Goal: Task Accomplishment & Management: Manage account settings

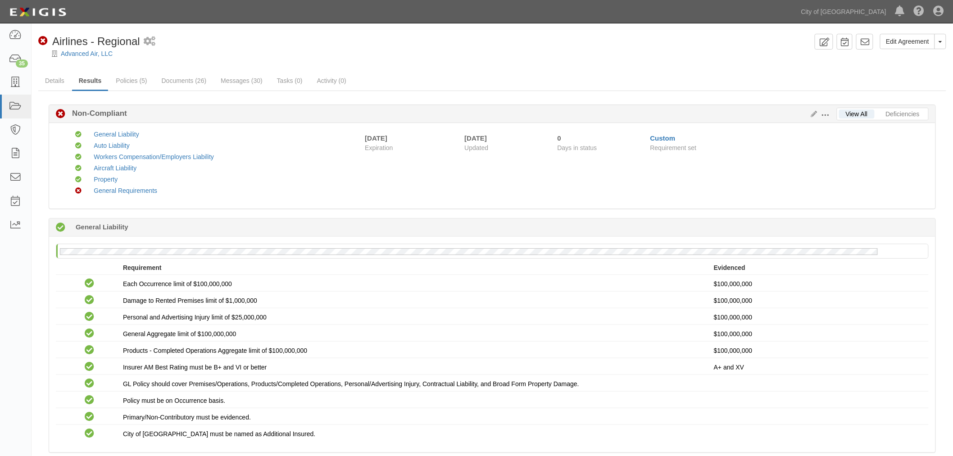
click at [817, 112] on button at bounding box center [826, 114] width 19 height 10
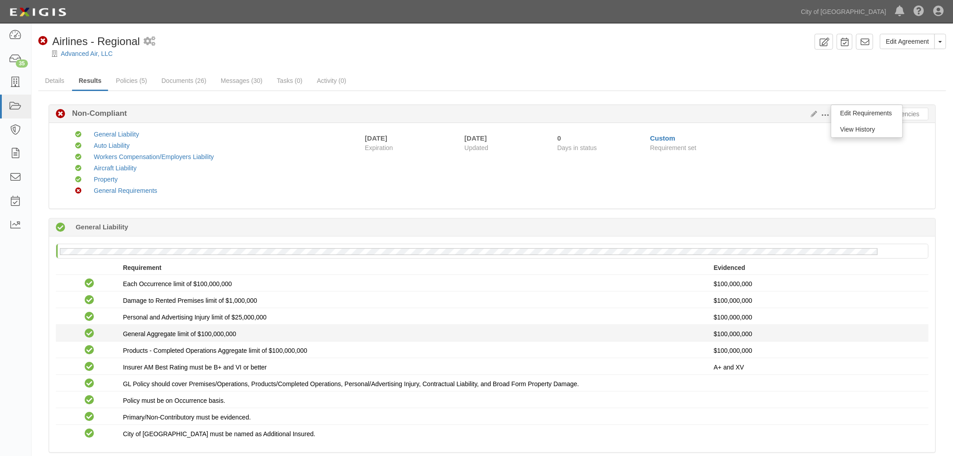
click at [544, 336] on div "General Aggregate limit of $100,000,000" at bounding box center [418, 333] width 591 height 9
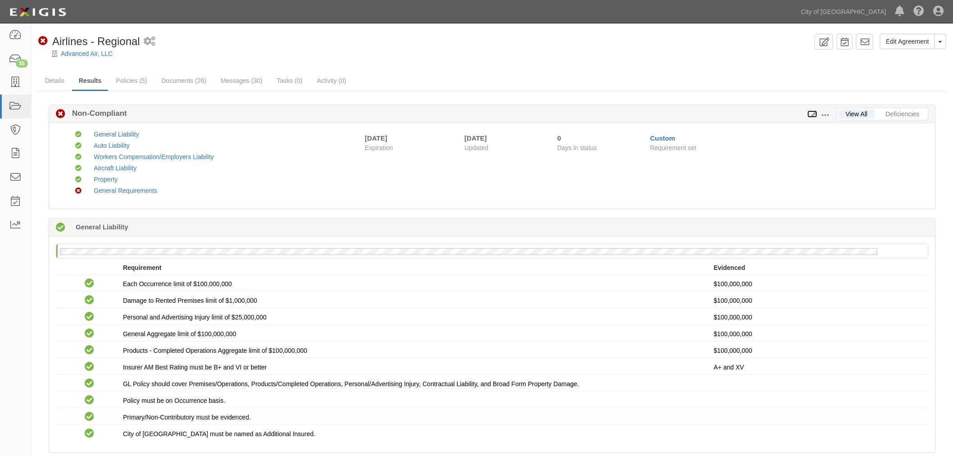
click at [809, 111] on icon at bounding box center [813, 114] width 10 height 6
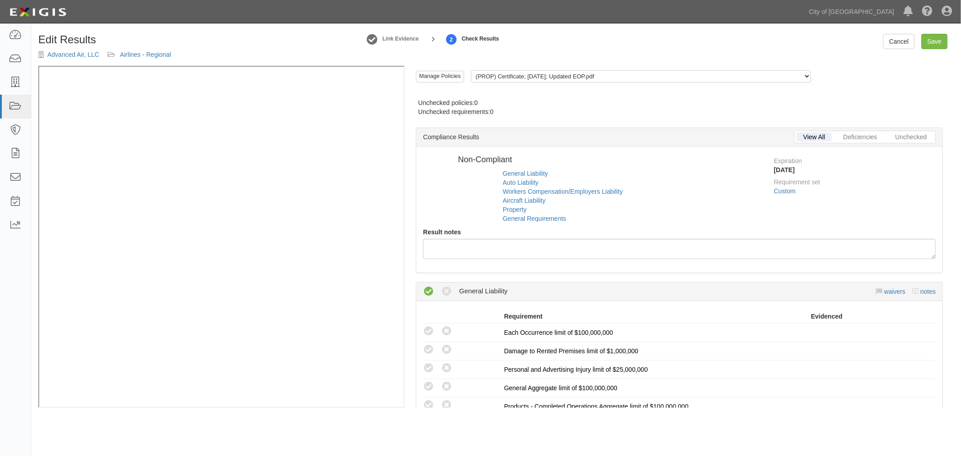
scroll to position [417, 0]
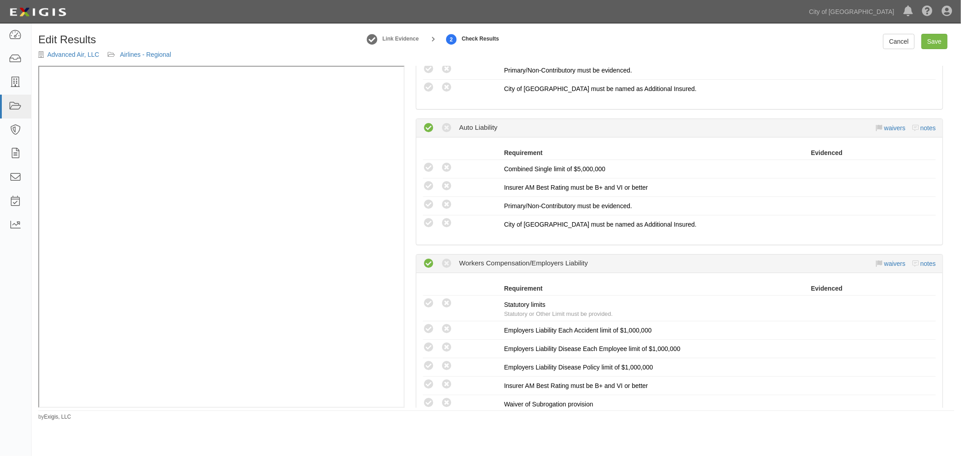
radio input "true"
radio input "false"
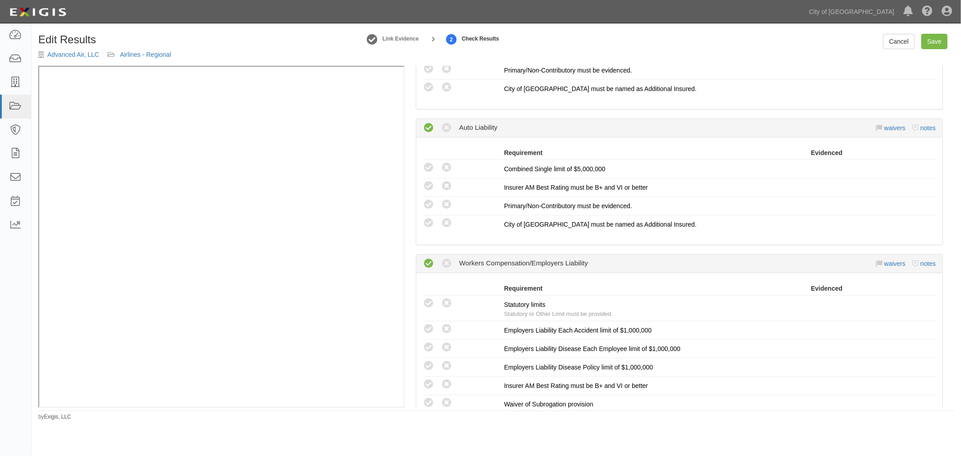
radio input "false"
radio input "true"
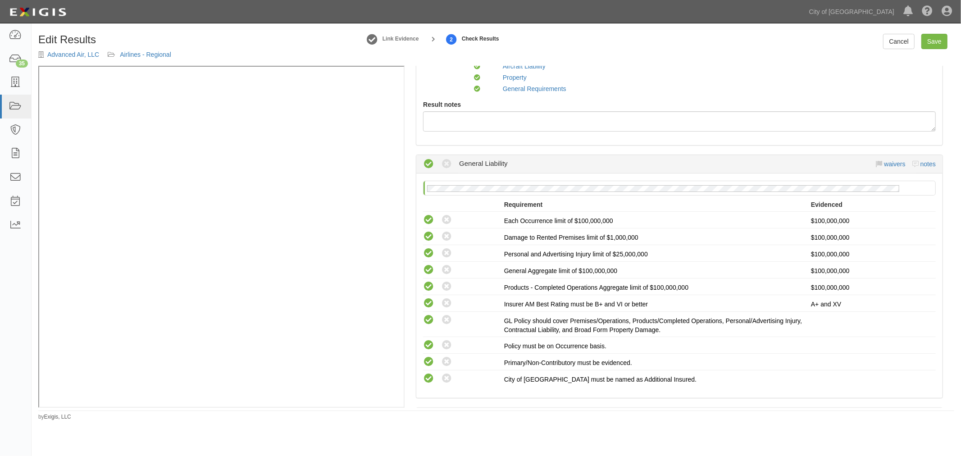
scroll to position [0, 0]
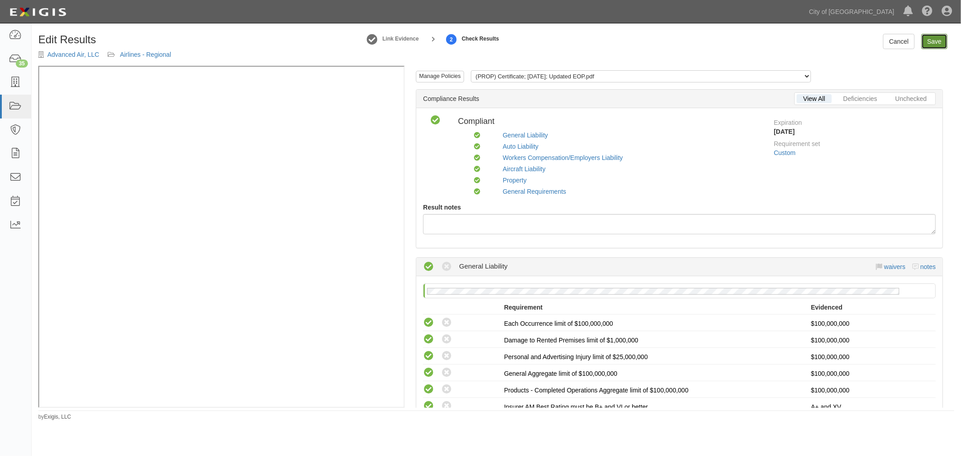
click at [926, 41] on link "Save" at bounding box center [934, 41] width 26 height 15
radio input "true"
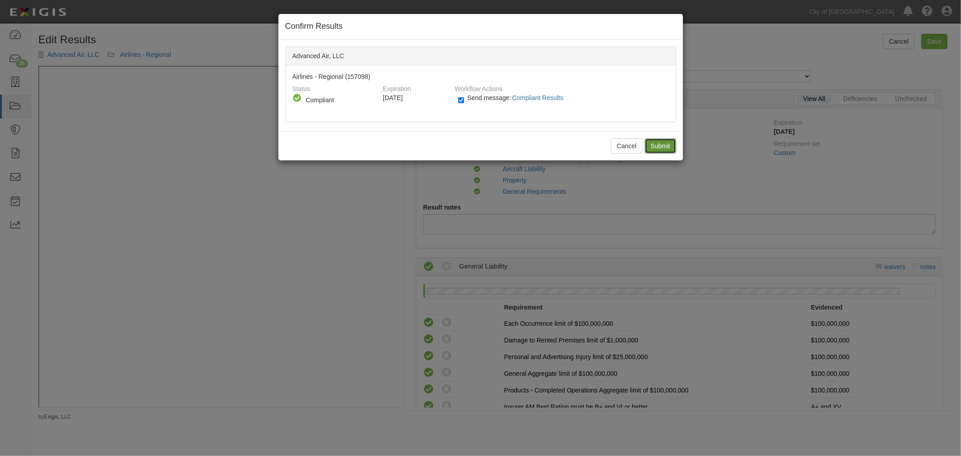
click at [656, 146] on input "Submit" at bounding box center [661, 145] width 32 height 15
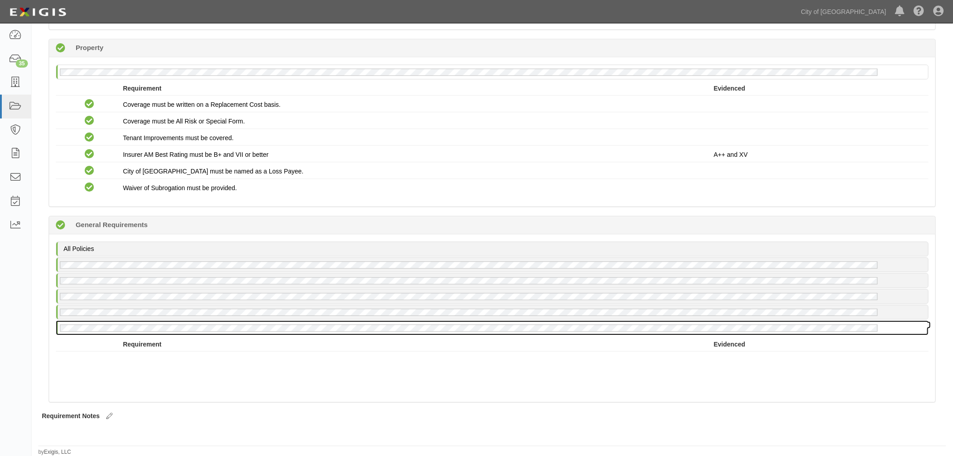
scroll to position [976, 0]
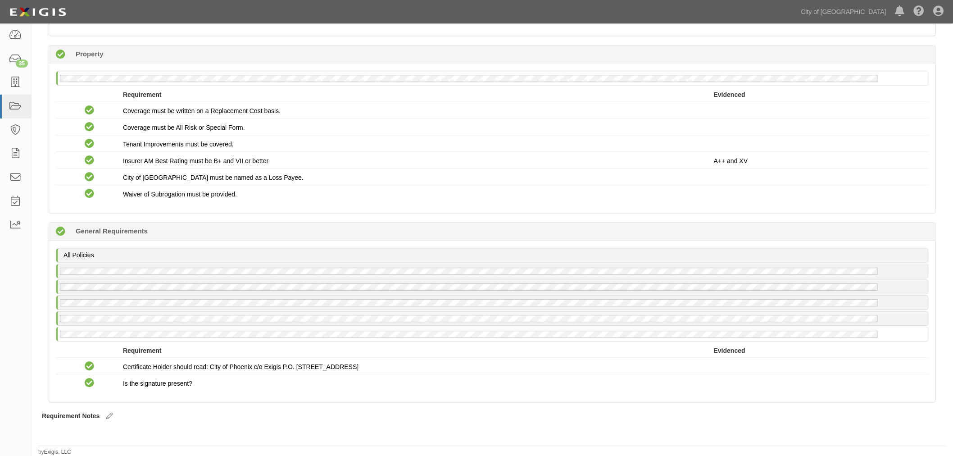
click at [742, 341] on div "All Policies No General Requirements policy on file" at bounding box center [492, 297] width 873 height 98
click at [740, 343] on div "All Policies No General Requirements policy on file" at bounding box center [492, 297] width 873 height 98
drag, startPoint x: 584, startPoint y: 212, endPoint x: 549, endPoint y: 212, distance: 35.1
click at [581, 211] on div "Compliant 0 days (since 09/12/2025) Property No Property policy on file Require…" at bounding box center [492, 129] width 887 height 168
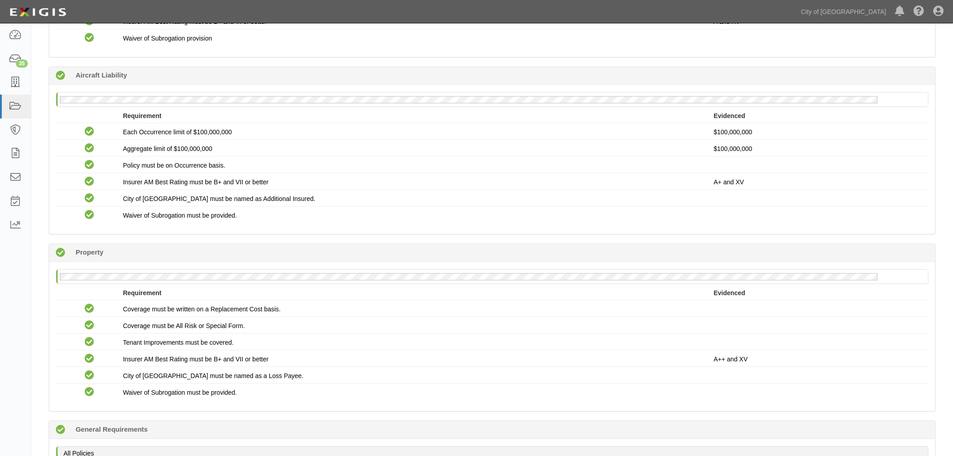
scroll to position [643, 0]
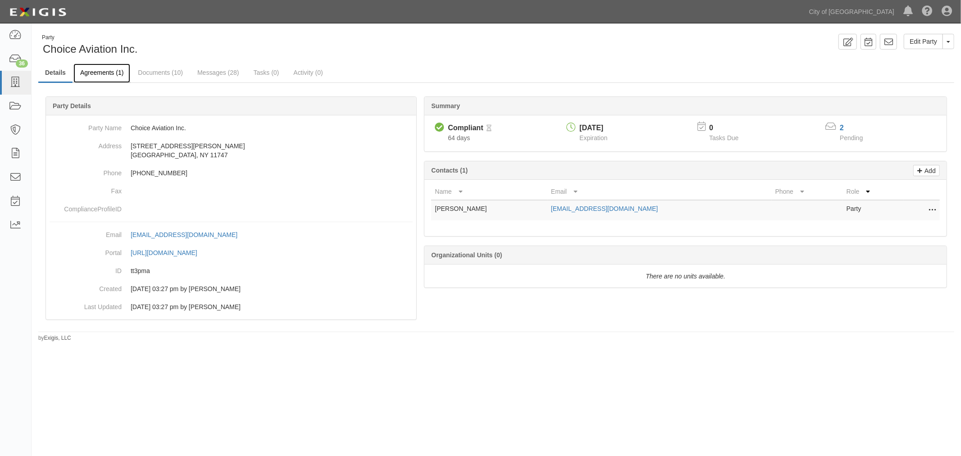
click at [115, 68] on link "Agreements (1)" at bounding box center [101, 73] width 57 height 19
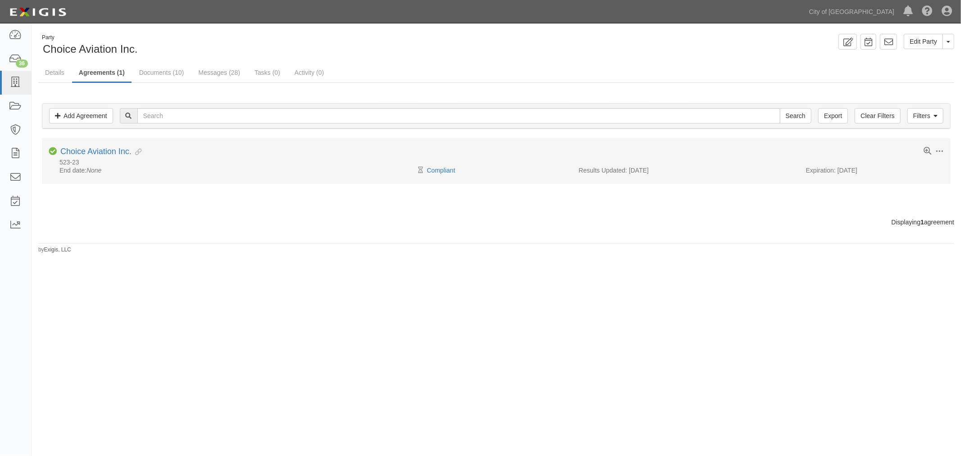
click at [82, 145] on li "Toggle Agreement Dropdown Edit Log activity Add task Send message Archive Compl…" at bounding box center [496, 161] width 908 height 46
click at [80, 150] on link "Choice Aviation Inc." at bounding box center [95, 151] width 71 height 9
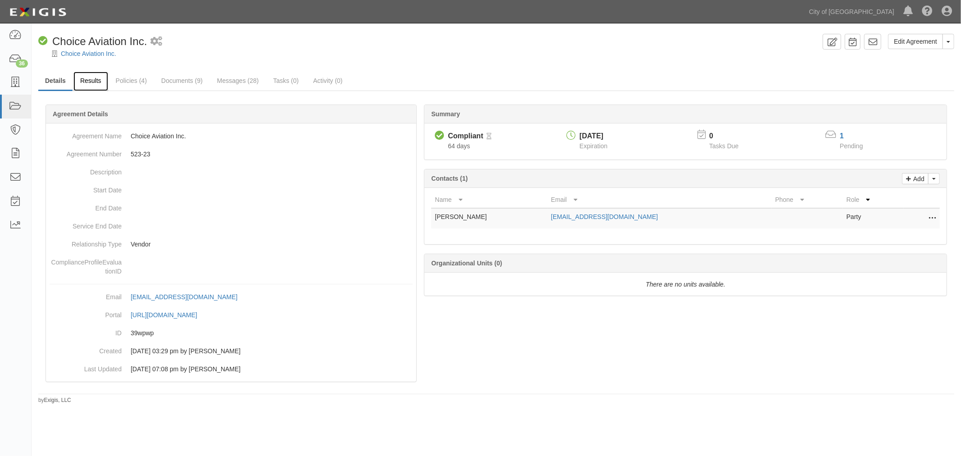
click at [97, 82] on link "Results" at bounding box center [90, 81] width 35 height 19
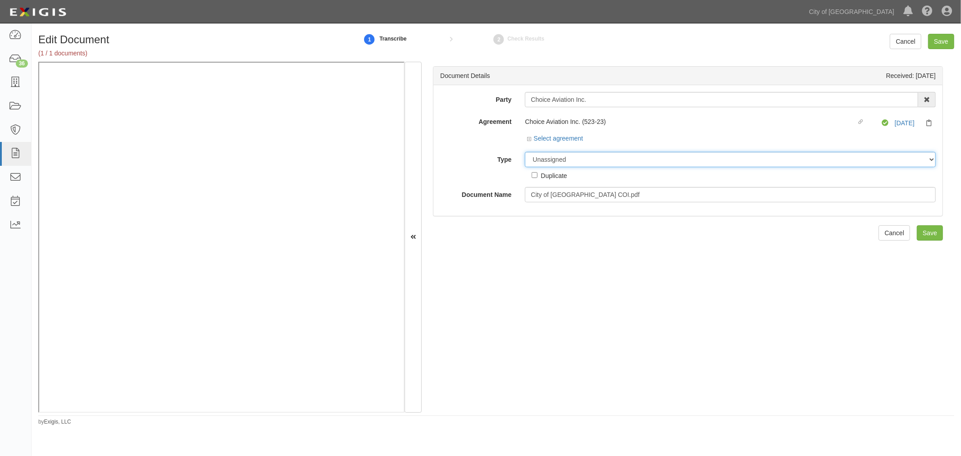
drag, startPoint x: 552, startPoint y: 159, endPoint x: 546, endPoint y: 167, distance: 10.0
click at [548, 164] on select "Unassigned Binder Cancellation Notice Certificate Contract Endorsement Insuranc…" at bounding box center [730, 159] width 411 height 15
select select "CertificateDetail"
click at [525, 152] on select "Unassigned Binder Cancellation Notice Certificate Contract Endorsement Insuranc…" at bounding box center [730, 159] width 411 height 15
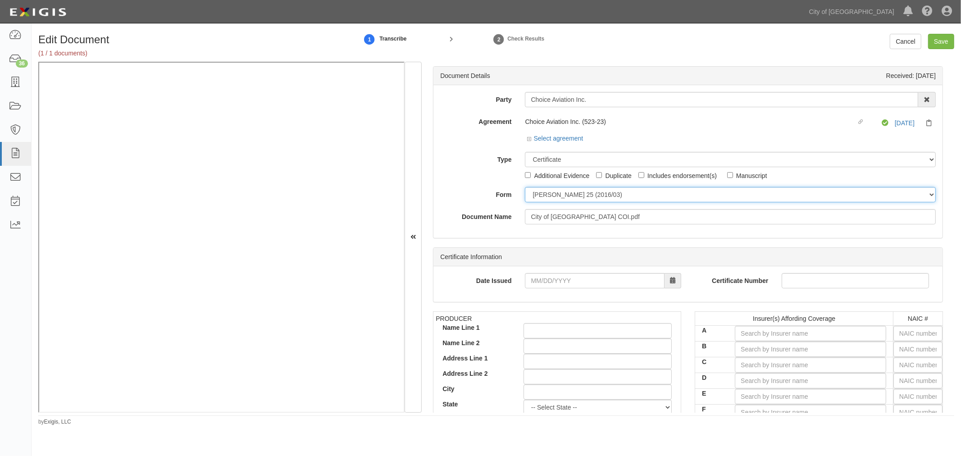
drag, startPoint x: 543, startPoint y: 191, endPoint x: 544, endPoint y: 201, distance: 10.4
click at [544, 191] on select "ACORD 25 (2016/03) ACORD 101 ACORD 855 NY (2014/05) General" at bounding box center [730, 194] width 411 height 15
select select "GeneralFormDetail"
click at [525, 187] on select "ACORD 25 (2016/03) ACORD 101 ACORD 855 NY (2014/05) General" at bounding box center [730, 194] width 411 height 15
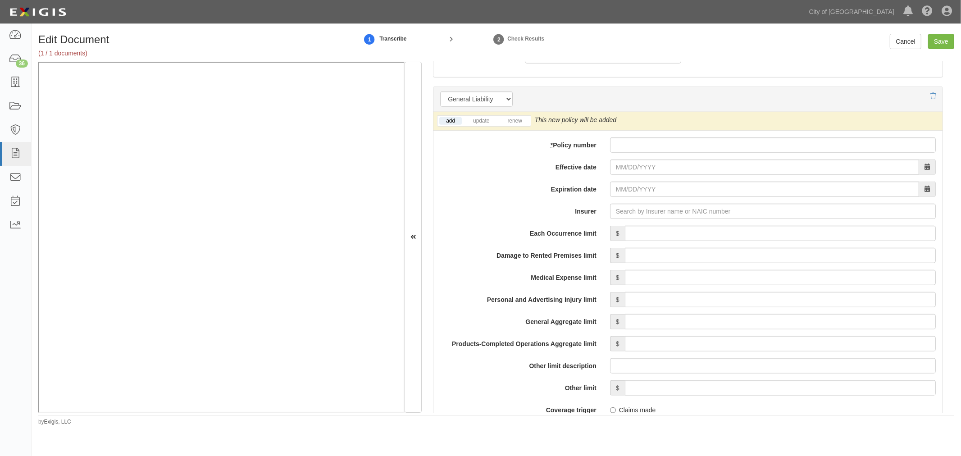
scroll to position [584, 0]
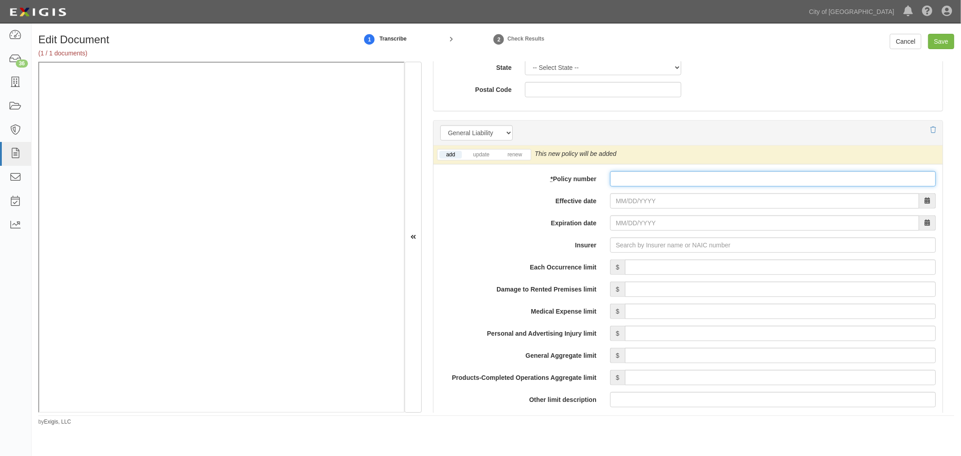
click at [641, 182] on input "* Policy number" at bounding box center [773, 178] width 326 height 15
type input "AAPN10744398"
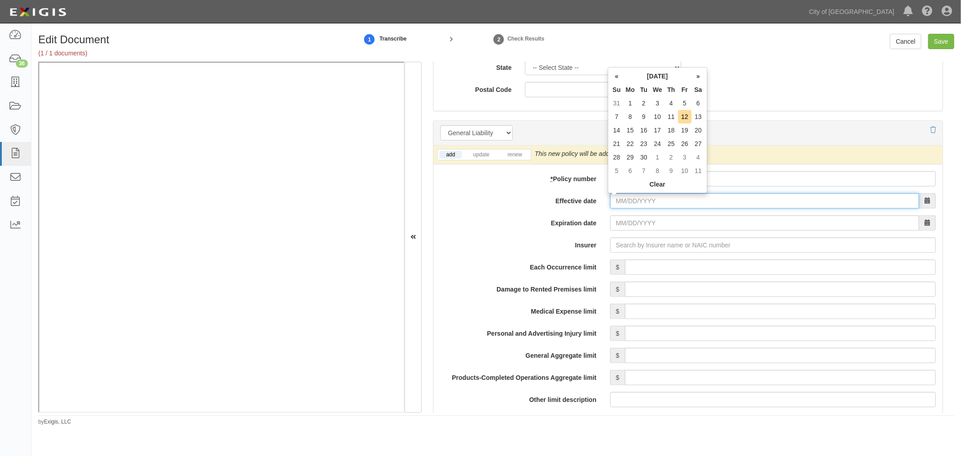
click at [633, 194] on input "Effective date" at bounding box center [764, 200] width 309 height 15
type input "[DATE]"
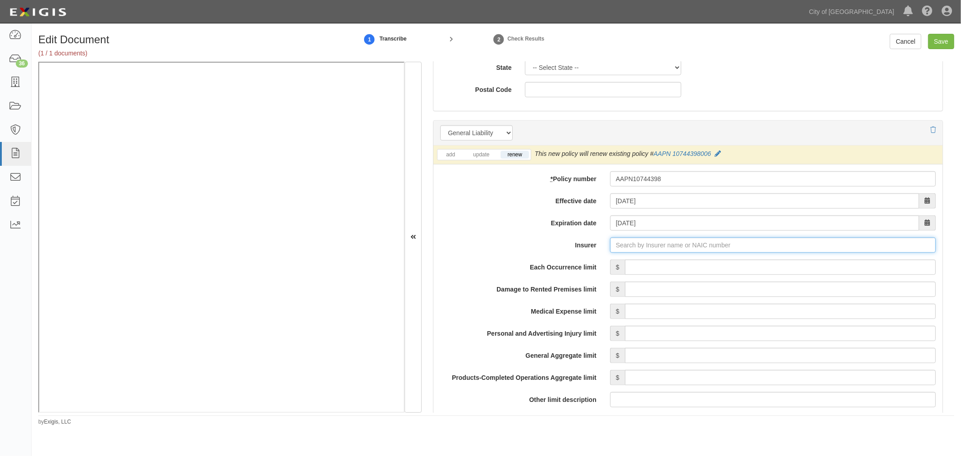
type input "21st Century Advantage Insurance Company (25232) NR Rating"
type input "2"
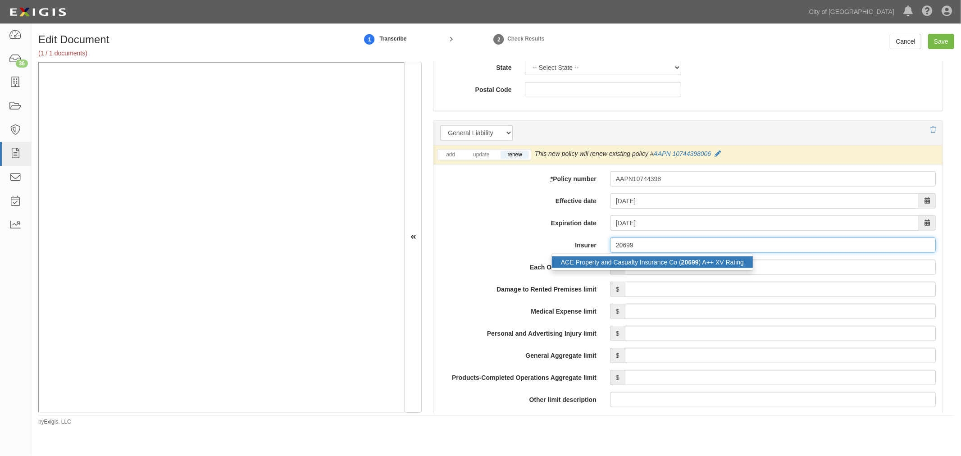
click at [616, 260] on div "ACE Property and Casualty Insurance Co ( 20699 ) A++ XV Rating" at bounding box center [652, 262] width 201 height 12
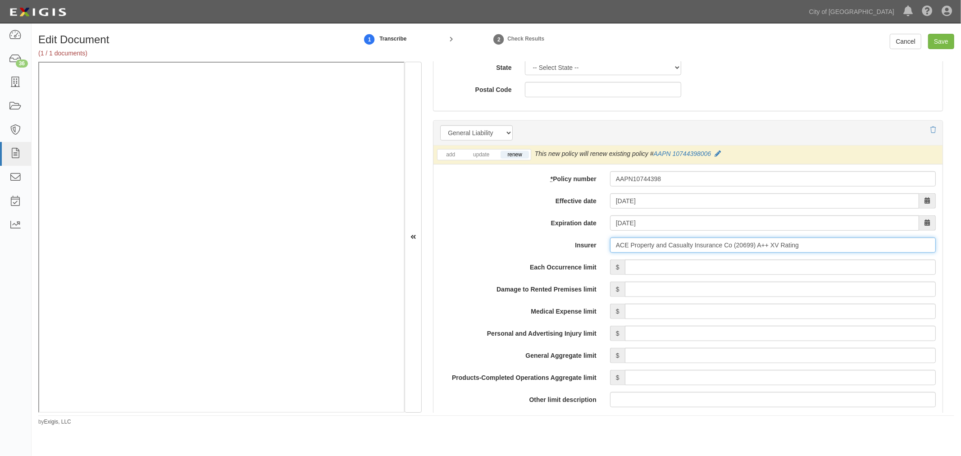
type input "ACE Property and Casualty Insurance Co (20699) A++ XV Rating"
click at [654, 268] on input "Each Occurrence limit" at bounding box center [780, 266] width 311 height 15
type input "25,000,000"
drag, startPoint x: 678, startPoint y: 288, endPoint x: 683, endPoint y: 288, distance: 5.0
click at [681, 288] on input "Damage to Rented Premises limit" at bounding box center [780, 288] width 311 height 15
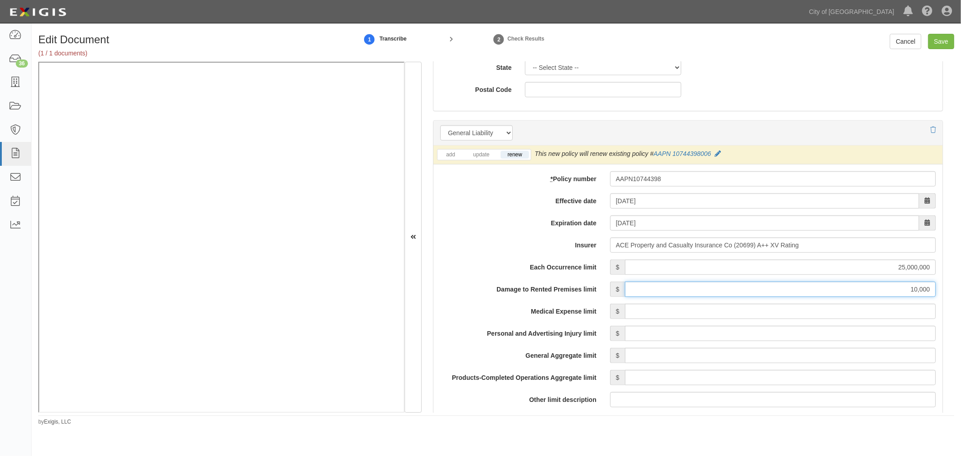
type input "10,000"
click at [694, 313] on input "Medical Expense limit" at bounding box center [780, 311] width 311 height 15
type input "1"
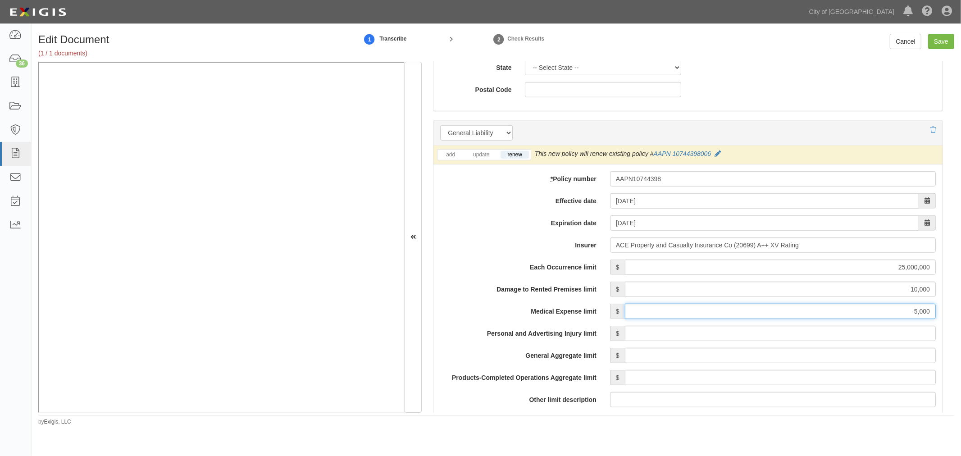
type input "5,000"
click at [704, 335] on input "Personal and Advertising Injury limit" at bounding box center [780, 333] width 311 height 15
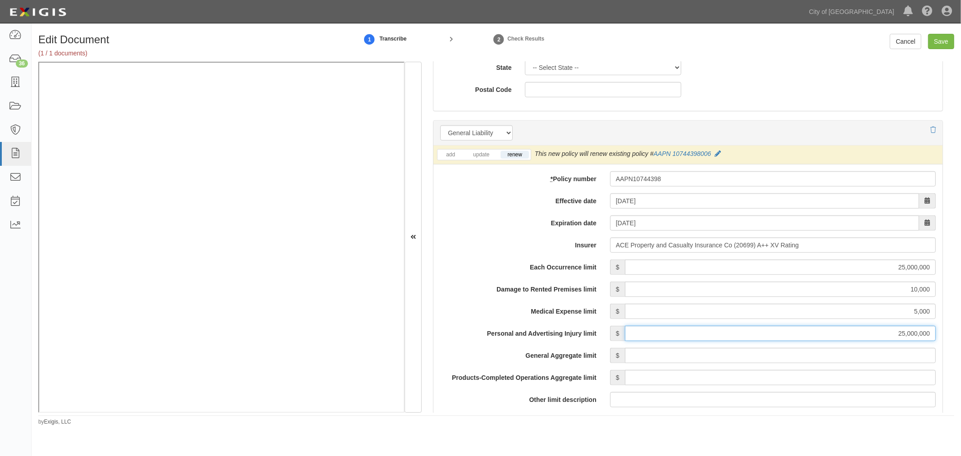
type input "25,000,000"
drag, startPoint x: 718, startPoint y: 359, endPoint x: 723, endPoint y: 362, distance: 5.3
click at [719, 359] on input "General Aggregate limit" at bounding box center [780, 355] width 311 height 15
type input "3"
type input "25,000,000"
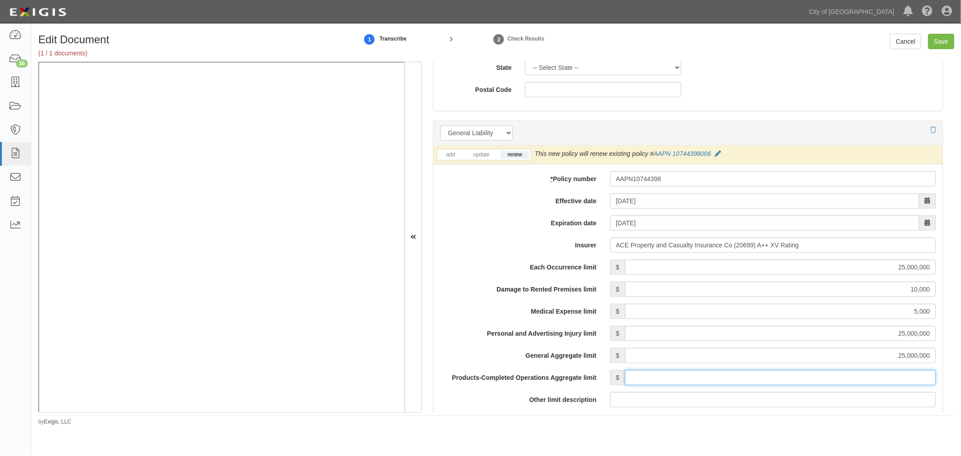
click at [727, 385] on input "Products-Completed Operations Aggregate limit" at bounding box center [780, 377] width 311 height 15
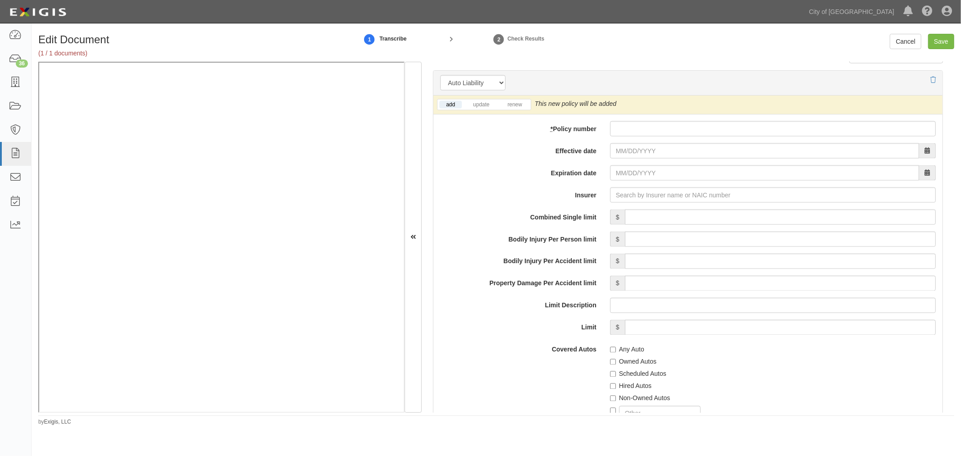
scroll to position [1251, 0]
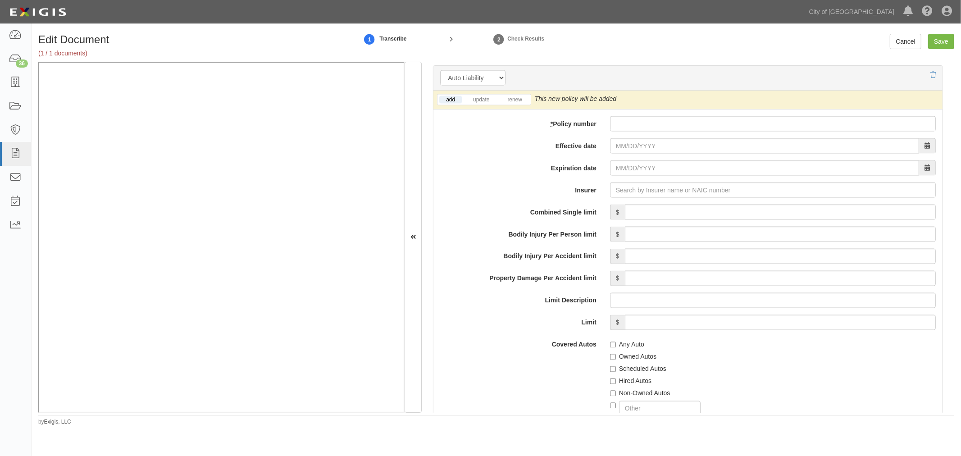
type input "25,000,000"
click at [632, 116] on div "add update renew This new policy will be added This new policy will update exis…" at bounding box center [687, 330] width 509 height 479
click at [631, 124] on input "* Policy number" at bounding box center [773, 123] width 326 height 15
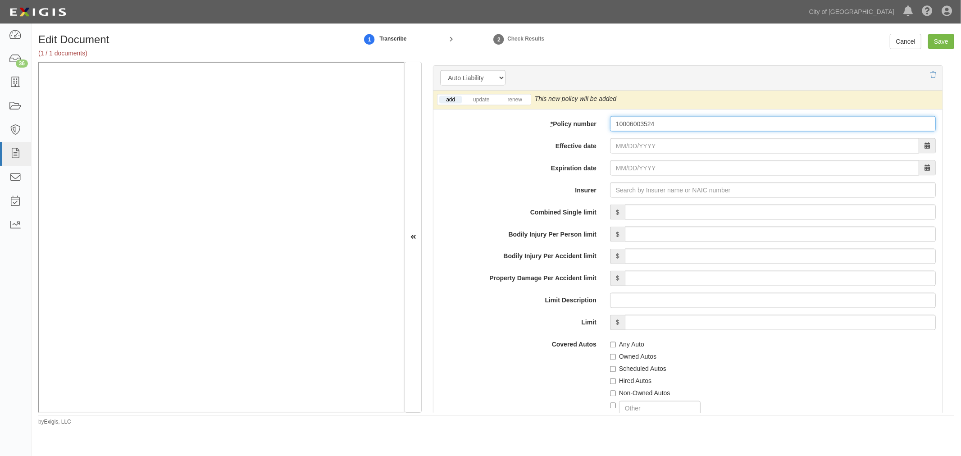
type input "10006003524"
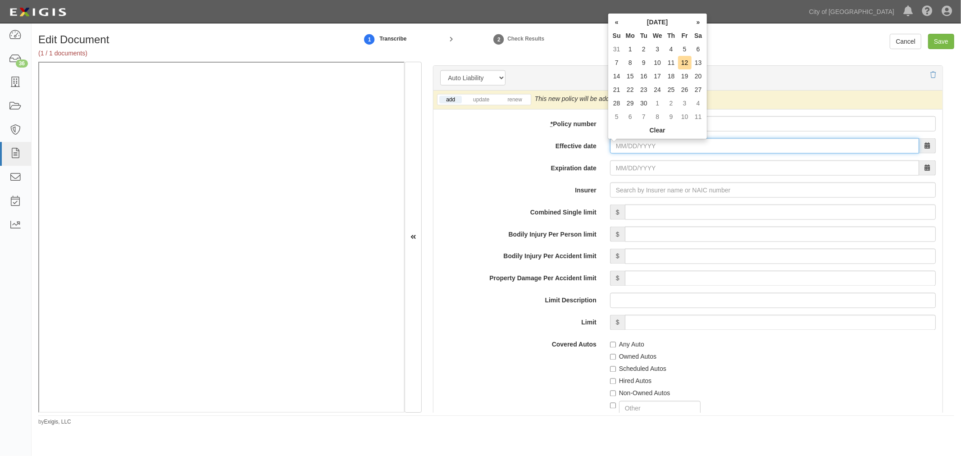
click at [620, 154] on input "Effective date" at bounding box center [764, 145] width 309 height 15
type input "09/15/2025"
type input "09/15/2026"
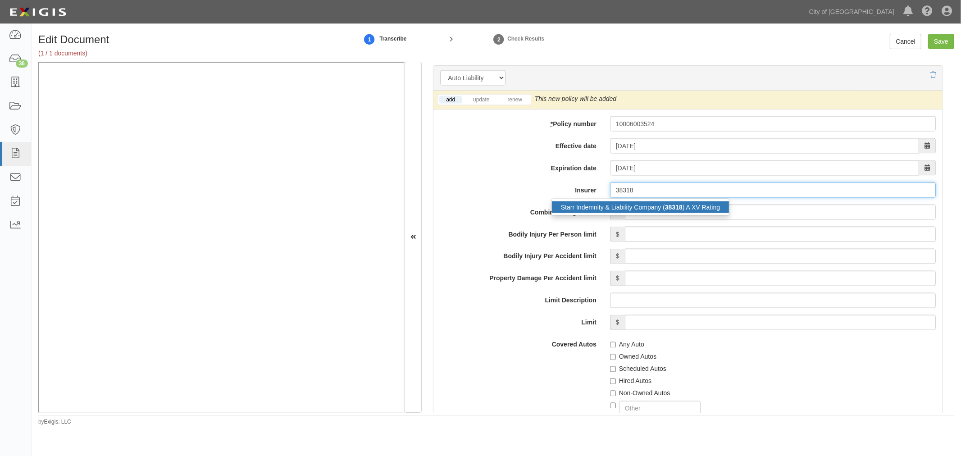
click at [583, 210] on div "Starr Indemnity & Liability Company ( 38318 ) A XV Rating" at bounding box center [640, 207] width 177 height 12
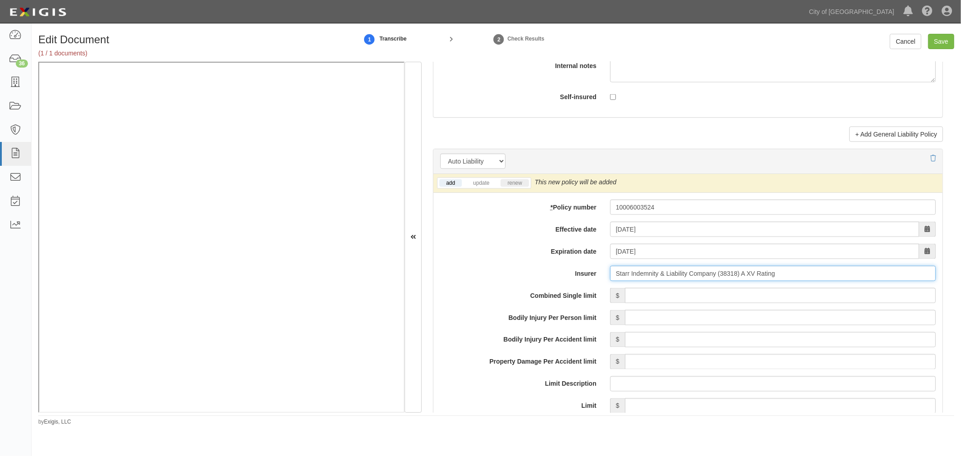
type input "Starr Indemnity & Liability Company (38318) A XV Rating"
click at [513, 187] on link "renew" at bounding box center [514, 183] width 28 height 8
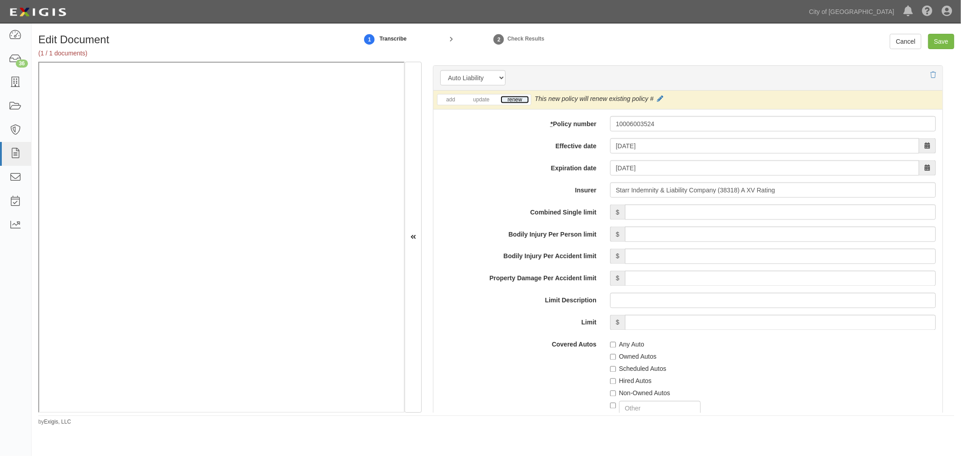
scroll to position [1335, 0]
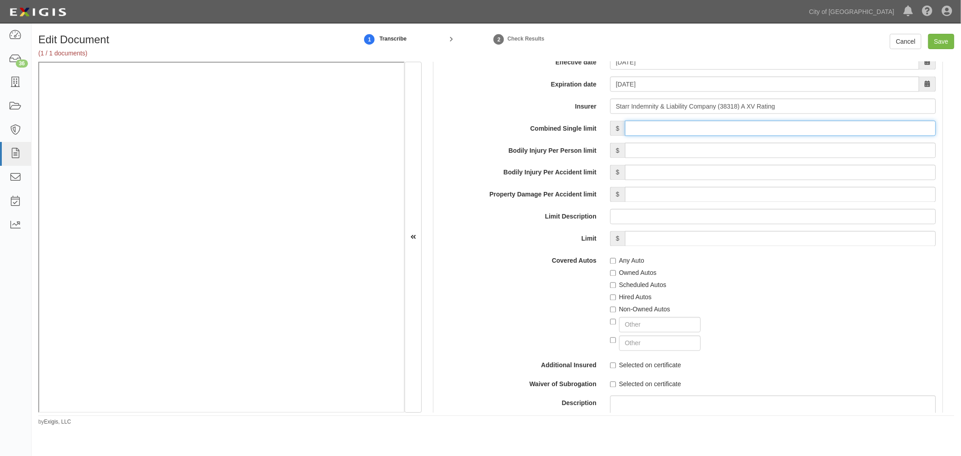
click at [648, 128] on input "Combined Single limit" at bounding box center [780, 128] width 311 height 15
type input "1,000,000"
click at [623, 263] on label "Any Auto" at bounding box center [627, 260] width 34 height 9
click at [616, 263] on input "Any Auto" at bounding box center [613, 261] width 6 height 6
checkbox input "true"
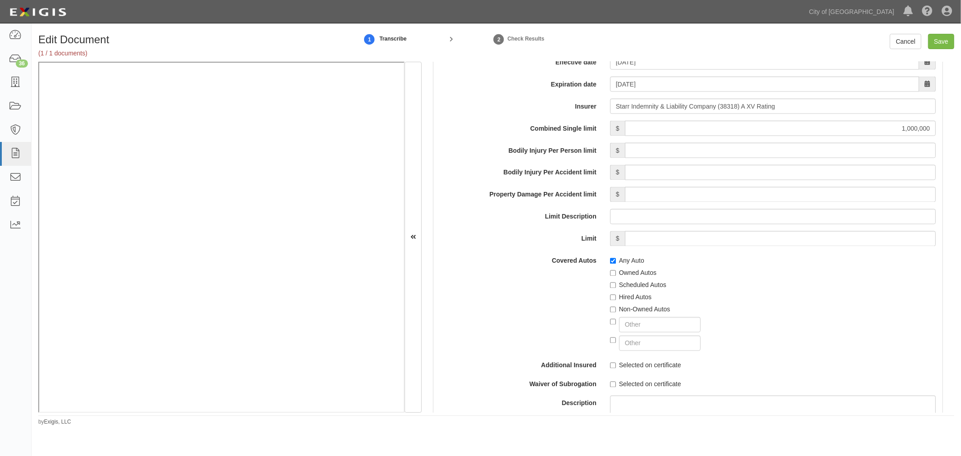
click at [633, 306] on div "Non-Owned Autos" at bounding box center [773, 308] width 326 height 12
click at [631, 300] on label "Hired Autos" at bounding box center [630, 297] width 41 height 9
click at [616, 300] on input "Hired Autos" at bounding box center [613, 298] width 6 height 6
checkbox input "true"
click at [633, 312] on label "Non-Owned Autos" at bounding box center [640, 309] width 60 height 9
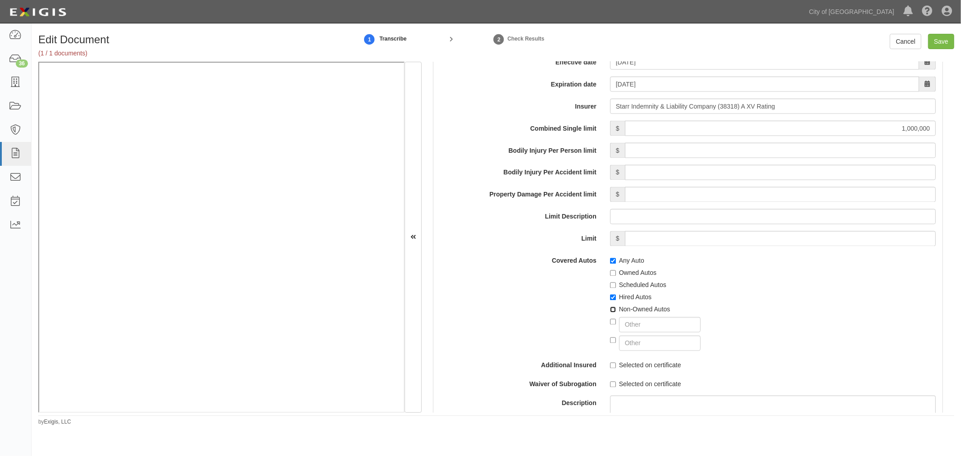
click at [616, 312] on input "Non-Owned Autos" at bounding box center [613, 310] width 6 height 6
checkbox input "true"
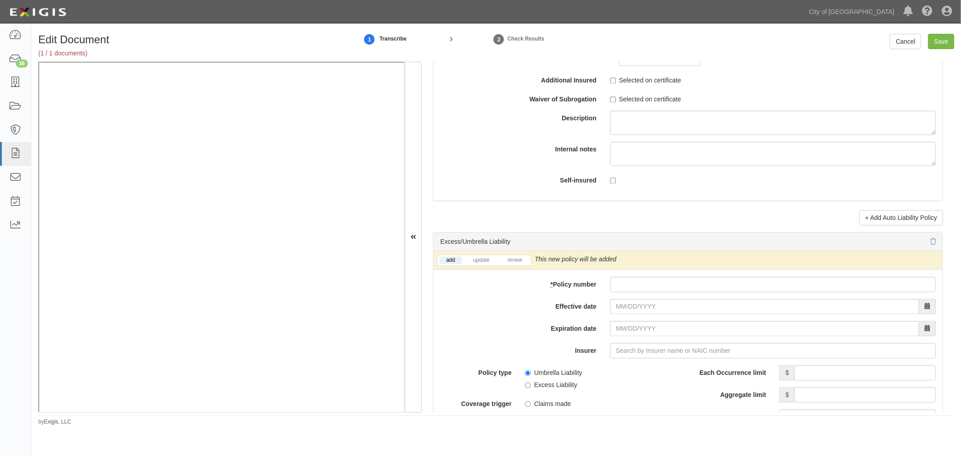
scroll to position [1751, 0]
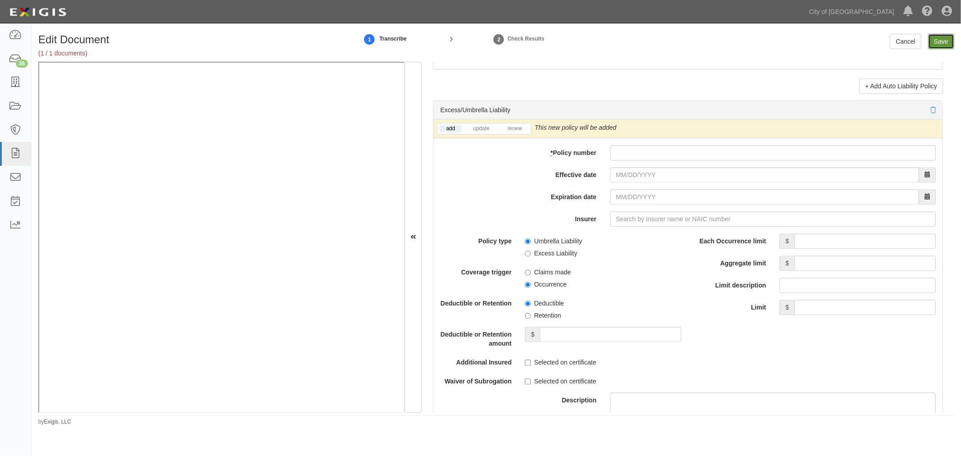
click at [948, 37] on input "Save" at bounding box center [941, 41] width 26 height 15
type input "25000000"
type input "10000"
type input "5000"
type input "25000000"
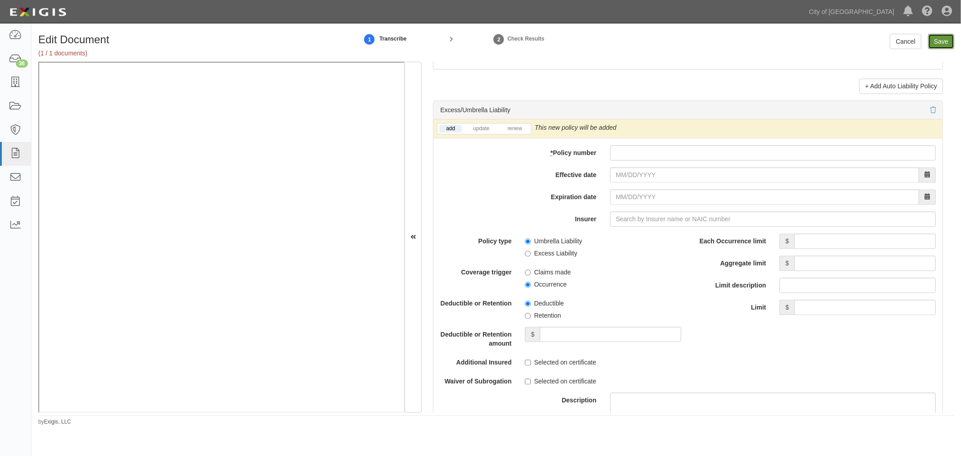
type input "25000000"
type input "1000000"
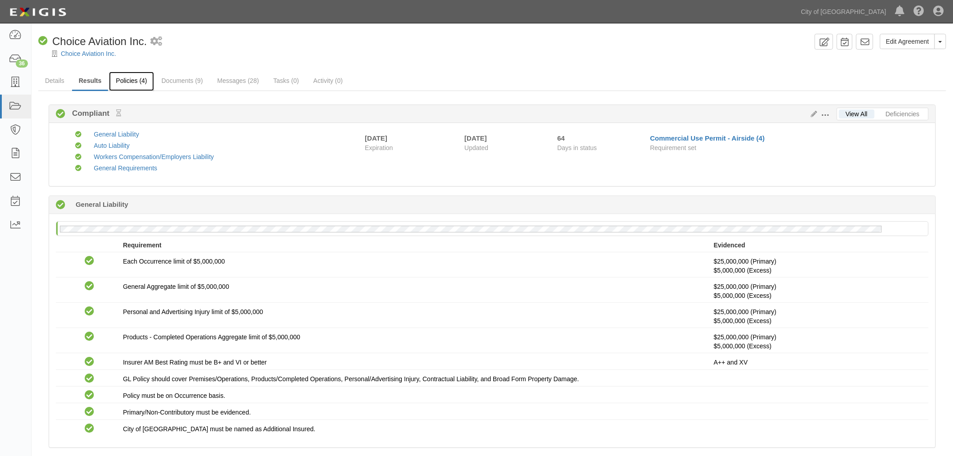
click at [135, 86] on link "Policies (4)" at bounding box center [131, 81] width 45 height 19
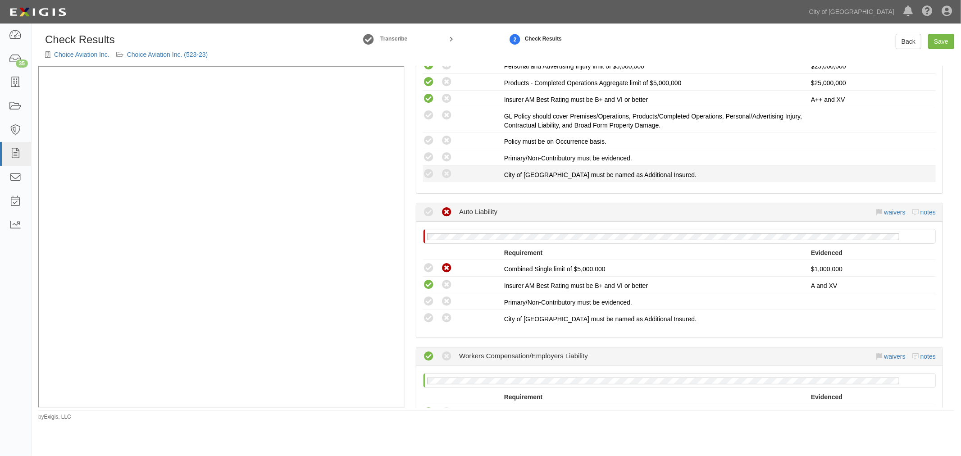
scroll to position [250, 0]
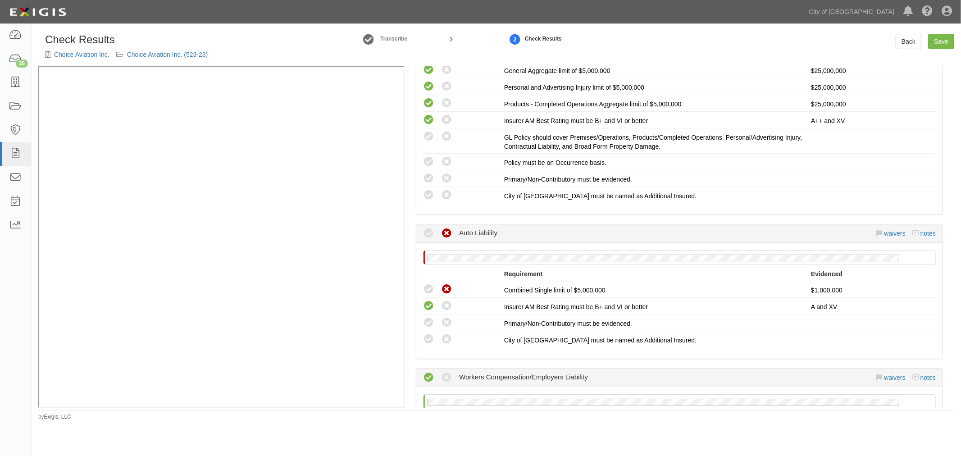
click at [923, 41] on div "Back Save" at bounding box center [924, 41] width 59 height 15
click at [913, 42] on link "Back" at bounding box center [908, 41] width 26 height 15
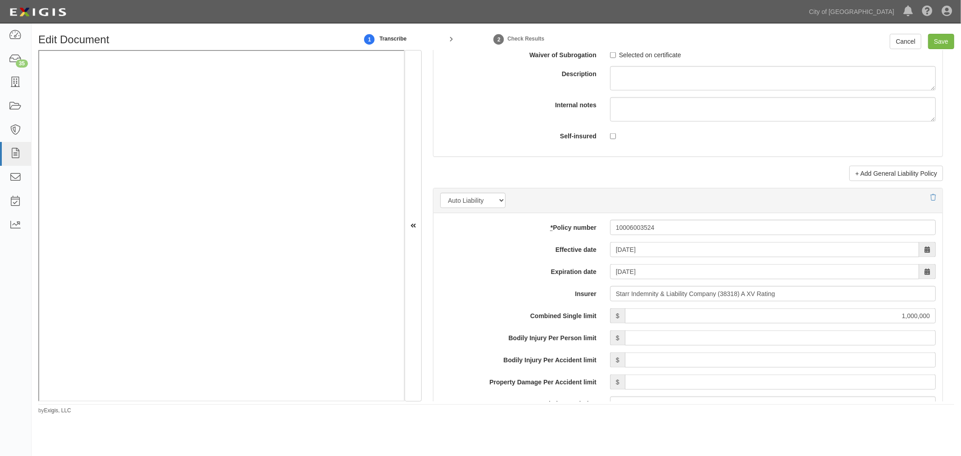
scroll to position [1251, 0]
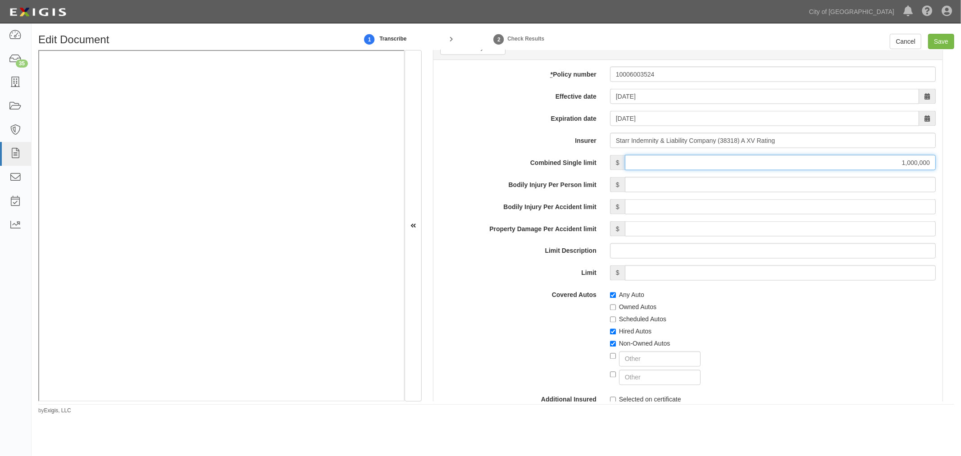
drag, startPoint x: 870, startPoint y: 154, endPoint x: 960, endPoint y: 127, distance: 93.9
click at [960, 127] on div "Edit Document 1 Transcribe 2 Check Results Cancel Save Document Details Receive…" at bounding box center [496, 224] width 929 height 381
type input "5,000,000"
drag, startPoint x: 847, startPoint y: 172, endPoint x: 960, endPoint y: 163, distance: 113.3
click at [960, 163] on div "Edit Document 1 Transcribe 2 Check Results Cancel Save Document Details Receive…" at bounding box center [496, 224] width 929 height 381
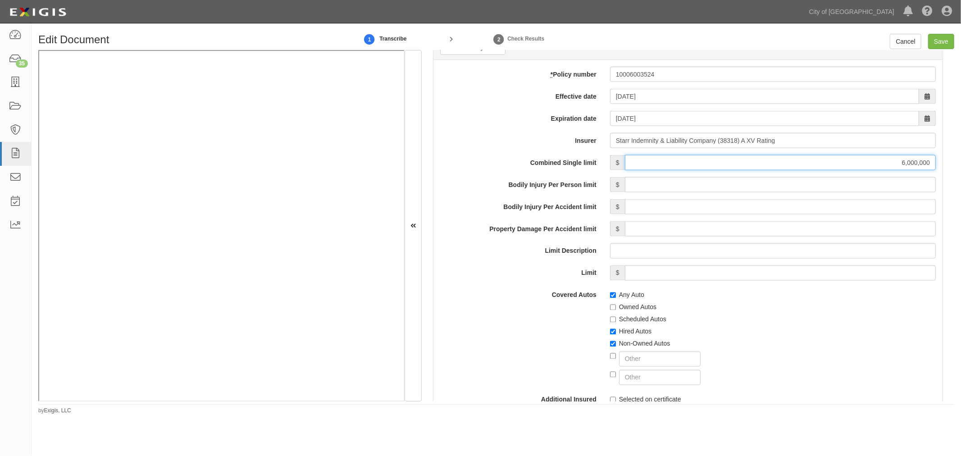
type input "6,000,000"
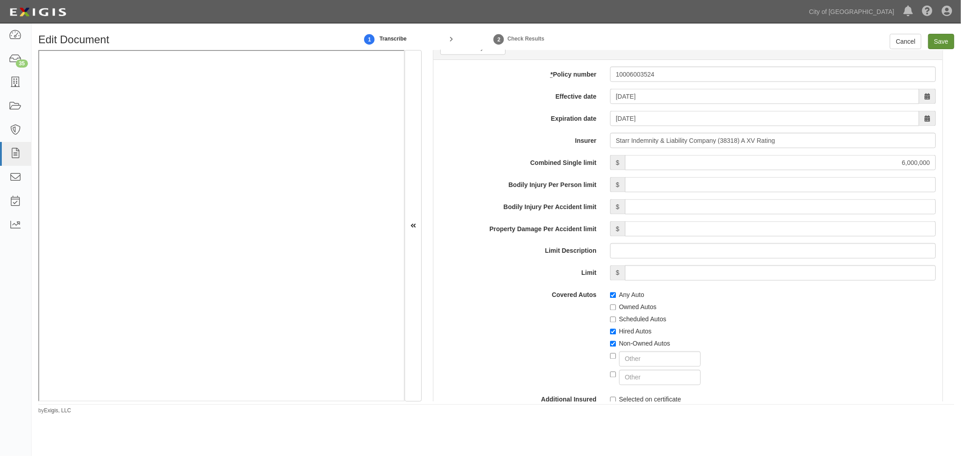
drag, startPoint x: 934, startPoint y: 29, endPoint x: 933, endPoint y: 35, distance: 5.4
click at [934, 29] on div "Edit Document 1 Transcribe 2 Check Results Cancel Save Document Details Receive…" at bounding box center [496, 220] width 929 height 387
click at [933, 36] on input "Save" at bounding box center [941, 41] width 26 height 15
type input "25000000"
type input "10000"
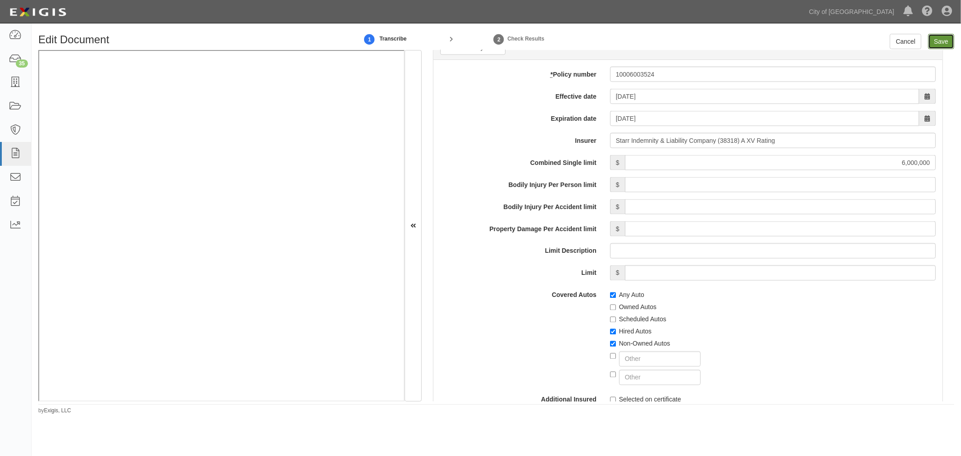
type input "5000"
type input "25000000"
type input "6000000"
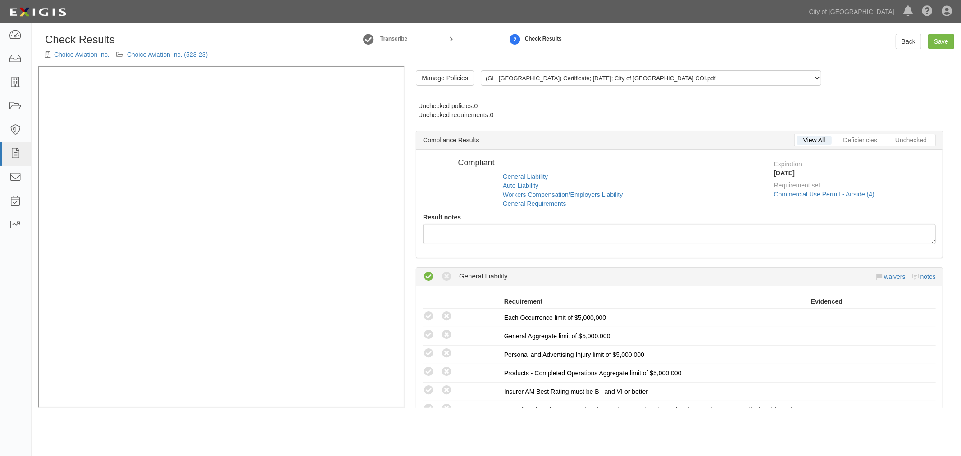
radio input "true"
radio input "false"
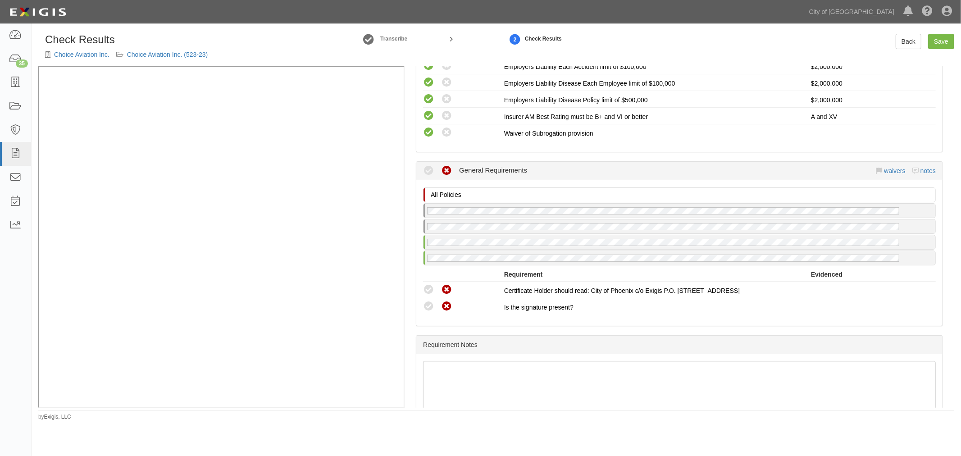
scroll to position [687, 0]
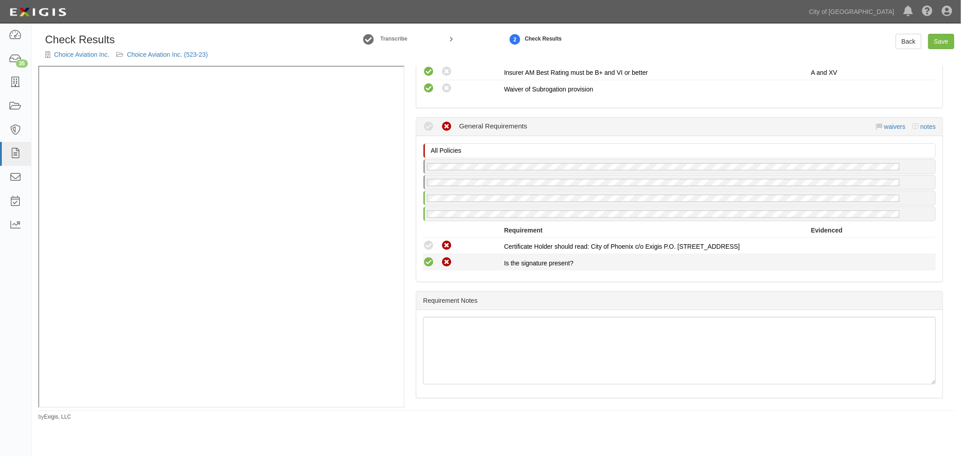
click at [427, 257] on icon at bounding box center [428, 262] width 11 height 11
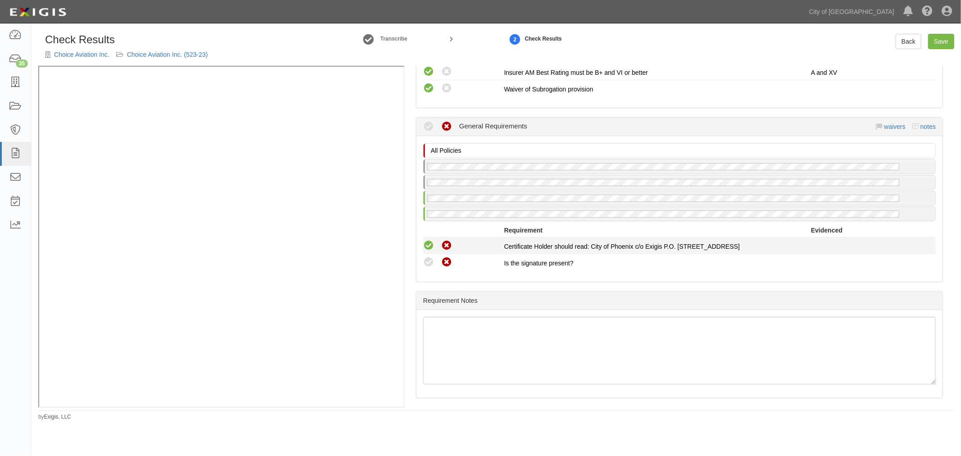
radio input "true"
click at [425, 241] on icon at bounding box center [428, 245] width 11 height 11
radio input "true"
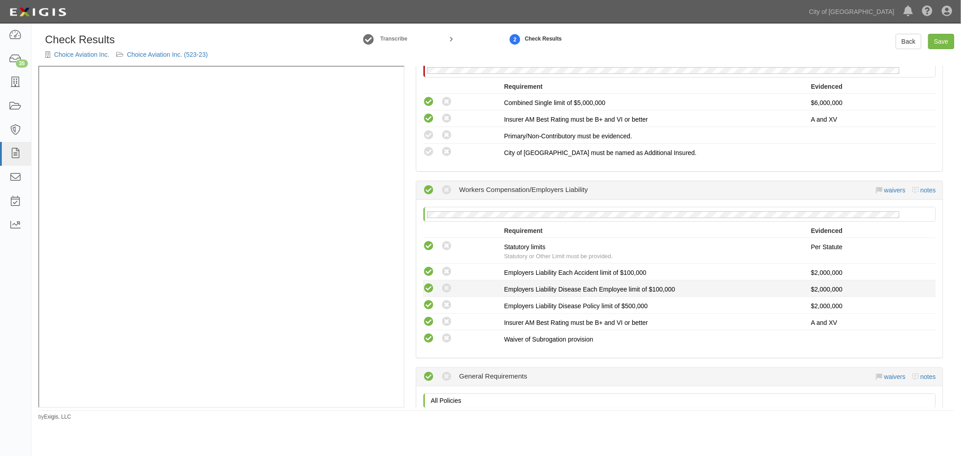
scroll to position [354, 0]
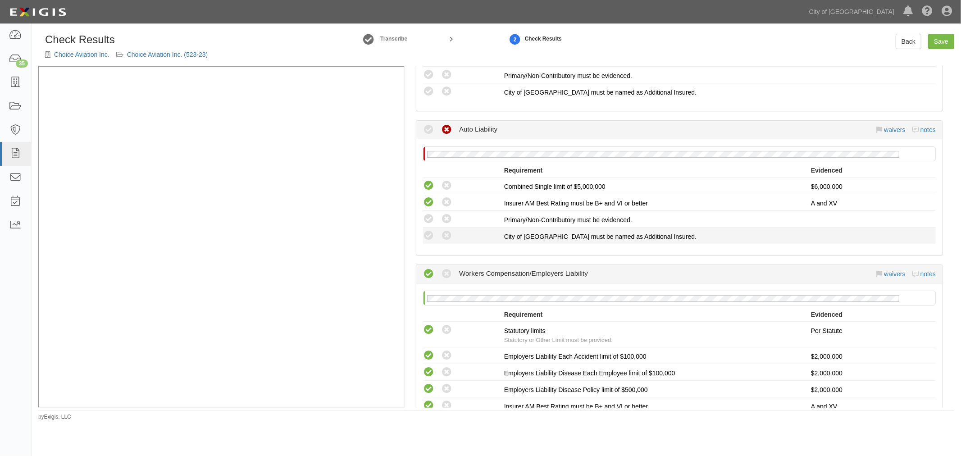
click at [426, 227] on li "Compliant Waived: Non-Compliant City of Phoenix must be named as Additional Ins…" at bounding box center [679, 235] width 513 height 16
click at [426, 218] on icon at bounding box center [428, 218] width 11 height 11
radio input "true"
click at [427, 236] on icon at bounding box center [428, 235] width 11 height 11
radio input "true"
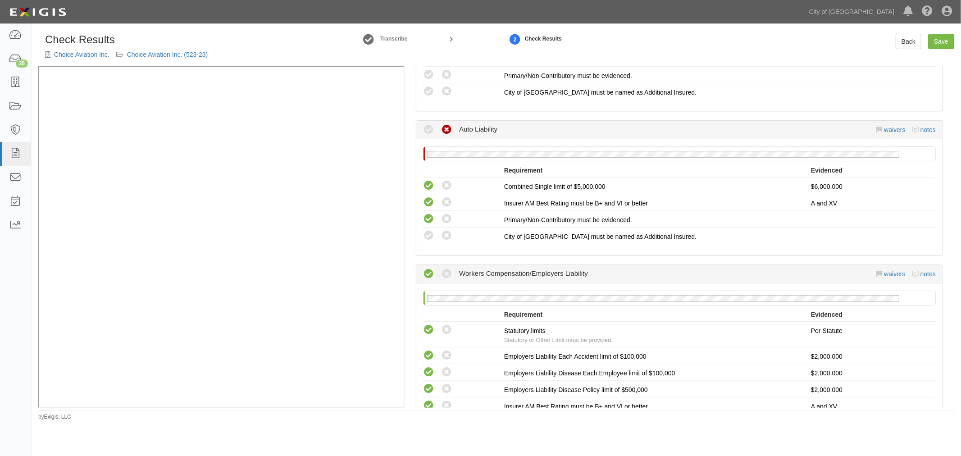
radio input "true"
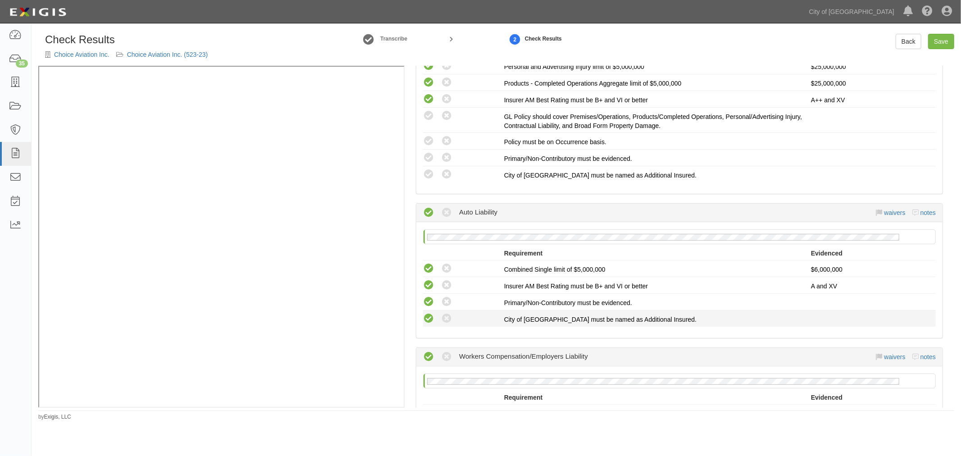
scroll to position [104, 0]
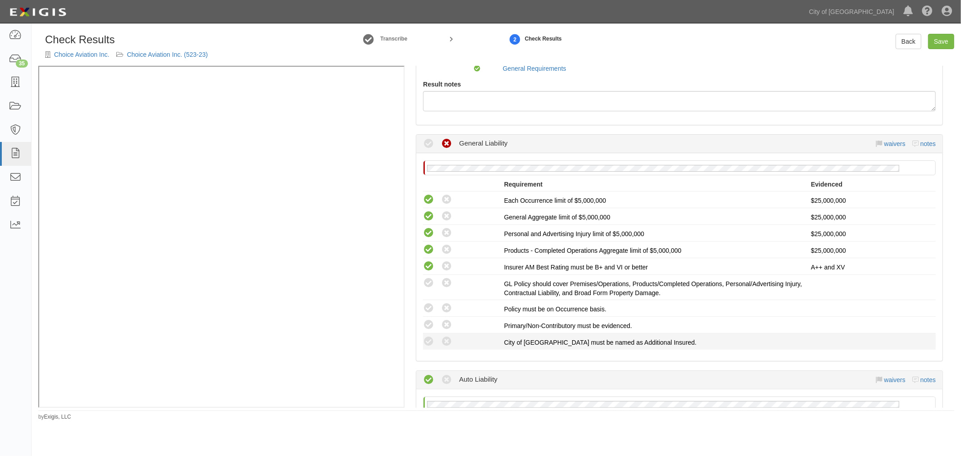
click at [424, 334] on li "Compliant Waived: Non-Compliant City of Phoenix must be named as Additional Ins…" at bounding box center [679, 341] width 513 height 16
click at [426, 336] on icon at bounding box center [428, 341] width 11 height 11
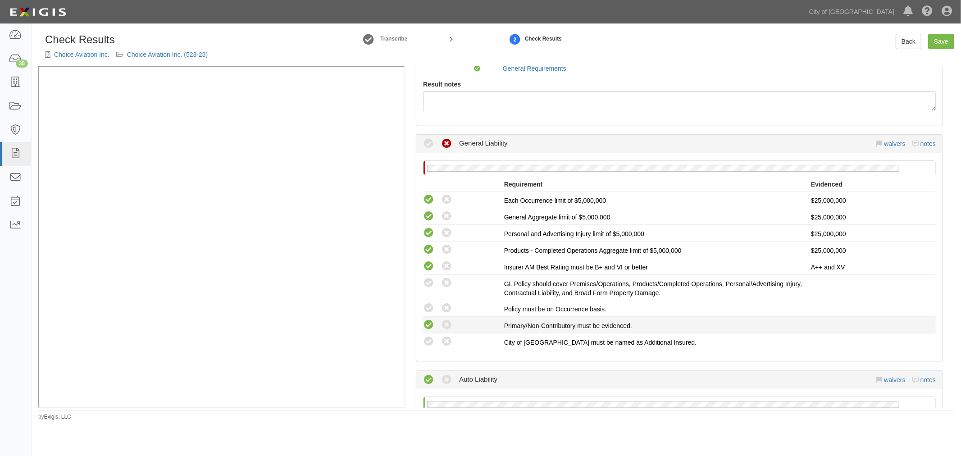
radio input "true"
click at [424, 323] on icon at bounding box center [428, 324] width 11 height 11
radio input "true"
click at [428, 308] on icon at bounding box center [428, 308] width 11 height 11
radio input "true"
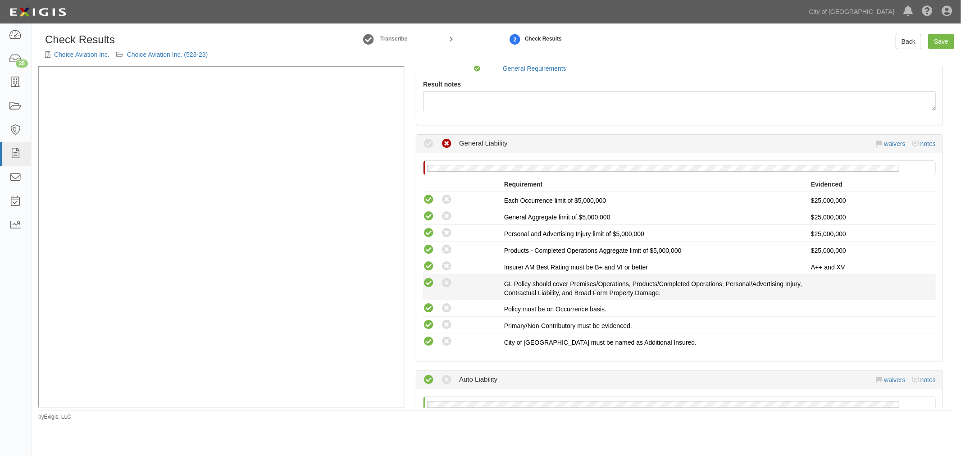
click at [430, 279] on icon at bounding box center [428, 282] width 11 height 11
radio input "true"
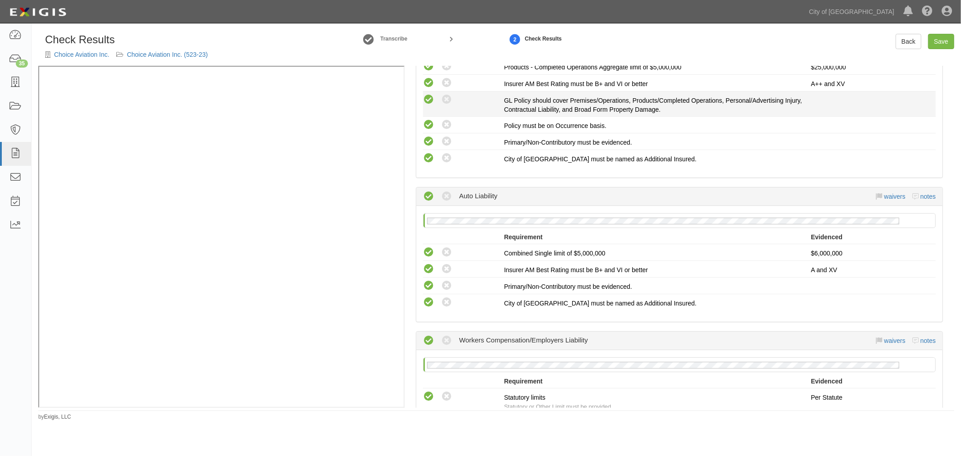
scroll to position [187, 0]
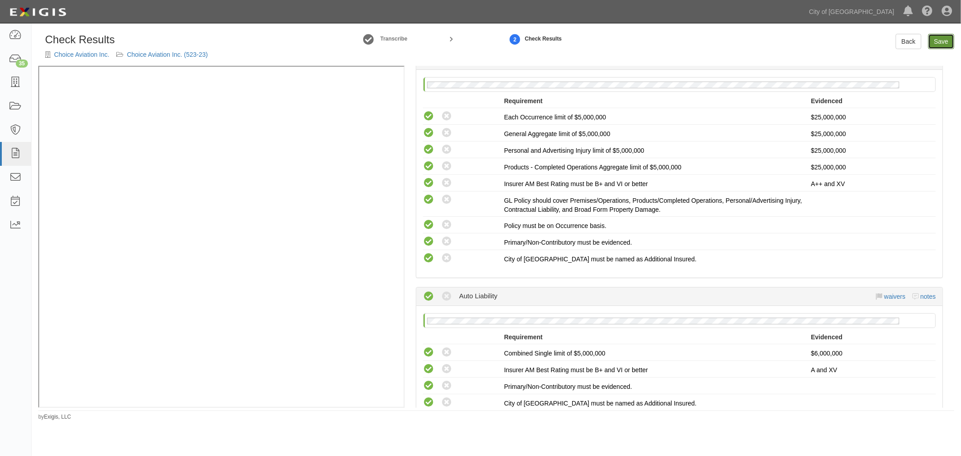
click at [944, 41] on link "Save" at bounding box center [941, 41] width 26 height 15
radio input "true"
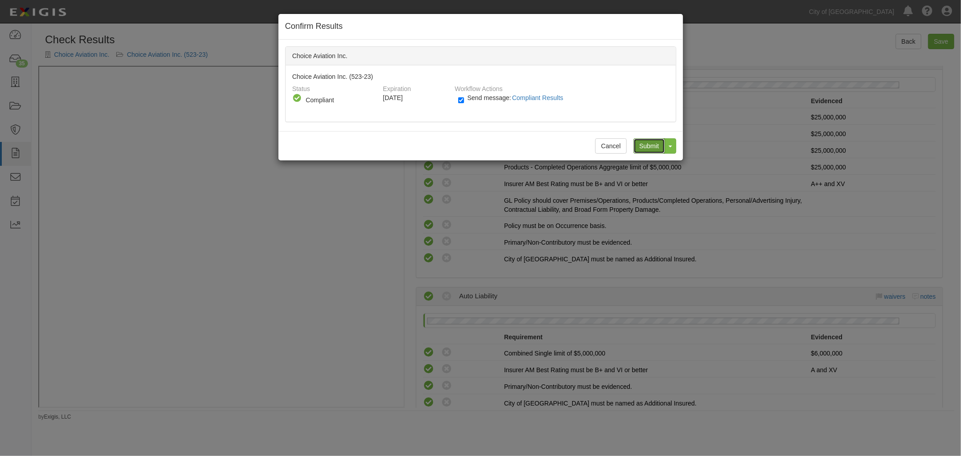
click at [646, 142] on input "Submit" at bounding box center [649, 145] width 32 height 15
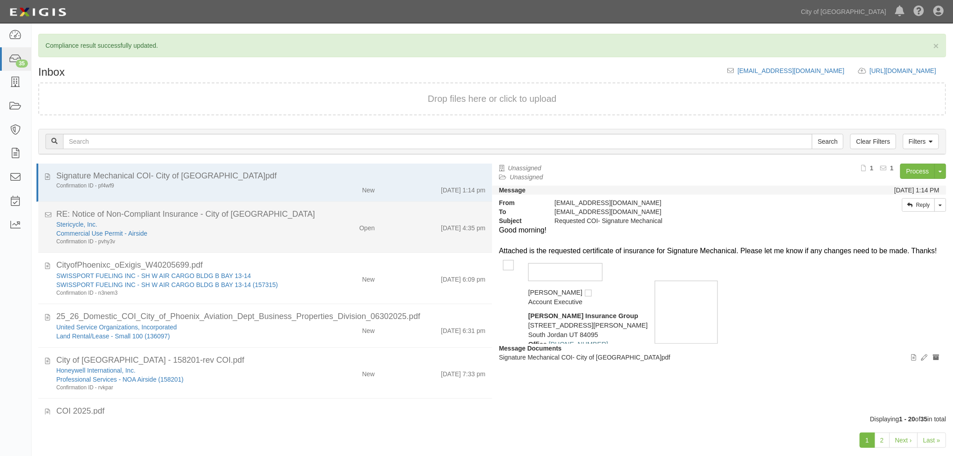
click at [156, 233] on div "Commercial Use Permit - Airside" at bounding box center [178, 233] width 245 height 9
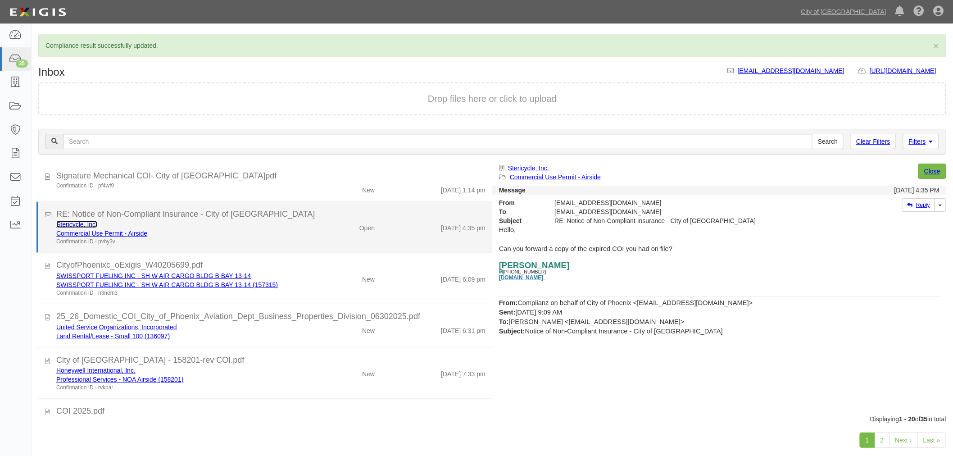
click at [89, 223] on link "Stericycle, Inc." at bounding box center [76, 224] width 41 height 7
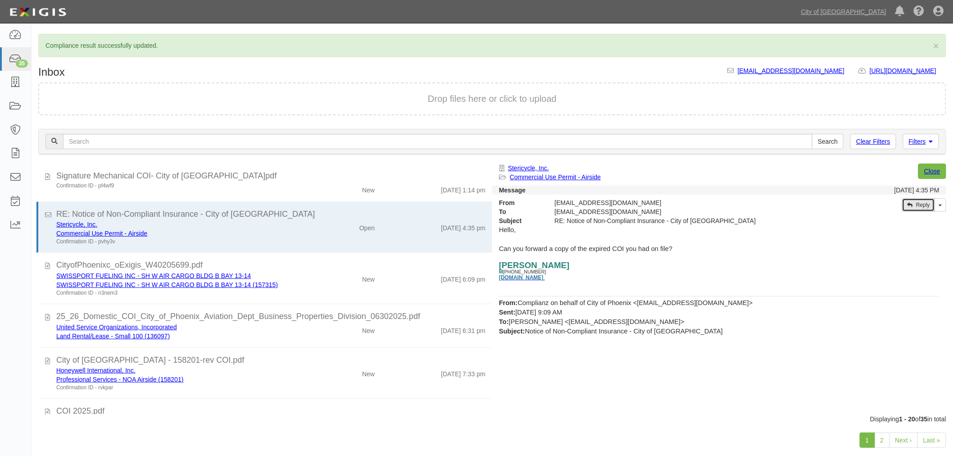
click at [908, 205] on icon at bounding box center [909, 204] width 5 height 5
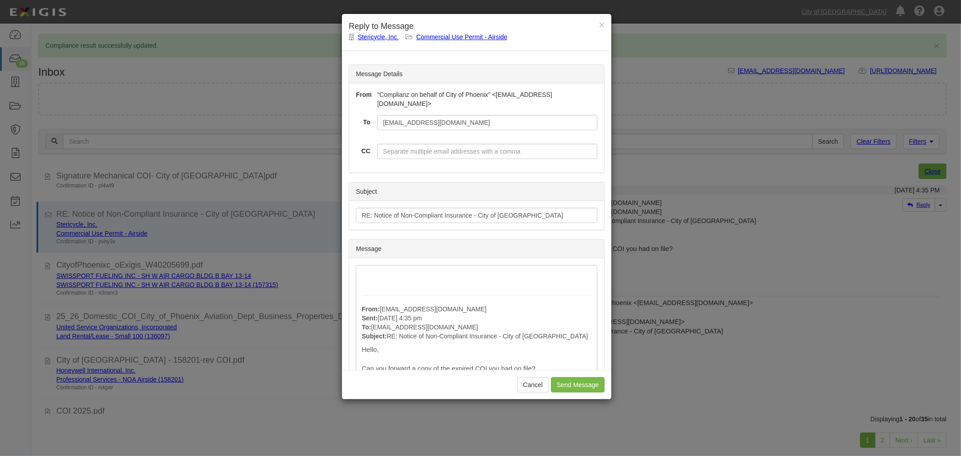
paste div
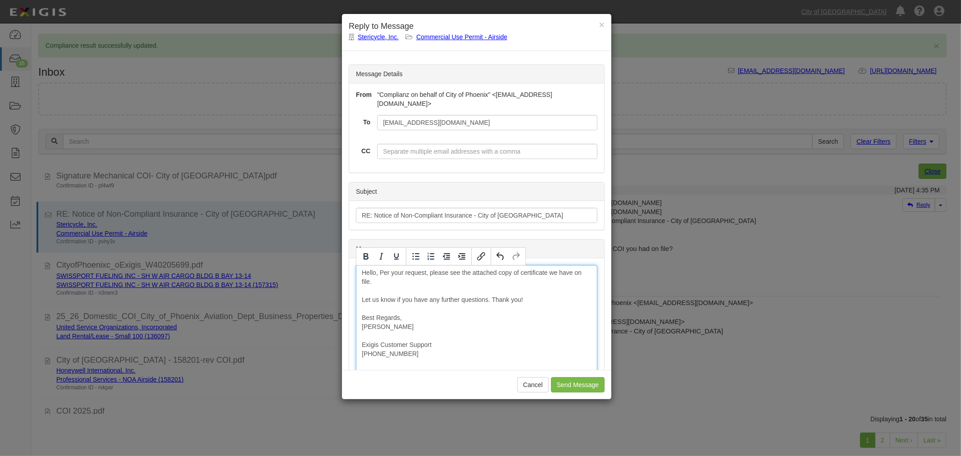
drag, startPoint x: 419, startPoint y: 328, endPoint x: 360, endPoint y: 320, distance: 59.6
drag, startPoint x: 521, startPoint y: 272, endPoint x: 526, endPoint y: 273, distance: 4.6
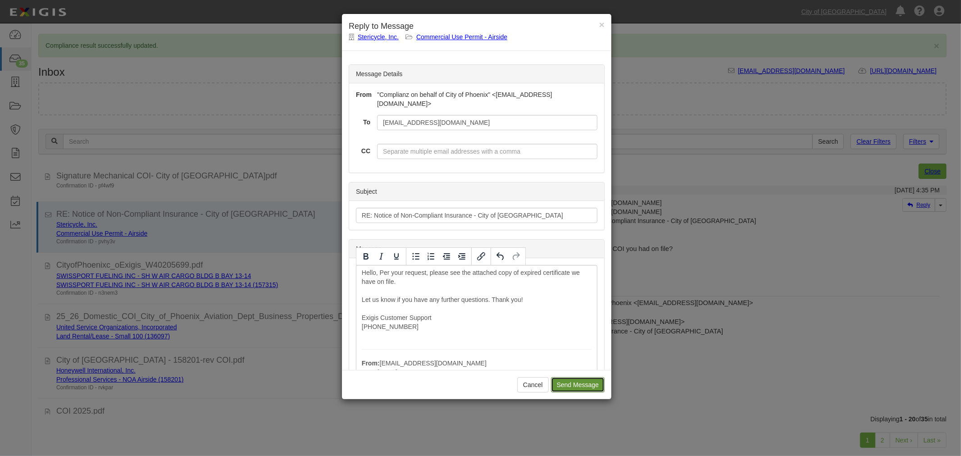
click at [574, 386] on input "Send Message" at bounding box center [578, 384] width 54 height 15
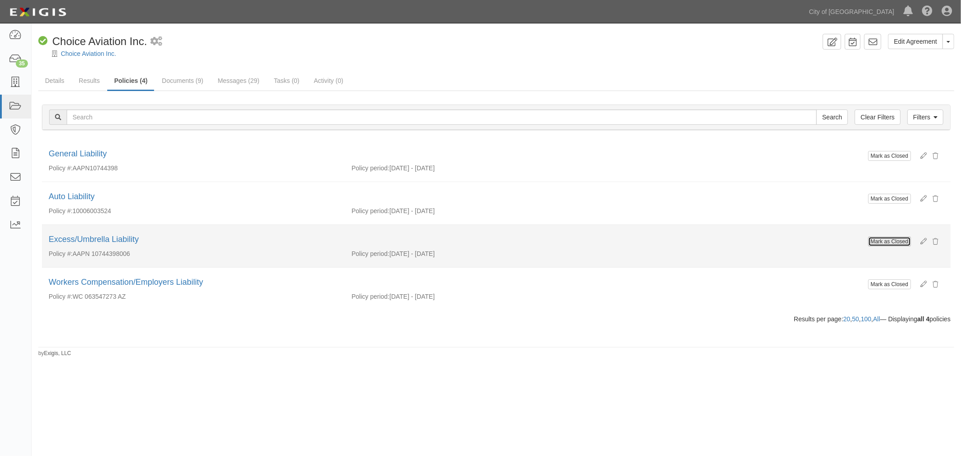
click at [899, 243] on button "Mark as Closed" at bounding box center [889, 241] width 43 height 10
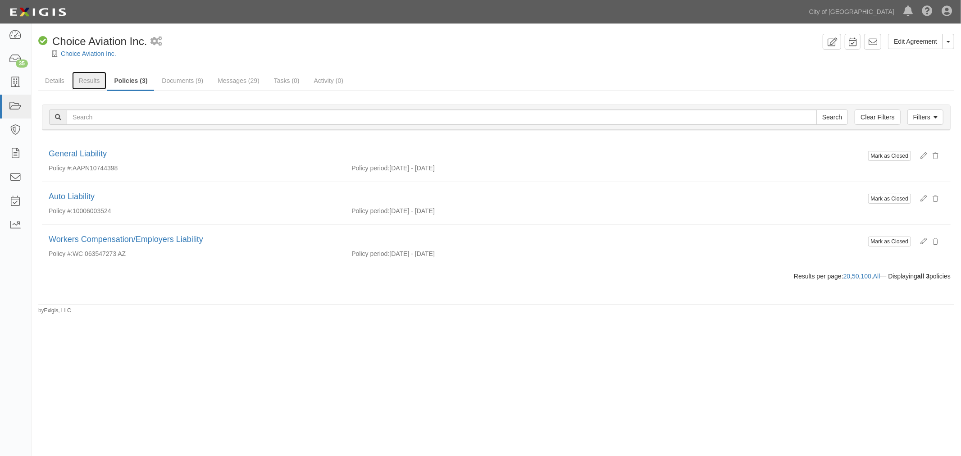
click at [77, 81] on link "Results" at bounding box center [89, 81] width 35 height 18
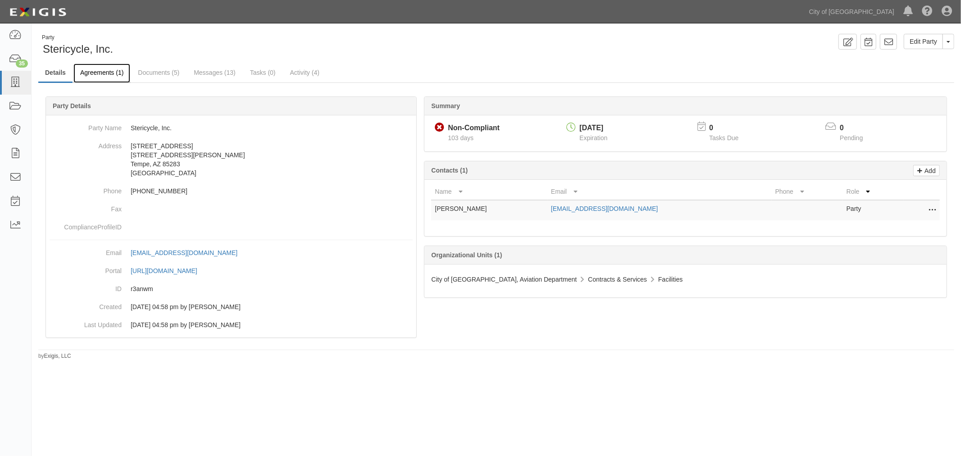
click at [107, 78] on link "Agreements (1)" at bounding box center [101, 73] width 57 height 19
click at [180, 82] on link "Documents (5)" at bounding box center [158, 73] width 55 height 19
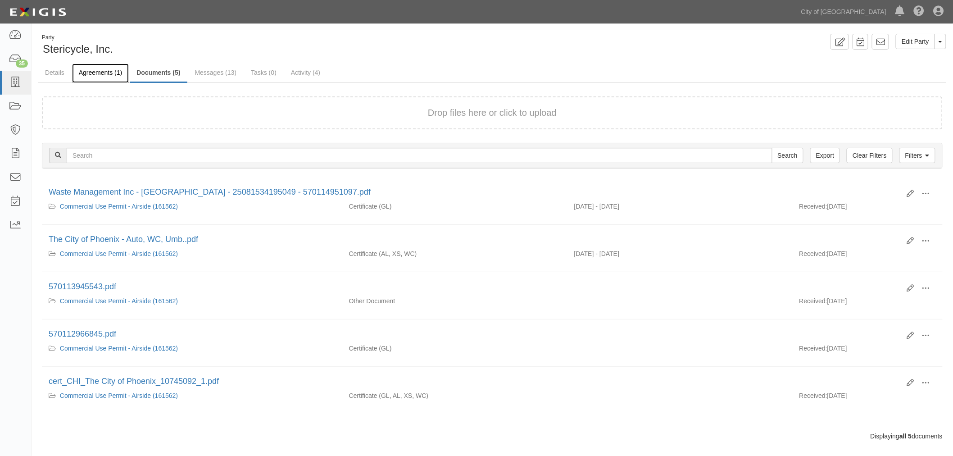
click at [109, 79] on link "Agreements (1)" at bounding box center [100, 73] width 57 height 19
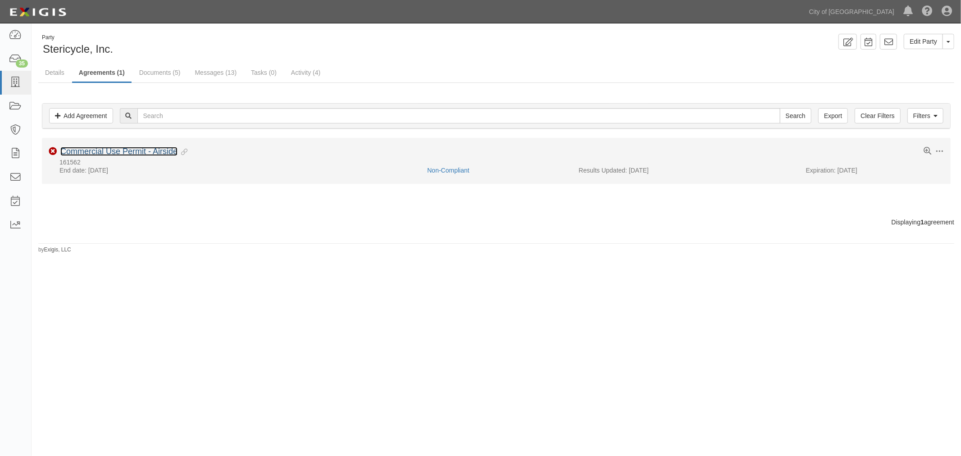
click at [113, 153] on link "Commercial Use Permit - Airside" at bounding box center [118, 151] width 117 height 9
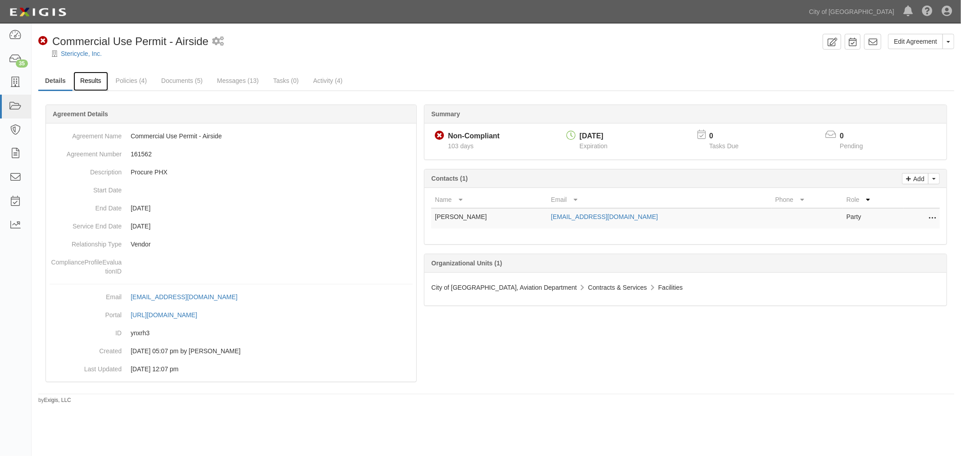
click at [88, 88] on link "Results" at bounding box center [90, 81] width 35 height 19
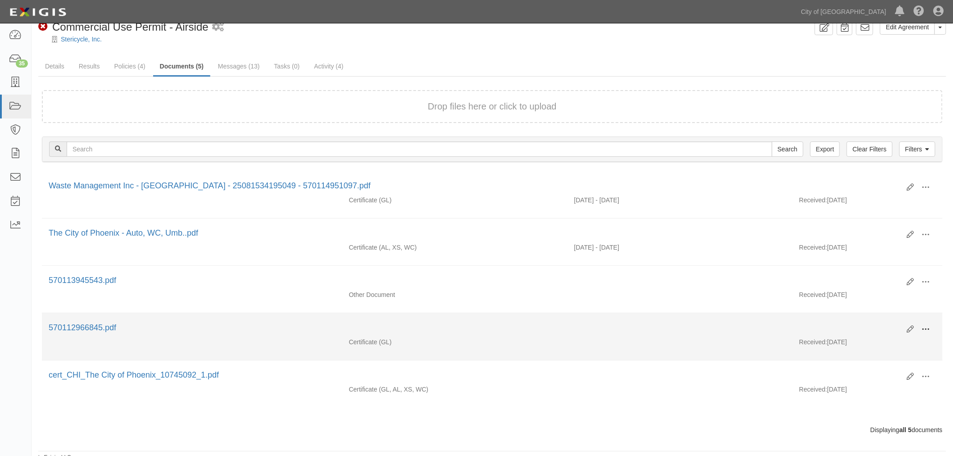
scroll to position [22, 0]
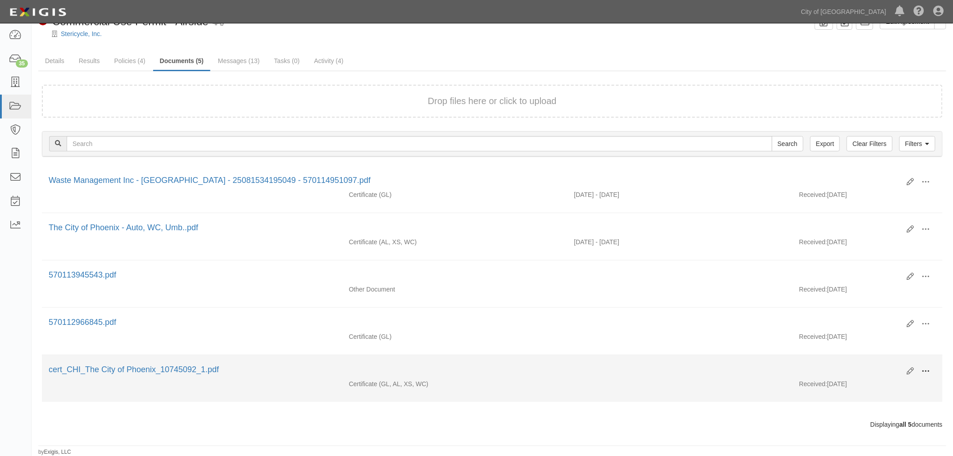
click at [933, 369] on button at bounding box center [926, 371] width 20 height 15
click at [886, 384] on link "View" at bounding box center [882, 384] width 71 height 16
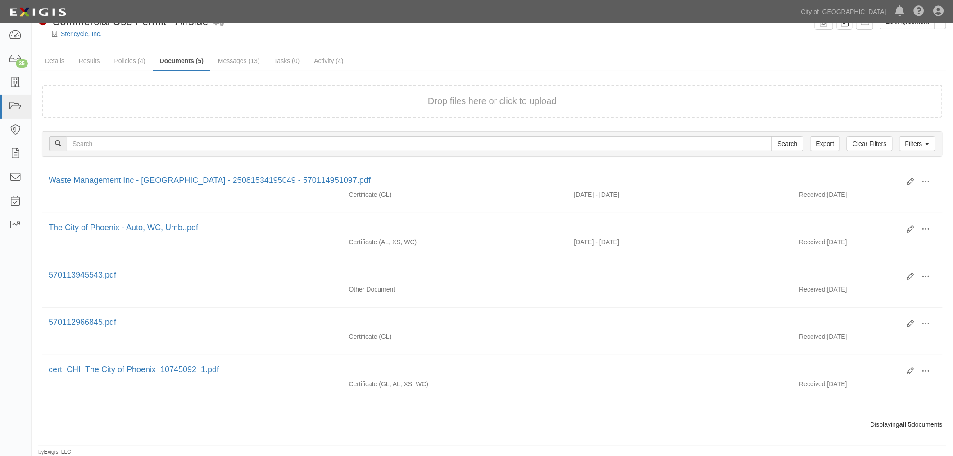
scroll to position [0, 0]
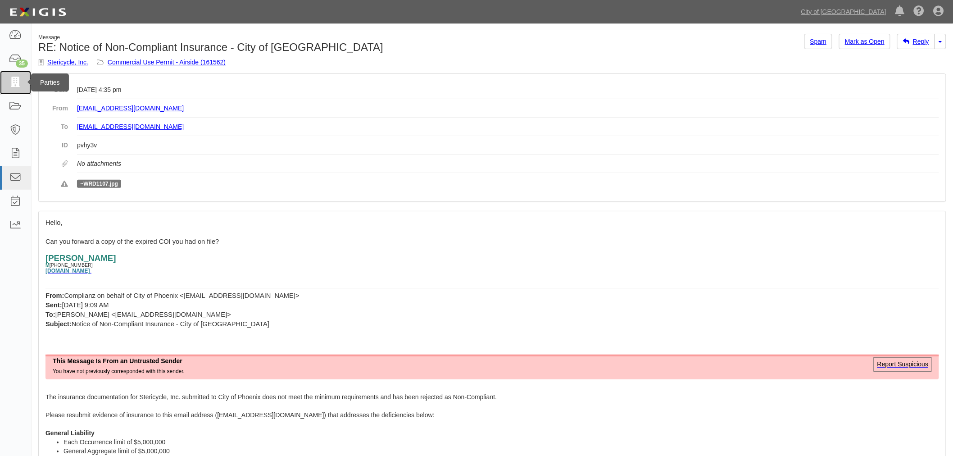
click at [29, 73] on link at bounding box center [15, 83] width 31 height 24
click at [17, 61] on div "35" at bounding box center [22, 63] width 12 height 8
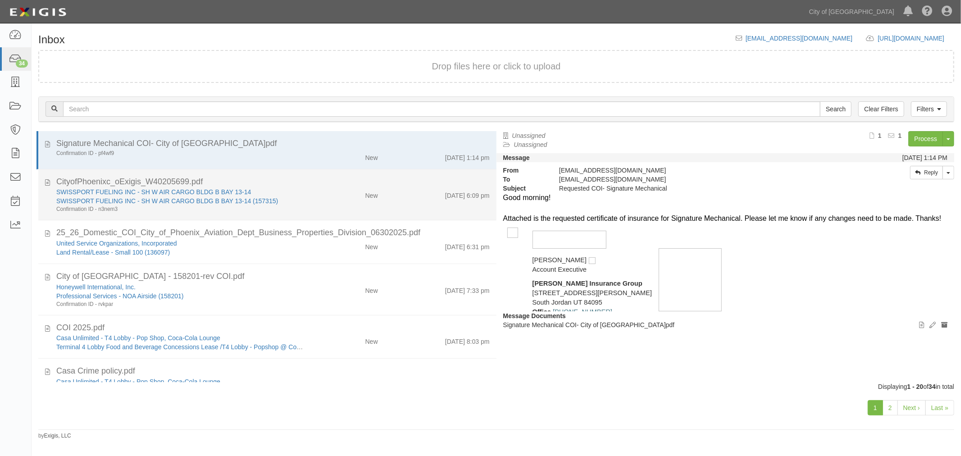
click at [385, 196] on div "9/8/25 6:09 pm" at bounding box center [441, 193] width 112 height 13
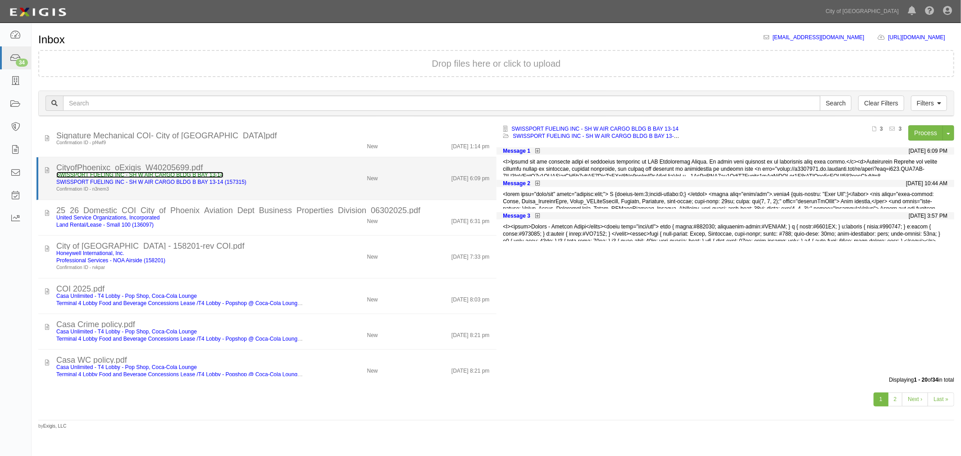
click at [154, 175] on link "SWISSPORT FUELING INC - SH W AIR CARGO BLDG B BAY 13-14" at bounding box center [139, 175] width 167 height 6
click at [379, 192] on div "SWISSPORT FUELING INC - SH W AIR CARGO BLDG B BAY 13-14 SWISSPORT FUELING INC -…" at bounding box center [273, 182] width 447 height 22
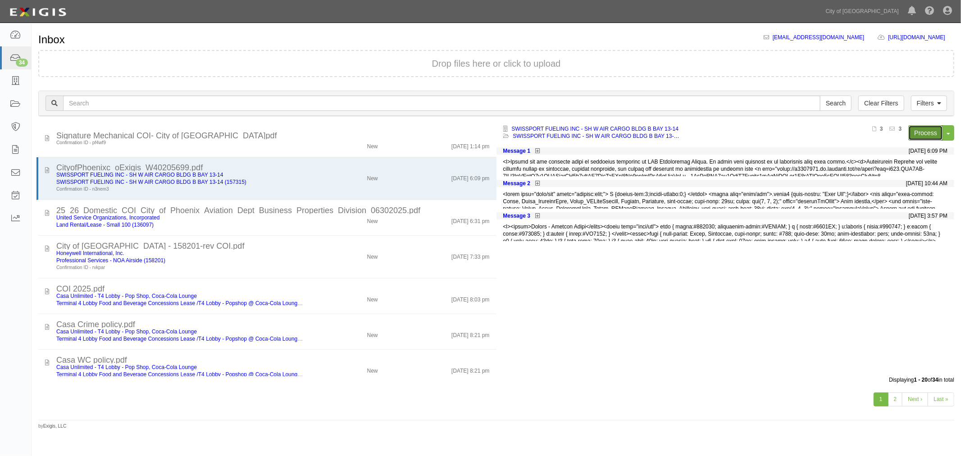
click at [919, 134] on link "Process" at bounding box center [925, 132] width 35 height 15
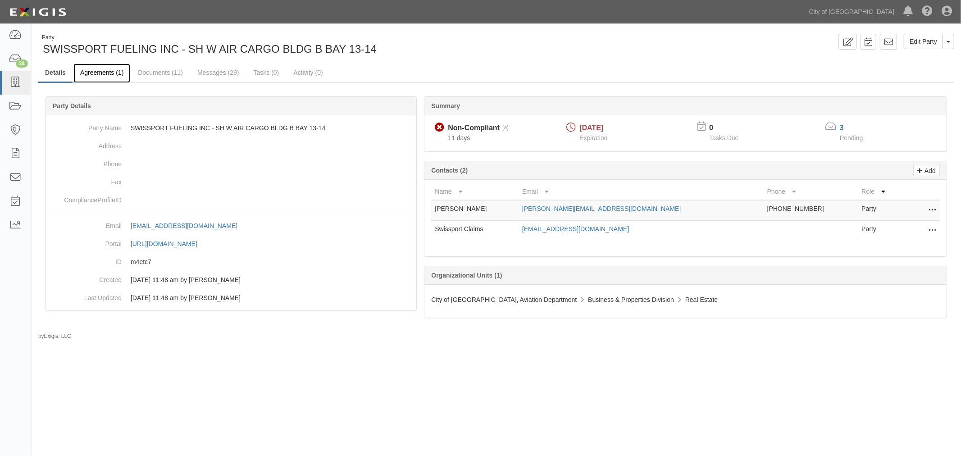
click at [84, 66] on link "Agreements (1)" at bounding box center [101, 73] width 57 height 19
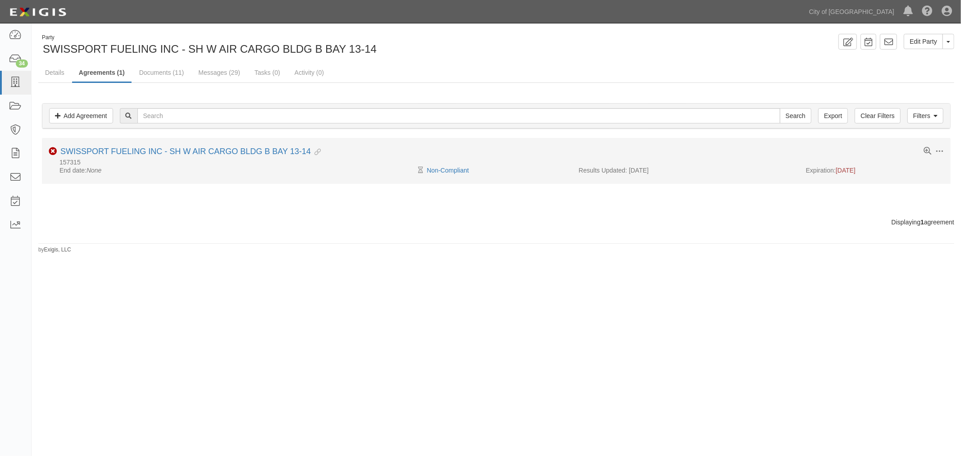
click at [116, 145] on li "Toggle Agreement Dropdown Edit Log activity Add task Send message Archive Non-C…" at bounding box center [496, 161] width 908 height 46
click at [116, 148] on link "SWISSPORT FUELING INC - SH W AIR CARGO BLDG B BAY 13-14" at bounding box center [185, 151] width 250 height 9
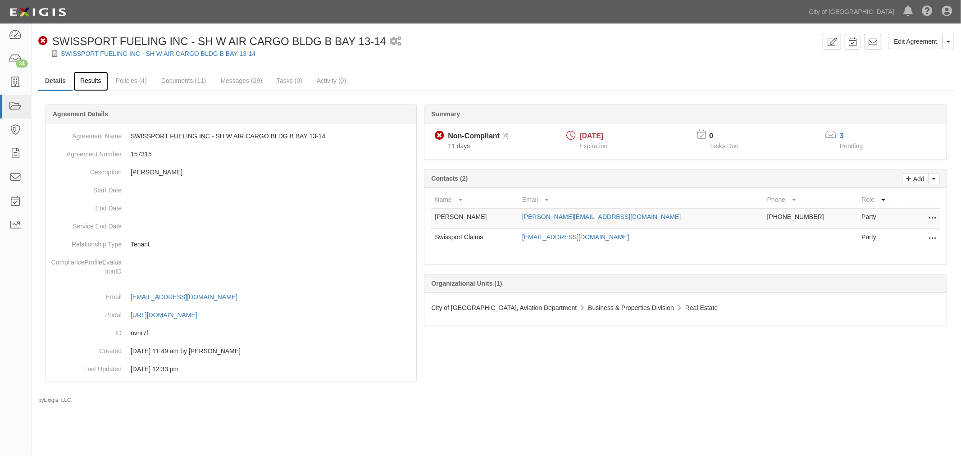
drag, startPoint x: 0, startPoint y: 0, endPoint x: 84, endPoint y: 83, distance: 118.2
click at [84, 83] on link "Results" at bounding box center [90, 81] width 35 height 19
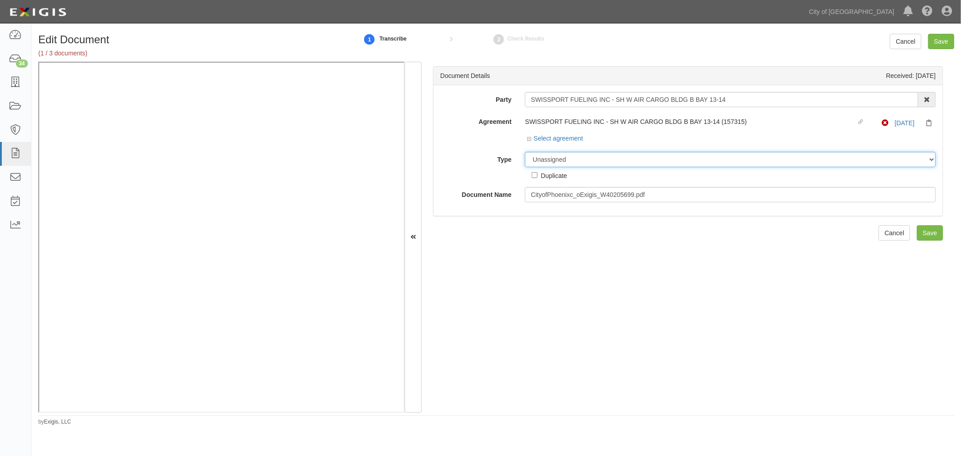
click at [549, 162] on select "Unassigned Binder Cancellation Notice Certificate Contract Endorsement Insuranc…" at bounding box center [730, 159] width 411 height 15
select select "CertificateDetail"
click at [525, 152] on select "Unassigned Binder Cancellation Notice Certificate Contract Endorsement Insuranc…" at bounding box center [730, 159] width 411 height 15
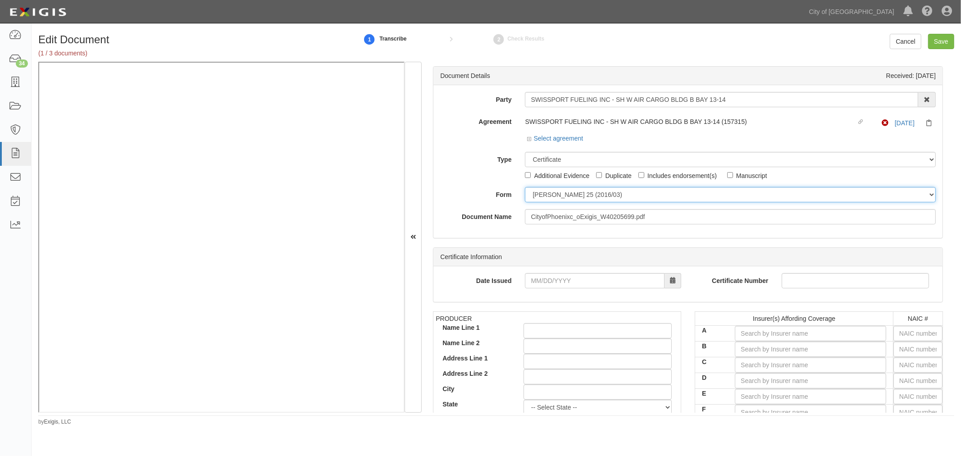
drag, startPoint x: 569, startPoint y: 196, endPoint x: 568, endPoint y: 202, distance: 6.0
click at [568, 202] on select "[PERSON_NAME] 25 (2016/03) [PERSON_NAME] 101 [PERSON_NAME] 855 NY (2014/05) Gen…" at bounding box center [730, 194] width 411 height 15
select select "GeneralFormDetail"
click at [525, 187] on select "[PERSON_NAME] 25 (2016/03) [PERSON_NAME] 101 [PERSON_NAME] 855 NY (2014/05) Gen…" at bounding box center [730, 194] width 411 height 15
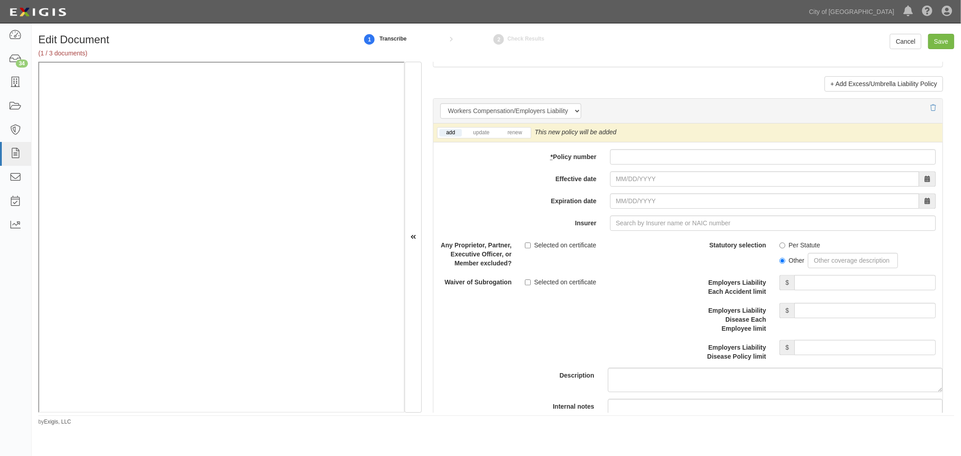
scroll to position [2168, 0]
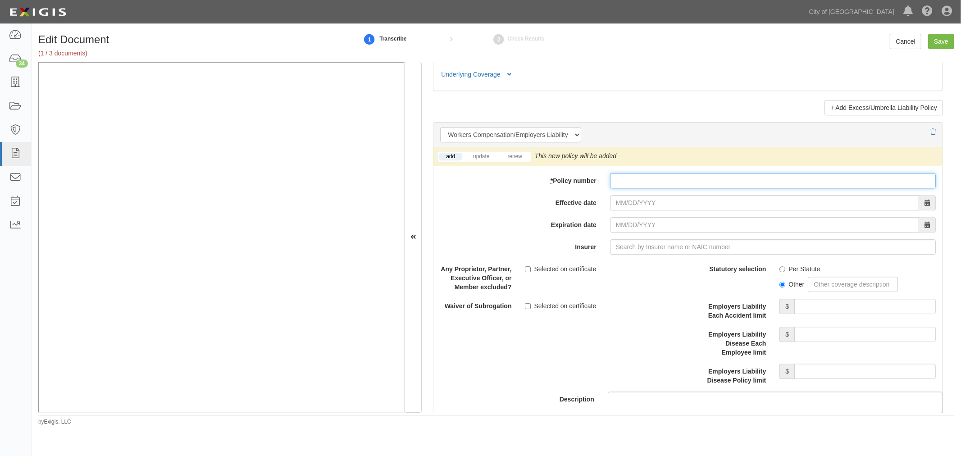
click at [623, 188] on input "* Policy number" at bounding box center [773, 180] width 326 height 15
paste input "14WCI0500914"
type input "14WCI0500914"
click at [515, 158] on link "renew" at bounding box center [514, 157] width 28 height 8
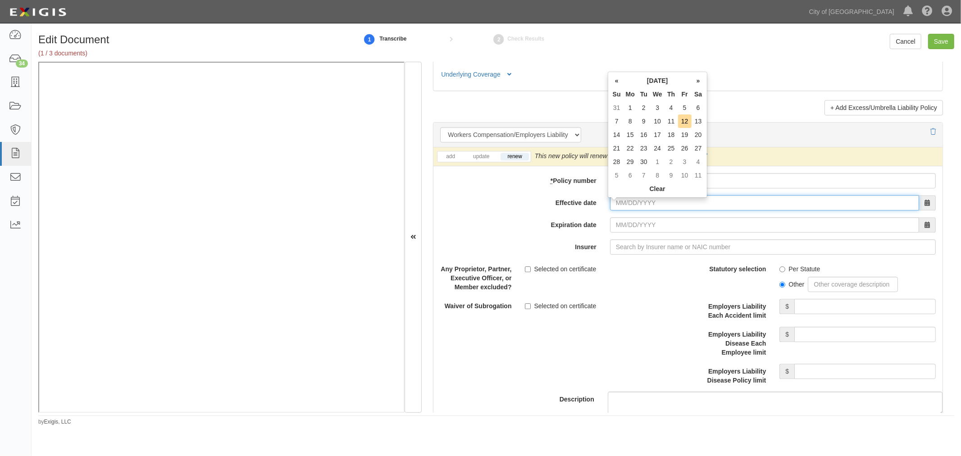
click at [625, 204] on input "Effective date" at bounding box center [764, 202] width 309 height 15
type input "09/01/0202"
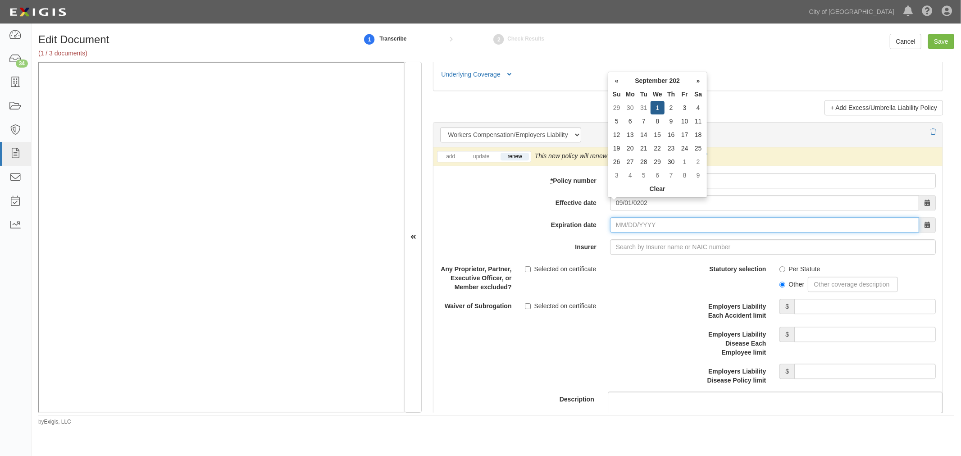
type input "09/01/0203"
drag, startPoint x: 659, startPoint y: 205, endPoint x: 575, endPoint y: 222, distance: 85.3
click at [577, 221] on div "add update renew This new policy will be added This new policy will update exis…" at bounding box center [687, 314] width 509 height 334
type input "09/01/2025"
type input "09/01/2026"
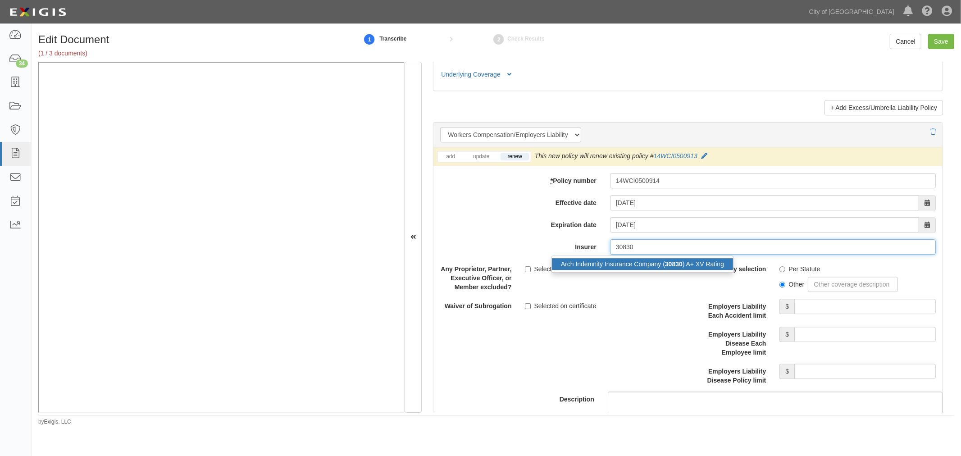
drag, startPoint x: 614, startPoint y: 268, endPoint x: 694, endPoint y: 261, distance: 80.5
click at [614, 268] on div "Arch Indemnity Insurance Company ( 30830 ) A+ XV Rating" at bounding box center [642, 264] width 181 height 12
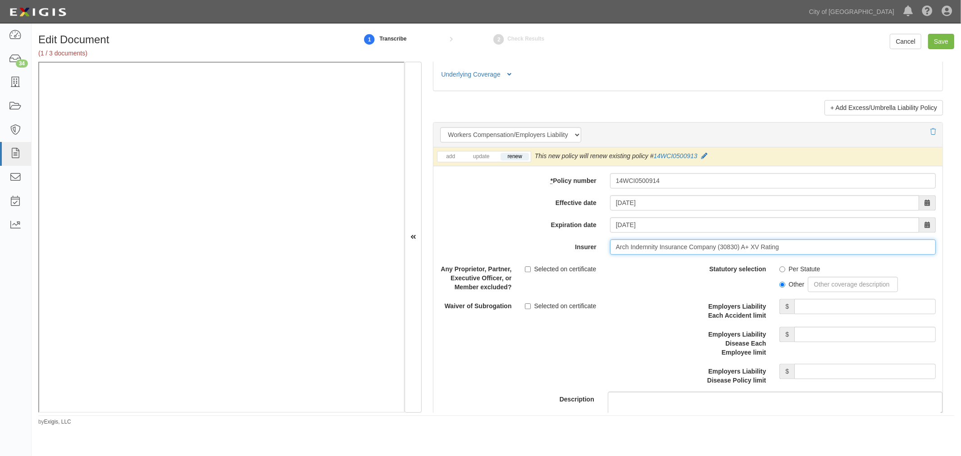
type input "Arch Indemnity Insurance Company (30830) A+ XV Rating"
drag, startPoint x: 790, startPoint y: 271, endPoint x: 803, endPoint y: 292, distance: 24.0
click at [790, 271] on label "Per Statute" at bounding box center [799, 268] width 41 height 9
click at [785, 271] on input "Per Statute" at bounding box center [782, 269] width 6 height 6
radio input "true"
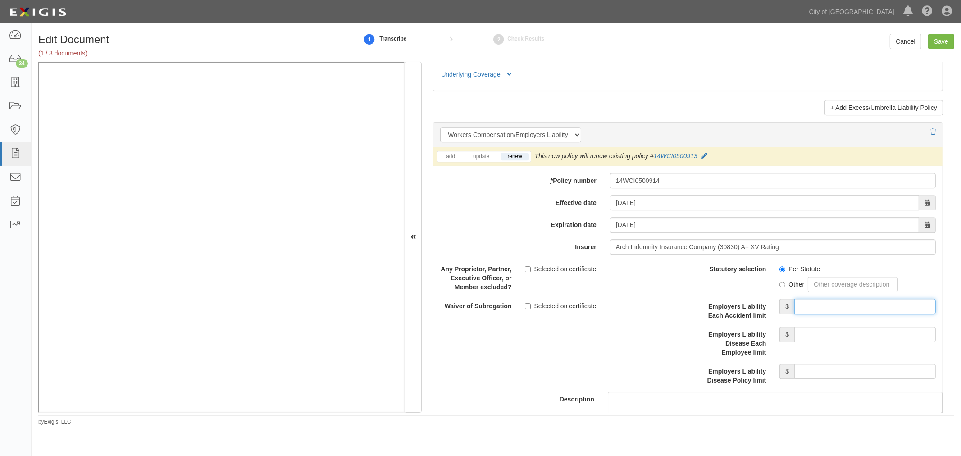
click at [805, 312] on input "Employers Liability Each Accident limit" at bounding box center [864, 306] width 141 height 15
type input "1,000,000"
click at [837, 349] on div "Employers Liability Disease Each Employee limit $" at bounding box center [815, 342] width 254 height 30
drag, startPoint x: 844, startPoint y: 341, endPoint x: 840, endPoint y: 347, distance: 6.6
click at [840, 346] on div "Employers Liability Disease Each Employee limit $" at bounding box center [815, 342] width 254 height 30
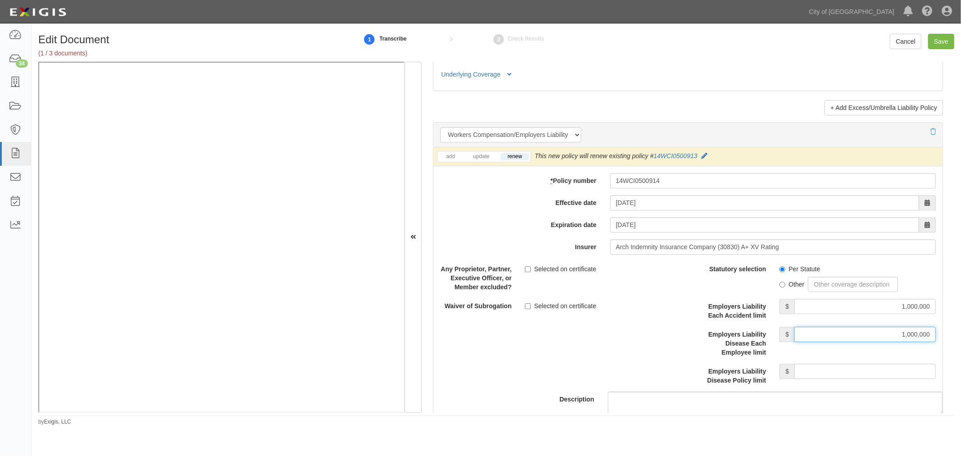
type input "1,000,000"
click at [831, 372] on input "Employers Liability Disease Policy limit" at bounding box center [864, 370] width 141 height 15
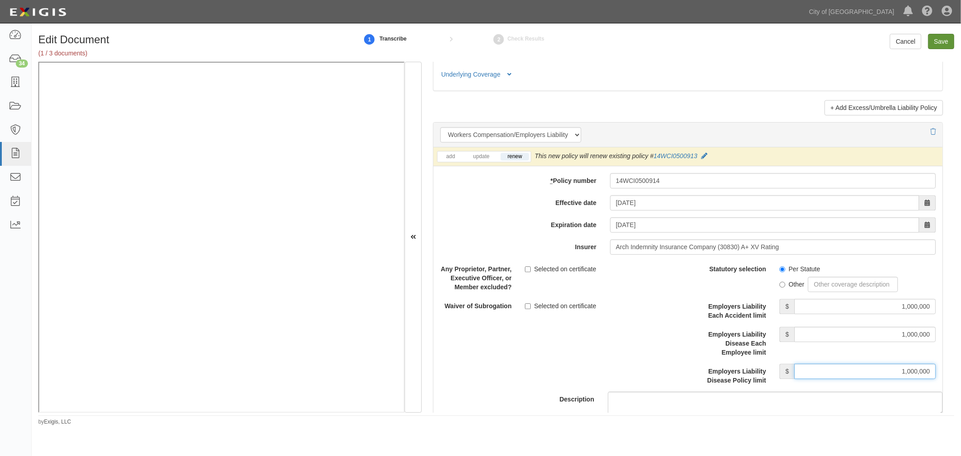
type input "1,000,000"
click at [939, 40] on input "Save" at bounding box center [941, 41] width 26 height 15
type input "1000000"
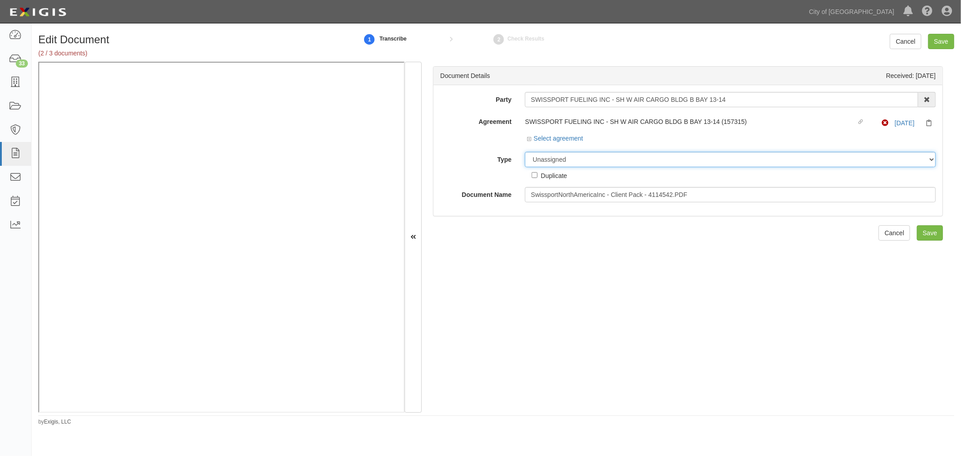
click at [559, 154] on select "Unassigned Binder Cancellation Notice Certificate Contract Endorsement Insuranc…" at bounding box center [730, 159] width 411 height 15
select select "OtherDetail"
click at [525, 152] on select "Unassigned Binder Cancellation Notice Certificate Contract Endorsement Insuranc…" at bounding box center [730, 159] width 411 height 15
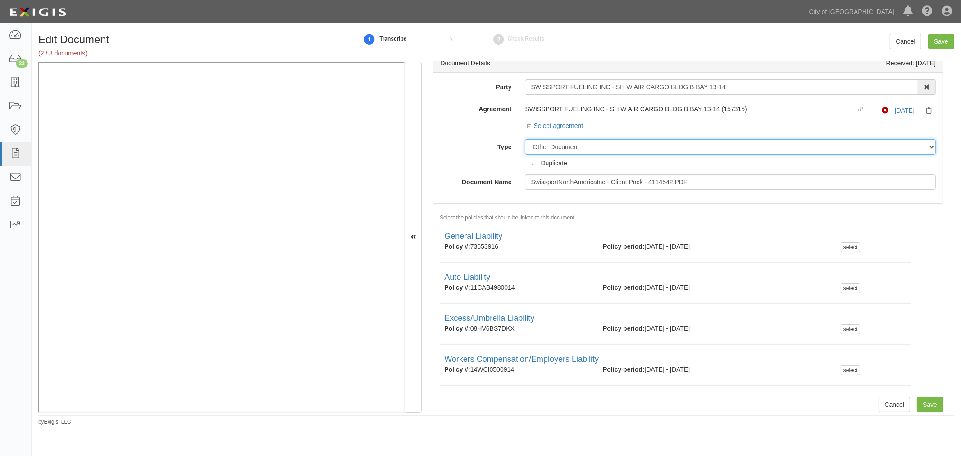
scroll to position [17, 0]
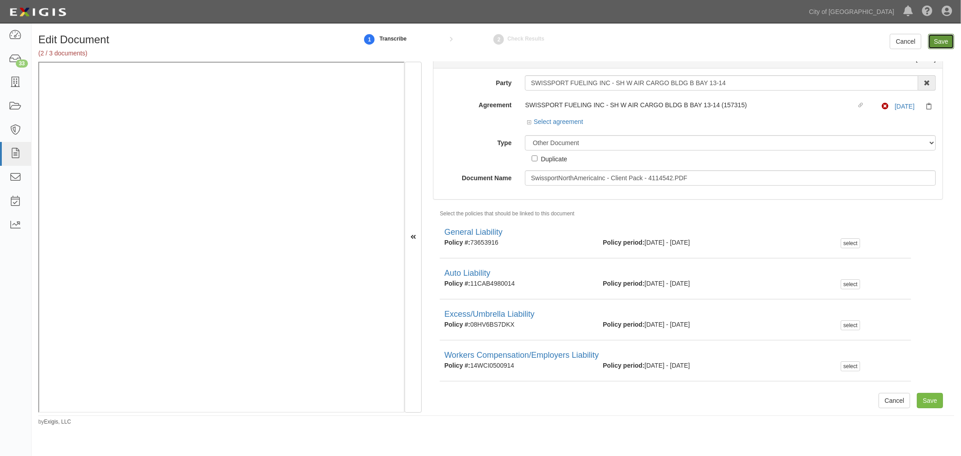
click at [937, 42] on input "Save" at bounding box center [941, 41] width 26 height 15
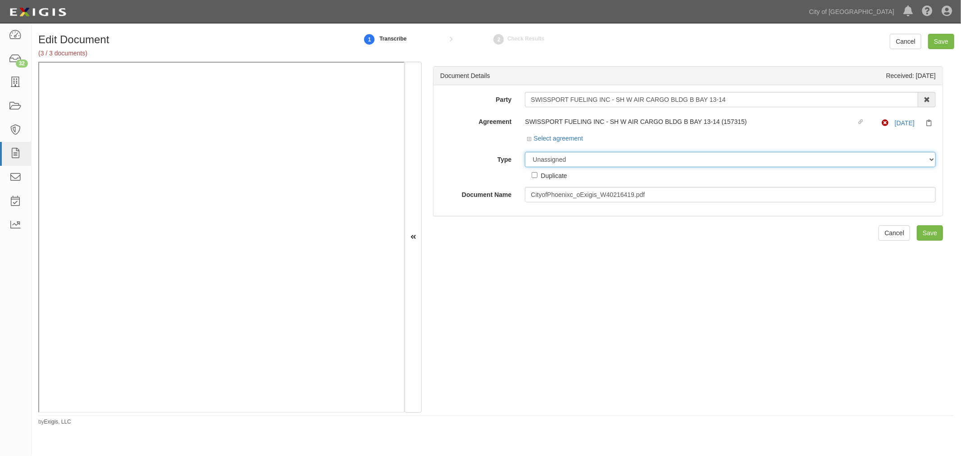
click at [539, 165] on select "Unassigned Binder Cancellation Notice Certificate Contract Endorsement Insuranc…" at bounding box center [730, 159] width 411 height 15
select select "OtherDetail"
click at [525, 152] on select "Unassigned Binder Cancellation Notice Certificate Contract Endorsement Insuranc…" at bounding box center [730, 159] width 411 height 15
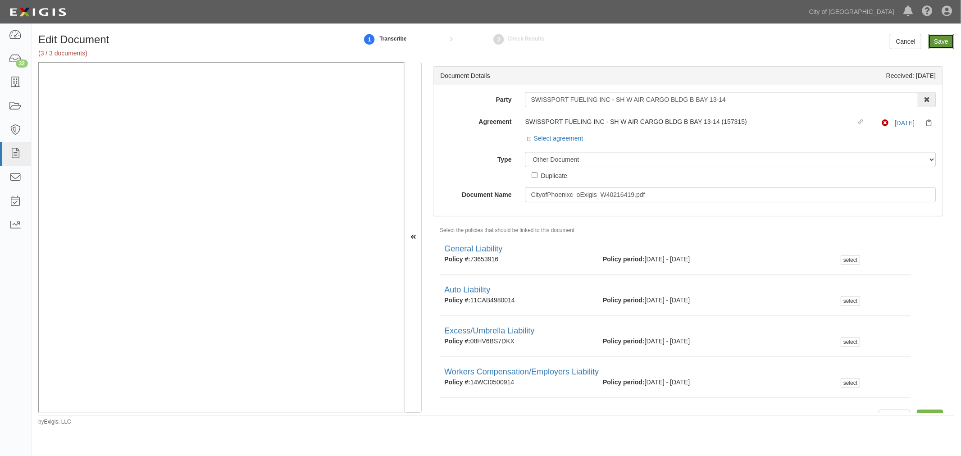
click at [931, 46] on input "Save" at bounding box center [941, 41] width 26 height 15
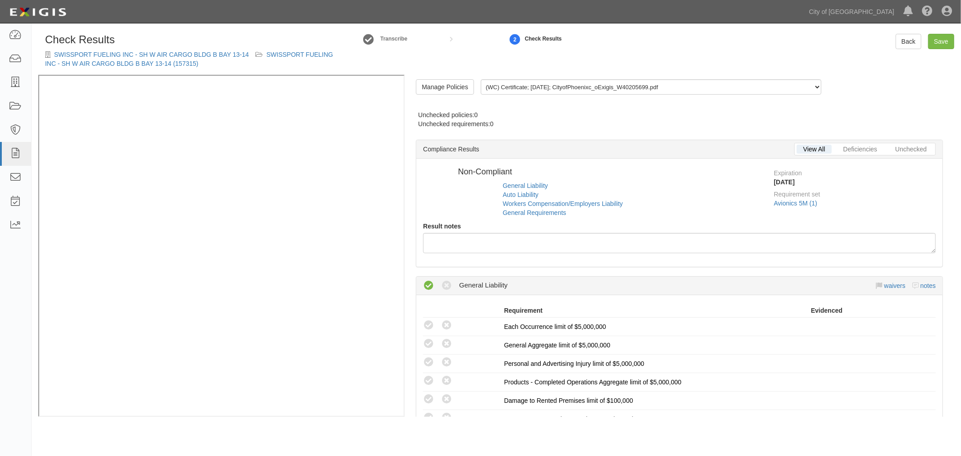
radio input "false"
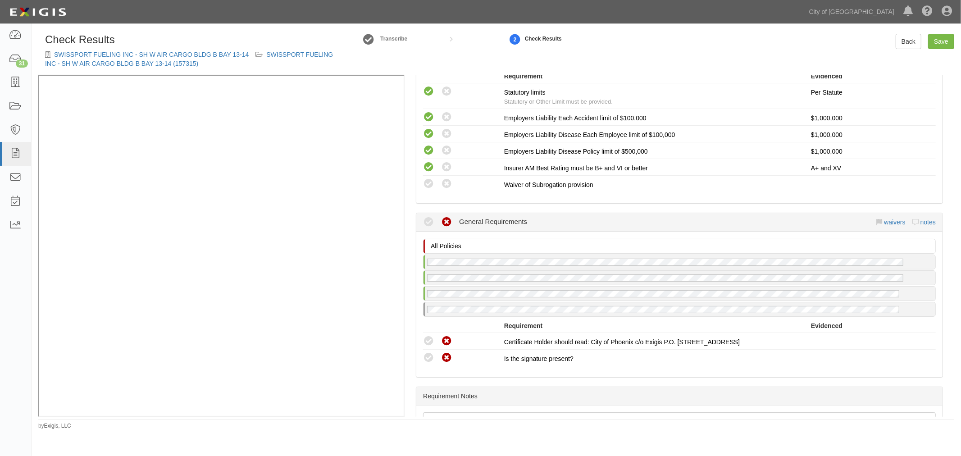
scroll to position [748, 0]
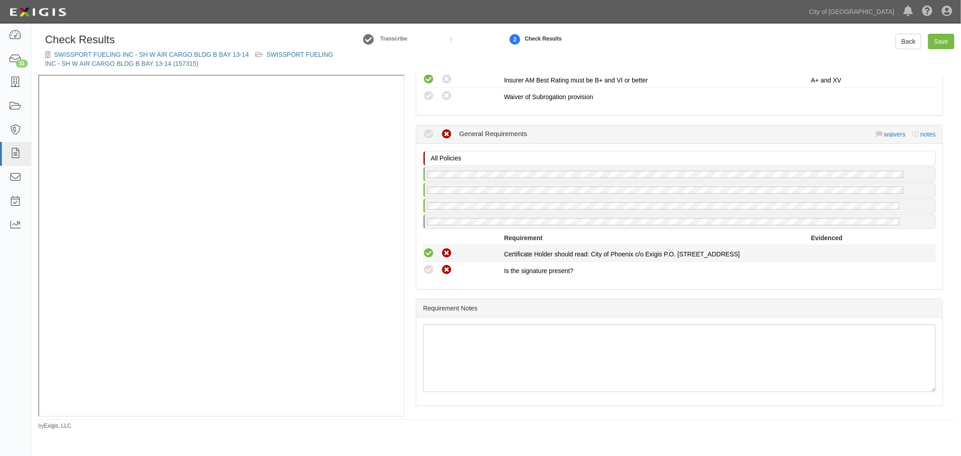
click at [426, 245] on li "Compliant Waived Non-Compliant Certificate Holder should read: City of Phoenix …" at bounding box center [679, 253] width 513 height 17
click at [428, 268] on icon at bounding box center [428, 269] width 11 height 11
radio input "true"
click at [428, 253] on icon at bounding box center [428, 253] width 11 height 11
radio input "true"
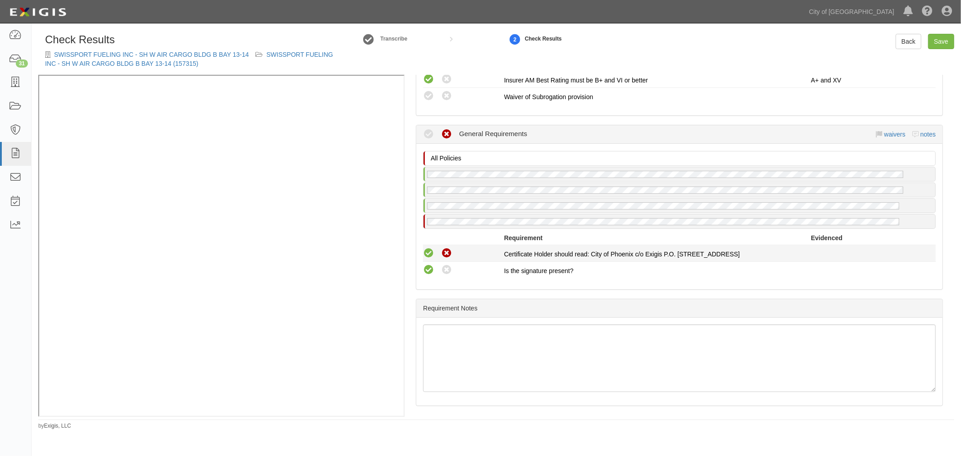
radio input "true"
click at [947, 44] on link "Save" at bounding box center [941, 41] width 26 height 15
radio input "true"
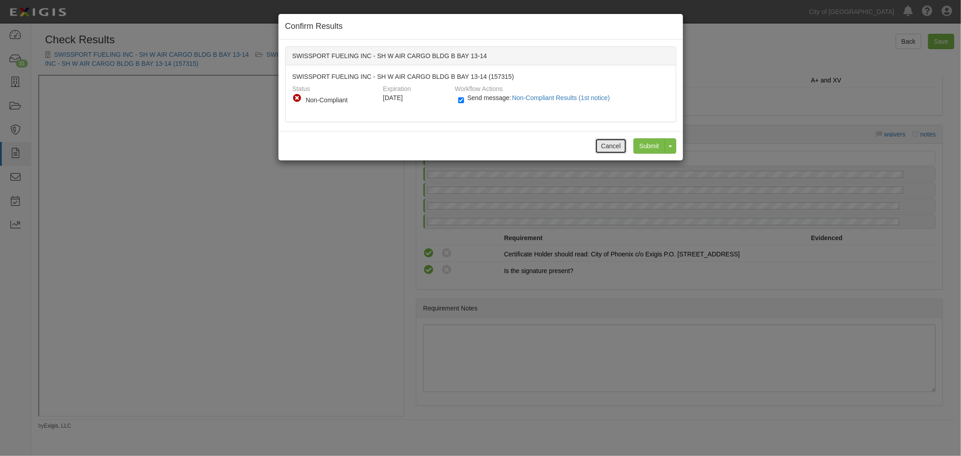
click at [613, 140] on button "Cancel" at bounding box center [611, 145] width 32 height 15
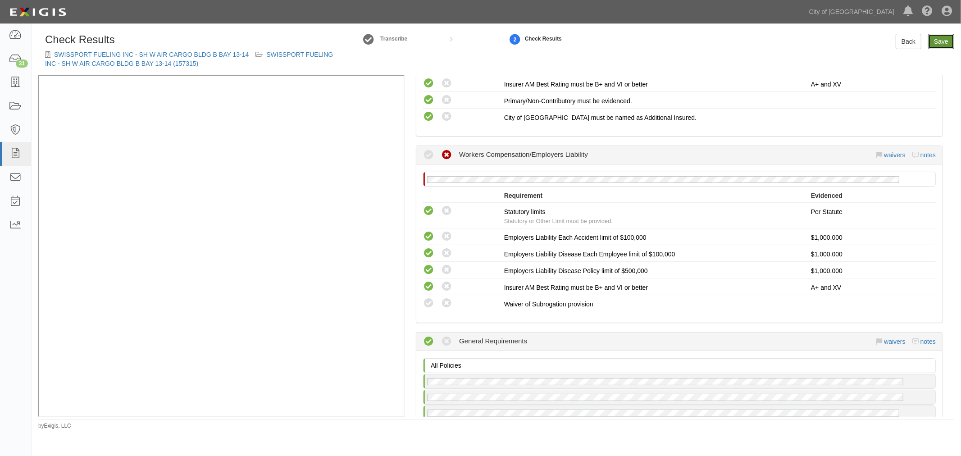
scroll to position [581, 0]
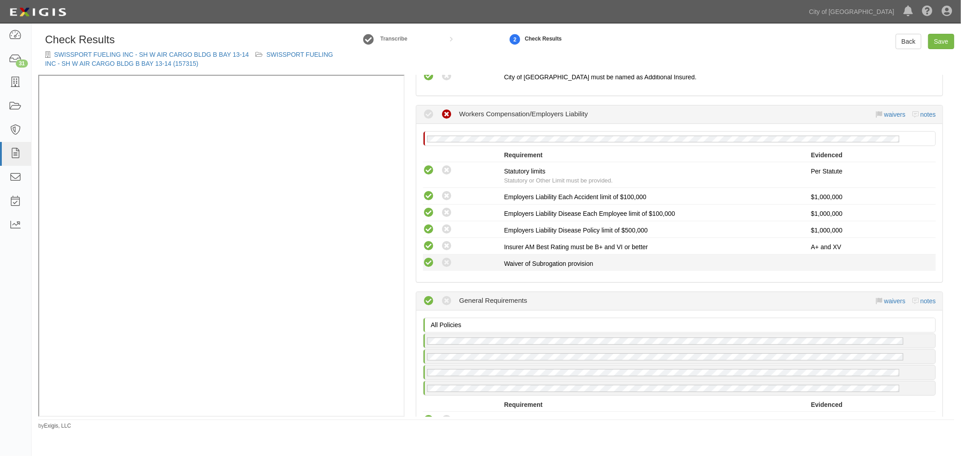
click at [425, 264] on icon at bounding box center [428, 262] width 11 height 11
radio input "true"
click at [448, 257] on icon at bounding box center [446, 262] width 11 height 11
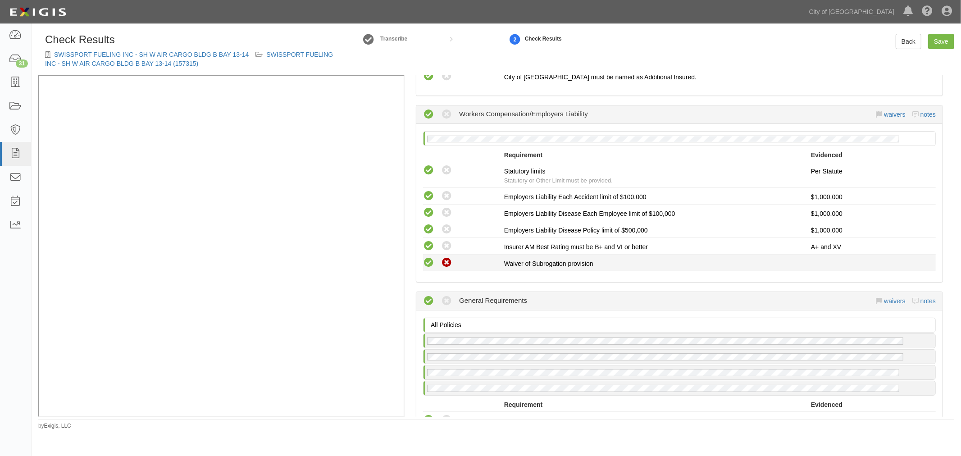
radio input "true"
radio input "false"
radio input "true"
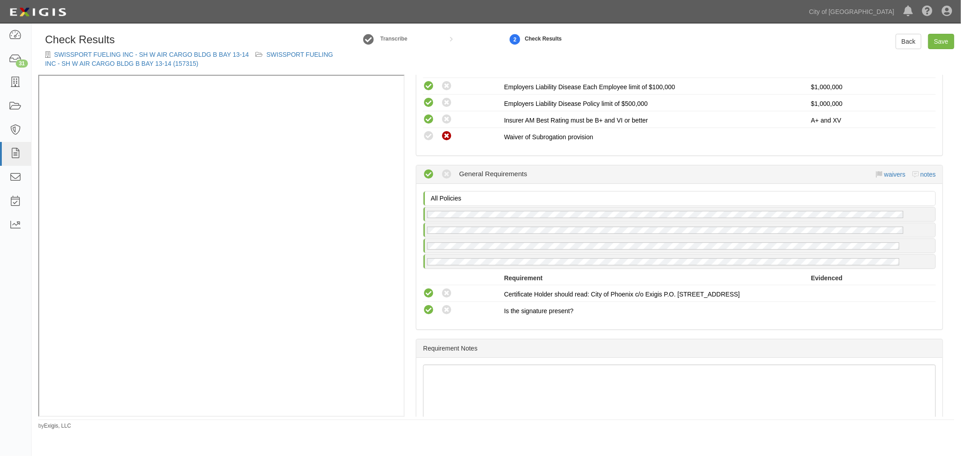
scroll to position [748, 0]
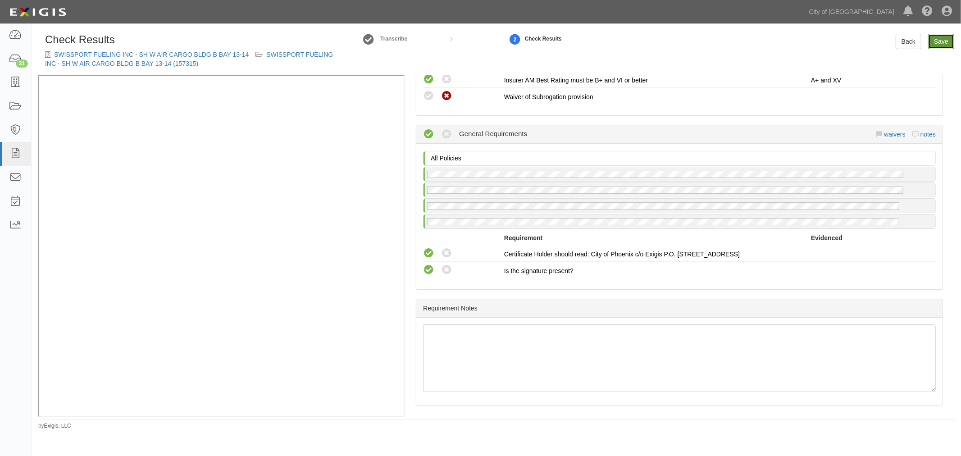
click at [947, 38] on link "Save" at bounding box center [941, 41] width 26 height 15
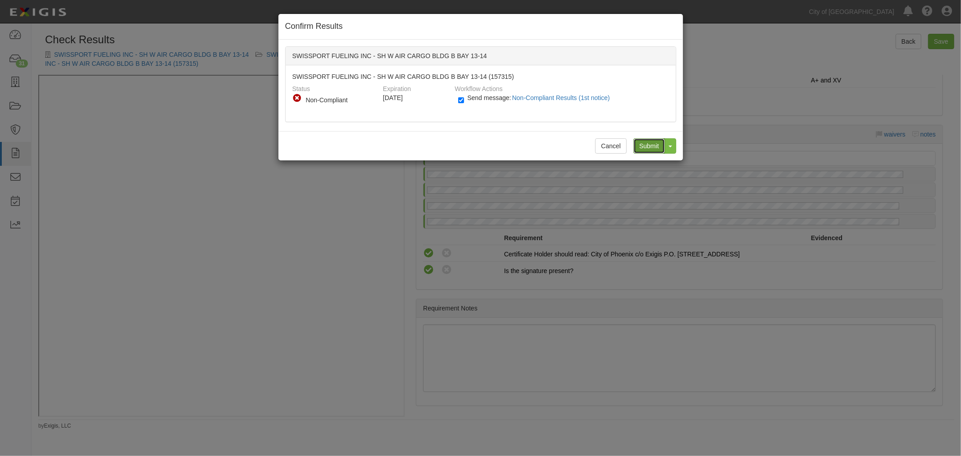
click at [641, 145] on input "Submit" at bounding box center [649, 145] width 32 height 15
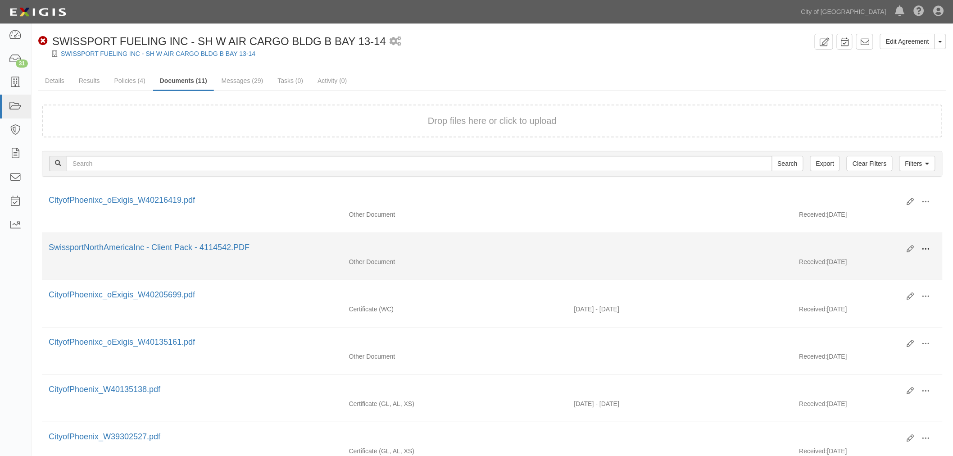
click at [930, 245] on span at bounding box center [926, 249] width 8 height 8
click at [868, 268] on link "View" at bounding box center [882, 262] width 71 height 16
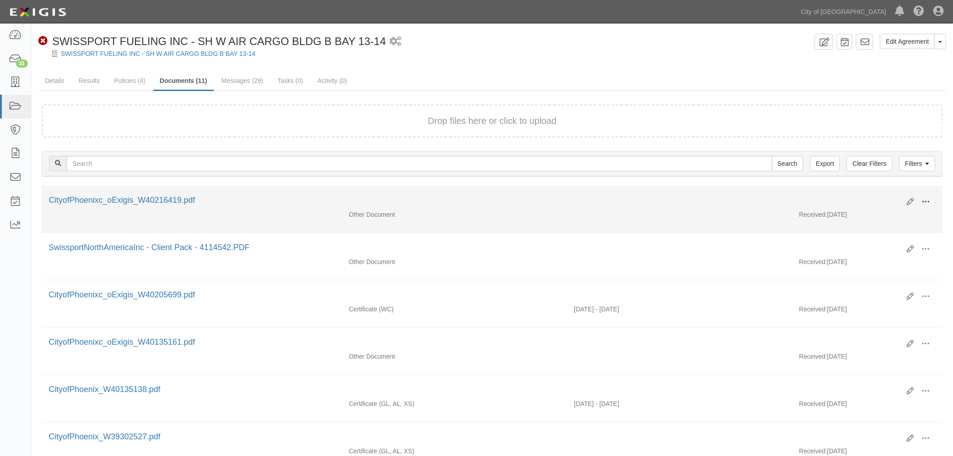
click at [929, 203] on span at bounding box center [926, 202] width 8 height 8
click at [897, 213] on link "View" at bounding box center [882, 215] width 71 height 16
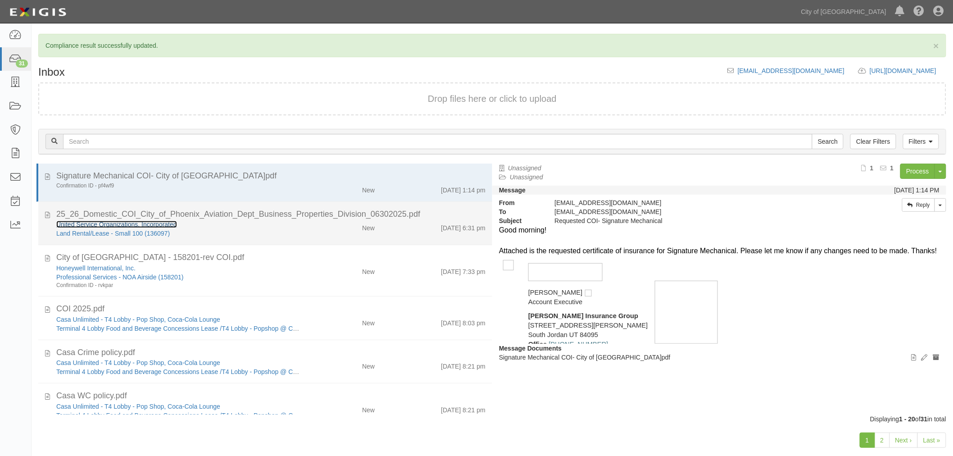
click at [142, 222] on link "United Service Organizations, Incorporated" at bounding box center [116, 224] width 121 height 7
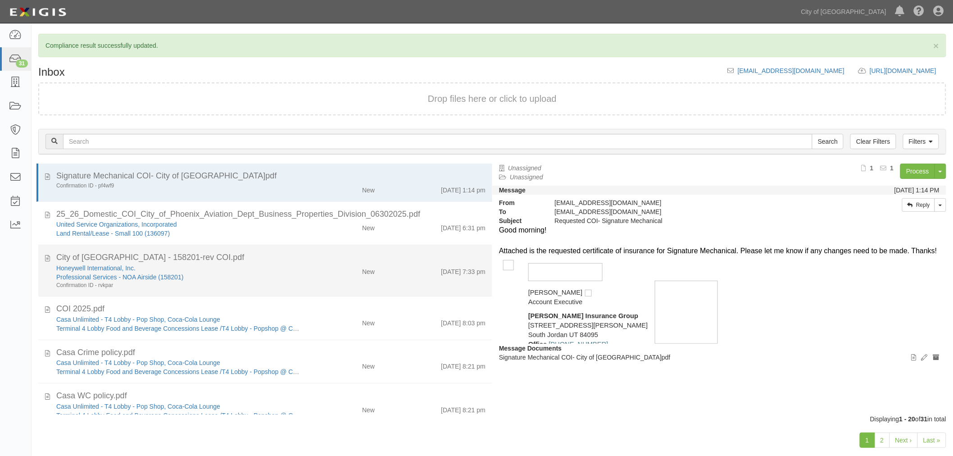
click at [378, 245] on li "City of [GEOGRAPHIC_DATA] - 158201-rev COI.pdf Honeywell International, Inc. Pr…" at bounding box center [265, 270] width 454 height 51
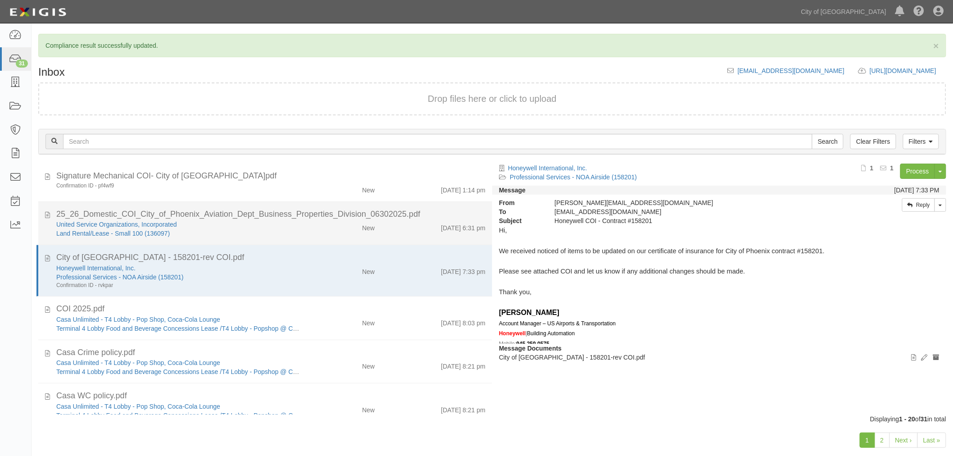
click at [402, 225] on div "[DATE] 6:31 pm" at bounding box center [436, 226] width 111 height 13
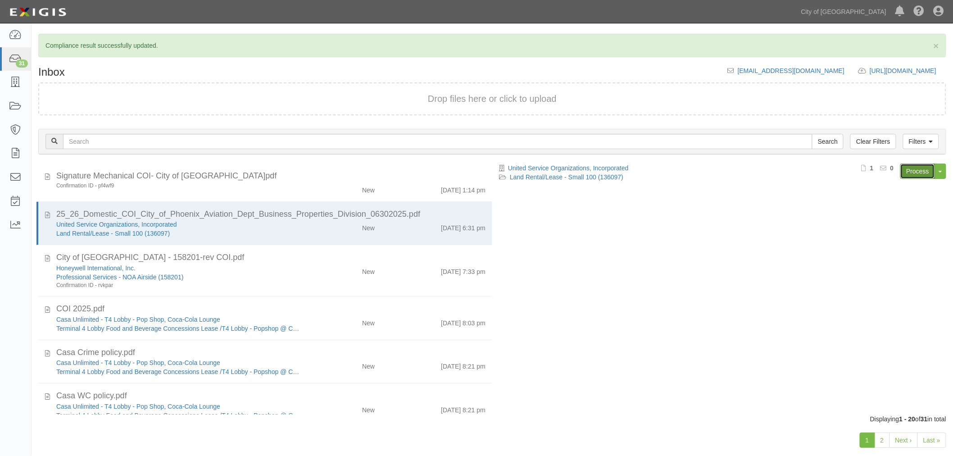
drag, startPoint x: 910, startPoint y: 173, endPoint x: 894, endPoint y: 177, distance: 16.1
click at [911, 173] on link "Process" at bounding box center [917, 170] width 35 height 15
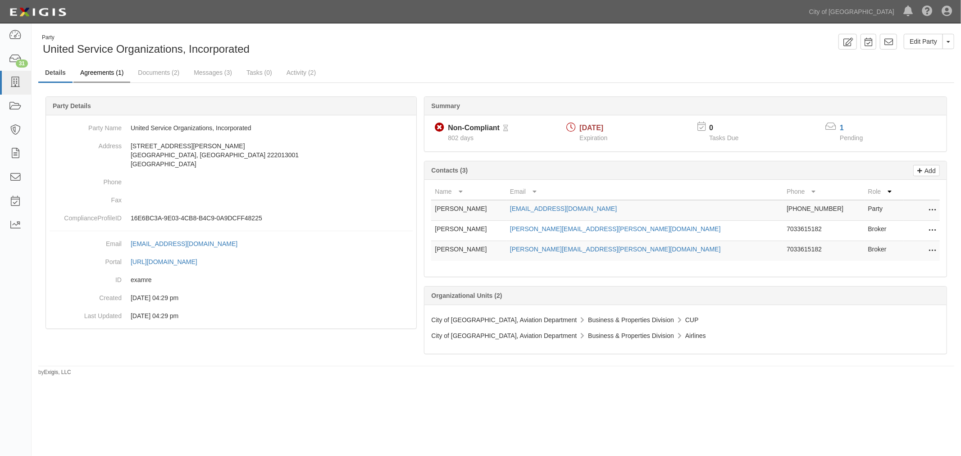
click at [98, 64] on div "Party United Service Organizations, Incorporated Edit Party Toggle Party Dropdo…" at bounding box center [496, 205] width 929 height 342
click at [95, 70] on link "Agreements (1)" at bounding box center [101, 73] width 57 height 19
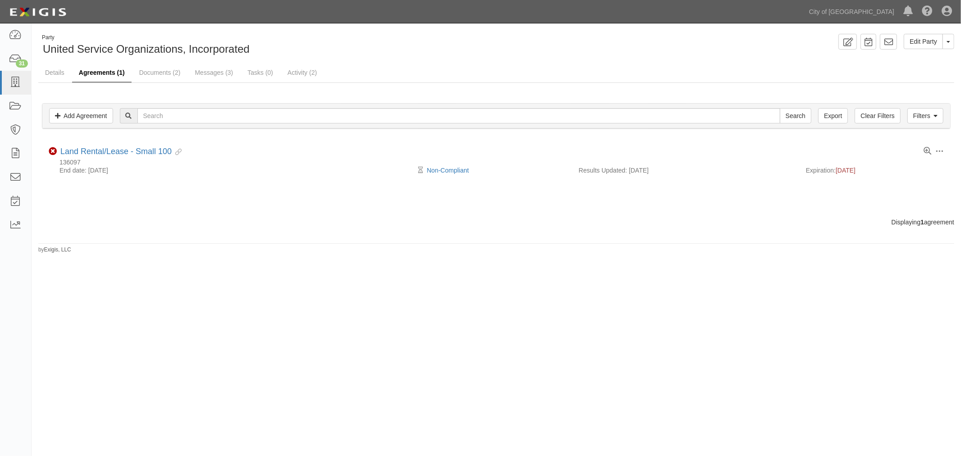
click at [115, 79] on link "Agreements (1)" at bounding box center [101, 73] width 59 height 19
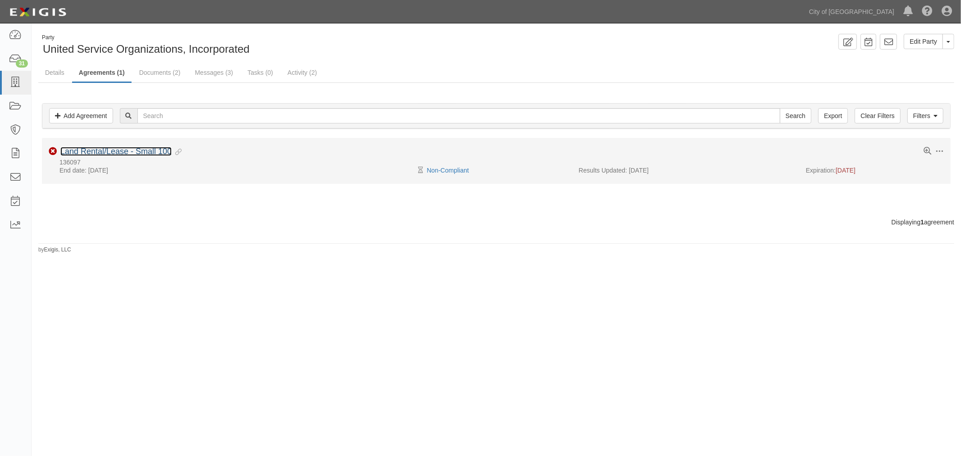
click at [113, 147] on link "Land Rental/Lease - Small 100" at bounding box center [115, 151] width 111 height 9
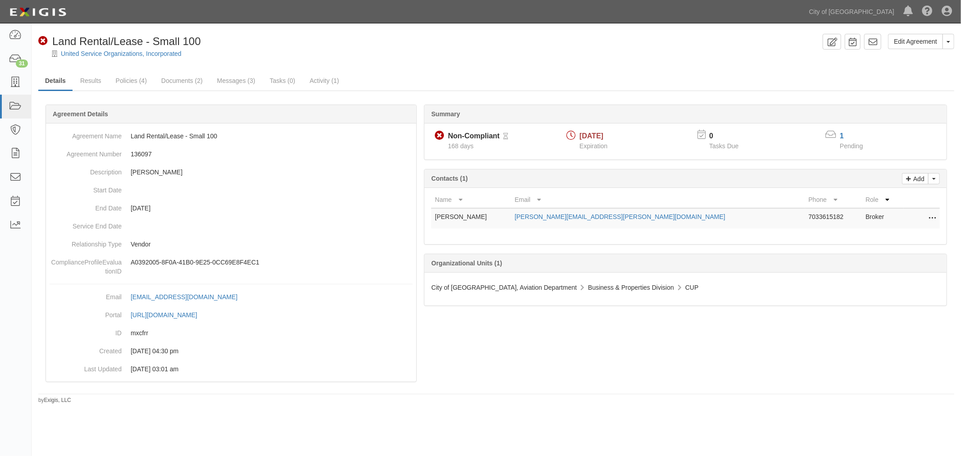
click at [86, 82] on link "Results" at bounding box center [90, 81] width 35 height 18
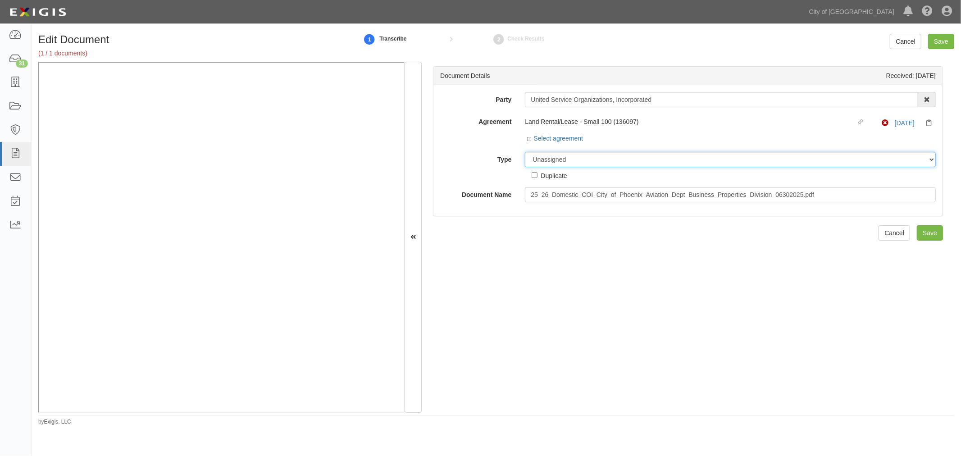
click at [554, 161] on select "Unassigned Binder Cancellation Notice Certificate Contract Endorsement Insuranc…" at bounding box center [730, 159] width 411 height 15
select select "CertificateDetail"
click at [525, 152] on select "Unassigned Binder Cancellation Notice Certificate Contract Endorsement Insuranc…" at bounding box center [730, 159] width 411 height 15
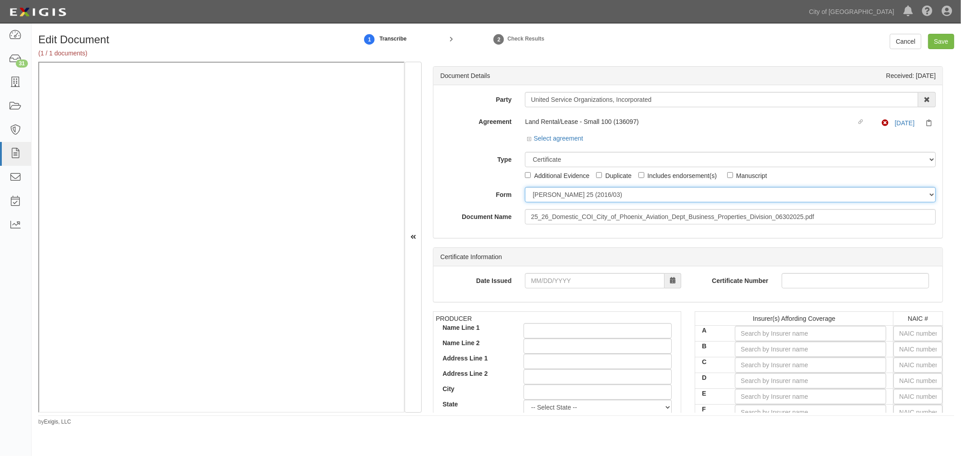
drag, startPoint x: 555, startPoint y: 197, endPoint x: 556, endPoint y: 202, distance: 4.7
click at [555, 196] on select "ACORD 25 (2016/03) ACORD 101 ACORD 855 NY (2014/05) General" at bounding box center [730, 194] width 411 height 15
select select "GeneralFormDetail"
click at [525, 187] on select "ACORD 25 (2016/03) ACORD 101 ACORD 855 NY (2014/05) General" at bounding box center [730, 194] width 411 height 15
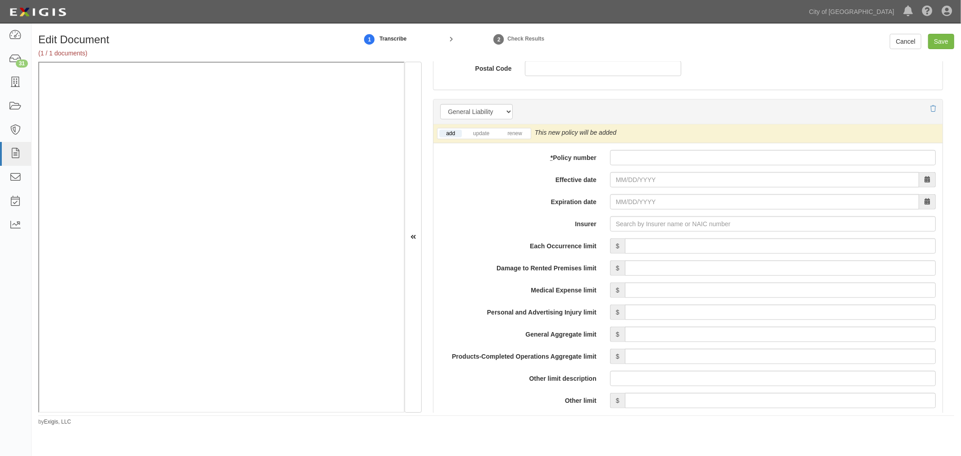
scroll to position [584, 0]
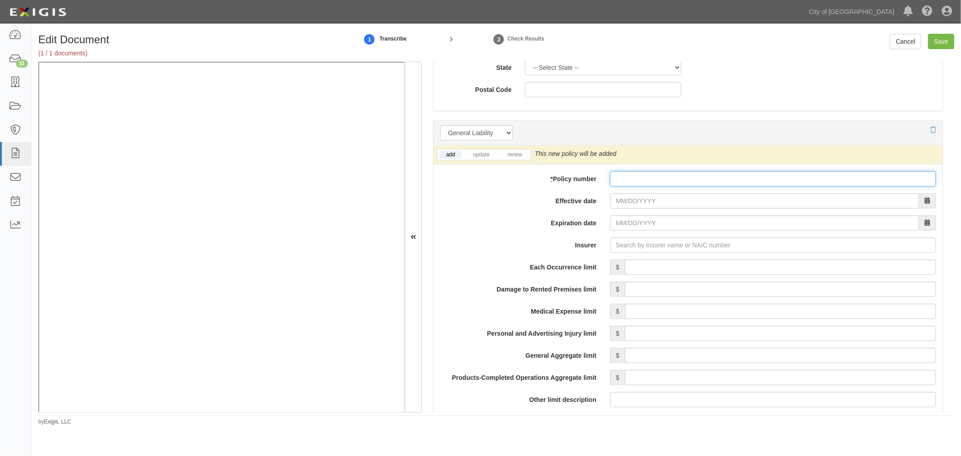
click at [622, 181] on input "* Policy number" at bounding box center [773, 178] width 326 height 15
paste input "3606-9859"
type input "3606-9859"
click at [526, 155] on link "renew" at bounding box center [514, 155] width 28 height 8
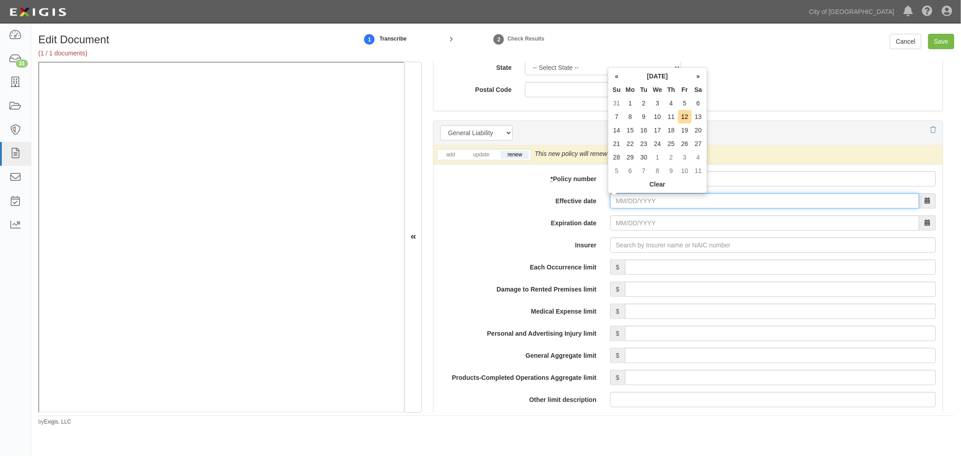
click at [610, 201] on input "Effective date" at bounding box center [764, 200] width 309 height 15
type input "07/01/2025"
type input "[DATE]"
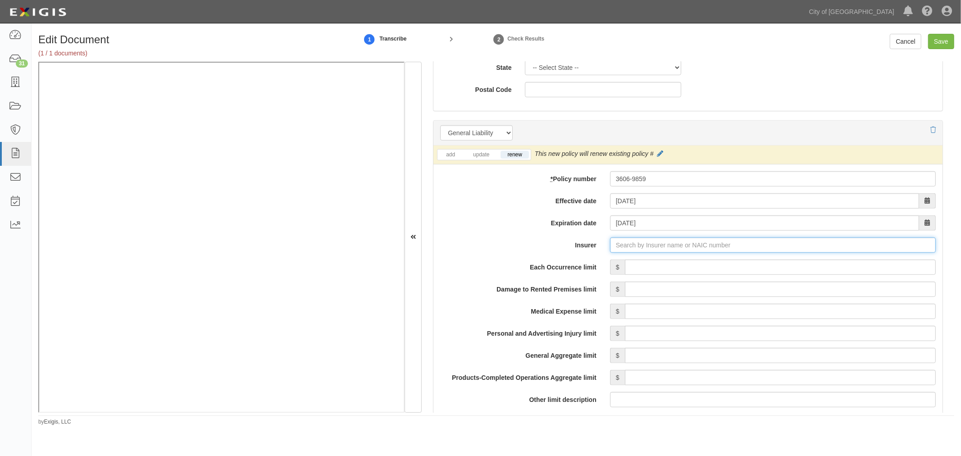
type input "21st Century Advantage Insurance Company (25232) NR Rating"
type input "2"
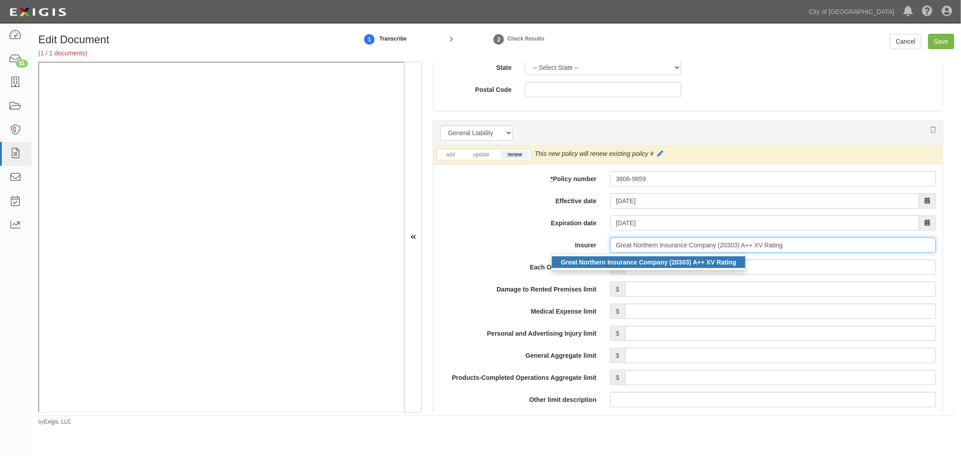
click at [660, 259] on strong "Great Northern Insurance Company (20303) A++ XV Rating" at bounding box center [648, 262] width 175 height 7
type input "Great Northern Insurance Company (20303) A++ XV Rating"
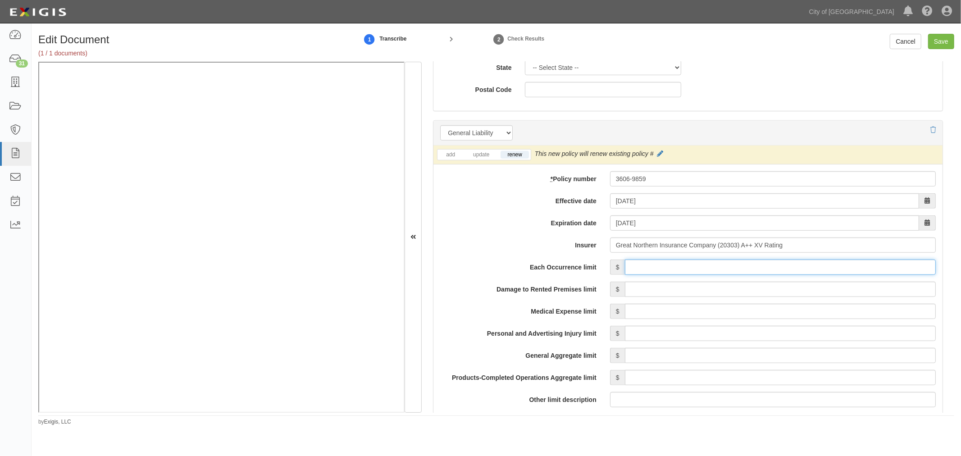
click at [668, 273] on input "Each Occurrence limit" at bounding box center [780, 266] width 311 height 15
type input "2,000,000"
click at [677, 295] on input "Damage to Rented Premises limit" at bounding box center [780, 288] width 311 height 15
type input "2,000,000"
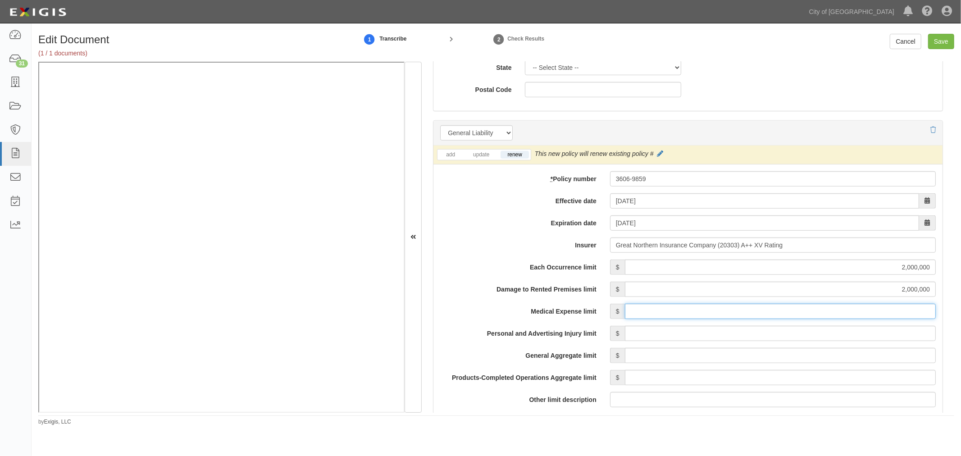
click at [671, 309] on input "Medical Expense limit" at bounding box center [780, 311] width 311 height 15
type input "10,000"
click at [660, 329] on input "Personal and Advertising Injury limit" at bounding box center [780, 333] width 311 height 15
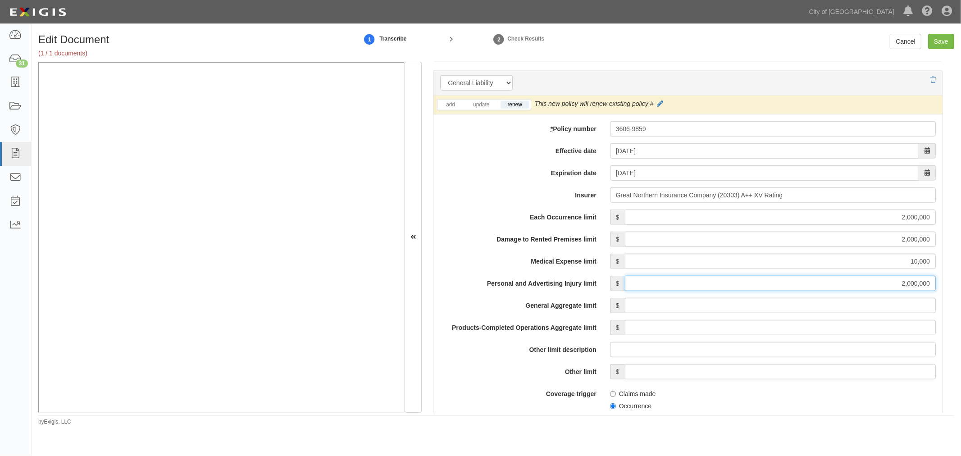
scroll to position [667, 0]
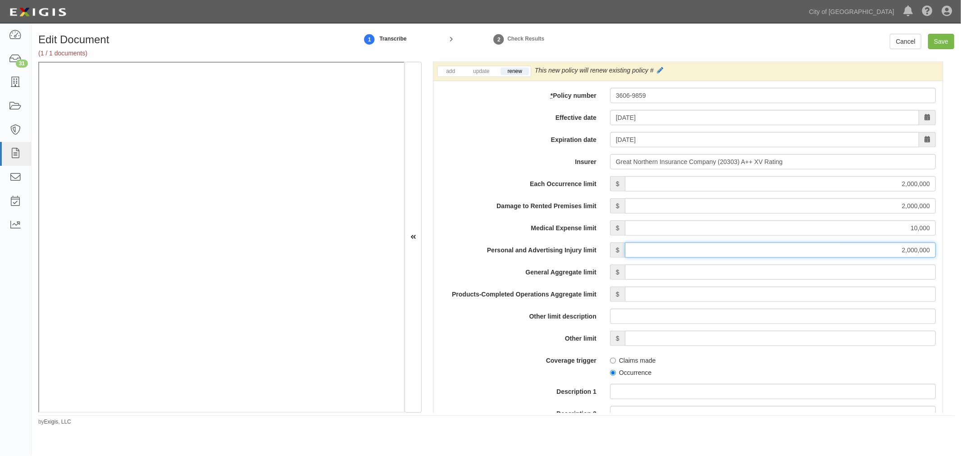
type input "2,000,000"
click at [700, 267] on input "General Aggregate limit" at bounding box center [780, 271] width 311 height 15
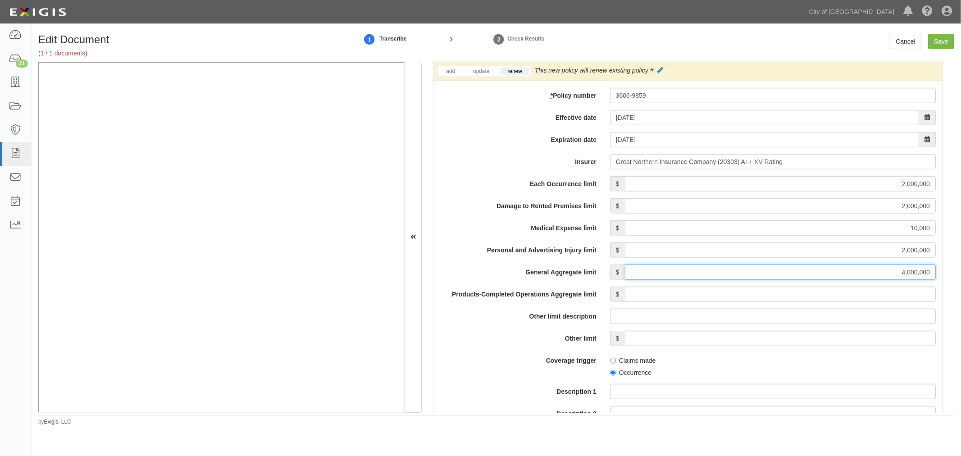
type input "4,000,000"
click at [708, 296] on input "Products-Completed Operations Aggregate limit" at bounding box center [780, 293] width 311 height 15
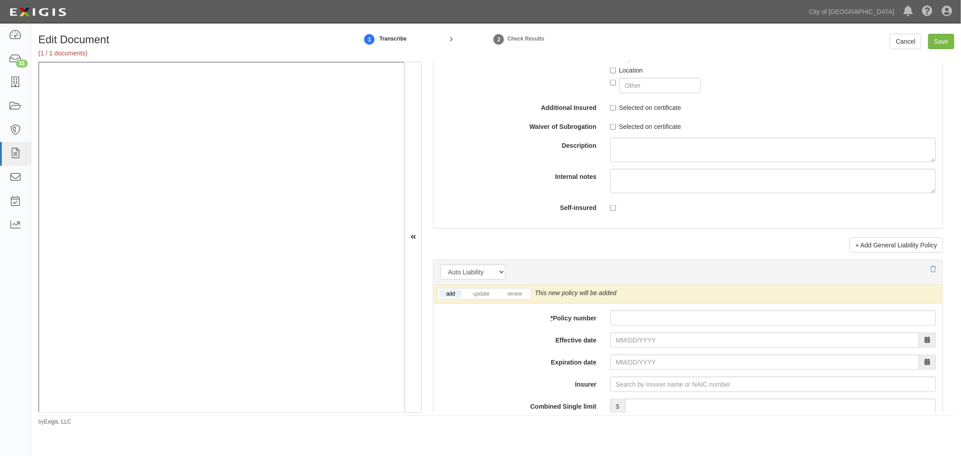
scroll to position [1084, 0]
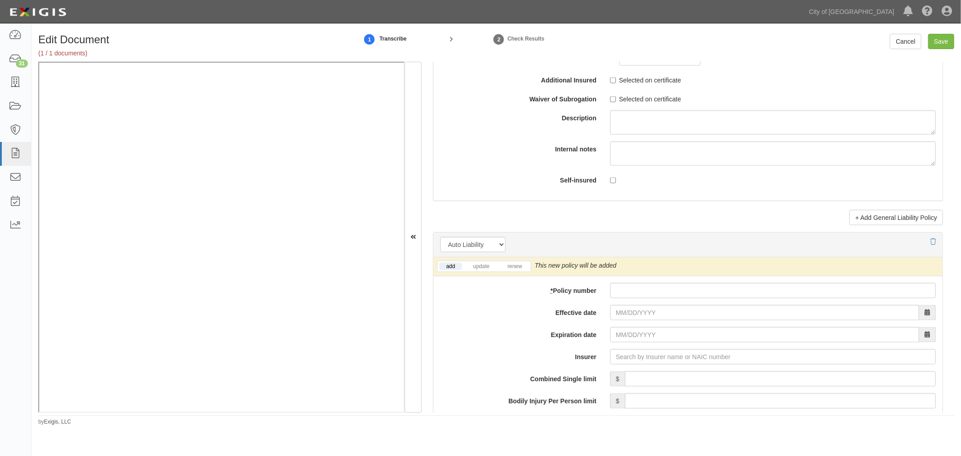
type input "4,000,000"
click at [623, 296] on input "* Policy number" at bounding box center [773, 290] width 326 height 15
drag, startPoint x: 658, startPoint y: 296, endPoint x: 623, endPoint y: 300, distance: 35.4
click at [657, 296] on input "* Policy number" at bounding box center [773, 290] width 326 height 15
paste input "7362-8781"
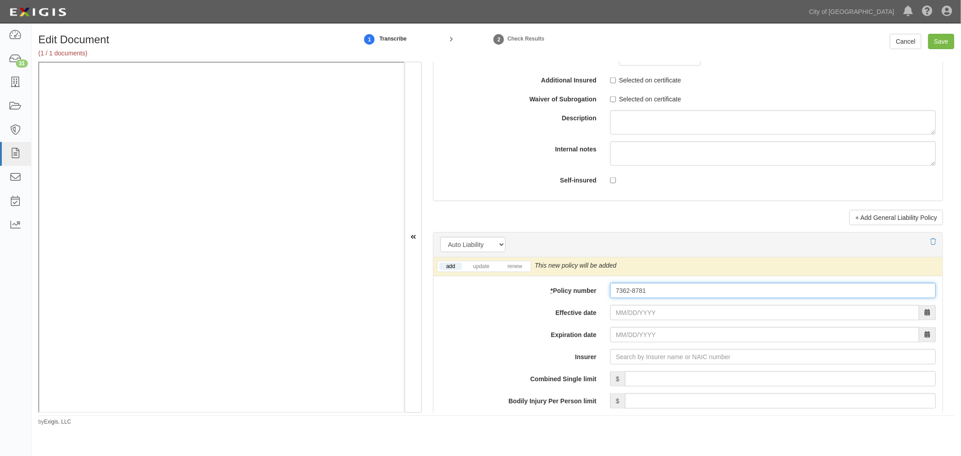
type input "7362-8781"
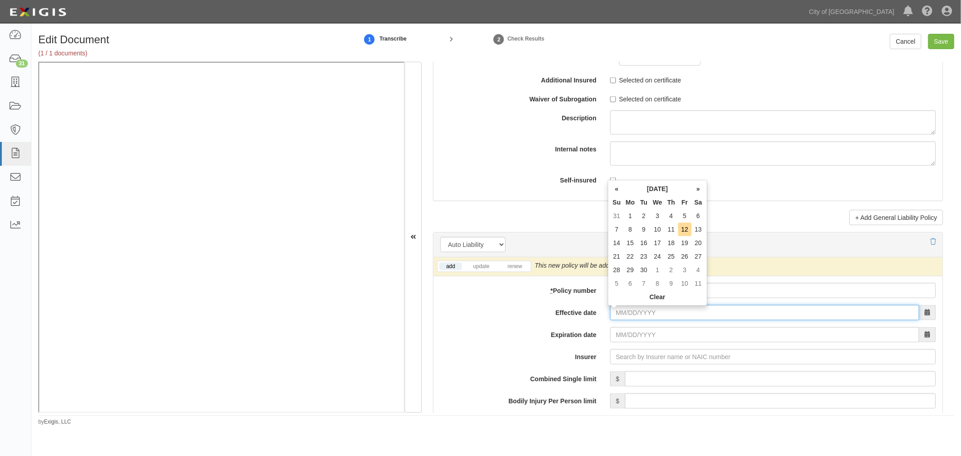
click at [614, 320] on input "Effective date" at bounding box center [764, 312] width 309 height 15
type input "07/01/2025"
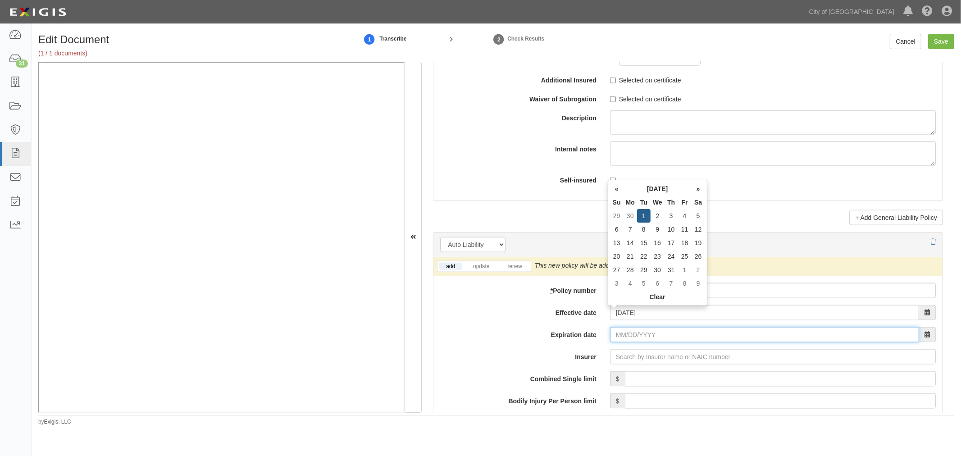
type input "[DATE]"
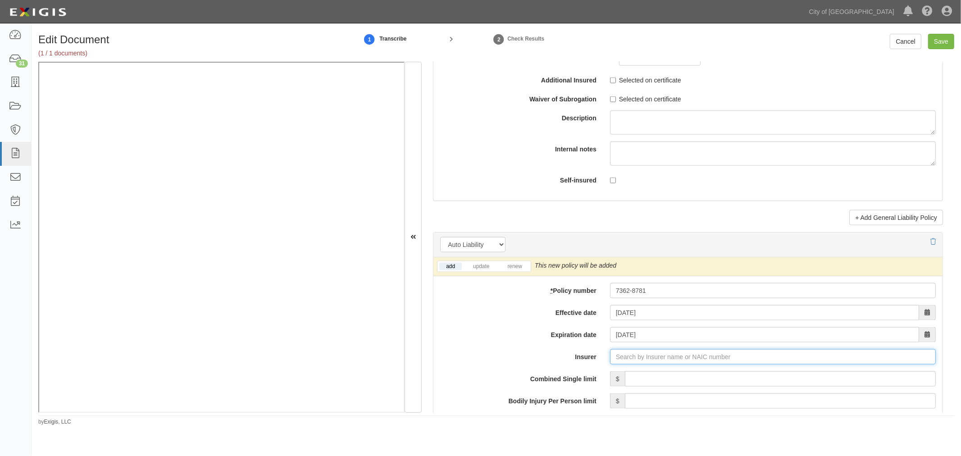
type input "21st Century Advantage Insurance Company (25232) NR Rating"
type input "2"
click at [642, 377] on div "Great Northern Insurance Company ( 20303 ) A++ XV Rating" at bounding box center [644, 374] width 185 height 12
type input "Great Northern Insurance Company (20303) A++ XV Rating"
click at [513, 262] on div "add update renew" at bounding box center [484, 266] width 94 height 11
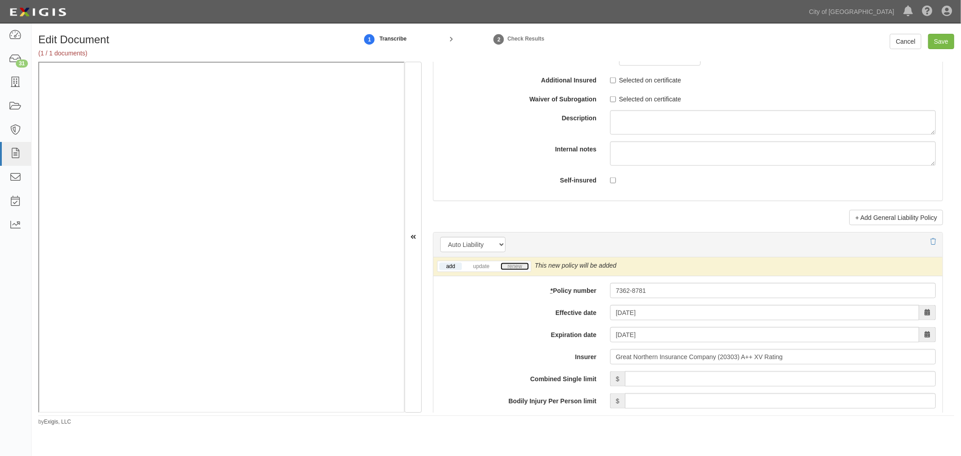
click at [515, 267] on link "renew" at bounding box center [514, 267] width 28 height 8
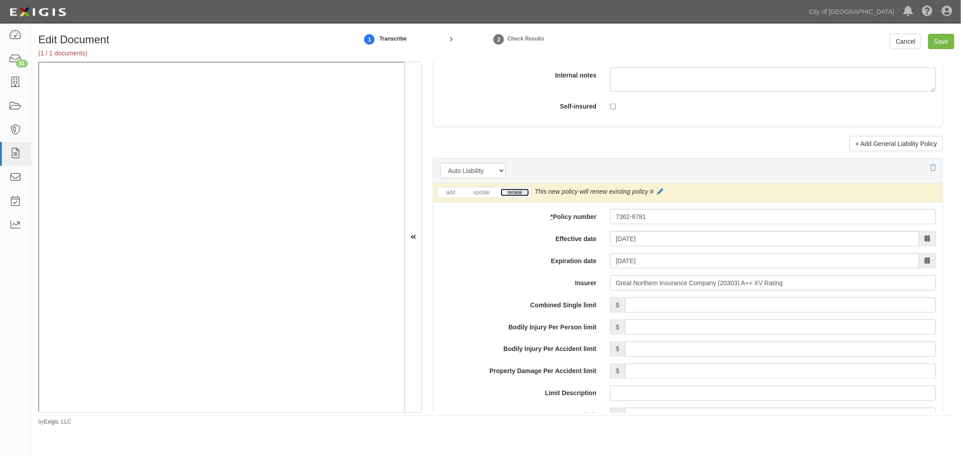
scroll to position [1251, 0]
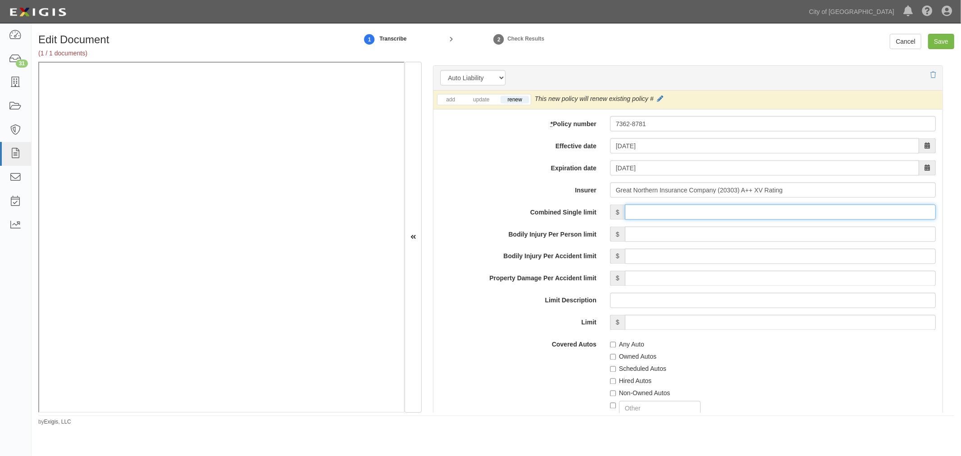
click at [641, 219] on input "Combined Single limit" at bounding box center [780, 211] width 311 height 15
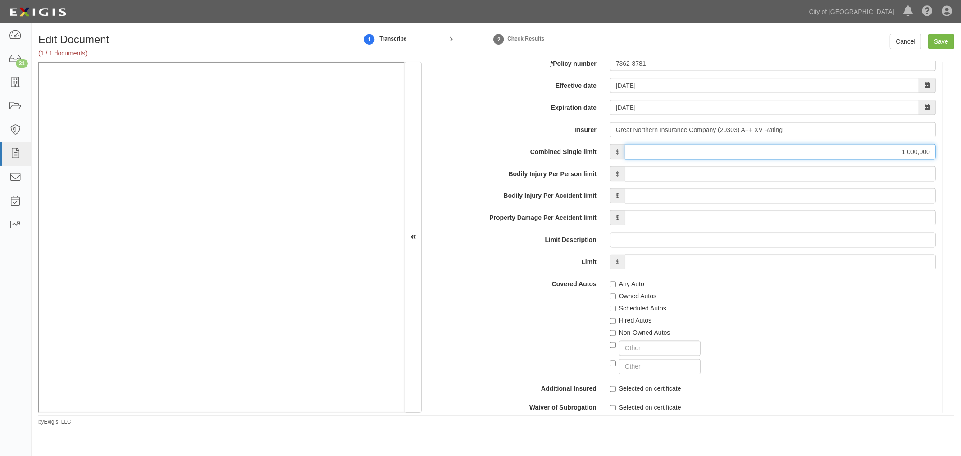
scroll to position [1335, 0]
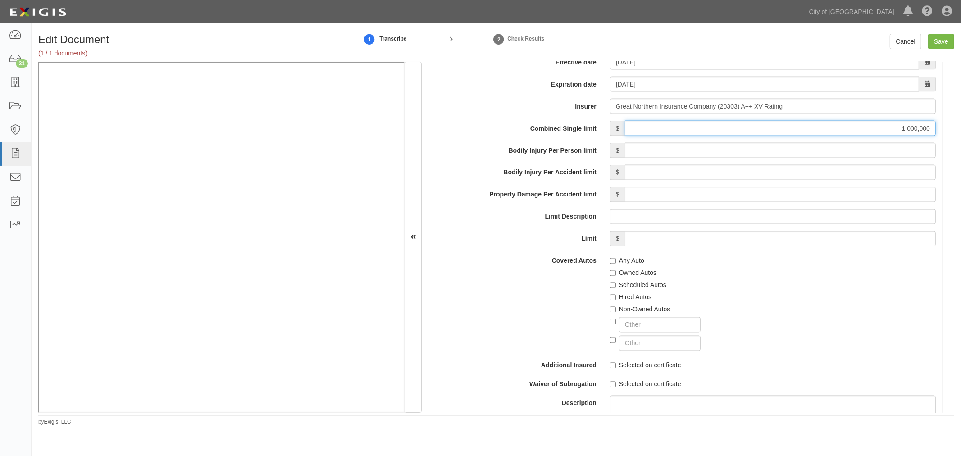
type input "1,000,000"
click at [625, 257] on div "Any Auto" at bounding box center [773, 259] width 326 height 12
click at [638, 267] on div "Owned Autos" at bounding box center [773, 271] width 326 height 12
click at [631, 265] on label "Any Auto" at bounding box center [627, 260] width 34 height 9
click at [616, 264] on input "Any Auto" at bounding box center [613, 261] width 6 height 6
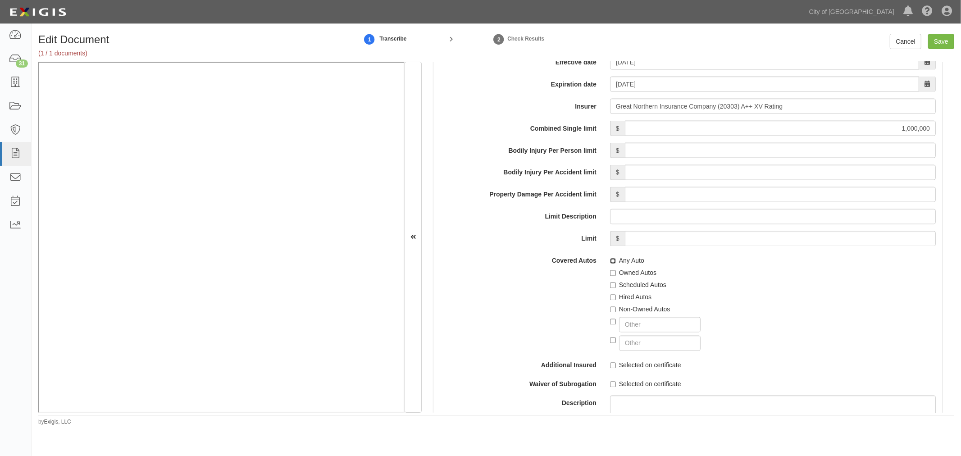
checkbox input "true"
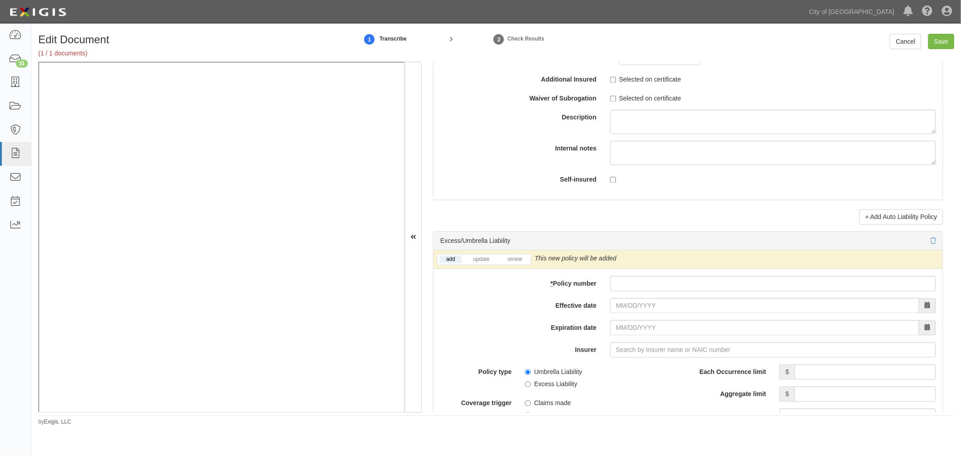
scroll to position [1751, 0]
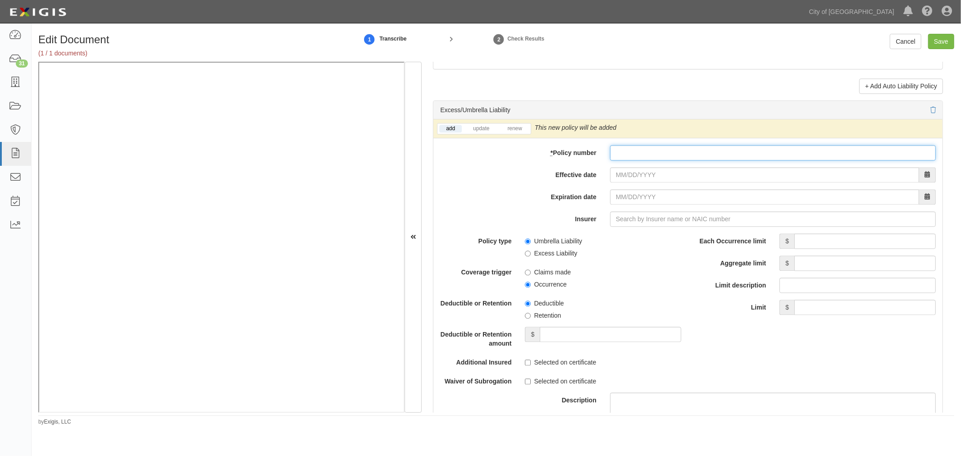
drag, startPoint x: 628, startPoint y: 159, endPoint x: 624, endPoint y: 163, distance: 6.1
click at [625, 160] on input "* Policy number" at bounding box center [773, 152] width 326 height 15
paste input "93649340"
type input "93649340"
click at [625, 178] on input "Effective date" at bounding box center [764, 174] width 309 height 15
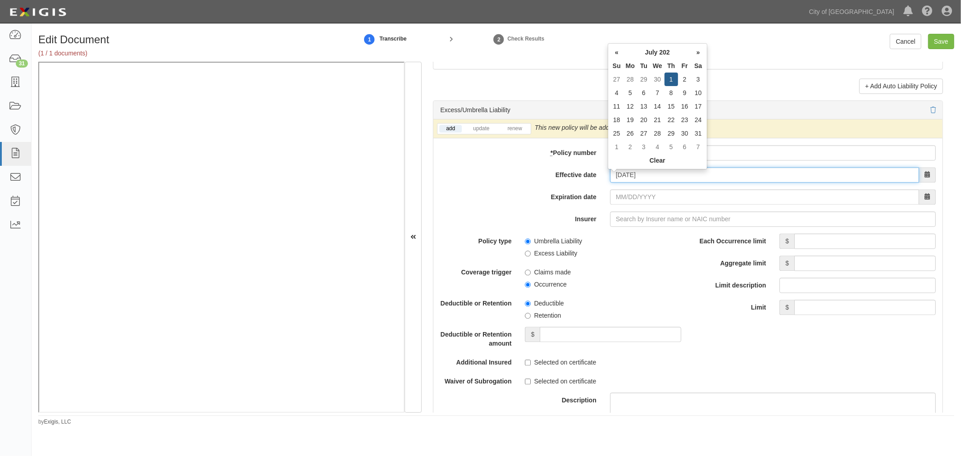
type input "07/01/2025"
type input "07/01/2026"
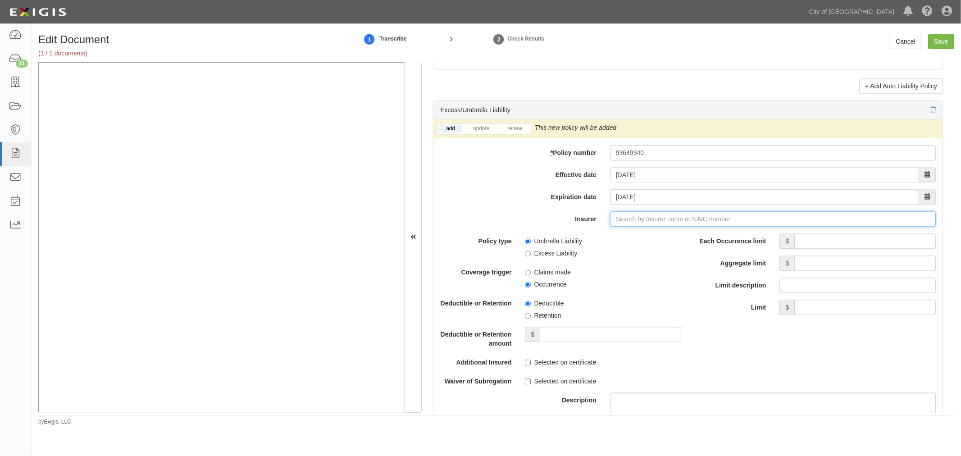
type input "21st Century Advantage Insurance Company (25232) NR Rating"
type input "2"
click at [663, 233] on div "Federal Insurance Company ( 20281 ) A++ XV Rating" at bounding box center [634, 236] width 164 height 12
type input "Federal Insurance Company (20281) A++ XV Rating"
click at [520, 134] on div "add update renew" at bounding box center [484, 128] width 94 height 11
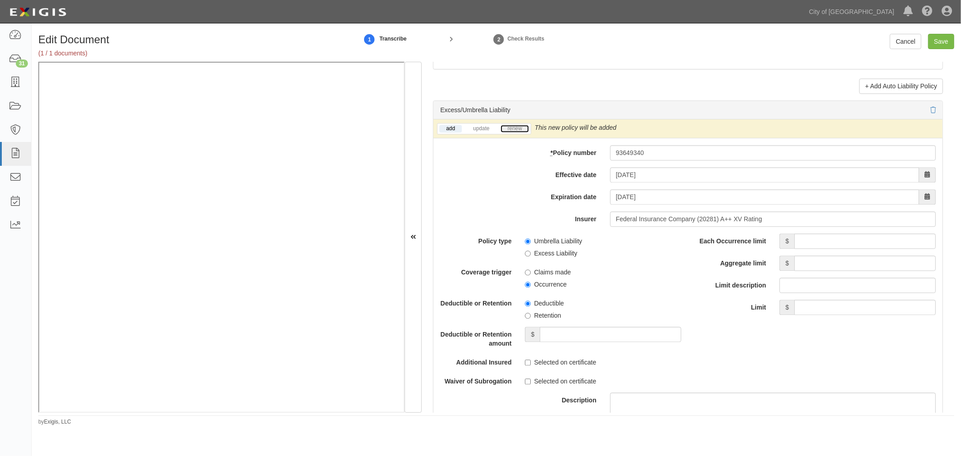
click at [519, 131] on link "renew" at bounding box center [514, 129] width 28 height 8
drag, startPoint x: 519, startPoint y: 131, endPoint x: 748, endPoint y: 238, distance: 252.9
click at [521, 132] on link "renew" at bounding box center [514, 129] width 28 height 8
click at [809, 246] on input "Each Occurrence limit" at bounding box center [864, 240] width 141 height 15
type input "30,000,000"
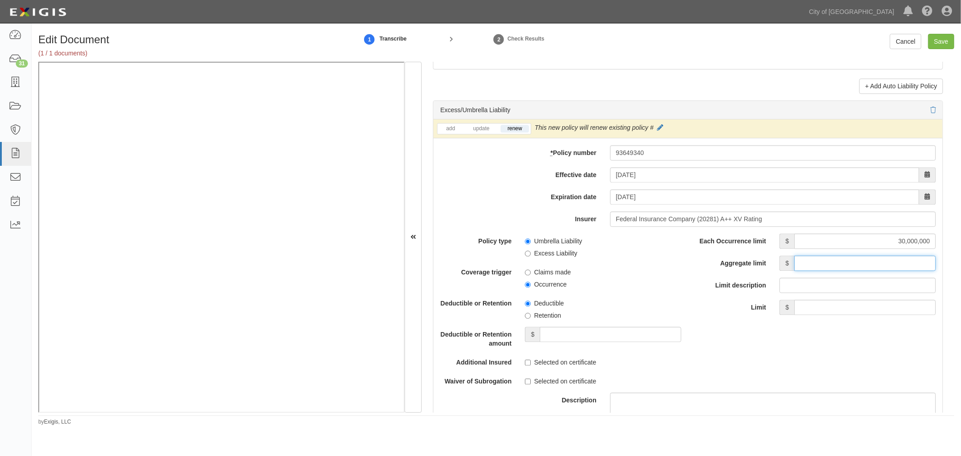
click at [813, 271] on input "Aggregate limit" at bounding box center [864, 262] width 141 height 15
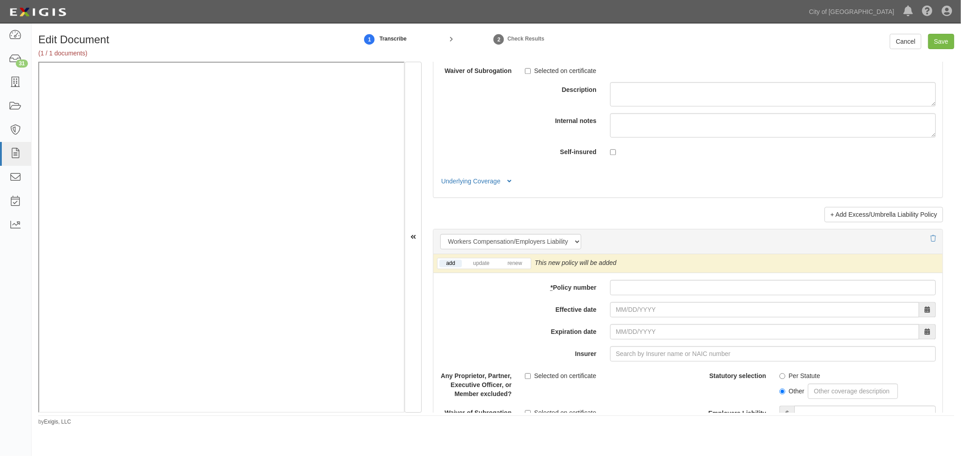
scroll to position [2085, 0]
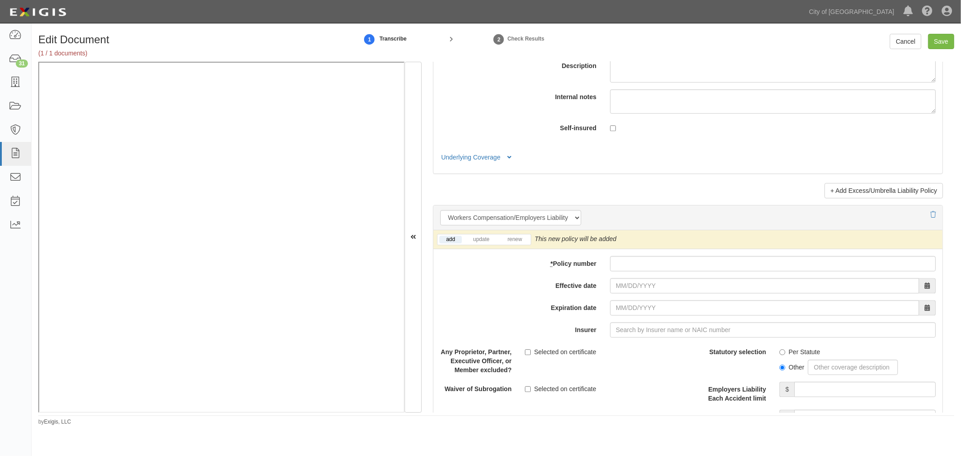
type input "30,000,000"
drag, startPoint x: 669, startPoint y: 276, endPoint x: 631, endPoint y: 287, distance: 40.5
click at [666, 277] on div "add update renew This new policy will be added This new policy will update exis…" at bounding box center [687, 397] width 509 height 334
paste input "7183-3405"
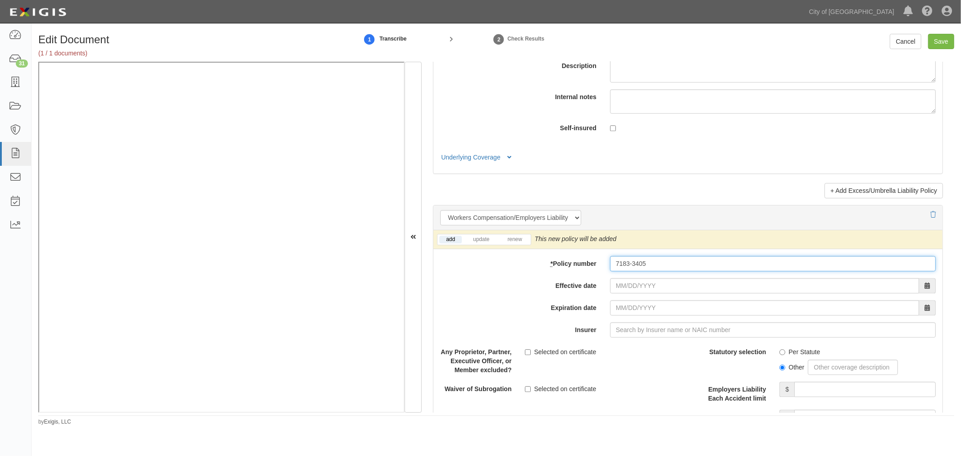
click at [625, 271] on input "7183-3405" at bounding box center [773, 263] width 326 height 15
type input "7183-3405"
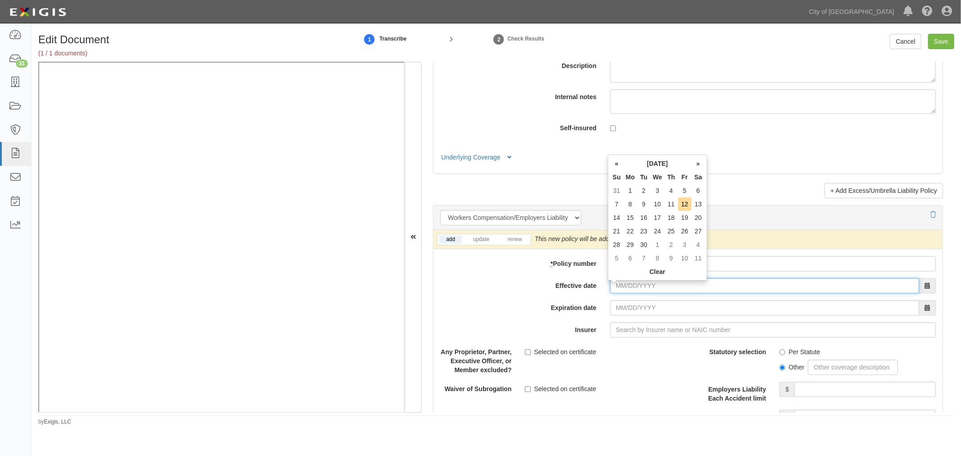
click at [630, 286] on input "Effective date" at bounding box center [764, 285] width 309 height 15
type input "07/01/2025"
type input "07/01/2026"
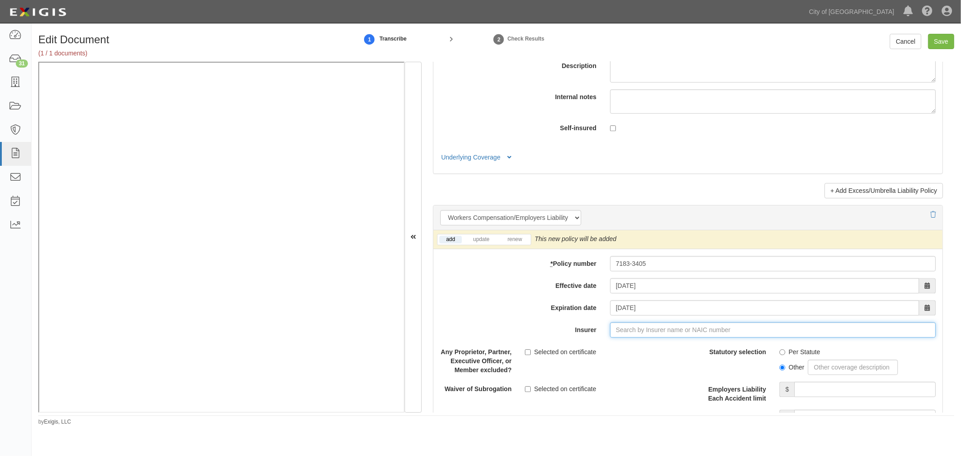
type input "180 Seguros S.A. (0) NR Rating"
type input "1"
click at [622, 355] on div "Chubb National Insurance Company ( 10052 ) A++ XV Rating" at bounding box center [644, 346] width 187 height 17
click at [623, 353] on div "Chubb National Insurance Company ( 10052 ) A++ XV Rating" at bounding box center [645, 347] width 186 height 12
type input "Chubb National Insurance Company (10052) A++ XV Rating"
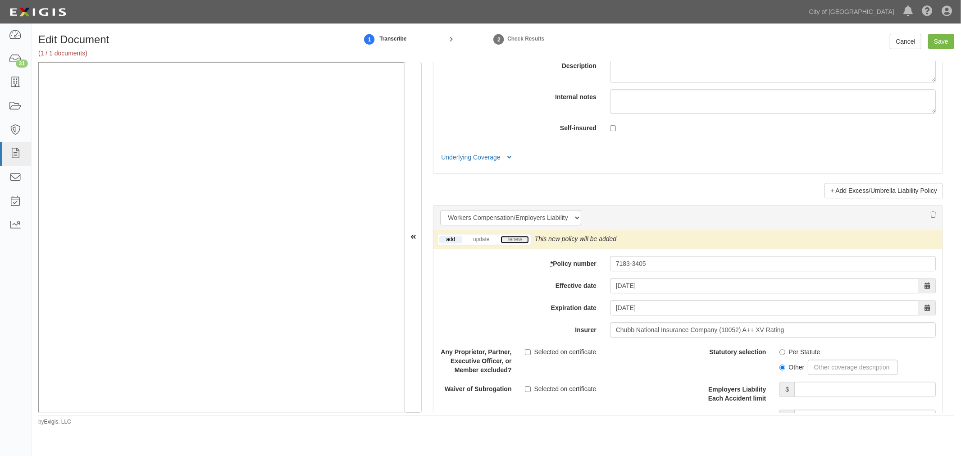
click at [520, 242] on link "renew" at bounding box center [514, 240] width 28 height 8
drag, startPoint x: 520, startPoint y: 242, endPoint x: 681, endPoint y: 340, distance: 187.5
click at [521, 242] on link "renew" at bounding box center [514, 240] width 28 height 8
click at [780, 355] on input "Per Statute" at bounding box center [782, 352] width 6 height 6
radio input "true"
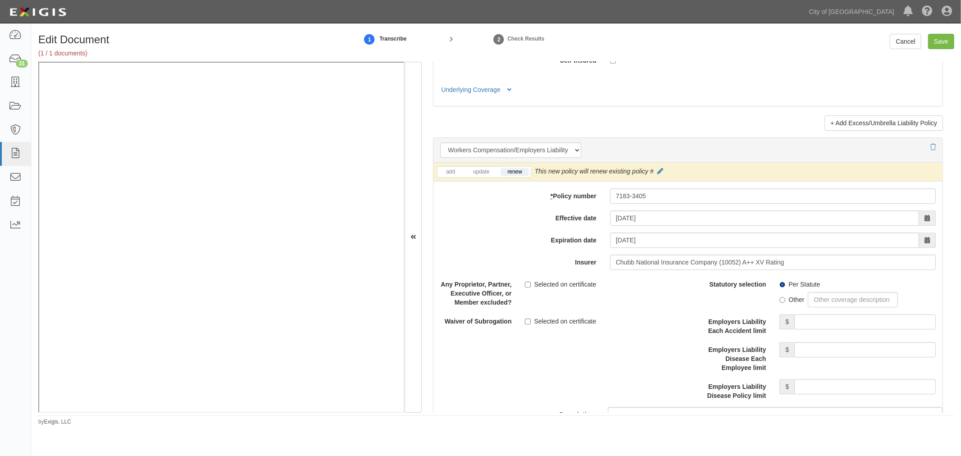
scroll to position [2252, 0]
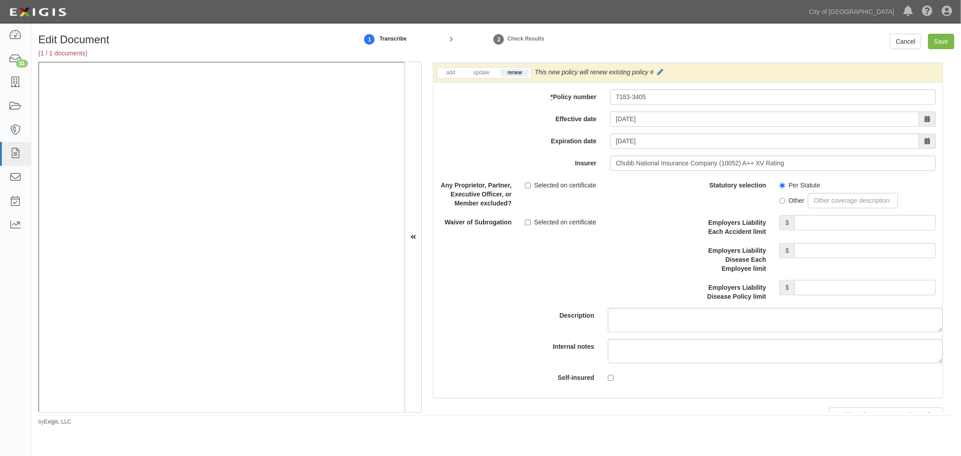
click at [829, 215] on div "Statutory selection Per Statute Other Employers Liability Each Accident limit $…" at bounding box center [815, 238] width 241 height 123
click at [829, 224] on input "Employers Liability Each Accident limit" at bounding box center [864, 222] width 141 height 15
type input "1,000,000"
click at [828, 266] on div "Employers Liability Disease Each Employee limit $" at bounding box center [815, 258] width 254 height 30
click at [835, 255] on input "Employers Liability Disease Each Employee limit" at bounding box center [864, 250] width 141 height 15
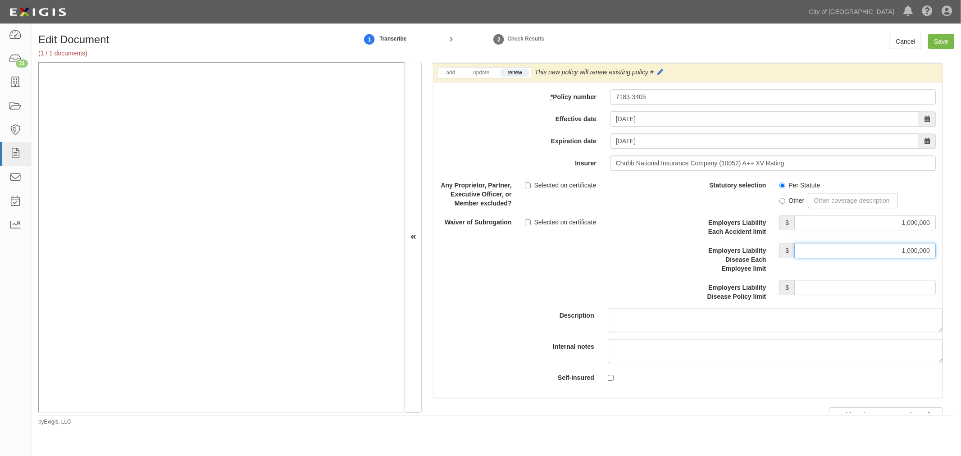
type input "1,000,000"
click at [826, 295] on input "Employers Liability Disease Policy limit" at bounding box center [864, 287] width 141 height 15
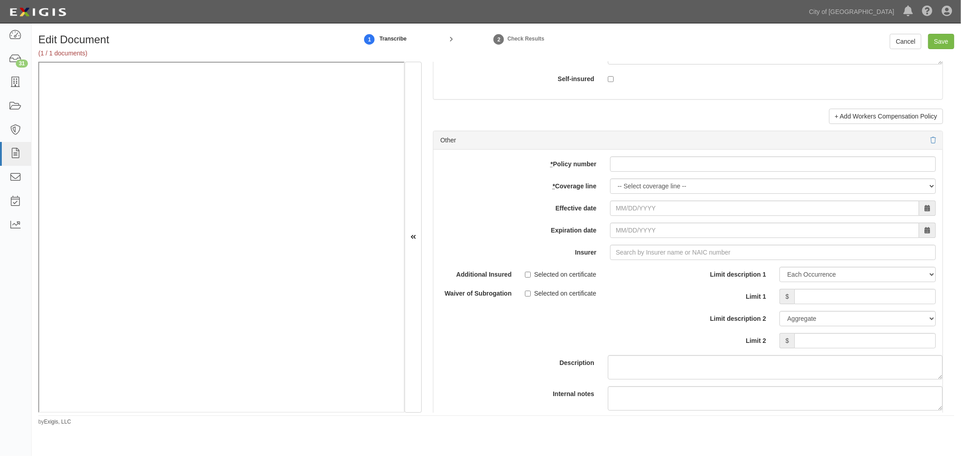
scroll to position [2586, 0]
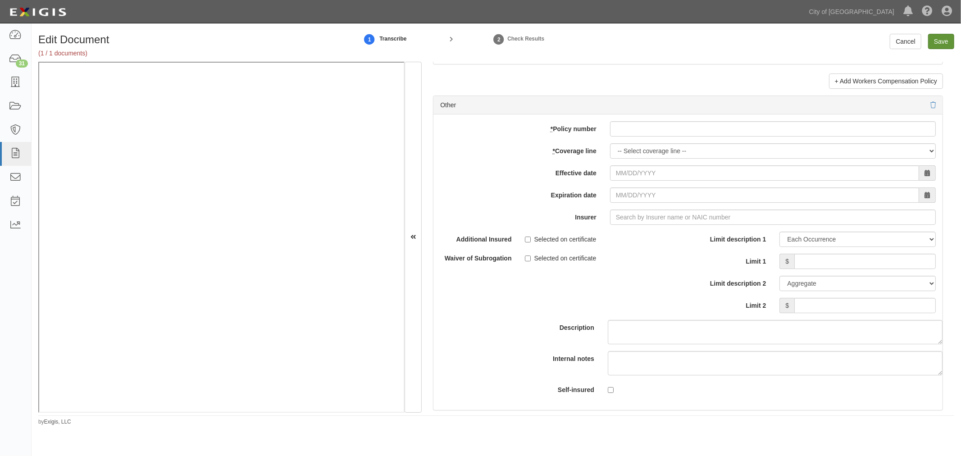
type input "1,000,000"
click at [942, 38] on input "Save" at bounding box center [941, 41] width 26 height 15
type input "2000000"
type input "10000"
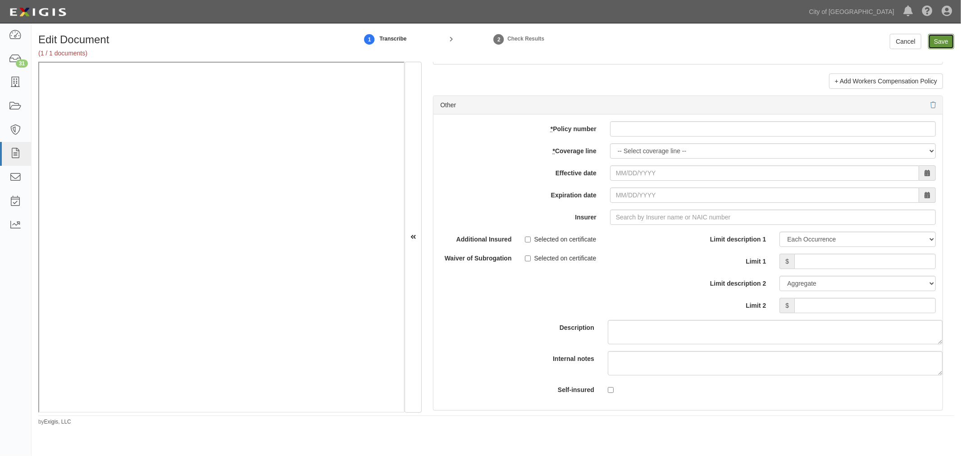
type input "2000000"
type input "4000000"
type input "1000000"
type input "30000000"
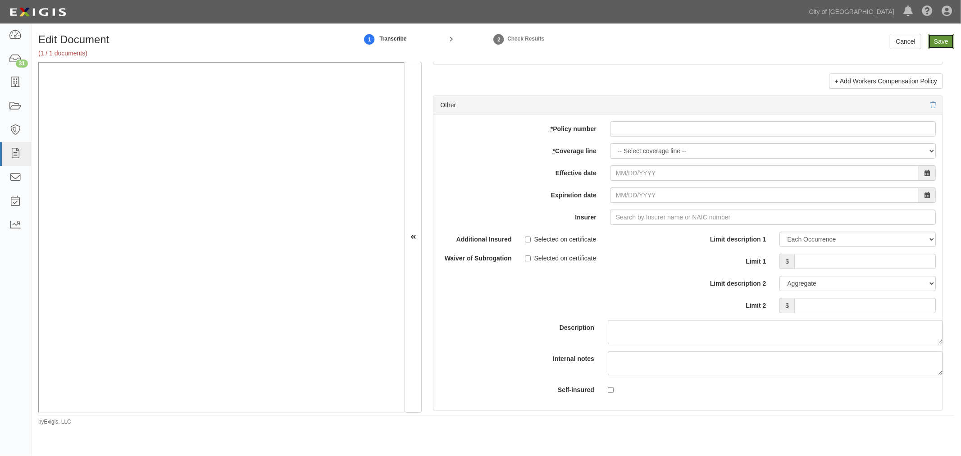
type input "30000000"
type input "1000000"
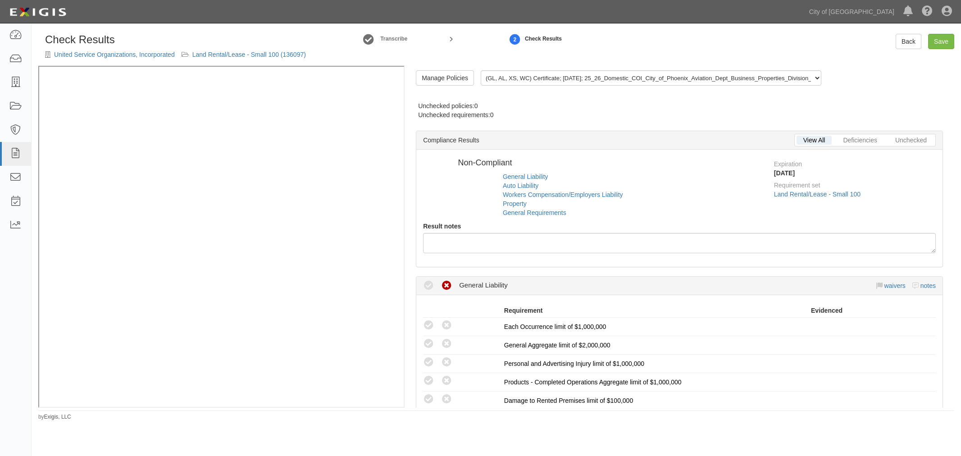
radio input "false"
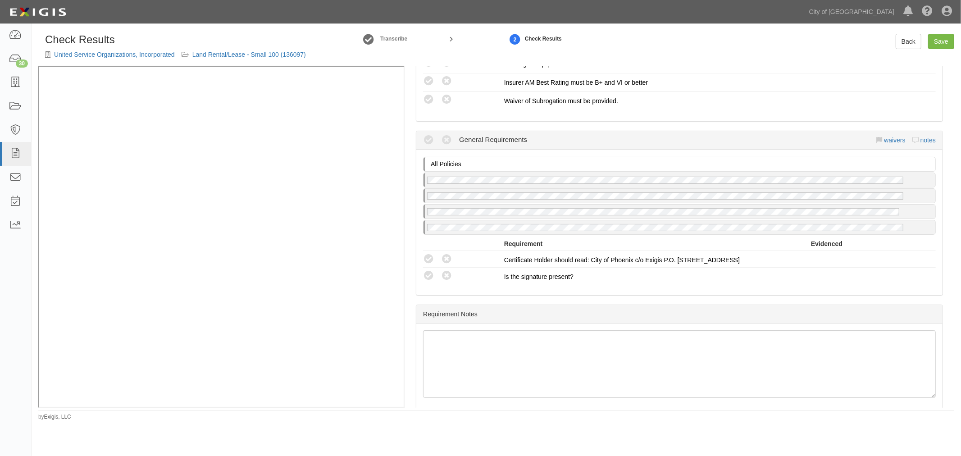
scroll to position [973, 0]
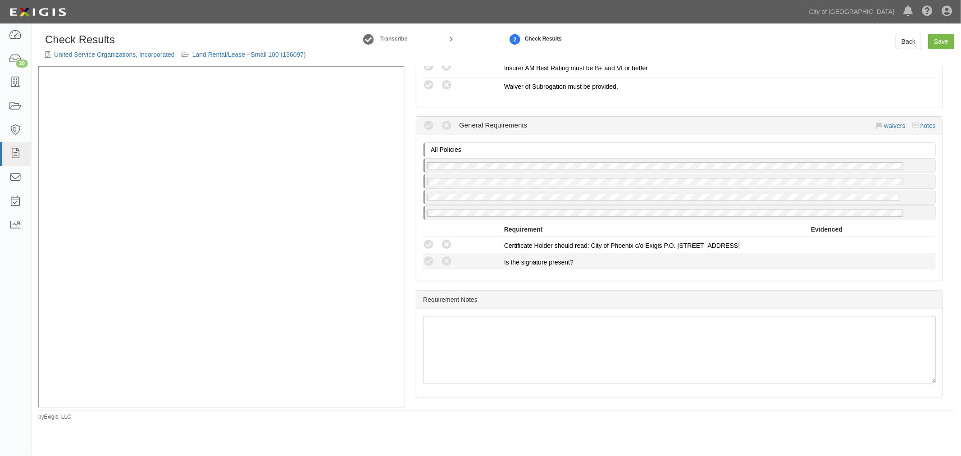
click at [427, 253] on li "Compliant Waived Non-Compliant Is the signature present?" at bounding box center [679, 261] width 513 height 16
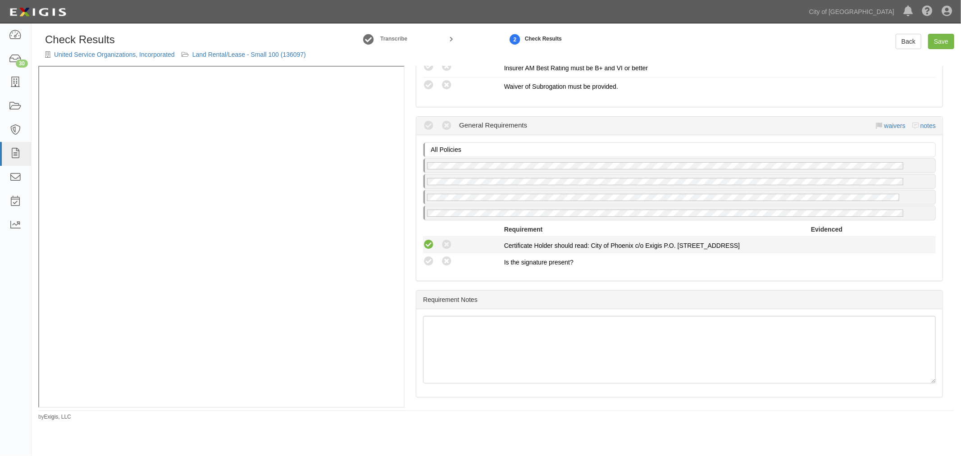
click at [427, 246] on icon at bounding box center [428, 244] width 11 height 11
radio input "true"
click at [429, 268] on div "All Policies No General Requirements policy on file Requirement Evidenced A pol…" at bounding box center [679, 207] width 526 height 145
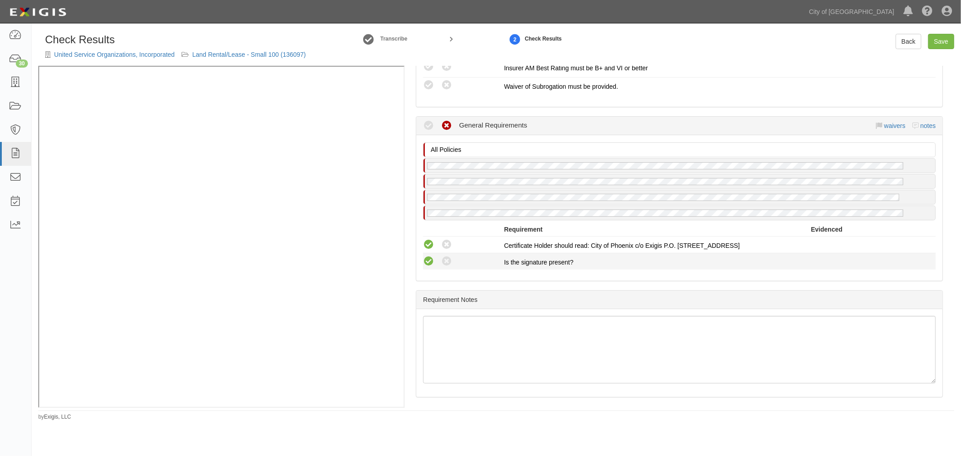
click at [430, 257] on icon at bounding box center [428, 261] width 11 height 11
radio input "true"
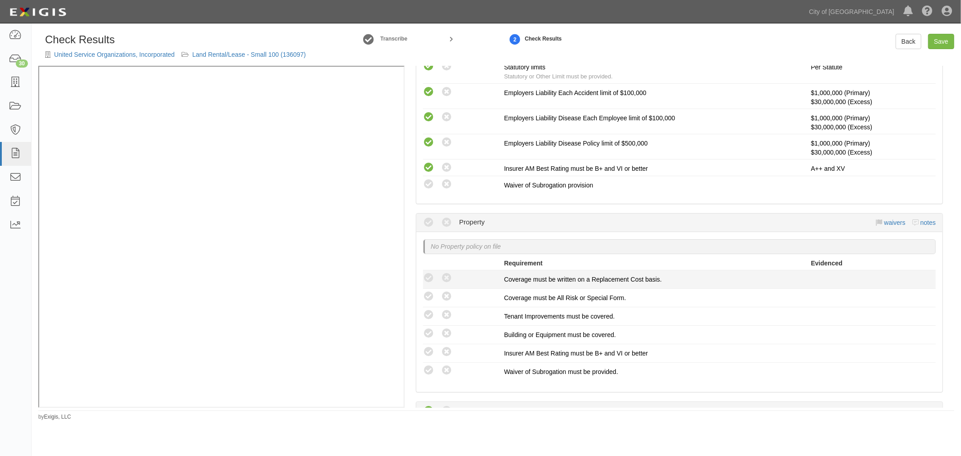
scroll to position [639, 0]
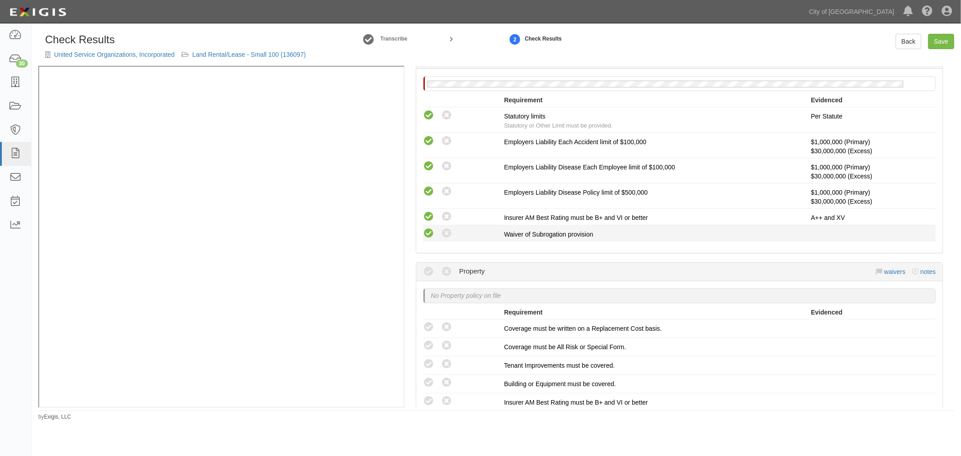
click at [427, 236] on icon at bounding box center [428, 233] width 11 height 11
radio input "true"
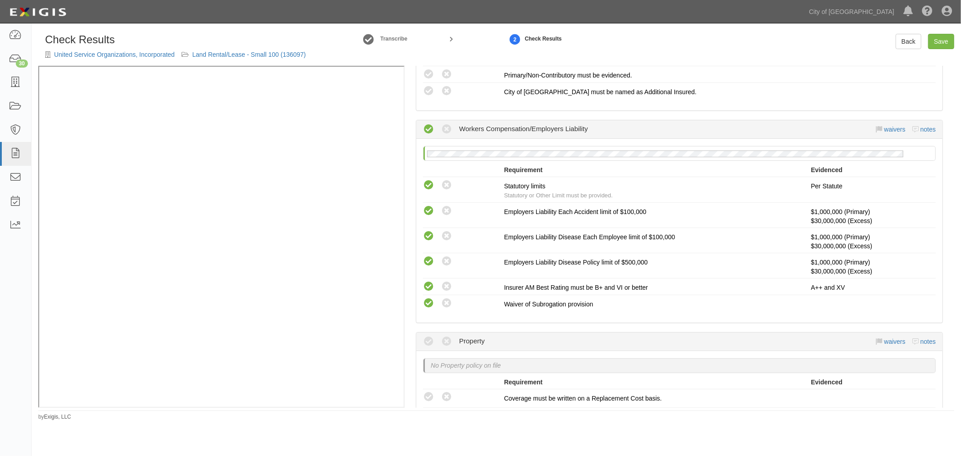
scroll to position [472, 0]
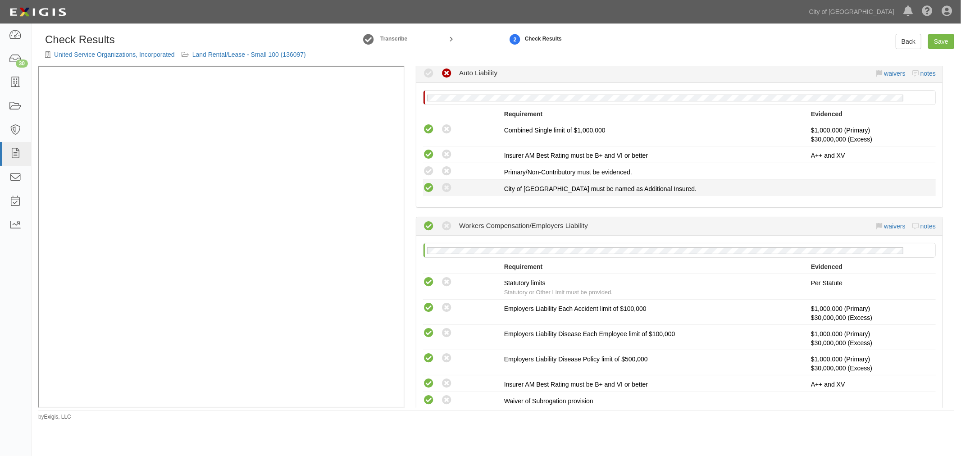
click at [430, 191] on icon at bounding box center [428, 187] width 11 height 11
radio input "true"
drag, startPoint x: 430, startPoint y: 171, endPoint x: 454, endPoint y: 236, distance: 69.3
click at [430, 171] on icon at bounding box center [428, 171] width 11 height 11
radio input "true"
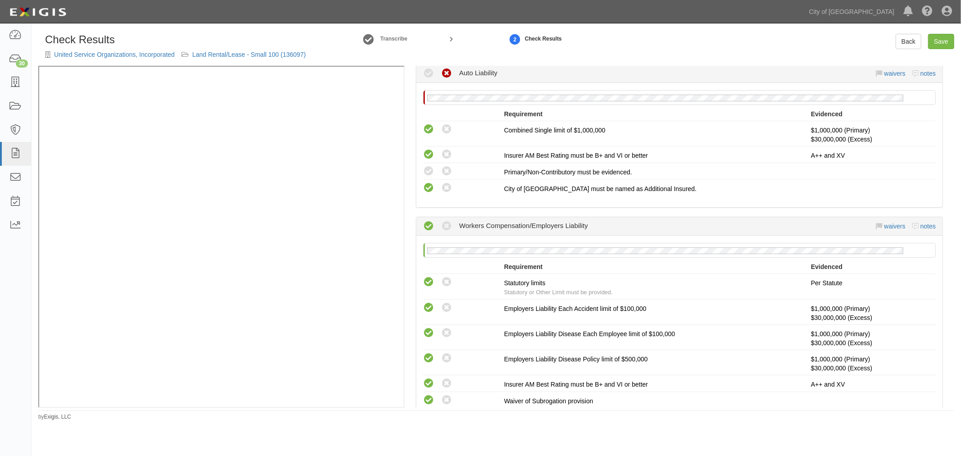
radio input "true"
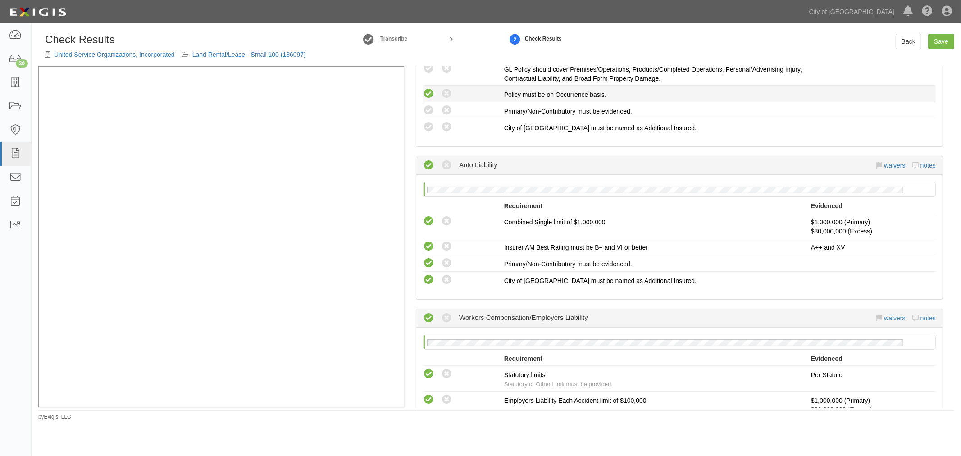
scroll to position [222, 0]
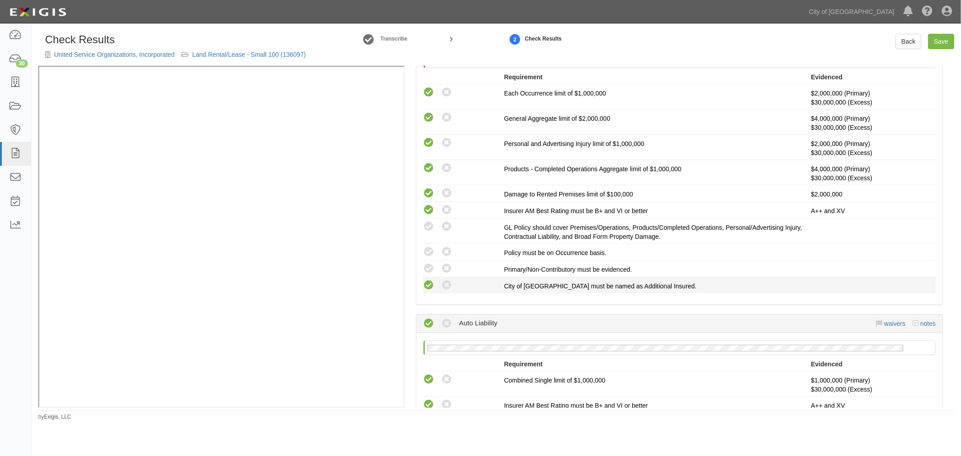
drag, startPoint x: 429, startPoint y: 282, endPoint x: 429, endPoint y: 269, distance: 12.6
click at [429, 281] on icon at bounding box center [428, 285] width 11 height 11
radio input "true"
click at [429, 268] on icon at bounding box center [428, 268] width 11 height 11
radio input "true"
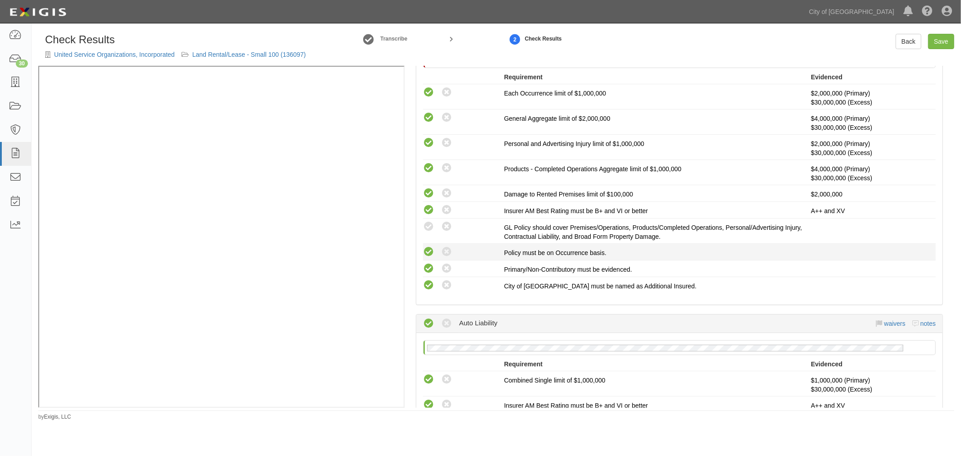
click at [428, 253] on icon at bounding box center [428, 251] width 11 height 11
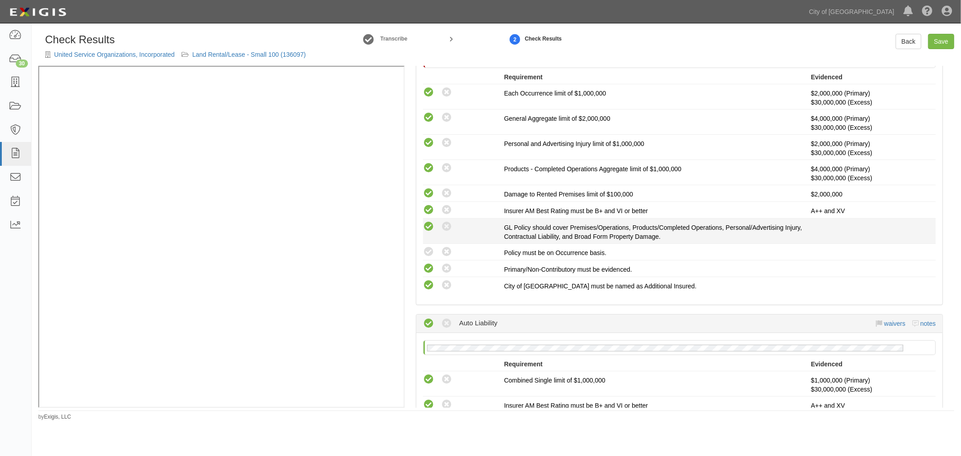
radio input "true"
click at [424, 231] on icon at bounding box center [428, 226] width 11 height 11
radio input "true"
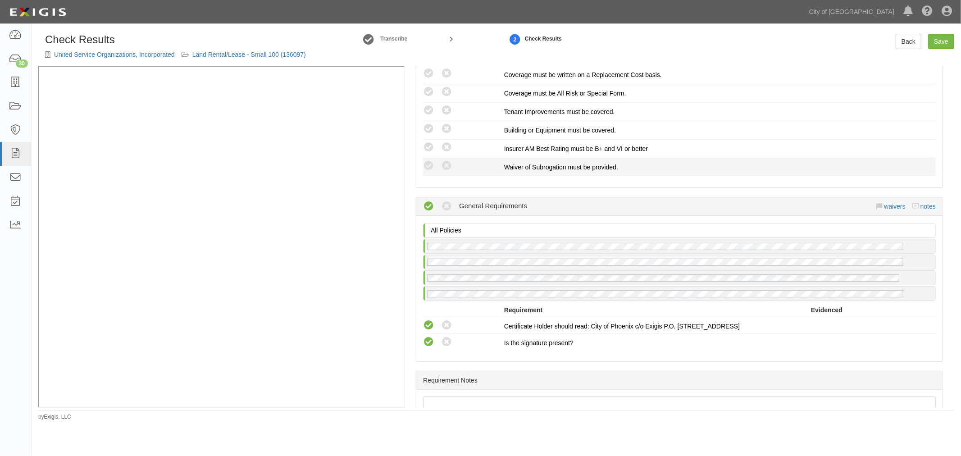
scroll to position [973, 0]
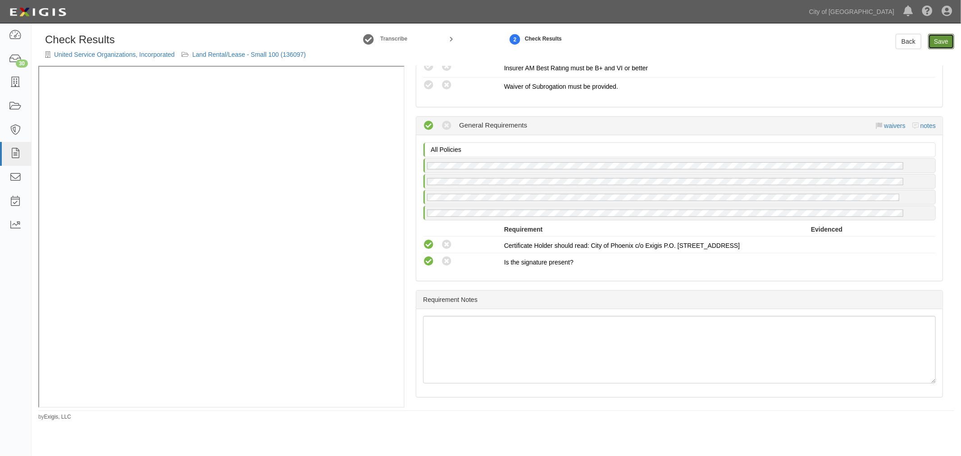
click at [944, 45] on link "Save" at bounding box center [941, 41] width 26 height 15
radio input "true"
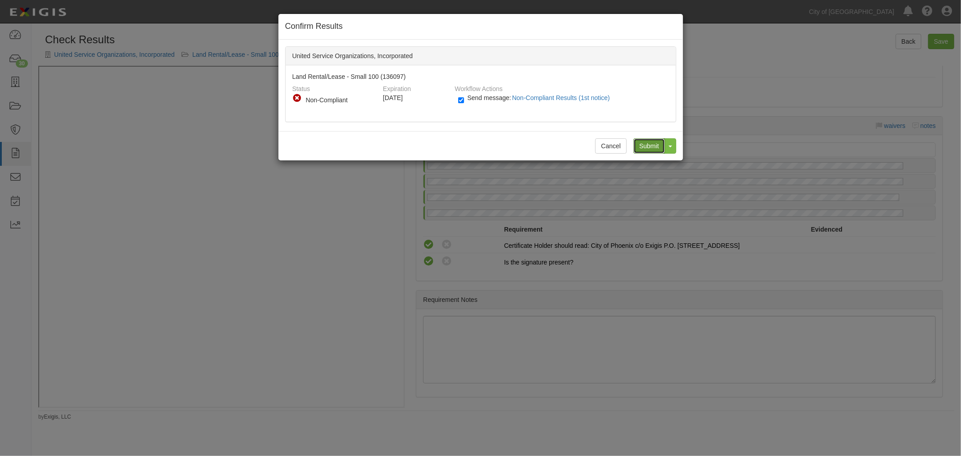
click at [649, 143] on input "Submit" at bounding box center [649, 145] width 32 height 15
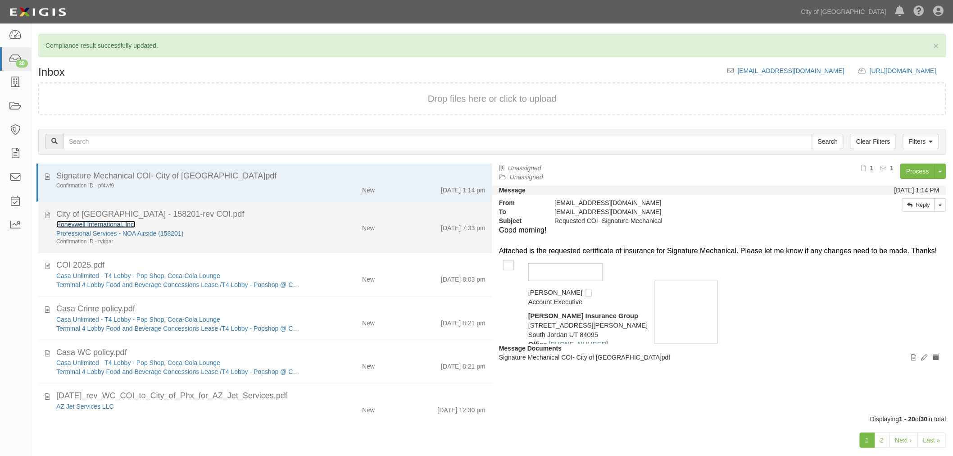
click at [93, 222] on link "Honeywell International, Inc." at bounding box center [95, 224] width 79 height 7
click at [314, 231] on div "New" at bounding box center [345, 226] width 74 height 13
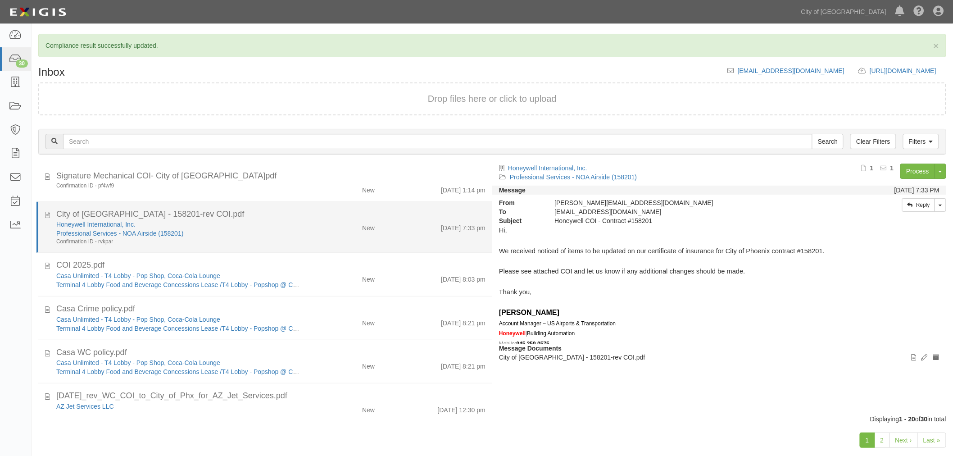
click at [370, 236] on div "Honeywell International, Inc. Professional Services - NOA Airside (158201) Conf…" at bounding box center [271, 233] width 443 height 26
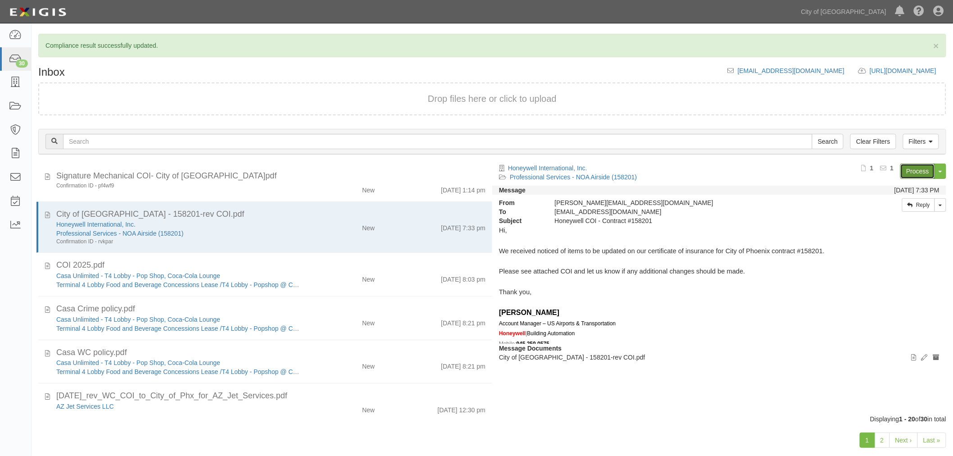
click at [913, 168] on link "Process" at bounding box center [917, 170] width 35 height 15
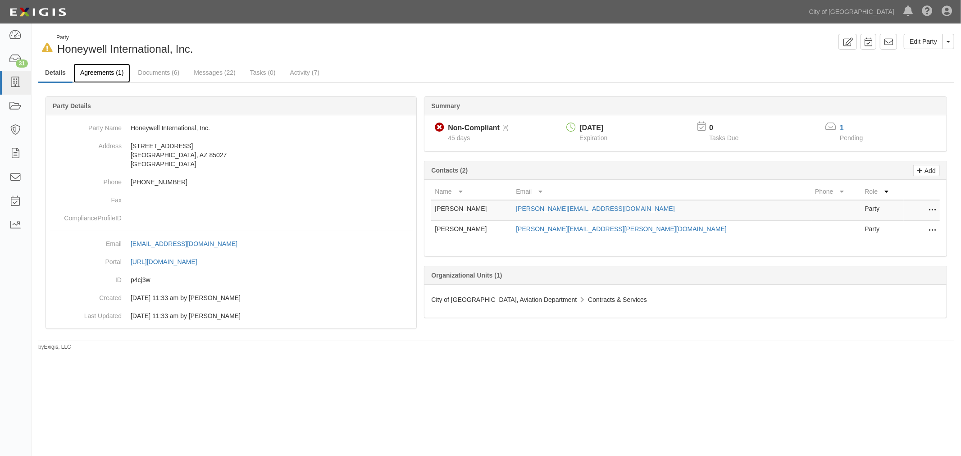
click at [114, 74] on link "Agreements (1)" at bounding box center [101, 73] width 57 height 19
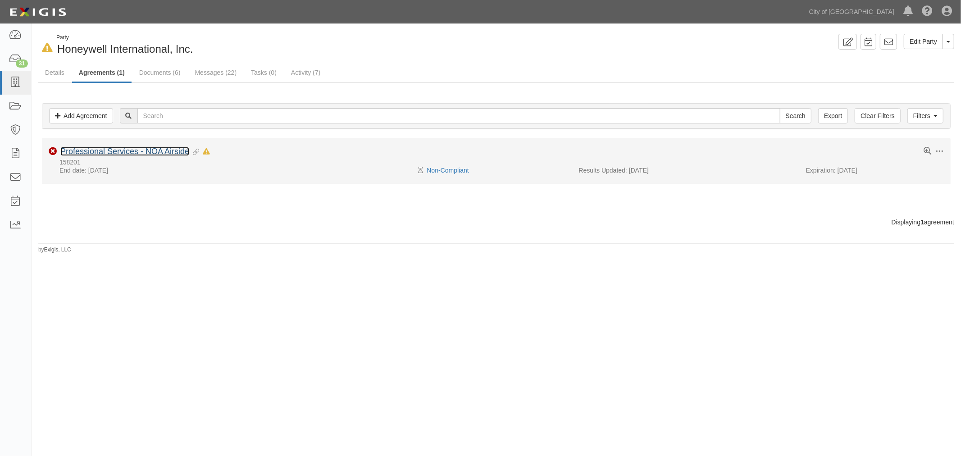
click at [159, 150] on link "Professional Services - NOA Airside" at bounding box center [124, 151] width 129 height 9
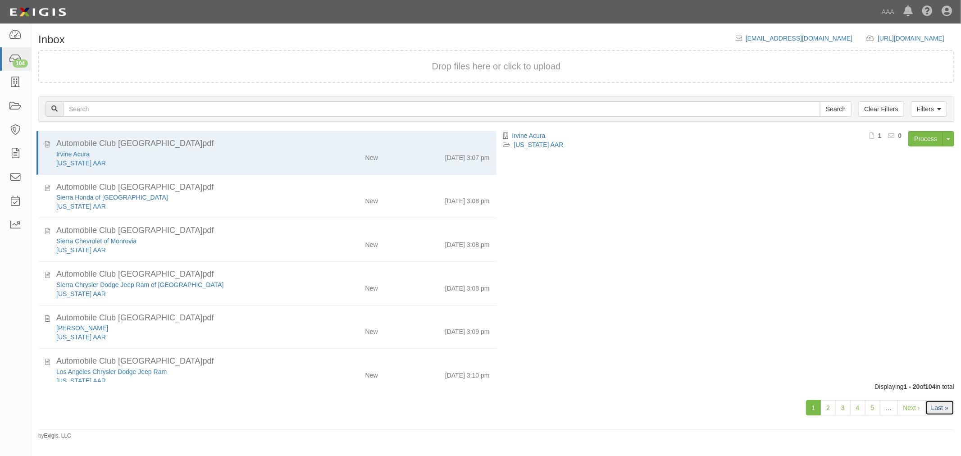
click at [936, 411] on link "Last »" at bounding box center [939, 407] width 29 height 15
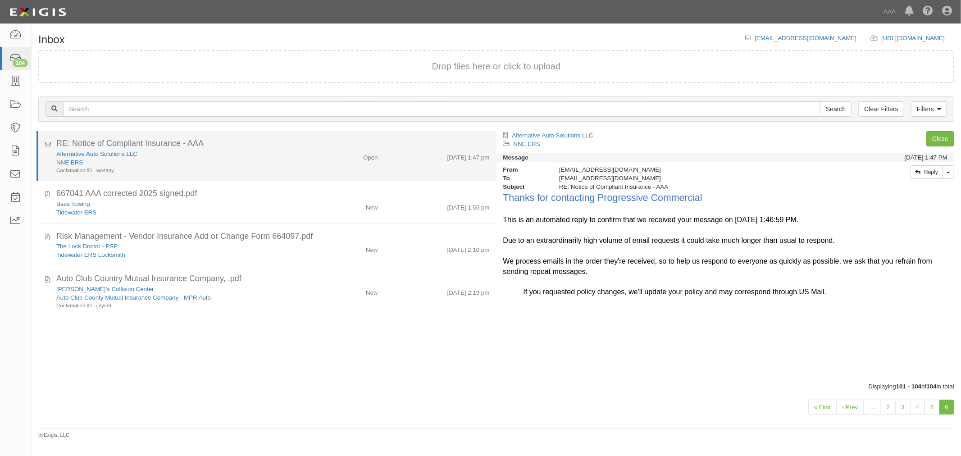
click at [311, 151] on div "Open" at bounding box center [347, 156] width 74 height 12
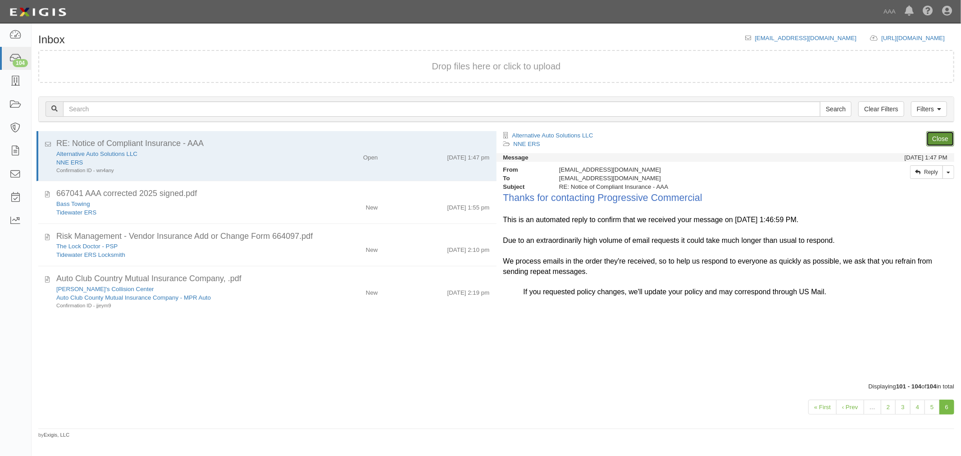
click at [931, 138] on link "Close" at bounding box center [940, 138] width 28 height 15
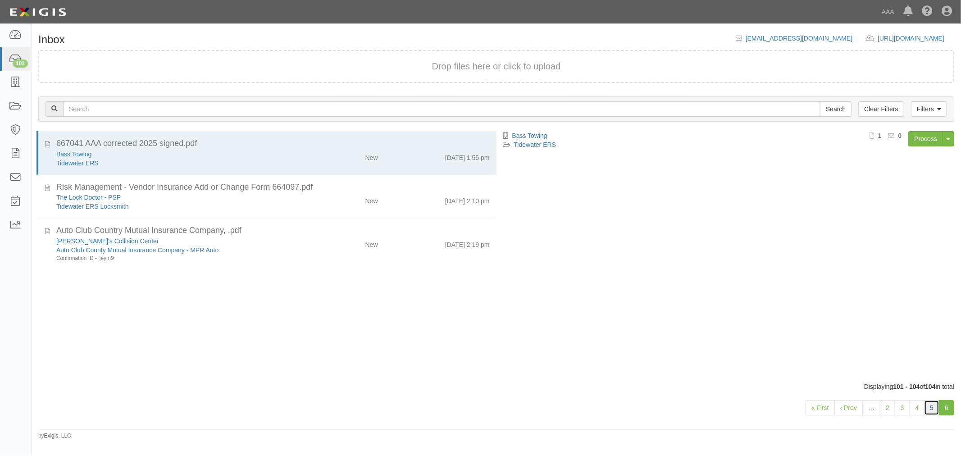
click at [933, 403] on link "5" at bounding box center [931, 407] width 15 height 15
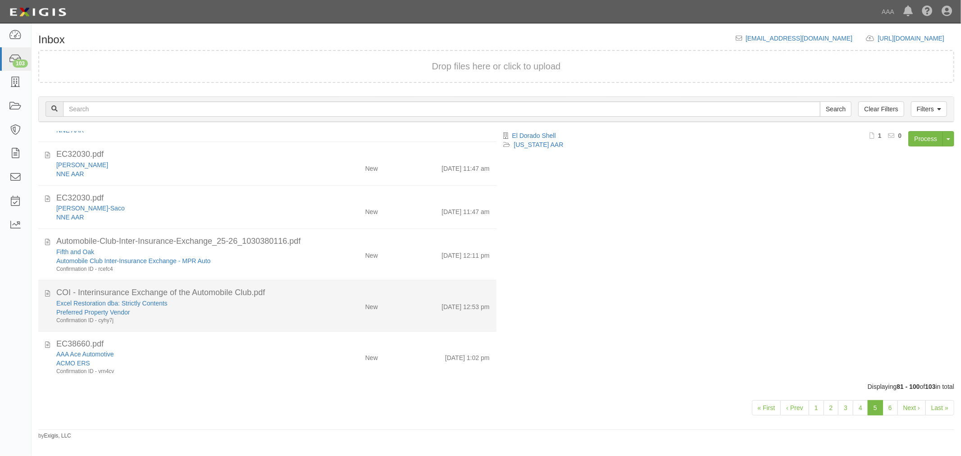
scroll to position [645, 0]
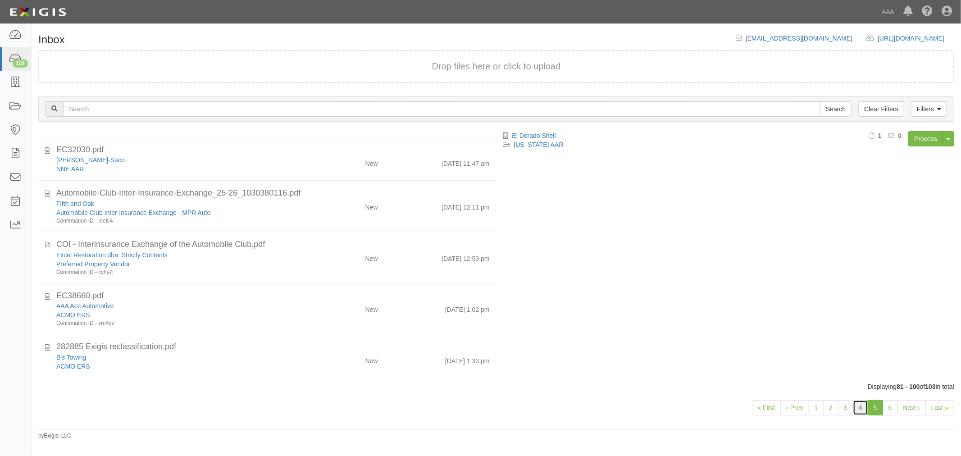
click at [860, 406] on link "4" at bounding box center [860, 407] width 15 height 15
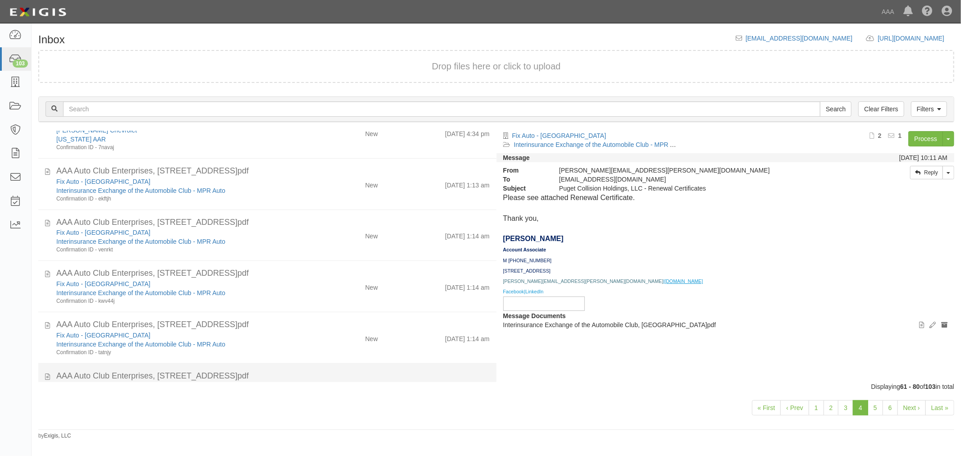
scroll to position [723, 0]
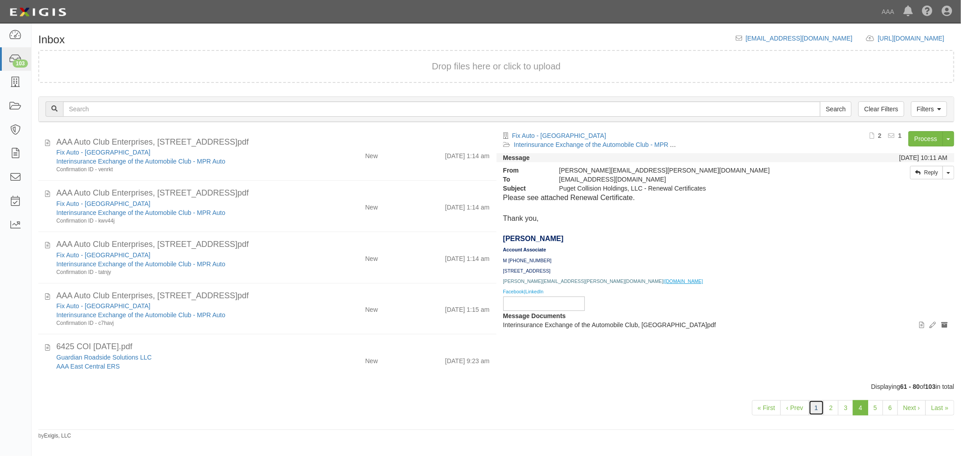
click at [820, 402] on link "1" at bounding box center [815, 407] width 15 height 15
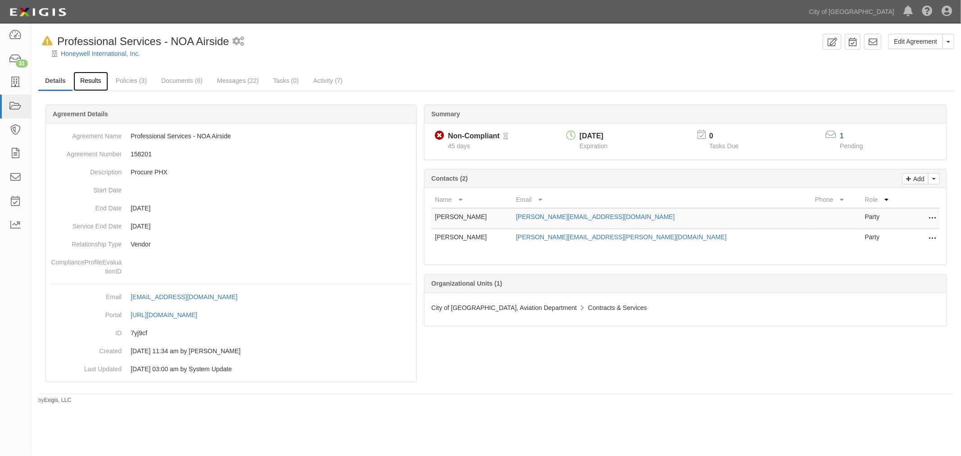
click at [89, 79] on link "Results" at bounding box center [90, 81] width 35 height 19
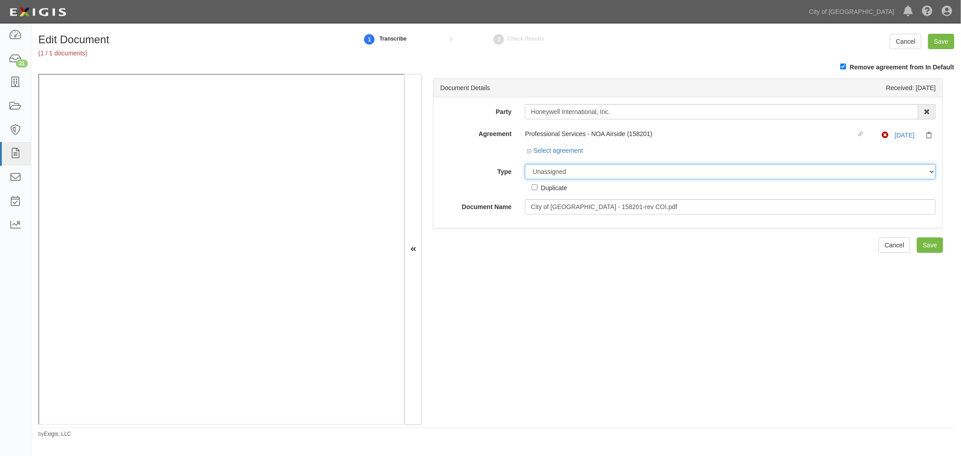
drag, startPoint x: 593, startPoint y: 172, endPoint x: 589, endPoint y: 177, distance: 6.8
click at [590, 176] on select "Unassigned Binder Cancellation Notice Certificate Contract Endorsement Insuranc…" at bounding box center [730, 171] width 411 height 15
select select "CertificateDetail"
click at [525, 165] on select "Unassigned Binder Cancellation Notice Certificate Contract Endorsement Insuranc…" at bounding box center [730, 171] width 411 height 15
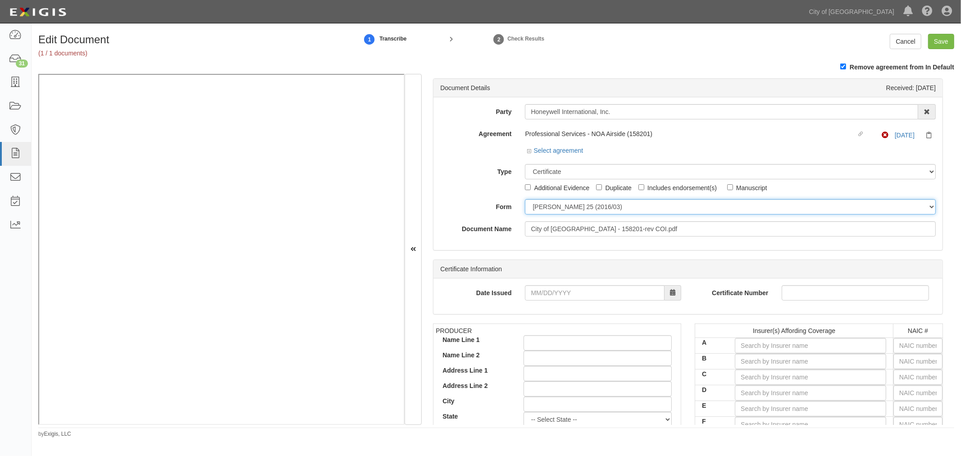
drag, startPoint x: 552, startPoint y: 208, endPoint x: 550, endPoint y: 214, distance: 6.6
click at [552, 208] on select "ACORD 25 (2016/03) ACORD 101 ACORD 855 NY (2014/05) General" at bounding box center [730, 206] width 411 height 15
click at [525, 200] on select "ACORD 25 (2016/03) ACORD 101 ACORD 855 NY (2014/05) General" at bounding box center [730, 206] width 411 height 15
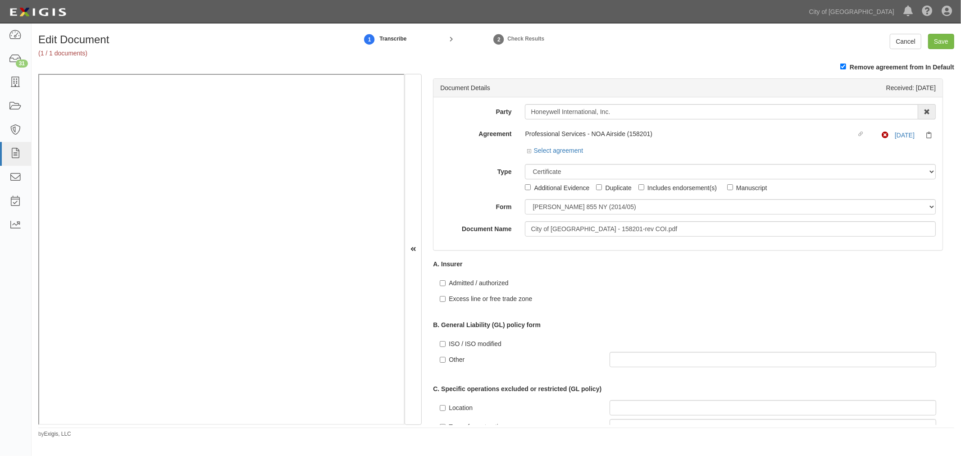
drag, startPoint x: 553, startPoint y: 199, endPoint x: 550, endPoint y: 210, distance: 11.7
click at [553, 200] on div "Party Honeywell International, Inc. 22nd Century Technologies, Inc. 3H & 3H, In…" at bounding box center [687, 170] width 495 height 132
click at [550, 210] on select "[PERSON_NAME] 25 (2016/03) [PERSON_NAME] 101 [PERSON_NAME] 855 NY (2014/05) Gen…" at bounding box center [730, 206] width 411 height 15
select select "GeneralFormDetail"
click at [525, 200] on select "[PERSON_NAME] 25 (2016/03) [PERSON_NAME] 101 [PERSON_NAME] 855 NY (2014/05) Gen…" at bounding box center [730, 206] width 411 height 15
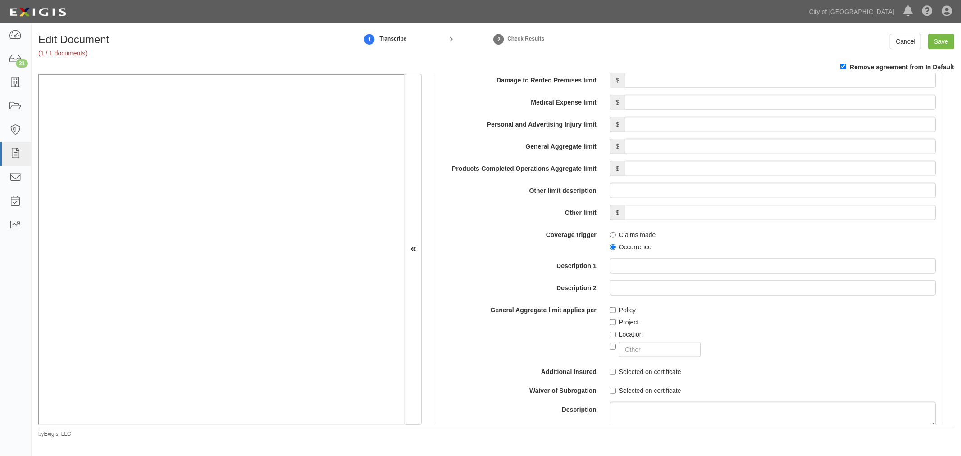
scroll to position [1167, 0]
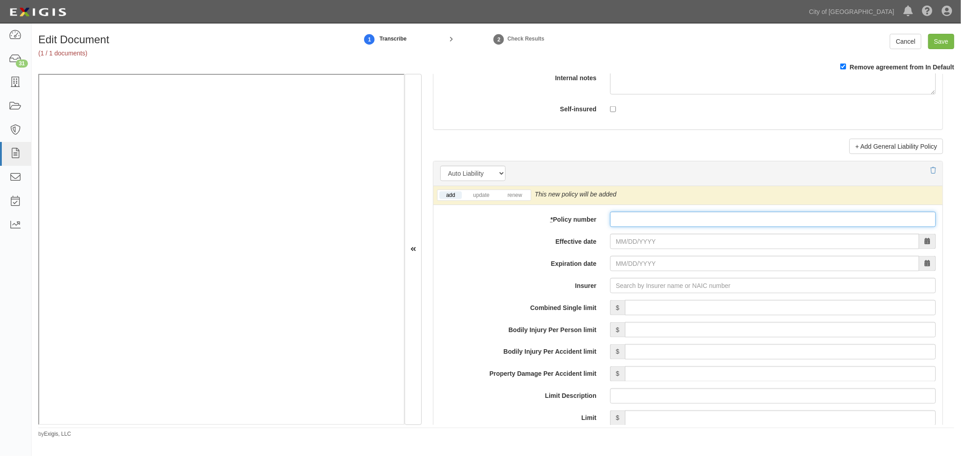
click at [695, 227] on input "* Policy number" at bounding box center [773, 219] width 326 height 15
type input "RAC943764212"
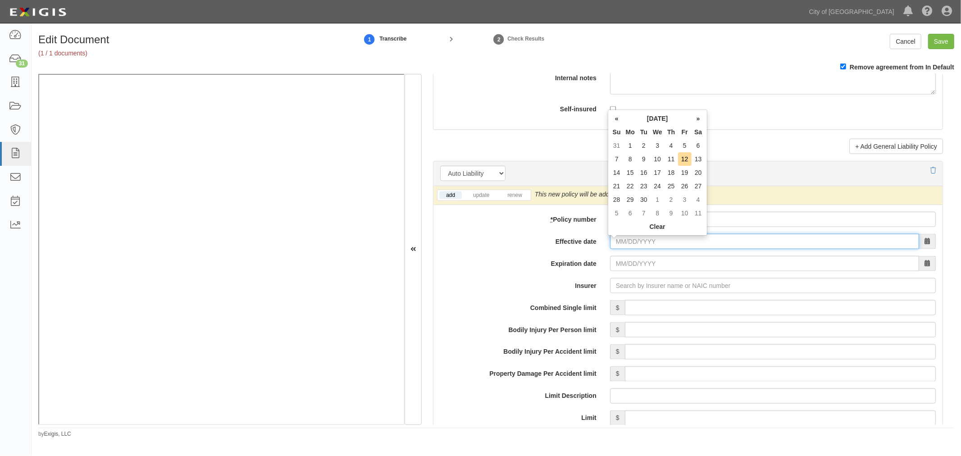
click at [658, 245] on input "Effective date" at bounding box center [764, 241] width 309 height 15
type input "04/01/2025"
type input "04/01/2026"
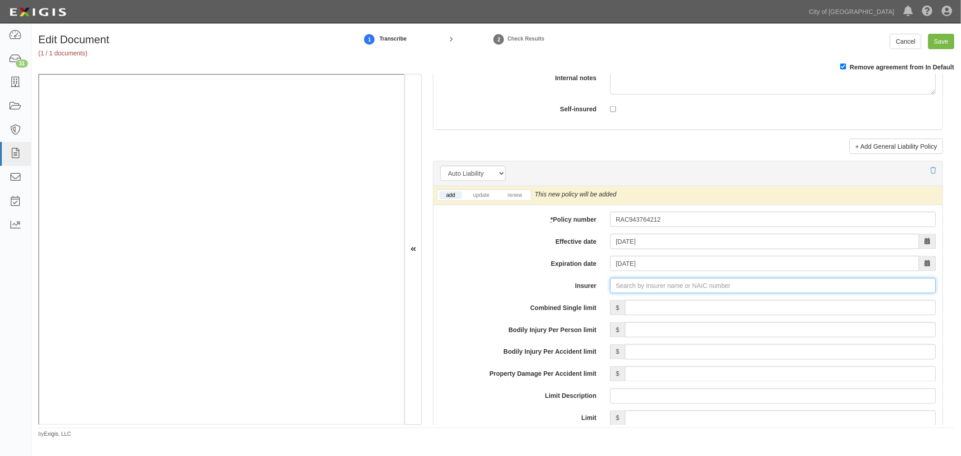
type input "21st Century Advantage Insurance Company (25232) NR Rating"
type input "2"
type input "22322"
drag, startPoint x: 695, startPoint y: 316, endPoint x: 685, endPoint y: 308, distance: 12.8
click at [692, 315] on input "Combined Single limit" at bounding box center [780, 307] width 311 height 15
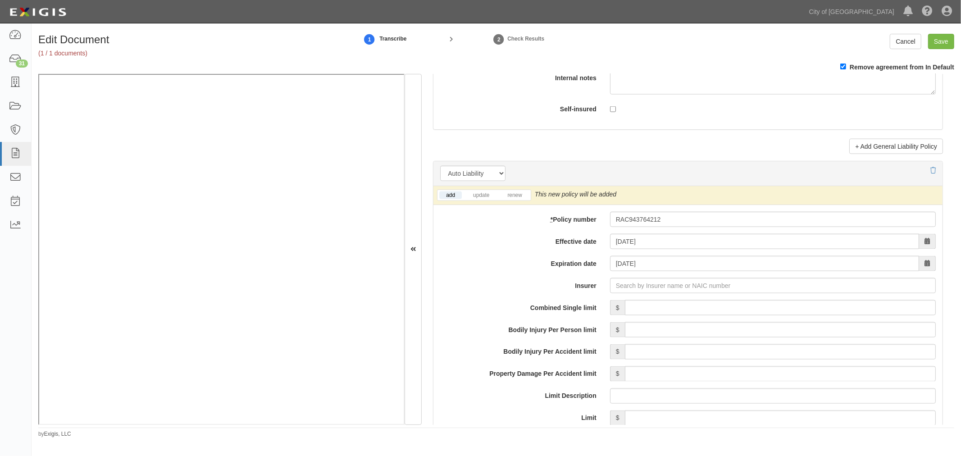
click at [677, 297] on div "add update renew This new policy will be added This new policy will update exis…" at bounding box center [687, 425] width 509 height 479
click at [676, 291] on input "Insurer" at bounding box center [773, 285] width 326 height 15
drag, startPoint x: 670, startPoint y: 304, endPoint x: 599, endPoint y: 289, distance: 72.4
click at [670, 305] on div "Greenwich Insurance Company ( 22322 ) A+ XV Rating" at bounding box center [636, 303] width 169 height 12
type input "Greenwich Insurance Company (22322) A+ XV Rating"
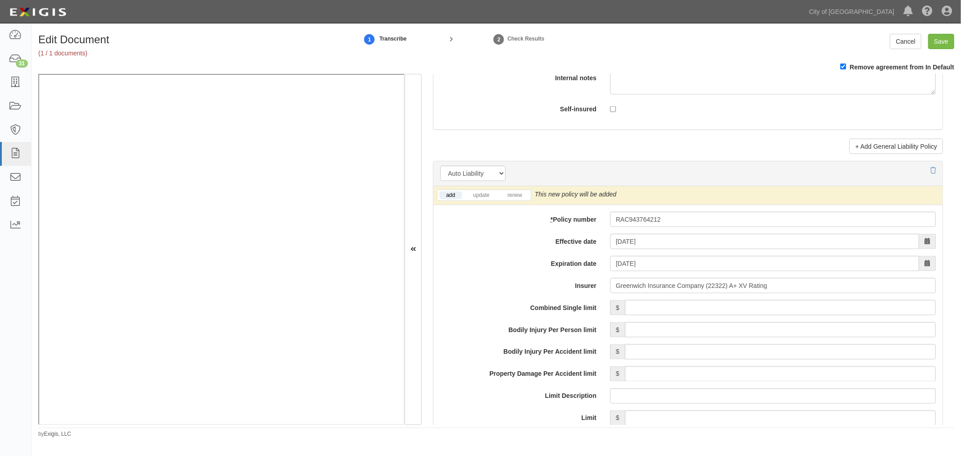
click at [513, 200] on li "renew" at bounding box center [515, 195] width 32 height 10
click at [517, 197] on link "renew" at bounding box center [514, 195] width 28 height 8
drag, startPoint x: 517, startPoint y: 197, endPoint x: 537, endPoint y: 214, distance: 26.2
click at [517, 197] on link "renew" at bounding box center [514, 195] width 28 height 8
click at [647, 303] on div "add update renew This new policy will be added This new policy will update exis…" at bounding box center [687, 425] width 509 height 479
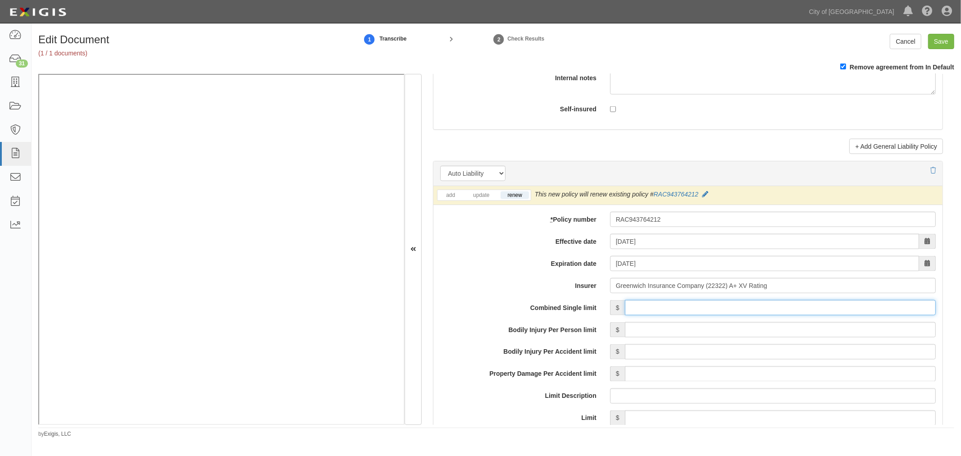
click at [645, 308] on input "Combined Single limit" at bounding box center [780, 307] width 311 height 15
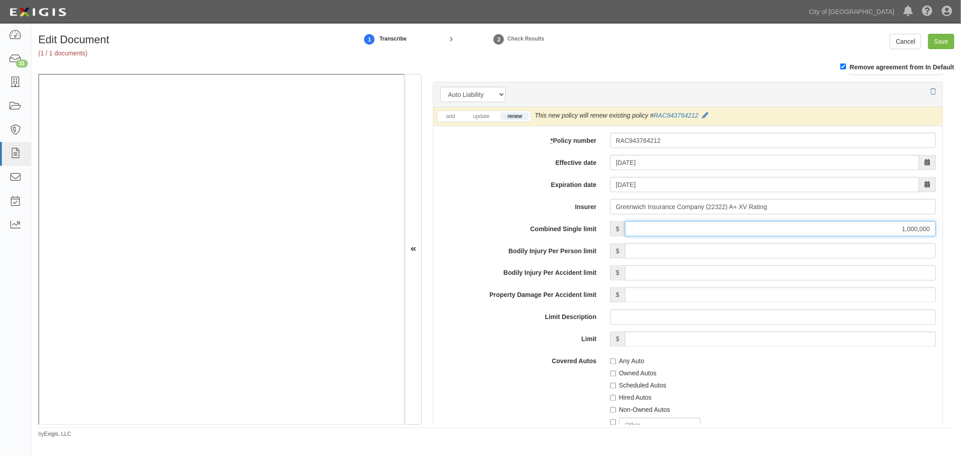
scroll to position [1335, 0]
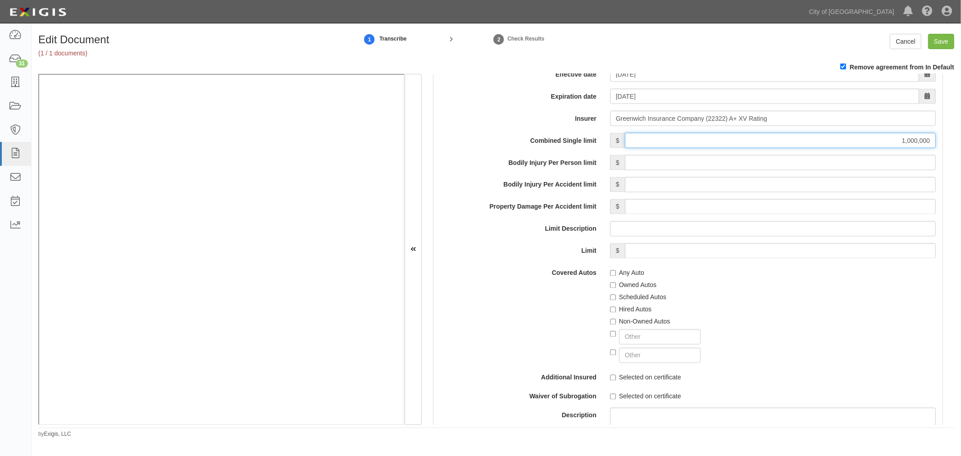
type input "1,000,000"
click at [618, 274] on label "Any Auto" at bounding box center [627, 272] width 34 height 9
click at [616, 274] on input "Any Auto" at bounding box center [613, 273] width 6 height 6
checkbox input "true"
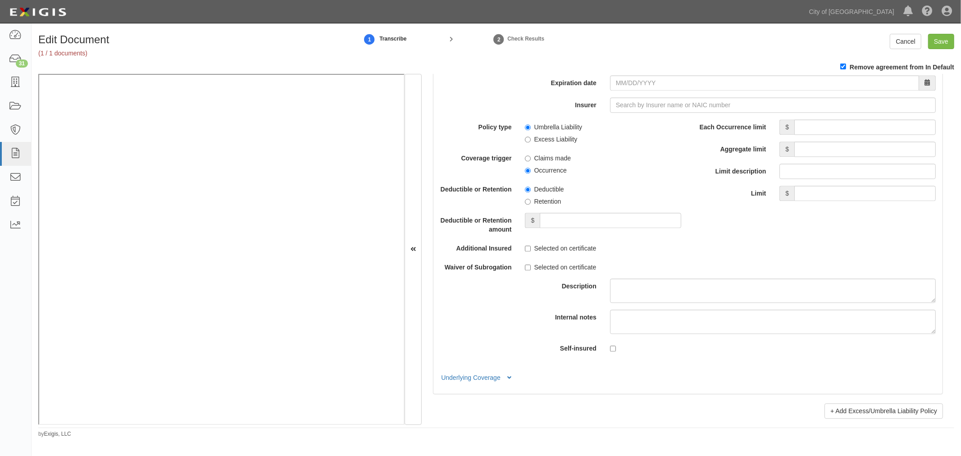
scroll to position [1723, 0]
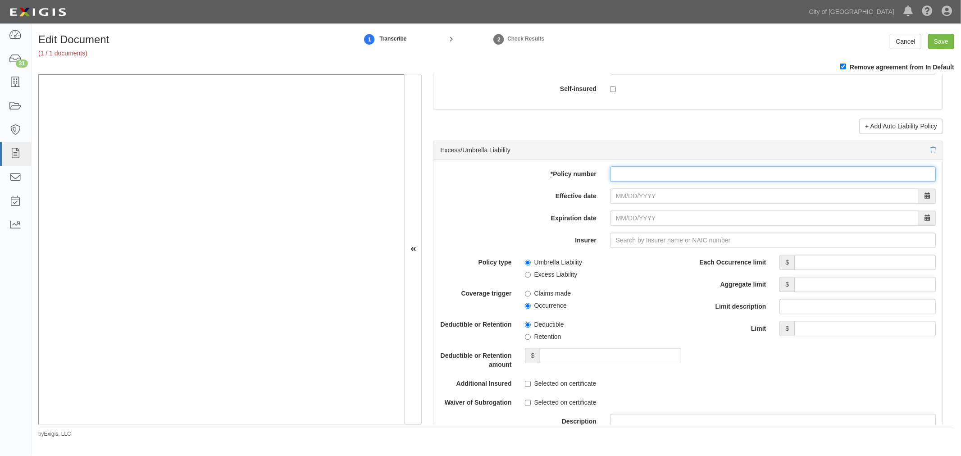
click at [719, 182] on input "* Policy number" at bounding box center [773, 173] width 326 height 15
type input "RAO943764212"
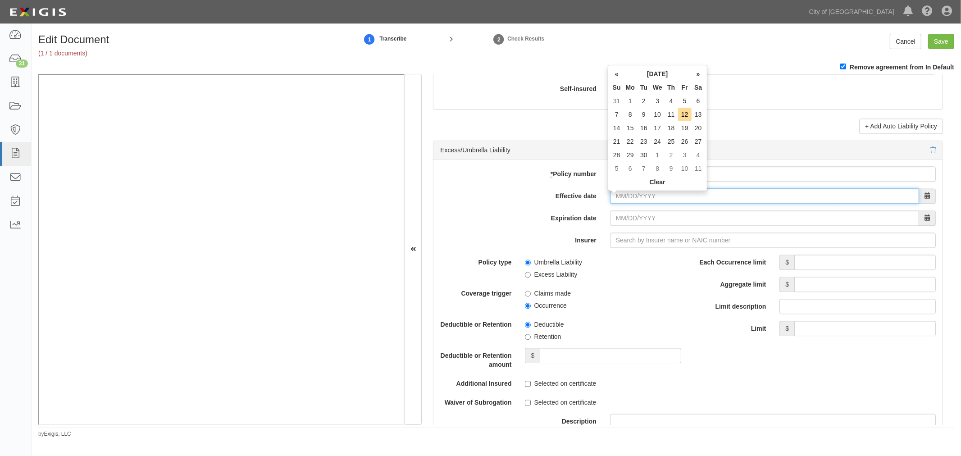
click at [610, 200] on input "Effective date" at bounding box center [764, 195] width 309 height 15
type input "04/01/2025"
type input "04/01/2026"
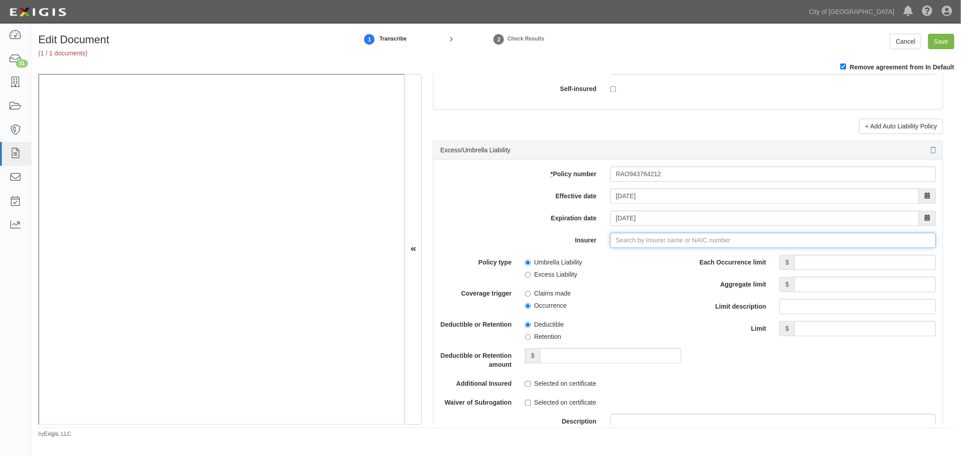
type input "21st Century Advantage Insurance Company (25232) NR Rating"
type input "2"
click at [688, 257] on div "Greenwich Insurance Company ( 22322 ) A+ XV Rating" at bounding box center [636, 257] width 169 height 12
type input "Greenwich Insurance Company (22322) A+ XV Rating"
click at [816, 269] on input "Each Occurrence limit" at bounding box center [864, 261] width 141 height 15
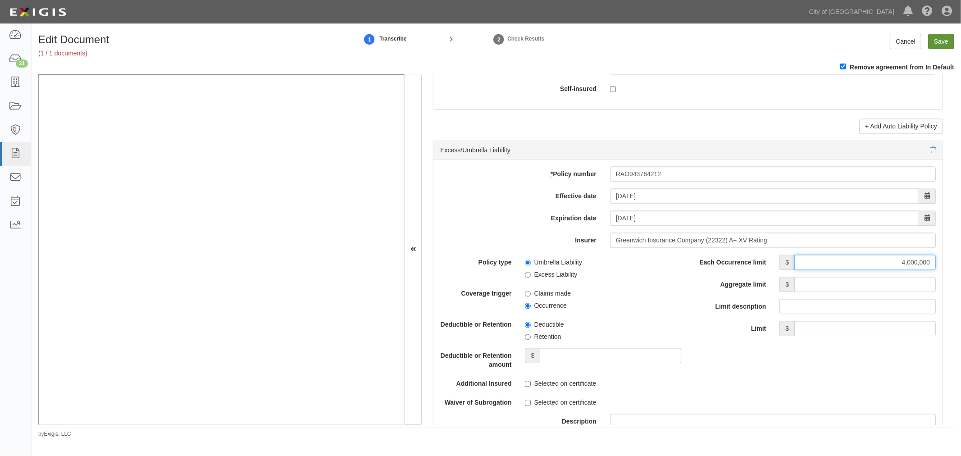
type input "4,000,000"
click at [944, 40] on input "Save" at bounding box center [941, 41] width 26 height 15
type input "1000000"
type input "4000000"
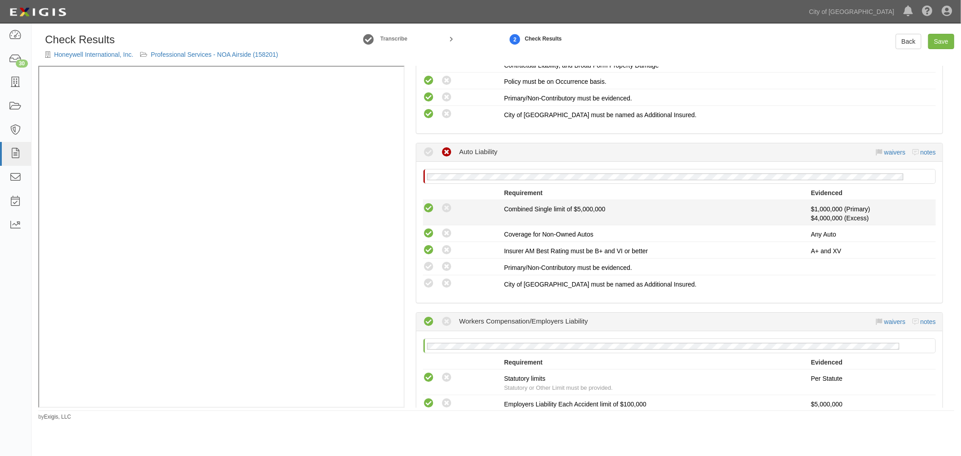
scroll to position [295, 0]
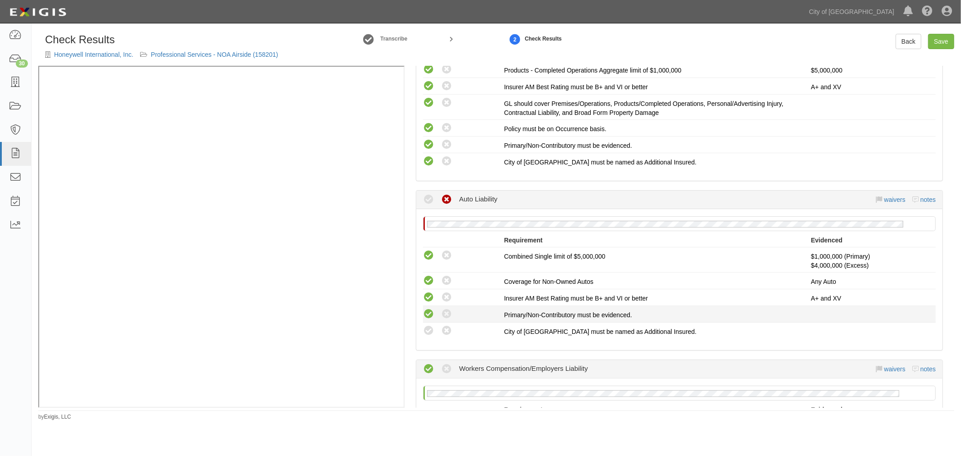
click at [430, 312] on icon at bounding box center [428, 314] width 11 height 11
radio input "true"
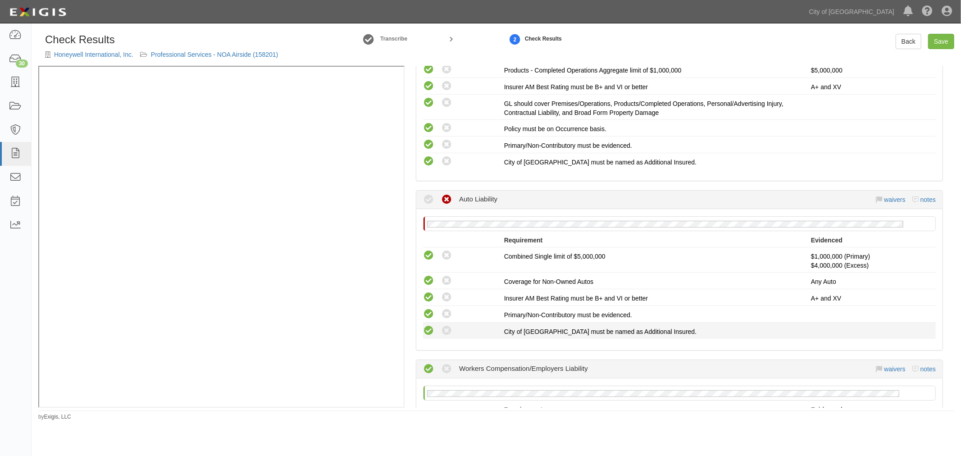
click at [431, 325] on icon at bounding box center [428, 330] width 11 height 11
radio input "true"
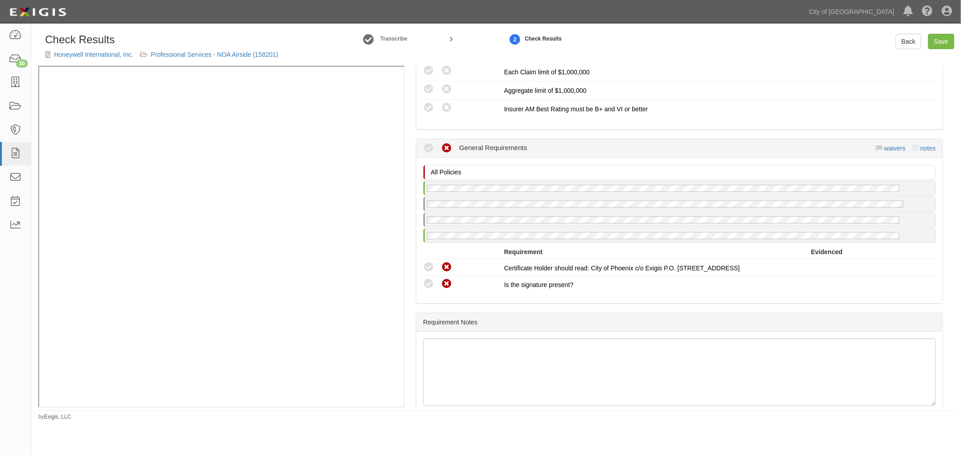
scroll to position [856, 0]
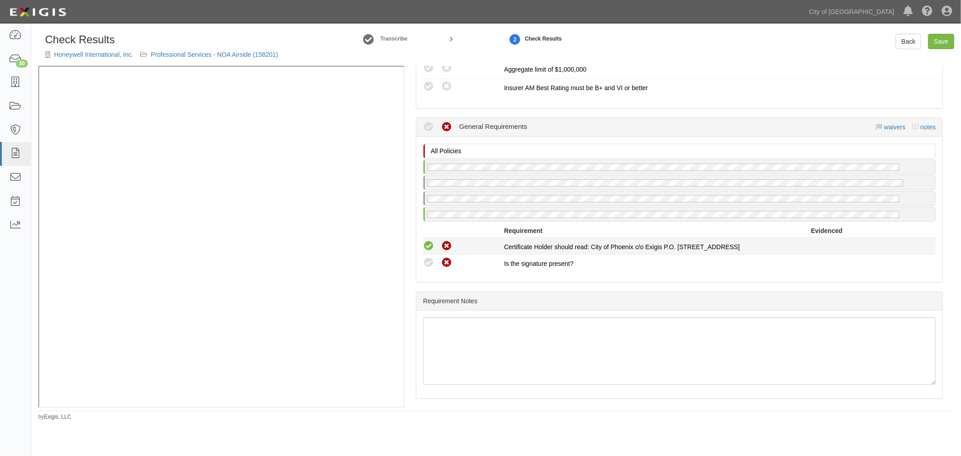
click at [424, 241] on icon at bounding box center [428, 246] width 11 height 11
radio input "true"
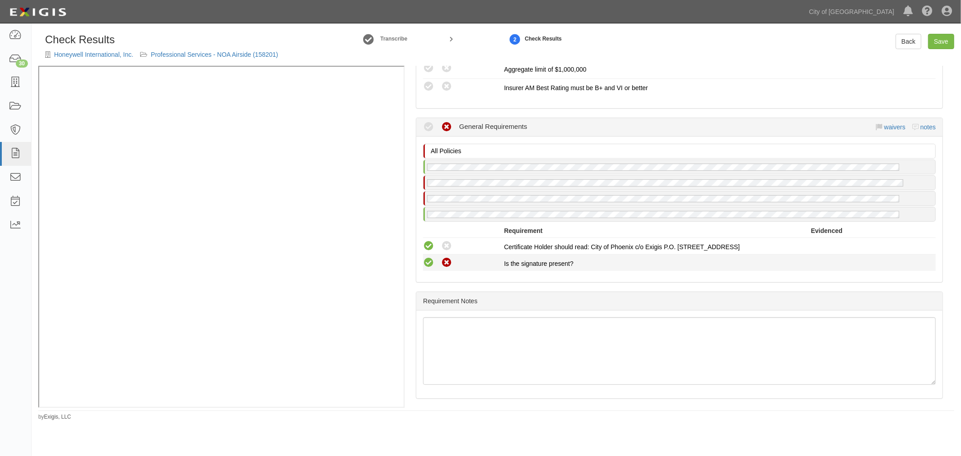
click at [428, 260] on icon at bounding box center [428, 262] width 11 height 11
radio input "true"
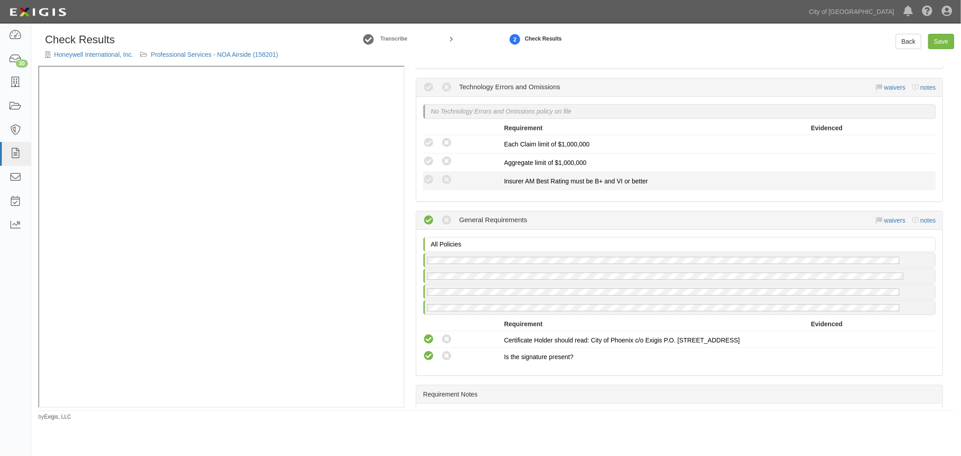
scroll to position [606, 0]
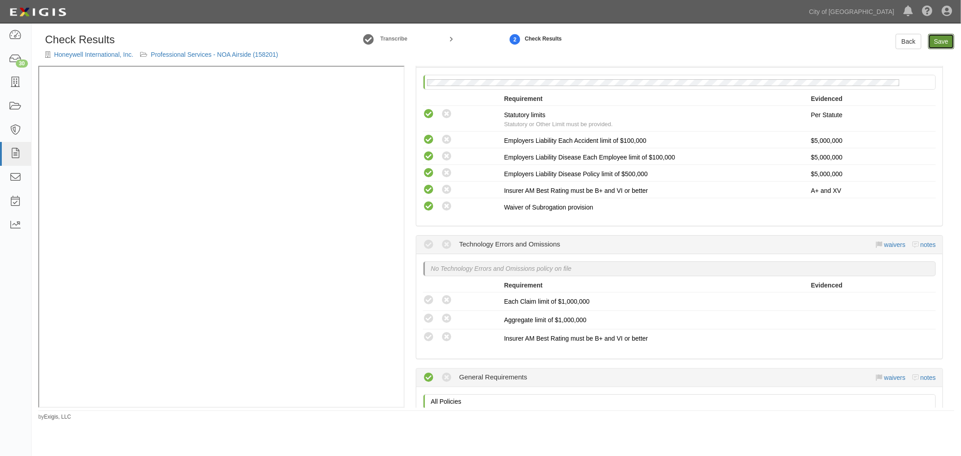
drag, startPoint x: 945, startPoint y: 44, endPoint x: 936, endPoint y: 49, distance: 10.3
click at [944, 44] on link "Save" at bounding box center [941, 41] width 26 height 15
radio input "true"
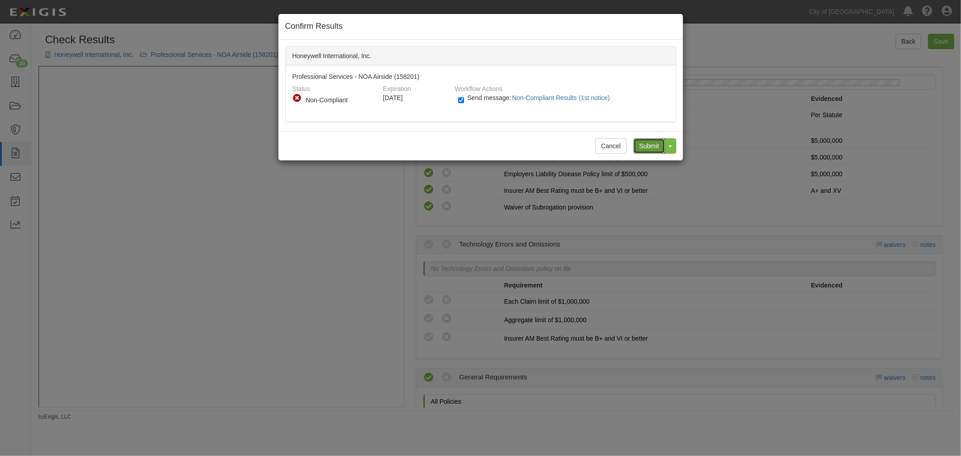
drag, startPoint x: 653, startPoint y: 143, endPoint x: 626, endPoint y: 269, distance: 128.9
click at [652, 143] on input "Submit" at bounding box center [649, 145] width 32 height 15
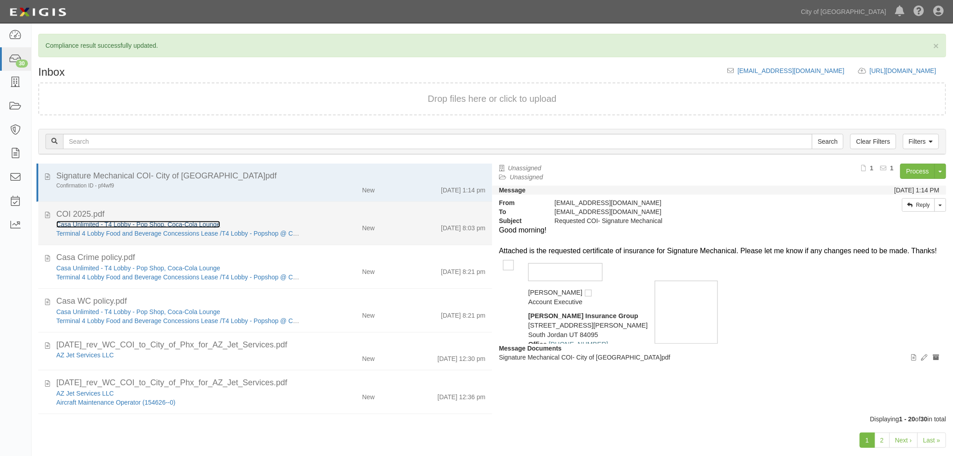
click at [153, 223] on link "Casa Unlimited - T4 Lobby - Pop Shop, Coca-Cola Lounge" at bounding box center [138, 224] width 164 height 7
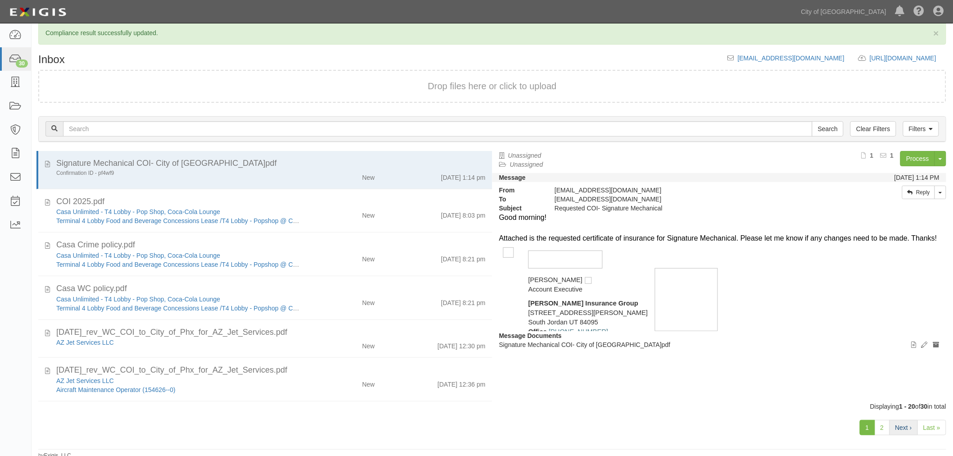
scroll to position [16, 0]
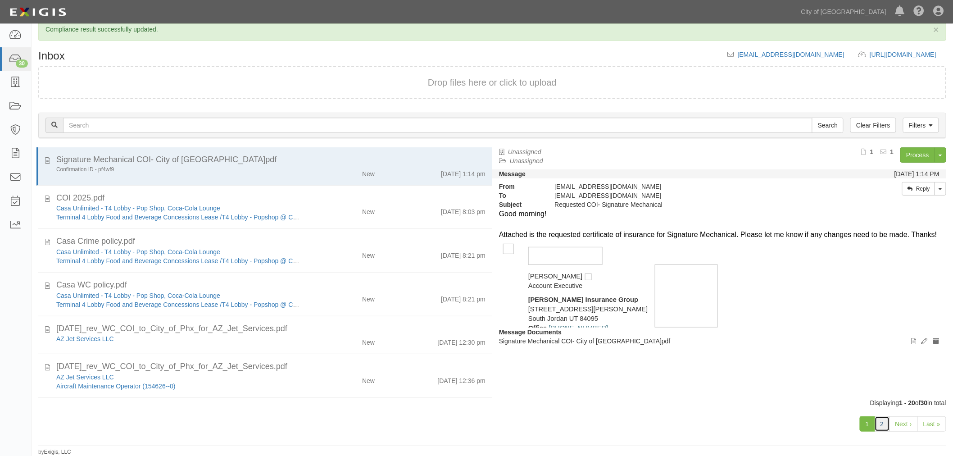
click at [885, 421] on link "2" at bounding box center [882, 423] width 15 height 15
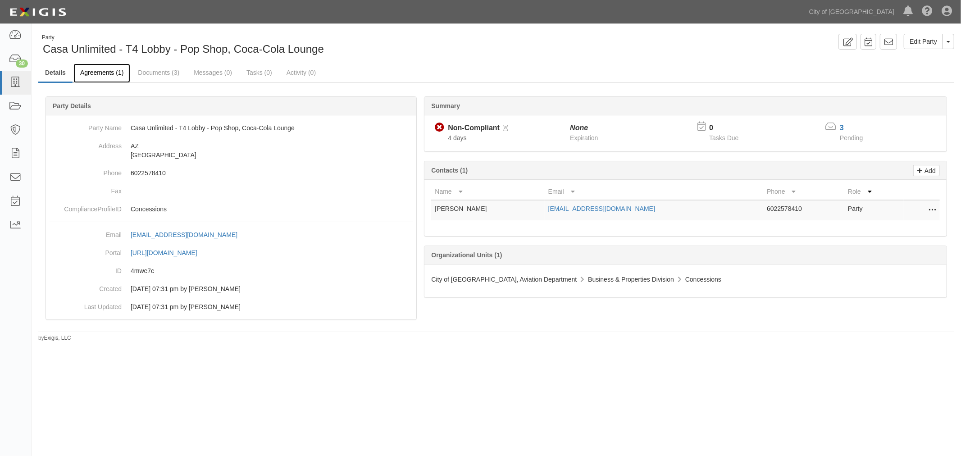
click at [101, 72] on link "Agreements (1)" at bounding box center [101, 73] width 57 height 19
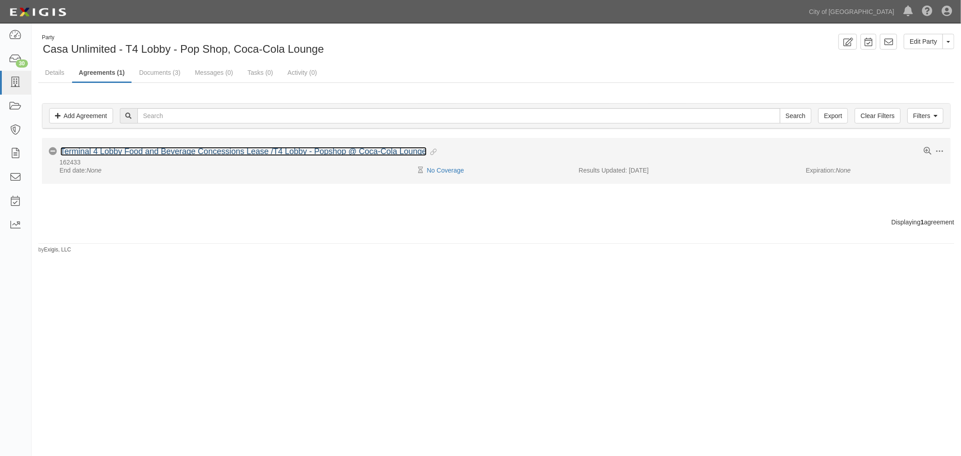
click at [160, 152] on link "Terminal 4 Lobby Food and Beverage Concessions Lease /T4 Lobby - Popshop @ Coca…" at bounding box center [243, 151] width 366 height 9
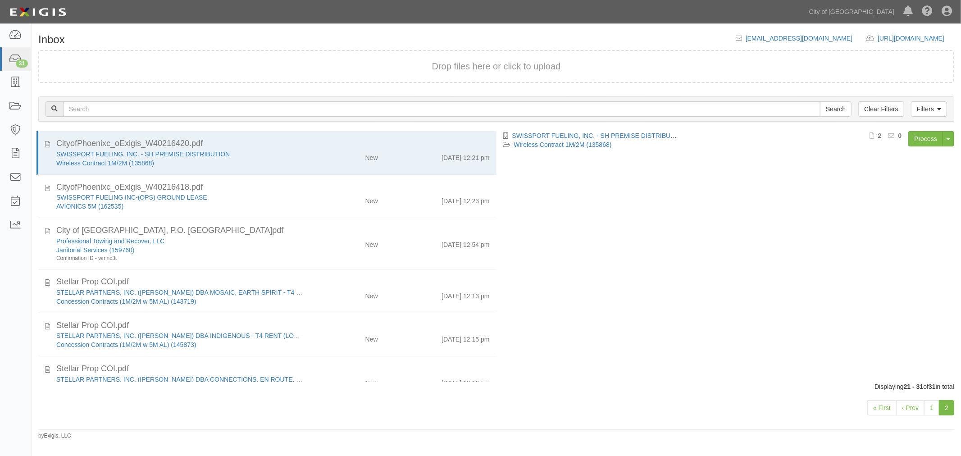
scroll to position [263, 0]
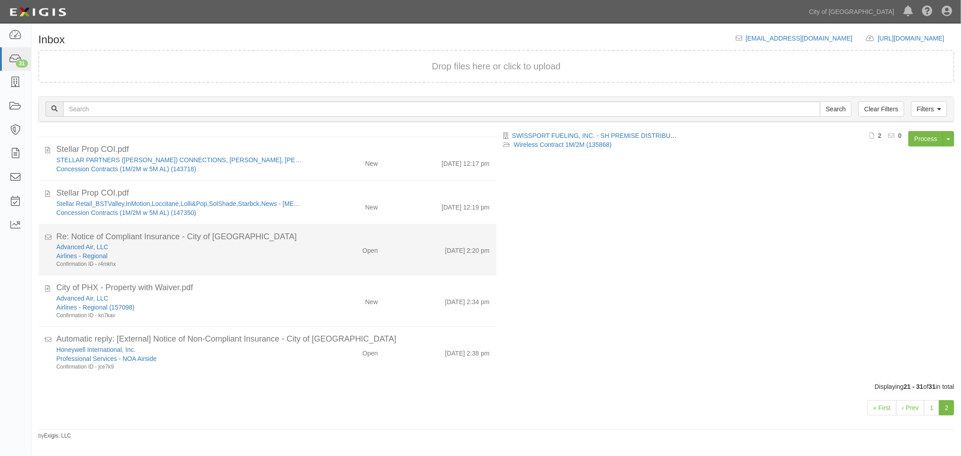
click at [387, 262] on div "Advanced Air, LLC Airlines - Regional Confirmation ID - r4mkhx Open 9/12/25 2:2…" at bounding box center [273, 255] width 447 height 26
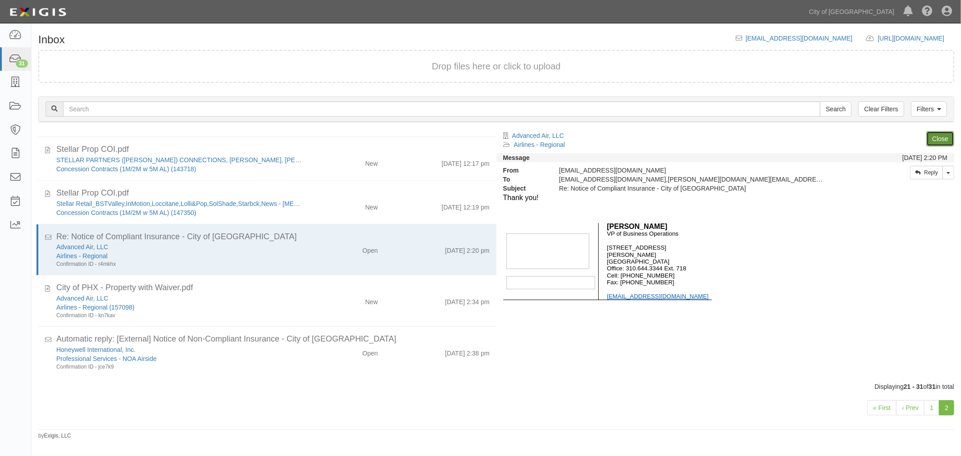
click at [939, 136] on link "Close" at bounding box center [940, 138] width 28 height 15
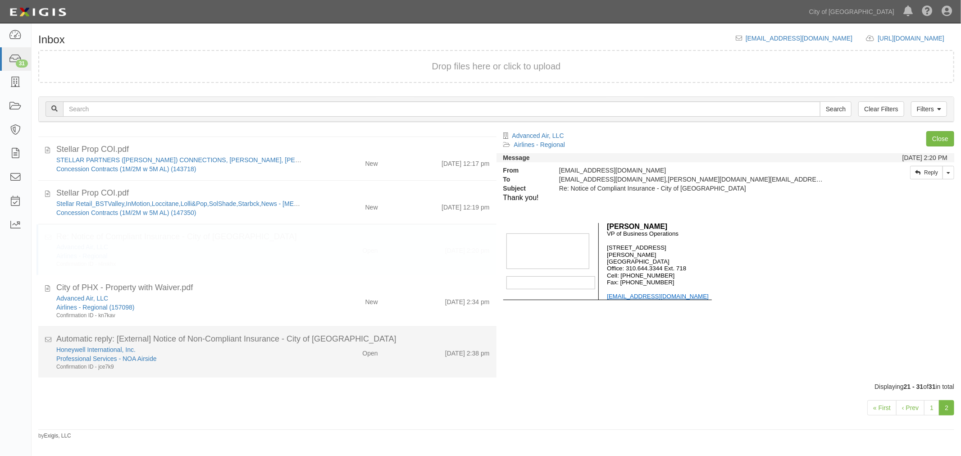
scroll to position [212, 0]
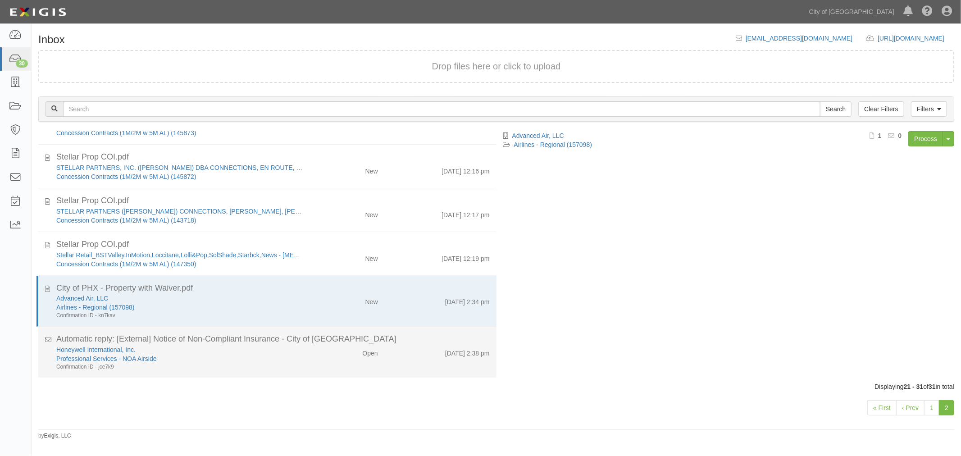
click at [267, 363] on div "Confirmation ID - jce7k9" at bounding box center [179, 367] width 247 height 8
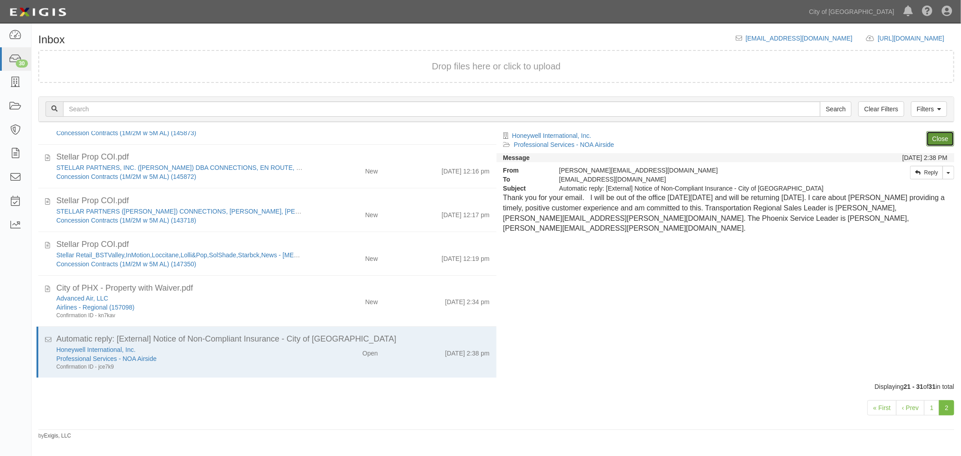
click at [937, 132] on link "Close" at bounding box center [940, 138] width 28 height 15
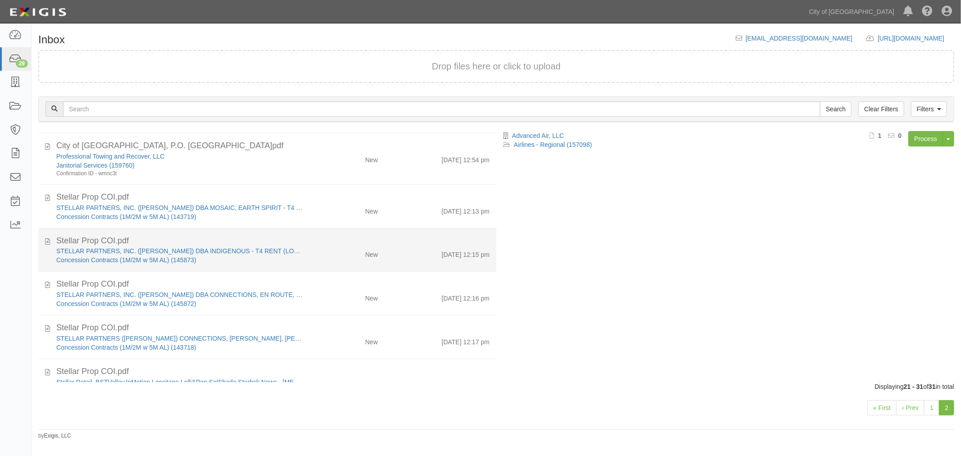
scroll to position [0, 0]
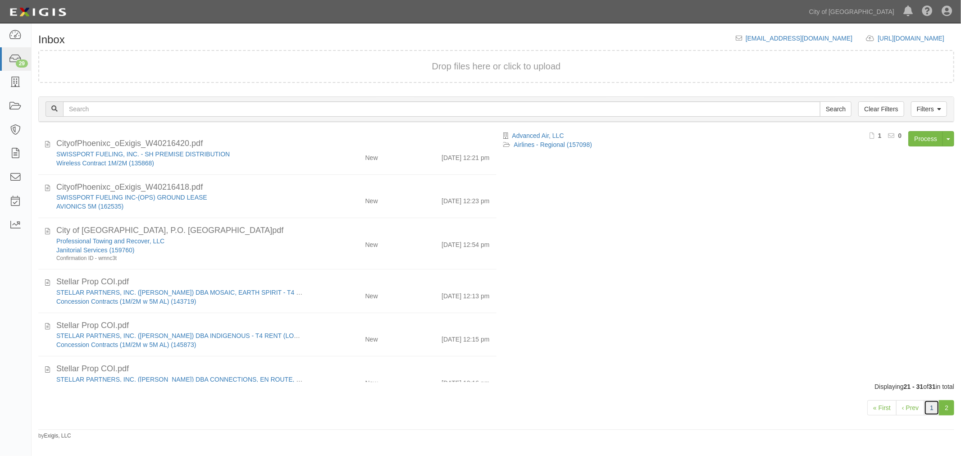
click at [929, 407] on link "1" at bounding box center [931, 407] width 15 height 15
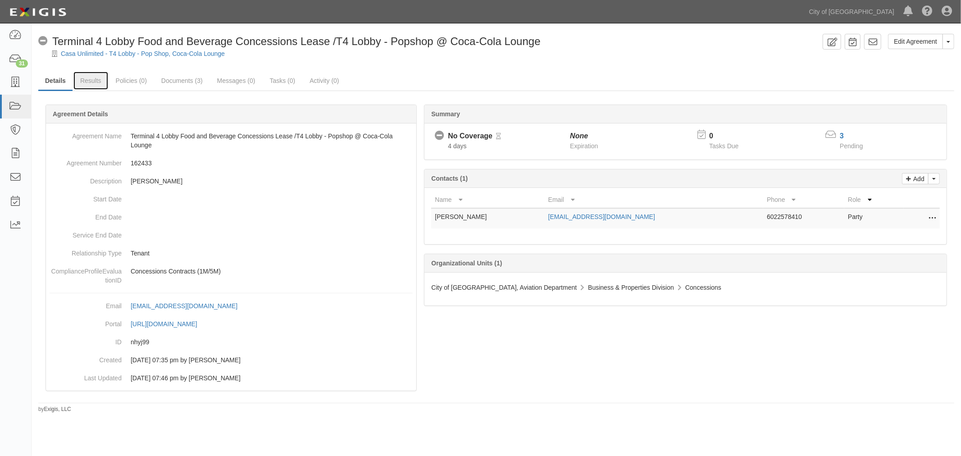
click at [89, 77] on link "Results" at bounding box center [90, 81] width 35 height 18
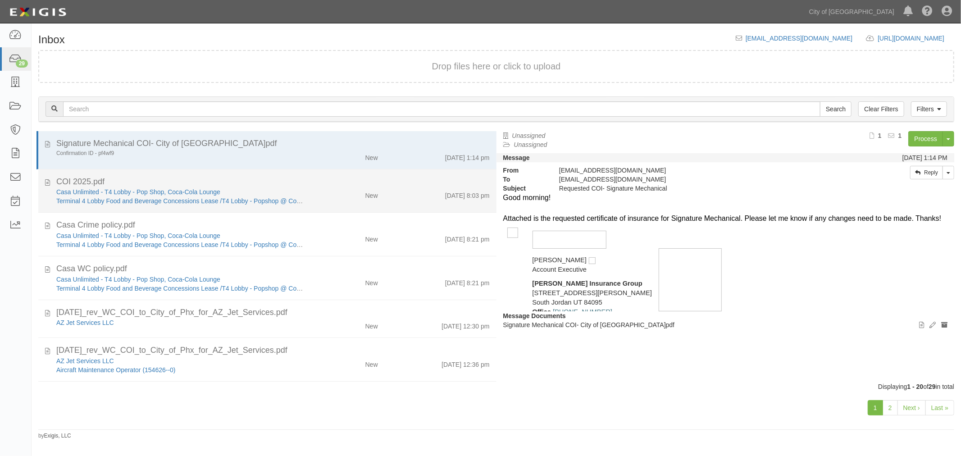
click at [295, 187] on div "Casa Unlimited - T4 Lobby - Pop Shop, Coca-Cola Lounge" at bounding box center [179, 191] width 247 height 9
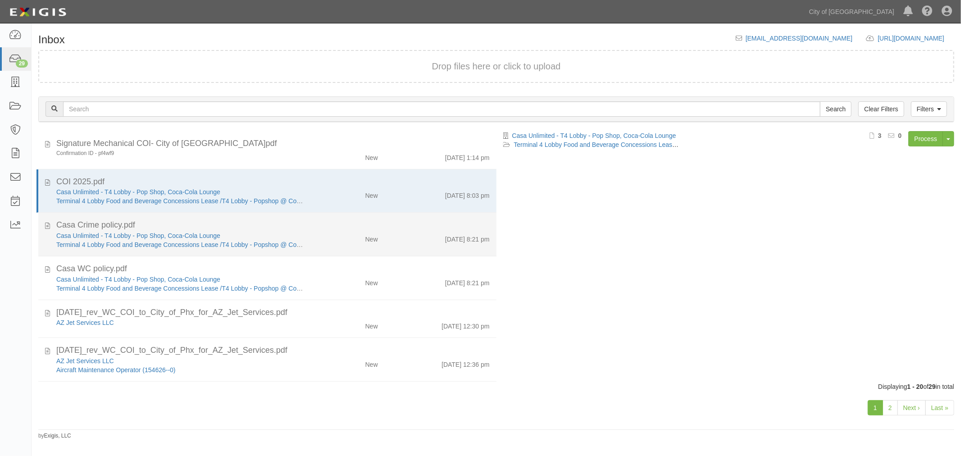
click at [392, 250] on li "Casa Crime policy.pdf Casa Unlimited - T4 Lobby - Pop Shop, Coca-Cola Lounge Te…" at bounding box center [267, 235] width 458 height 44
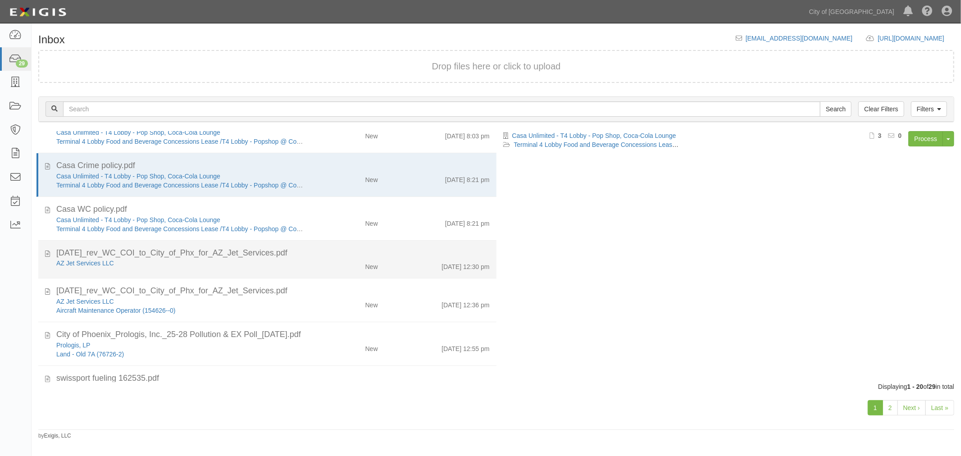
scroll to position [83, 0]
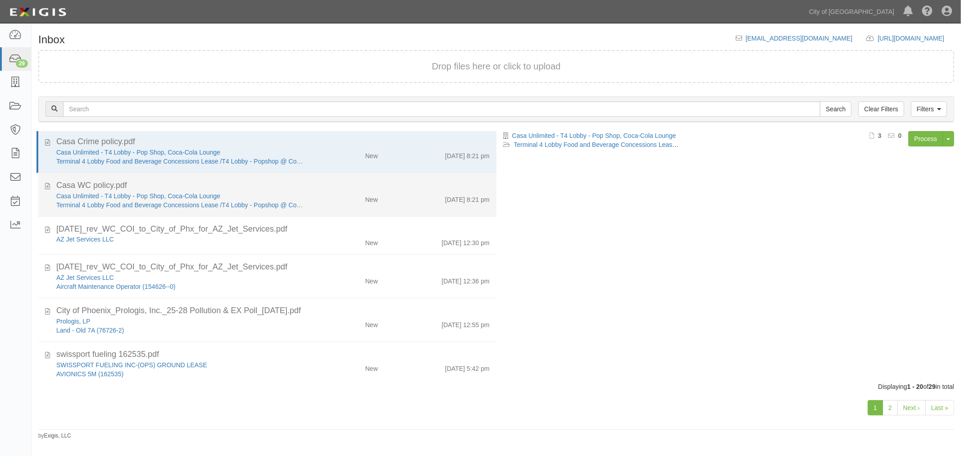
click at [394, 210] on li "Casa WC policy.pdf Casa Unlimited - T4 Lobby - Pop Shop, Coca-Cola Lounge Termi…" at bounding box center [267, 195] width 458 height 44
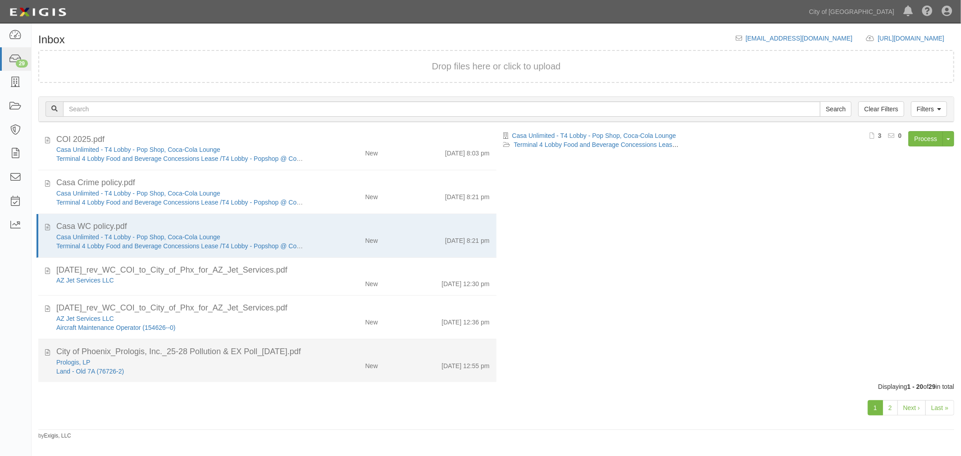
scroll to position [0, 0]
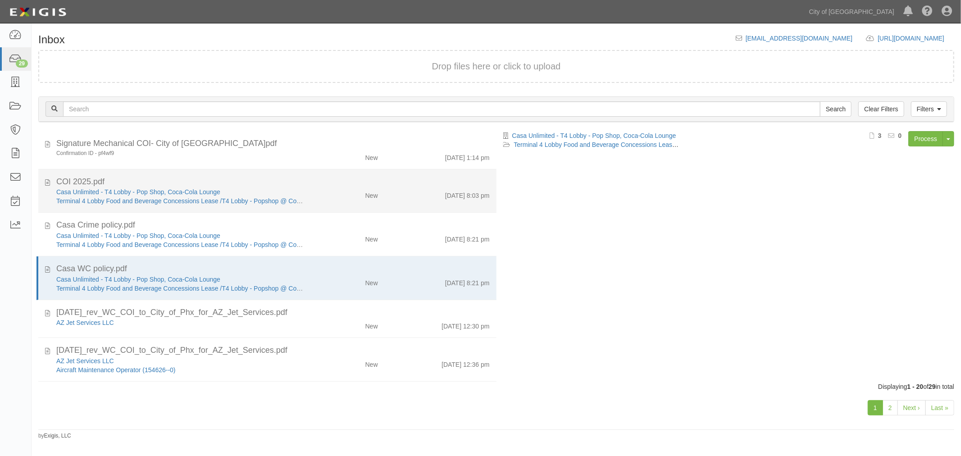
click at [352, 191] on div "New" at bounding box center [347, 193] width 74 height 13
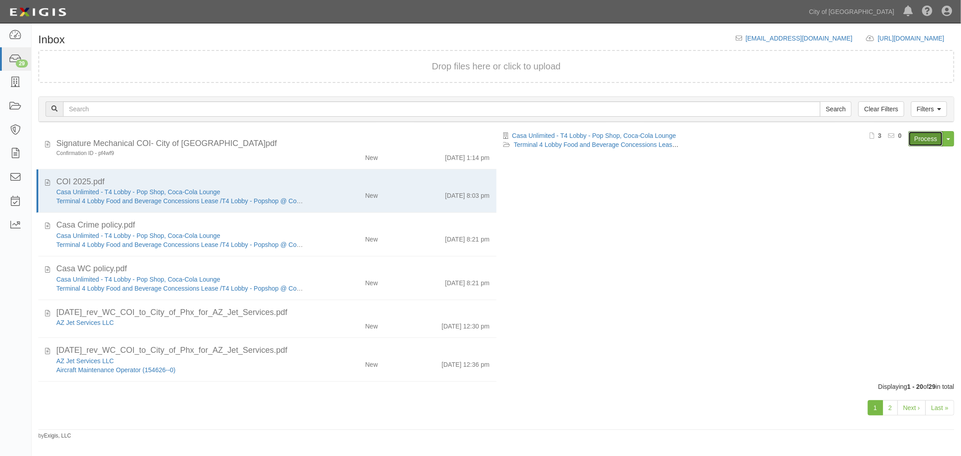
click at [921, 136] on link "Process" at bounding box center [925, 138] width 35 height 15
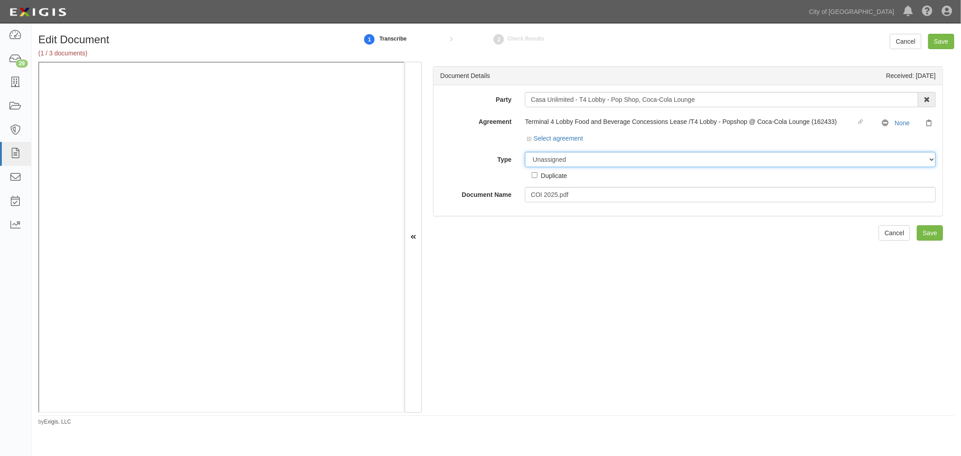
click at [554, 158] on select "Unassigned Binder Cancellation Notice Certificate Contract Endorsement Insuranc…" at bounding box center [730, 159] width 411 height 15
select select "CertificateDetail"
click at [525, 152] on select "Unassigned Binder Cancellation Notice Certificate Contract Endorsement Insuranc…" at bounding box center [730, 159] width 411 height 15
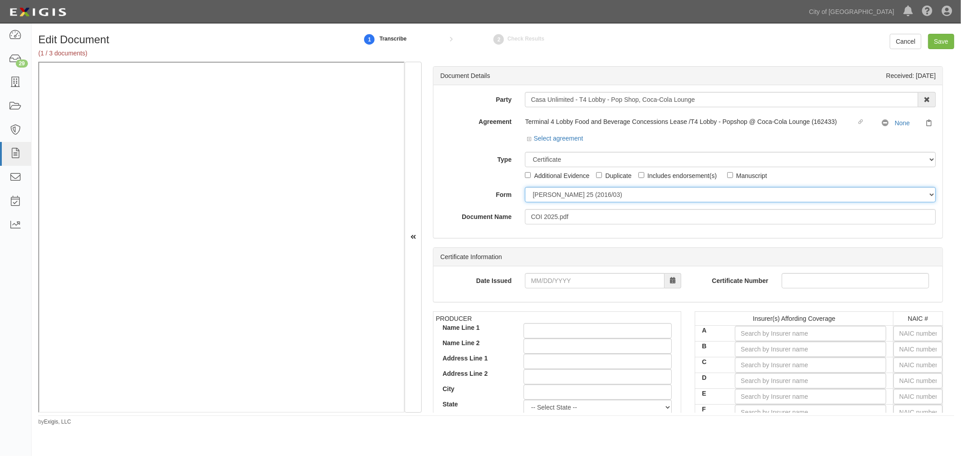
click at [546, 201] on select "[PERSON_NAME] 25 (2016/03) [PERSON_NAME] 101 [PERSON_NAME] 855 NY (2014/05) Gen…" at bounding box center [730, 194] width 411 height 15
select select "GeneralFormDetail"
click at [525, 187] on select "[PERSON_NAME] 25 (2016/03) [PERSON_NAME] 101 [PERSON_NAME] 855 NY (2014/05) Gen…" at bounding box center [730, 194] width 411 height 15
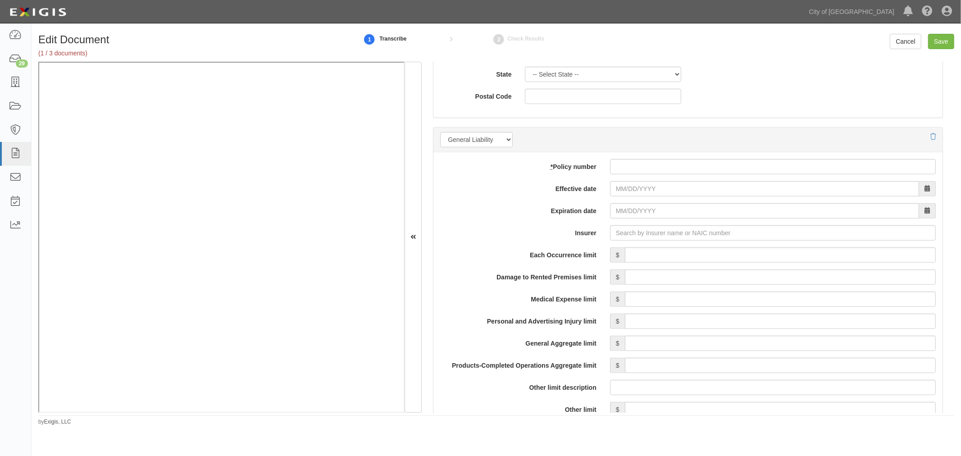
scroll to position [500, 0]
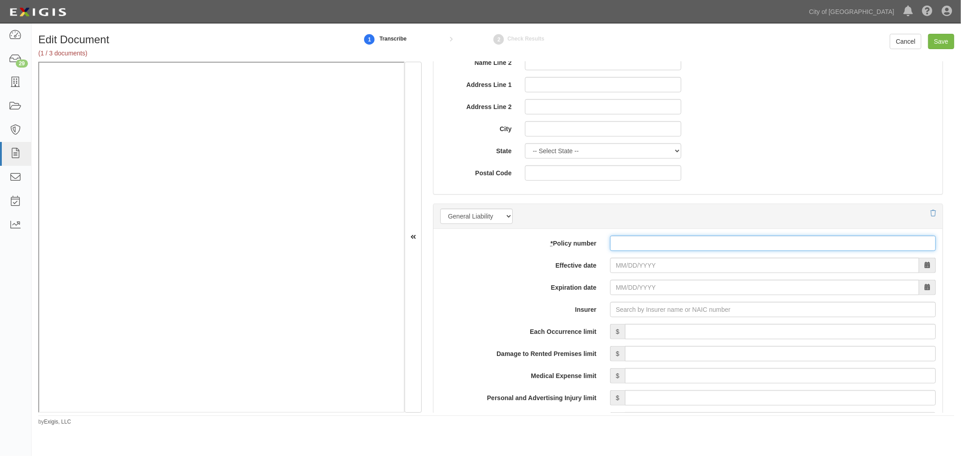
drag, startPoint x: 643, startPoint y: 249, endPoint x: 633, endPoint y: 264, distance: 17.9
click at [643, 250] on input "* Policy number" at bounding box center [773, 243] width 326 height 15
paste input "605417977"
type input "605417977"
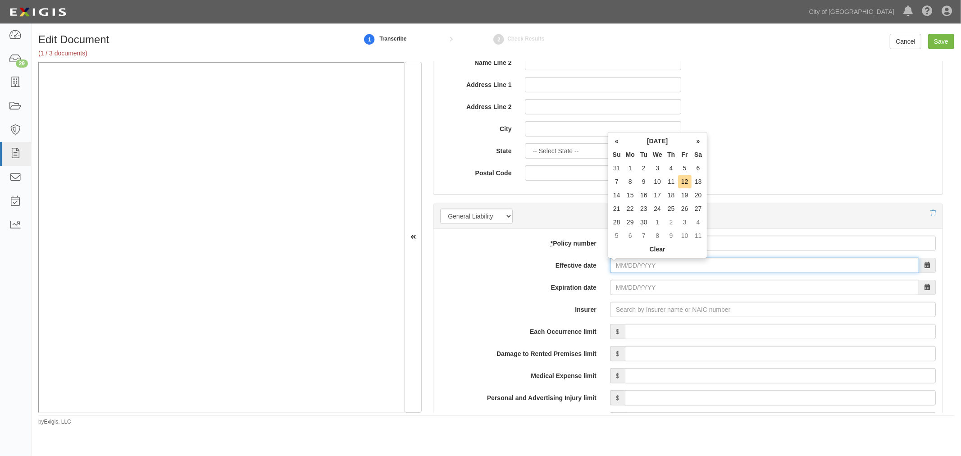
click at [627, 269] on input "Effective date" at bounding box center [764, 265] width 309 height 15
type input "[DATE]"
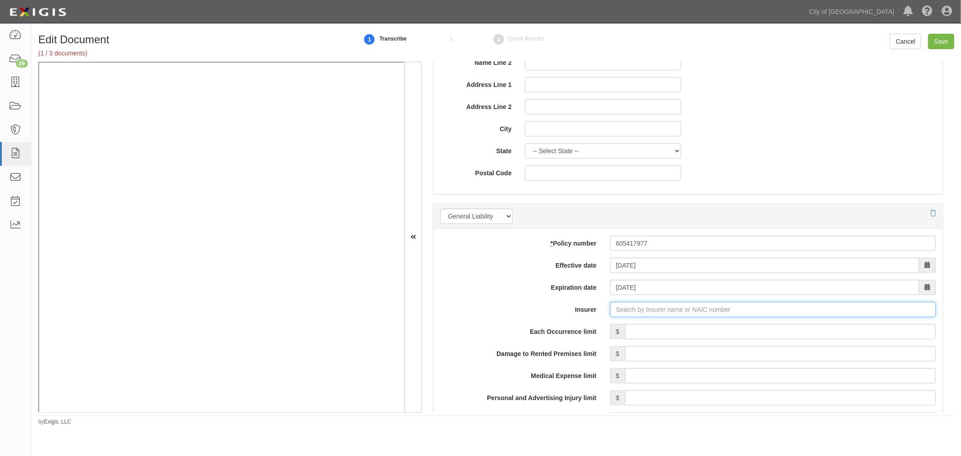
type input "21st Century Advantage Insurance Company (25232) NR Rating"
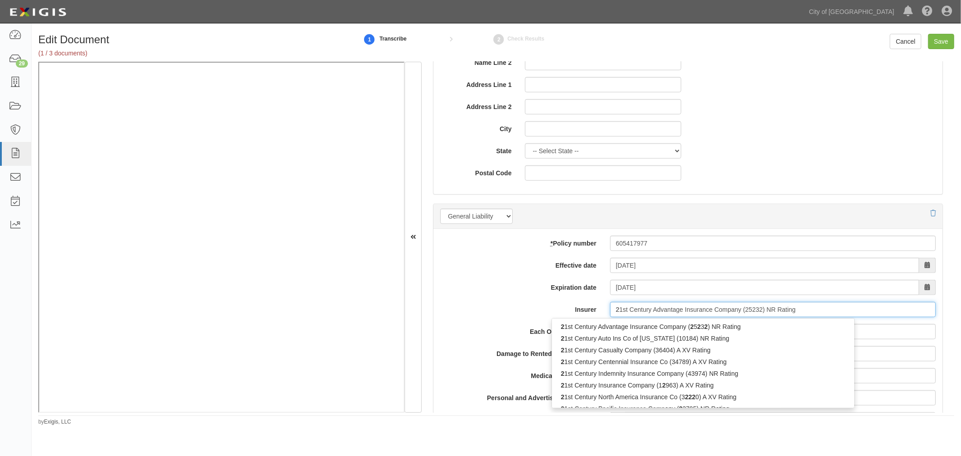
type input "21"
type input "214"
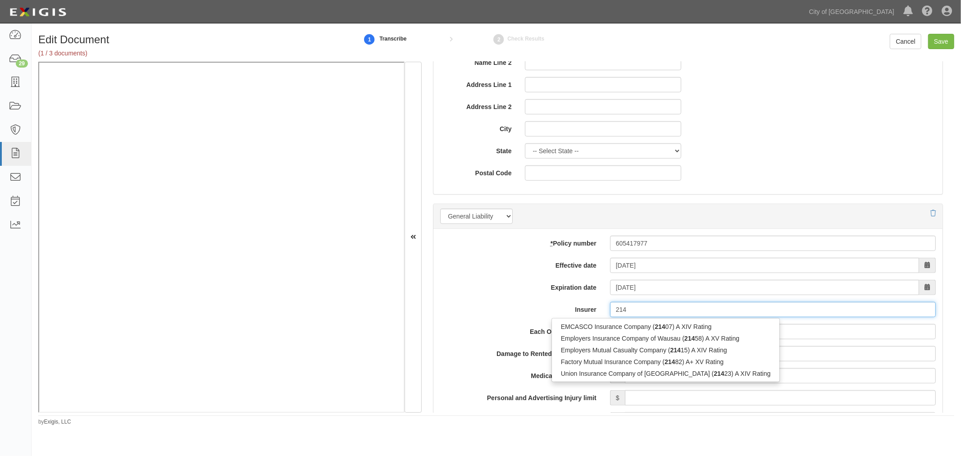
type input "21st Century Advantage Insurance Company (25232) NR Rating"
type input "21"
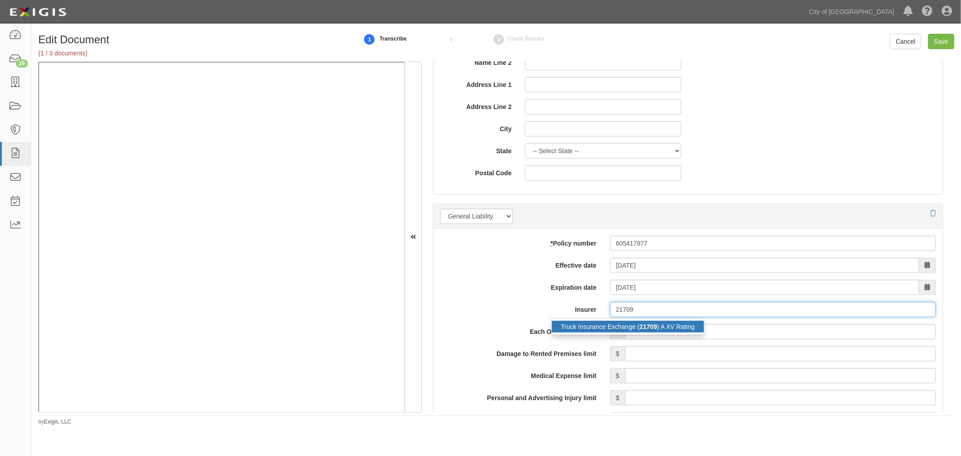
click at [661, 329] on div "Truck Insurance Exchange ( 21709 ) A XV Rating" at bounding box center [628, 327] width 152 height 12
type input "Truck Insurance Exchange (21709) A XV Rating"
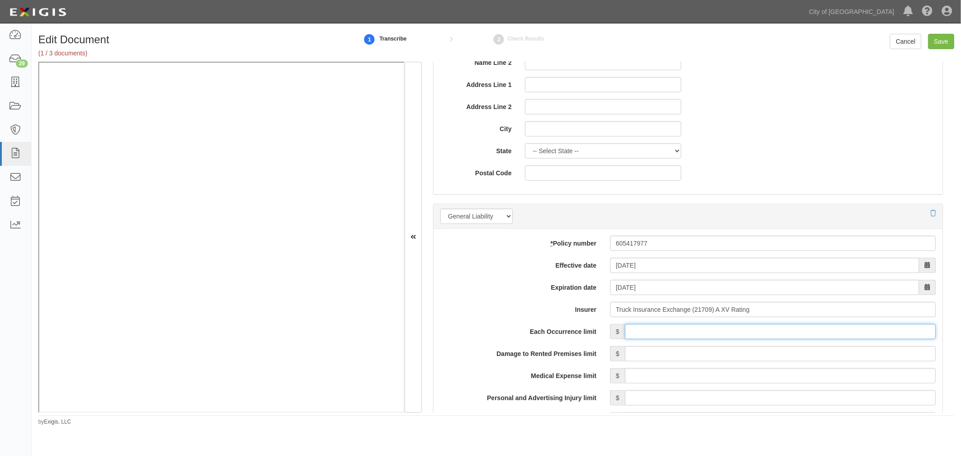
click at [661, 329] on input "Each Occurrence limit" at bounding box center [780, 331] width 311 height 15
type input "1,000,000"
click at [673, 348] on input "Damage to Rented Premises limit" at bounding box center [780, 353] width 311 height 15
type input "100,000"
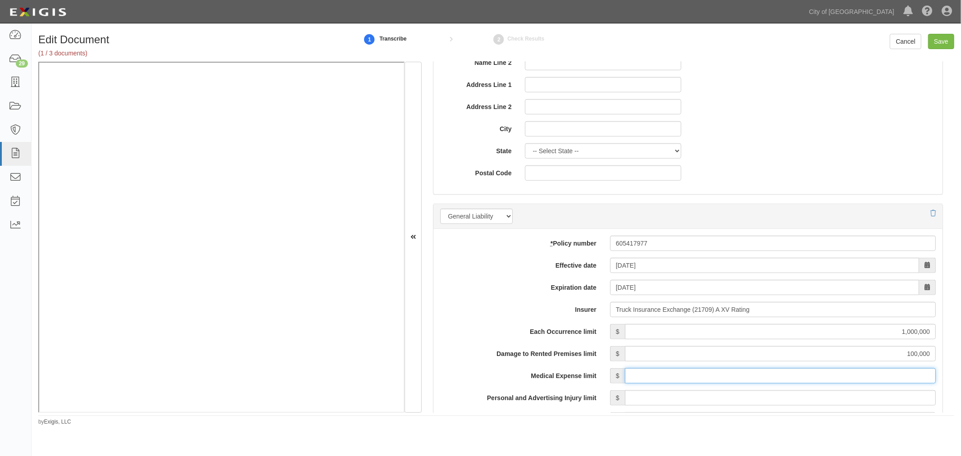
click at [745, 380] on input "Medical Expense limit" at bounding box center [780, 375] width 311 height 15
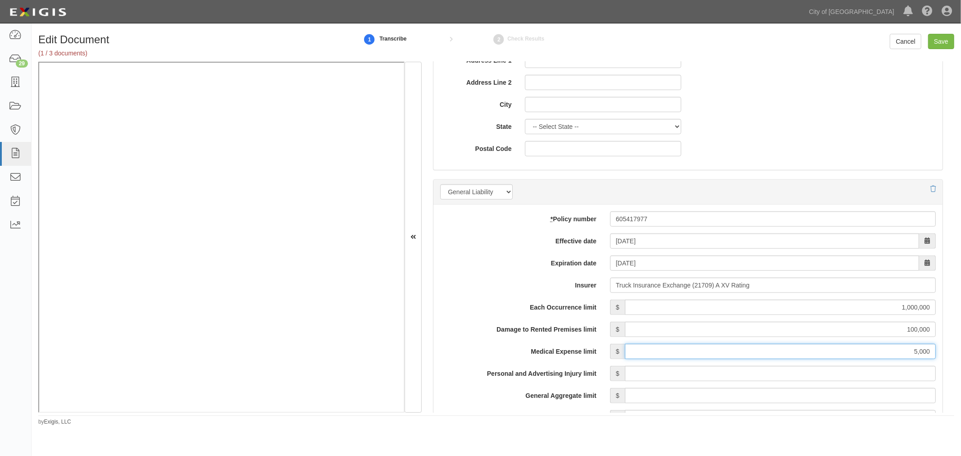
scroll to position [584, 0]
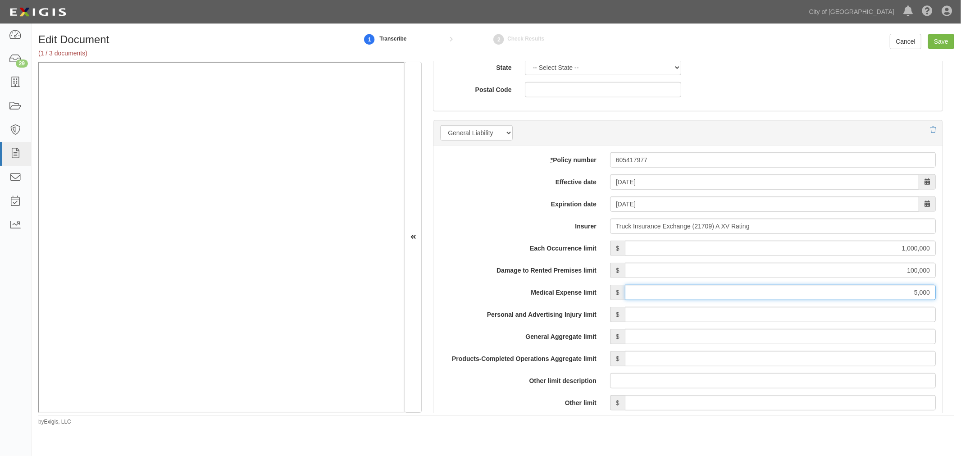
type input "5,000"
click at [728, 316] on input "Personal and Advertising Injury limit" at bounding box center [780, 314] width 311 height 15
type input "1,000,000"
click at [722, 336] on input "General Aggregate limit" at bounding box center [780, 336] width 311 height 15
type input "2,000,000"
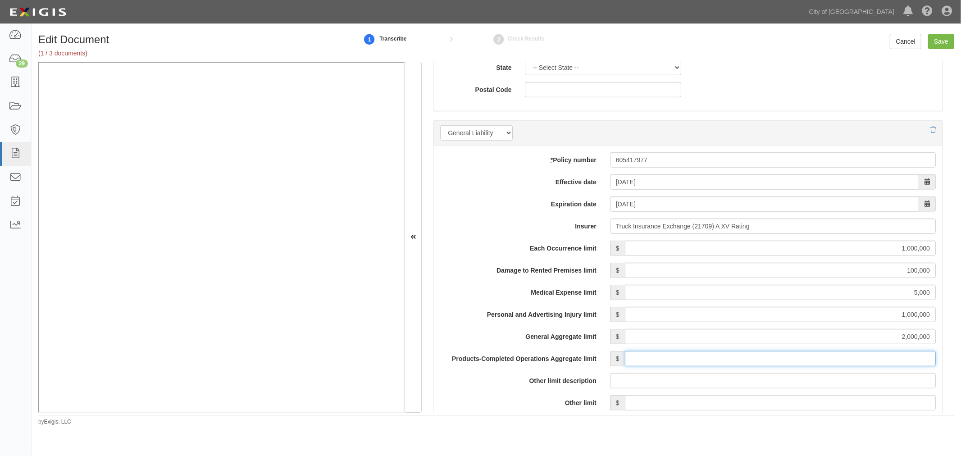
click at [727, 357] on input "Products-Completed Operations Aggregate limit" at bounding box center [780, 358] width 311 height 15
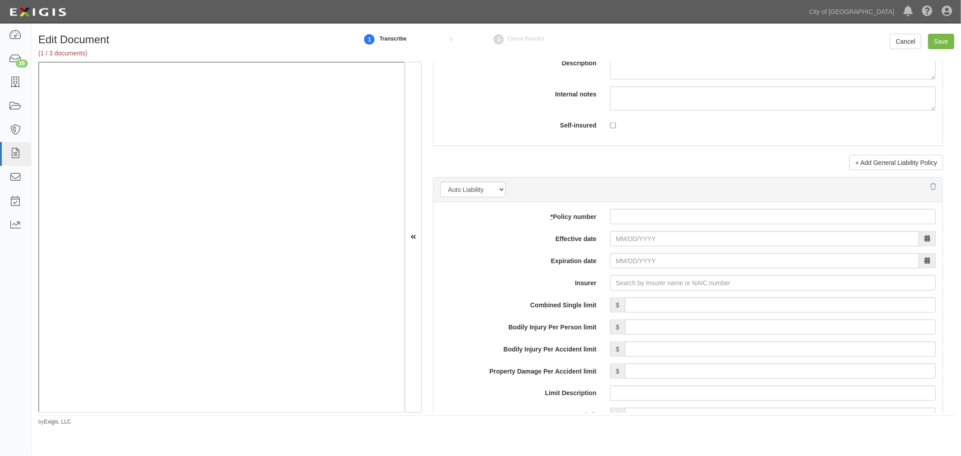
scroll to position [1167, 0]
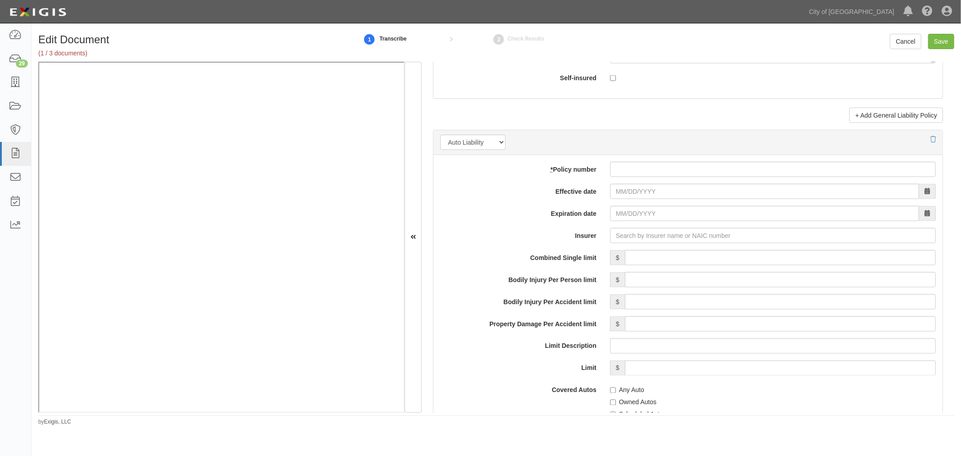
type input "2,000,000"
paste input "605417977"
drag, startPoint x: 636, startPoint y: 165, endPoint x: 634, endPoint y: 171, distance: 6.3
click at [634, 171] on input "605417977" at bounding box center [773, 169] width 326 height 15
type input "605417977"
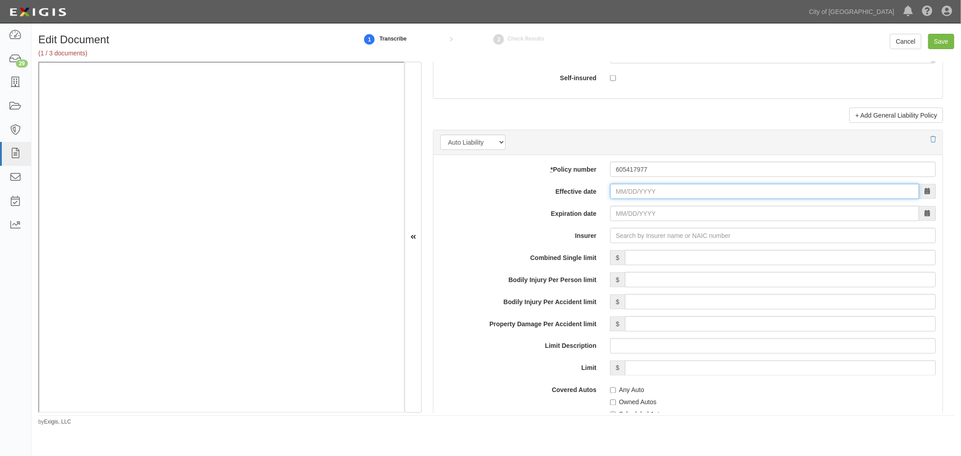
click at [620, 194] on input "Effective date" at bounding box center [764, 191] width 309 height 15
type input "11/18/2024"
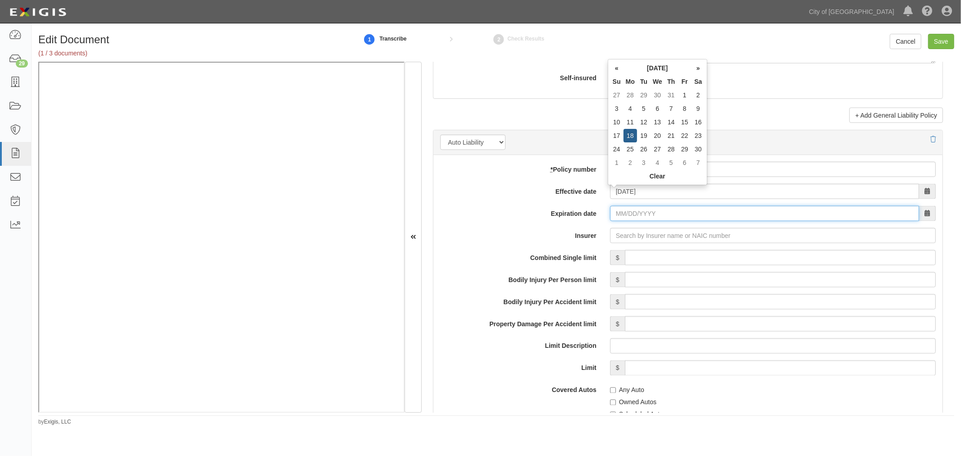
type input "11/18/2025"
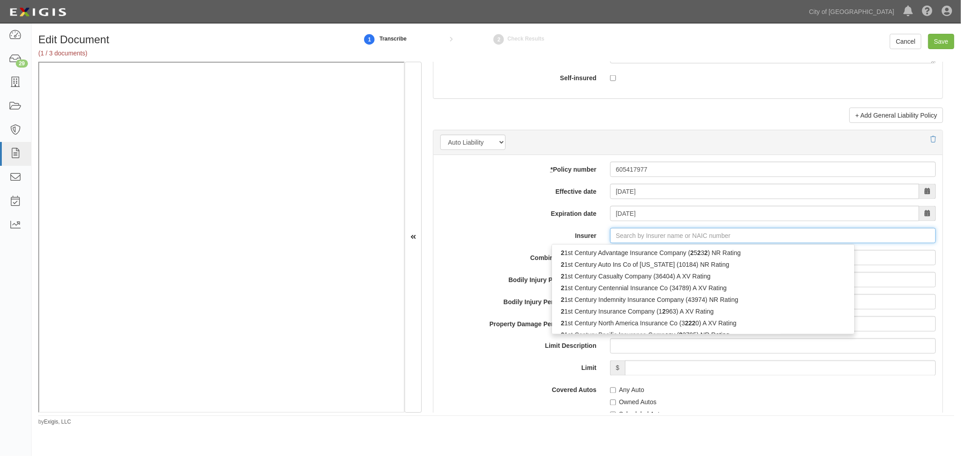
type input "21st Century Advantage Insurance Company (25232) NR Rating"
type input "21"
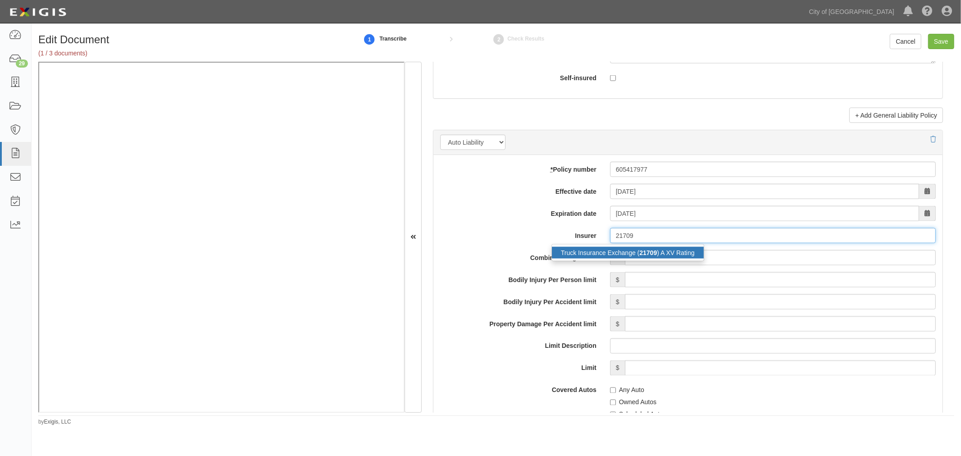
click at [646, 256] on strong "21709" at bounding box center [648, 252] width 18 height 7
type input "Truck Insurance Exchange (21709) A XV Rating"
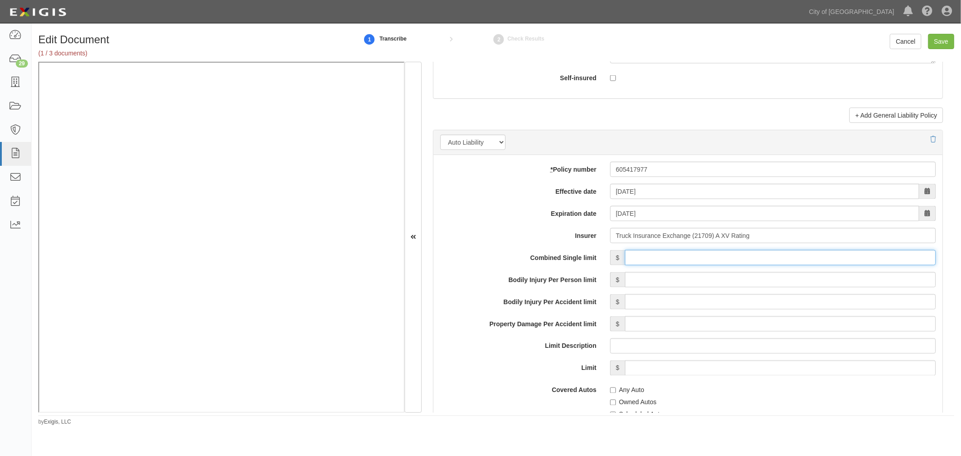
click at [655, 265] on input "Combined Single limit" at bounding box center [780, 257] width 311 height 15
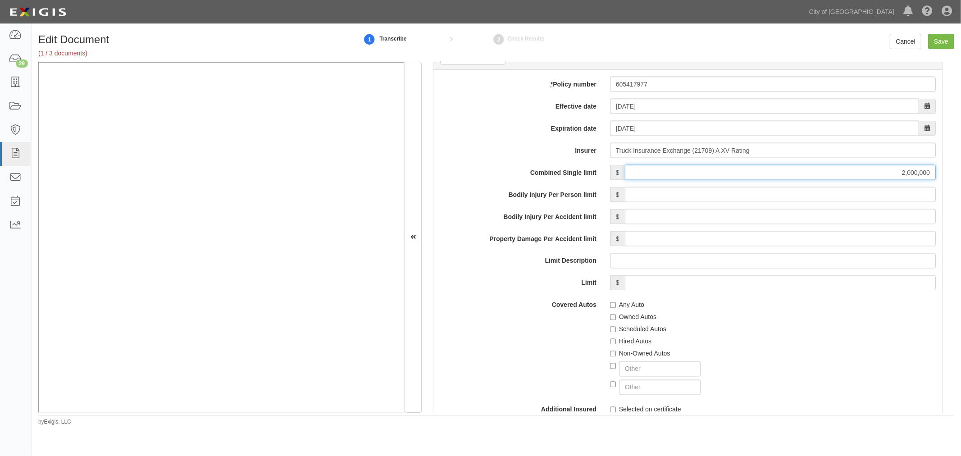
scroll to position [1335, 0]
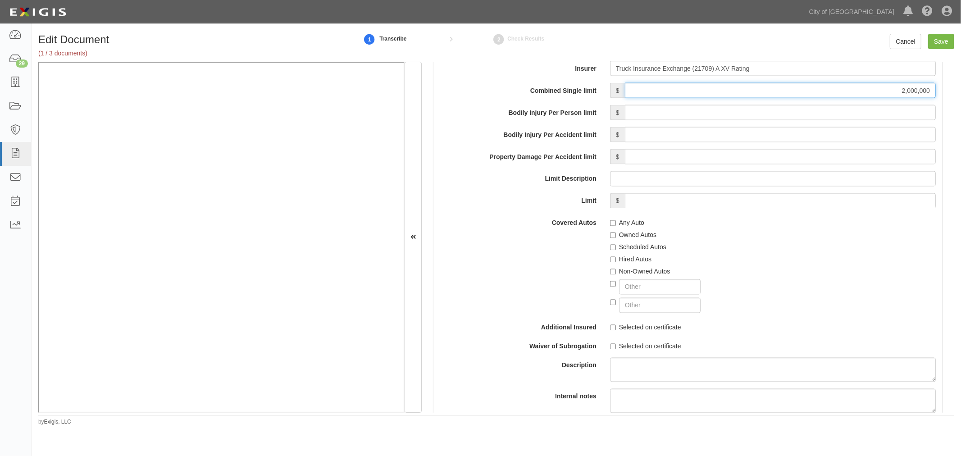
type input "2,000,000"
click at [618, 219] on div "Any Auto" at bounding box center [773, 221] width 326 height 12
click at [622, 232] on div "Owned Autos" at bounding box center [773, 233] width 326 height 12
click at [622, 227] on label "Any Auto" at bounding box center [627, 222] width 34 height 9
click at [616, 226] on input "Any Auto" at bounding box center [613, 223] width 6 height 6
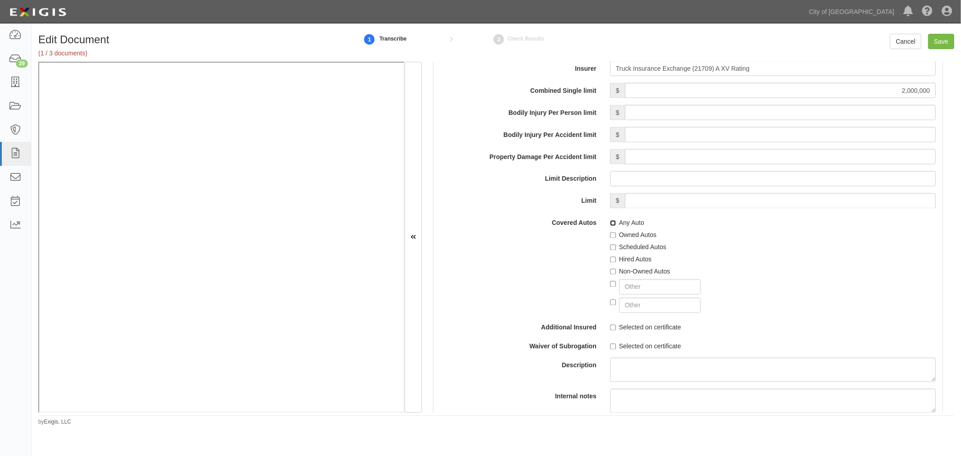
checkbox input "true"
click at [624, 246] on label "Scheduled Autos" at bounding box center [638, 247] width 56 height 9
click at [616, 246] on input "Scheduled Autos" at bounding box center [613, 248] width 6 height 6
checkbox input "true"
drag, startPoint x: 620, startPoint y: 267, endPoint x: 620, endPoint y: 272, distance: 5.0
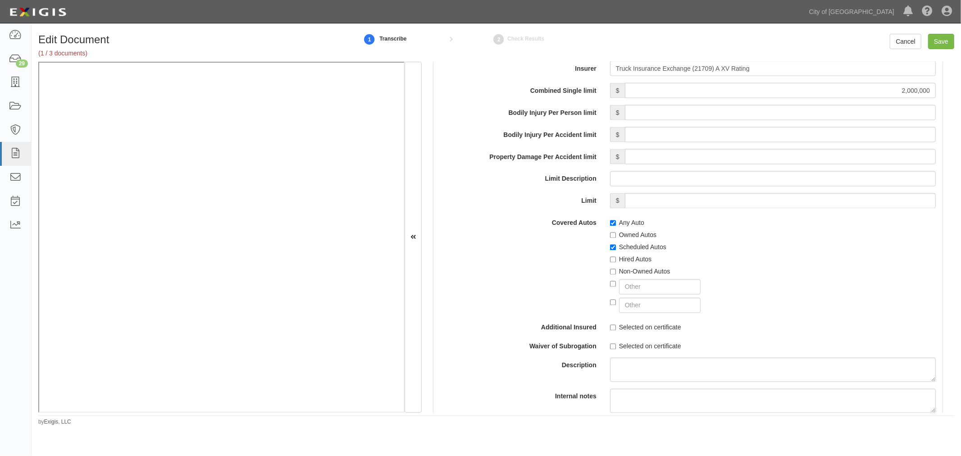
click at [620, 268] on div "Non-Owned Autos" at bounding box center [773, 270] width 326 height 12
click at [622, 275] on label "Non-Owned Autos" at bounding box center [640, 271] width 60 height 9
click at [616, 275] on input "Non-Owned Autos" at bounding box center [613, 272] width 6 height 6
checkbox input "true"
click at [625, 257] on label "Hired Autos" at bounding box center [630, 259] width 41 height 9
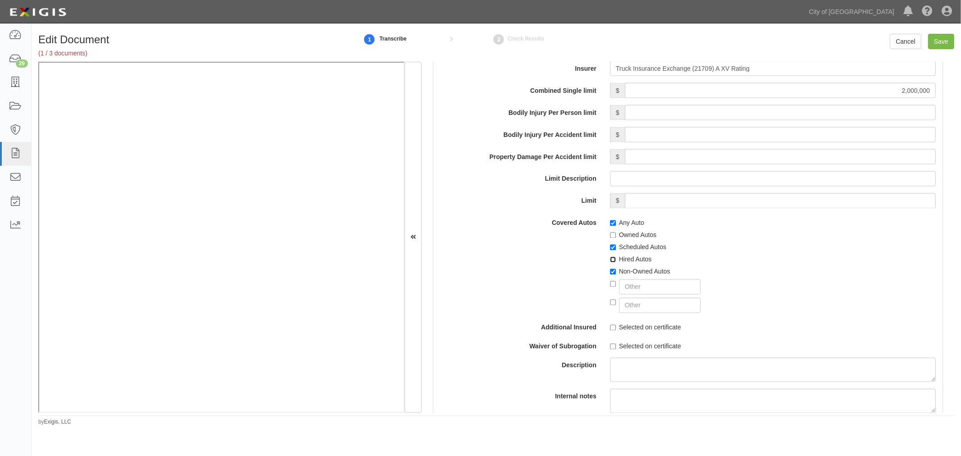
click at [616, 257] on input "Hired Autos" at bounding box center [613, 260] width 6 height 6
checkbox input "true"
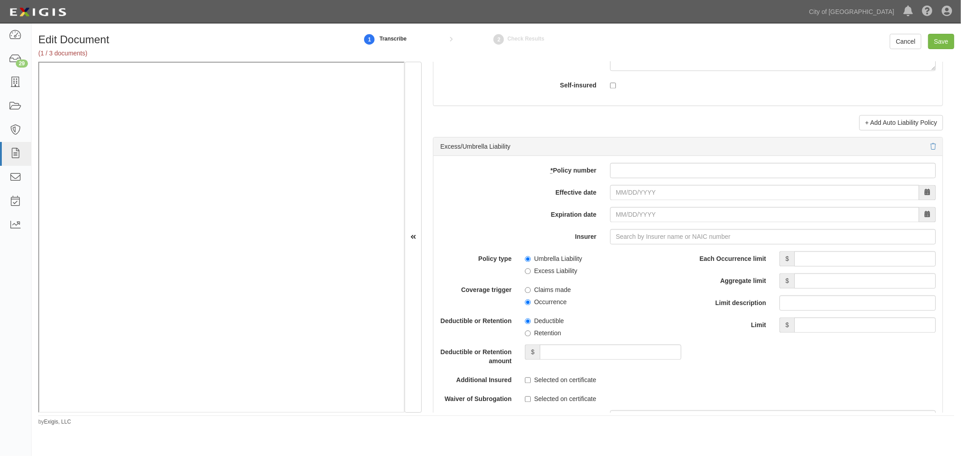
scroll to position [1668, 0]
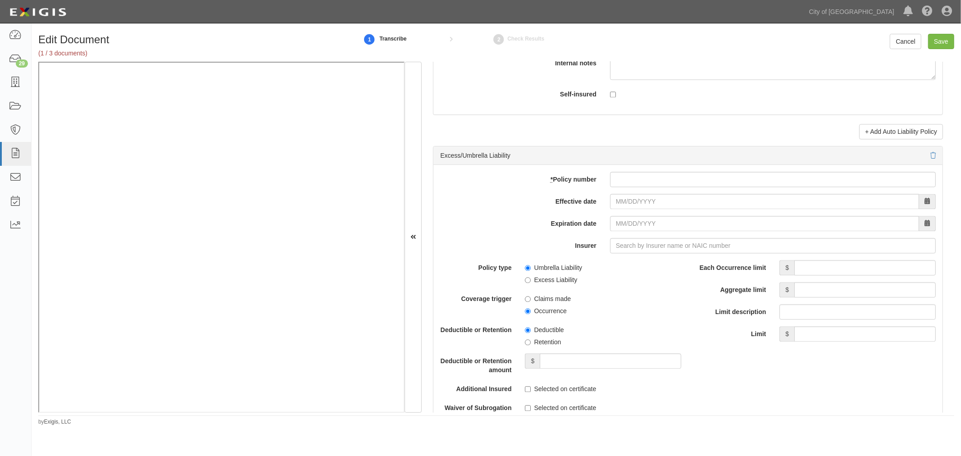
click at [608, 173] on div "add update renew This new policy will be added This new policy will update exis…" at bounding box center [687, 349] width 509 height 369
drag, startPoint x: 608, startPoint y: 178, endPoint x: 610, endPoint y: 184, distance: 6.1
click at [610, 181] on input "* Policy number" at bounding box center [773, 179] width 326 height 15
paste input "605418308"
type input "605418308"
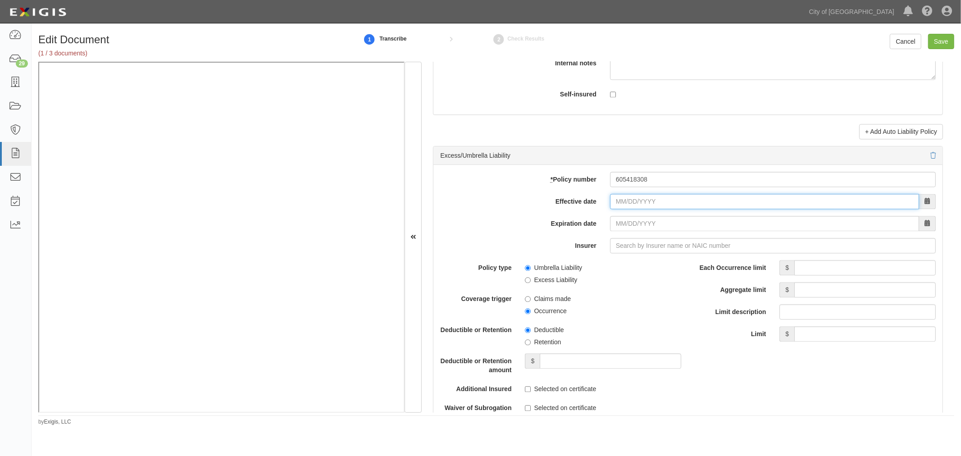
click at [620, 208] on input "Effective date" at bounding box center [764, 201] width 309 height 15
type input "11/18/2024"
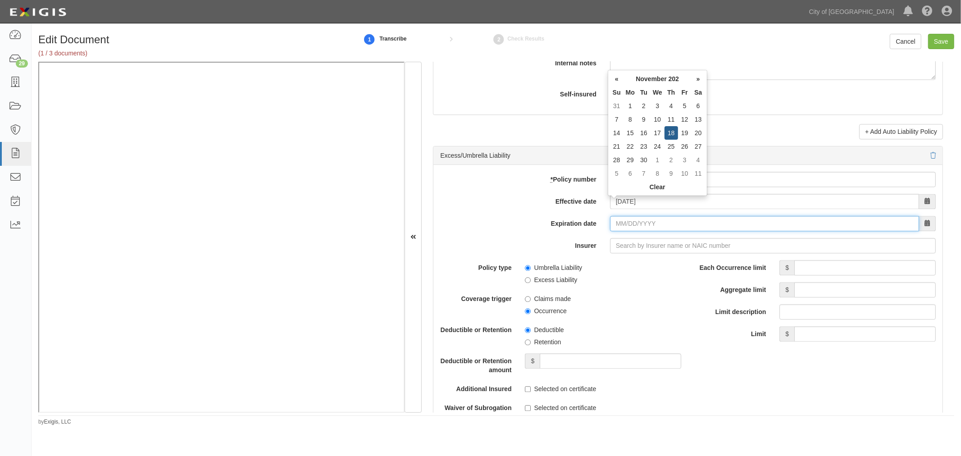
type input "11/18/2025"
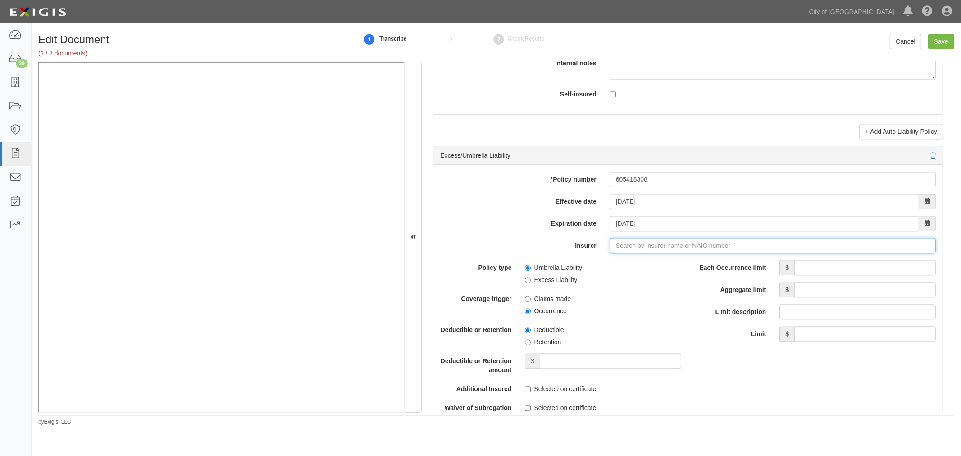
type input "21st Century Advantage Insurance Company (25232) NR Rating"
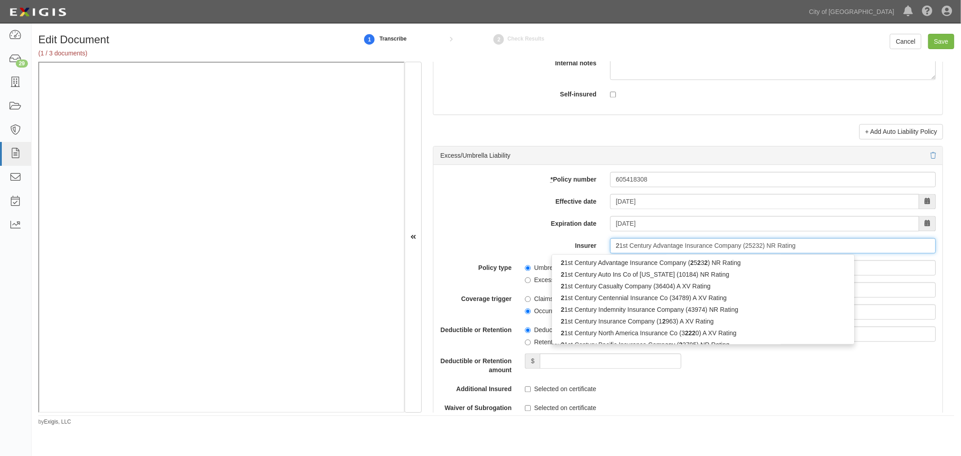
type input "21"
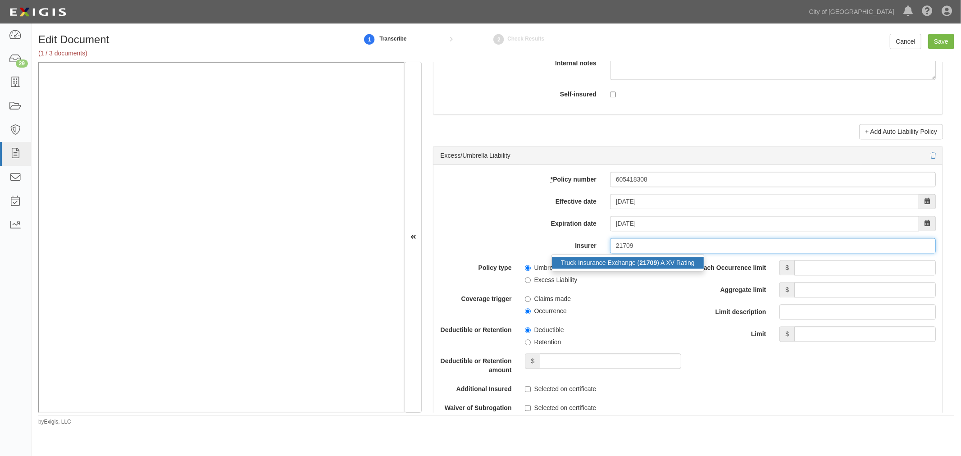
click at [656, 263] on div "Truck Insurance Exchange ( 21709 ) A XV Rating" at bounding box center [628, 263] width 152 height 12
type input "Truck Insurance Exchange (21709) A XV Rating"
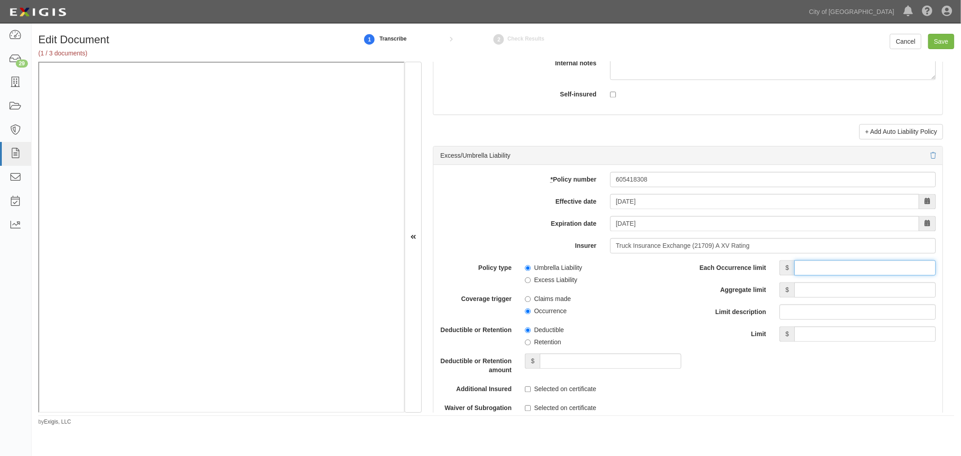
click at [862, 273] on input "Each Occurrence limit" at bounding box center [864, 267] width 141 height 15
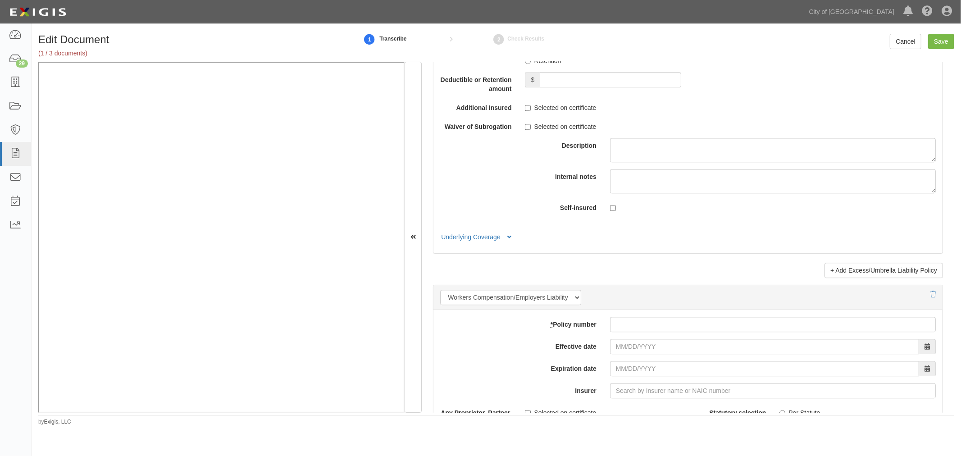
scroll to position [1835, 0]
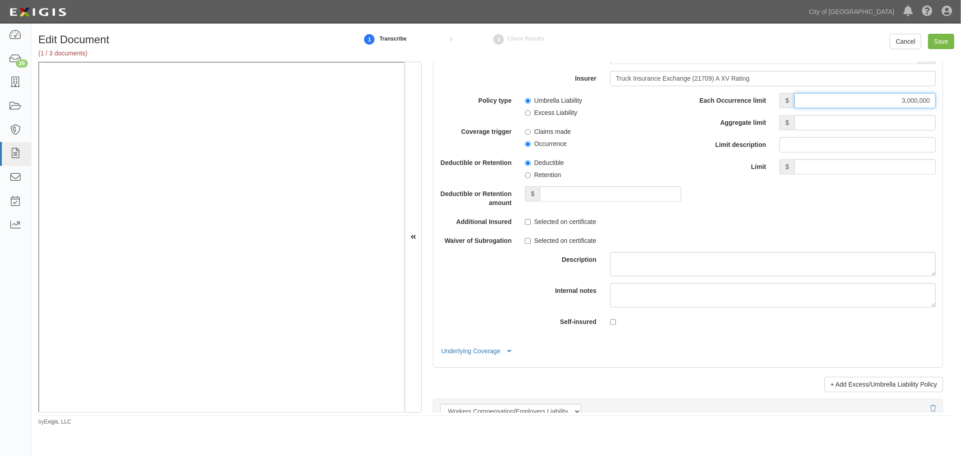
type input "3,000,000"
drag, startPoint x: 901, startPoint y: 124, endPoint x: 917, endPoint y: 127, distance: 16.2
click at [901, 124] on input "Aggregate limit" at bounding box center [864, 122] width 141 height 15
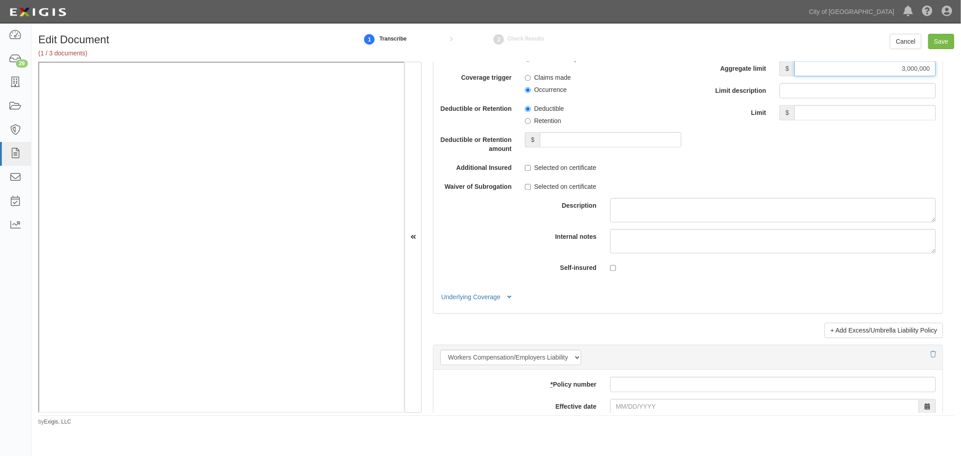
scroll to position [1751, 0]
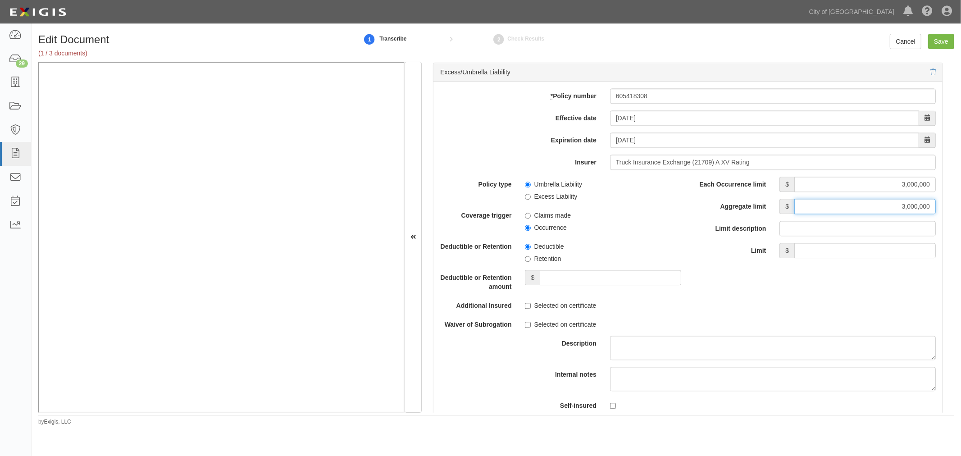
type input "3,000,000"
drag, startPoint x: 928, startPoint y: 210, endPoint x: 941, endPoint y: 209, distance: 13.1
click at [943, 209] on div "Document Details Received: 09/08/2025 Party Casa Unlimited - T4 Lobby - Pop Sho…" at bounding box center [688, 237] width 532 height 351
drag, startPoint x: 883, startPoint y: 217, endPoint x: 920, endPoint y: 215, distance: 37.0
click at [920, 214] on input "3,000,000" at bounding box center [864, 206] width 141 height 15
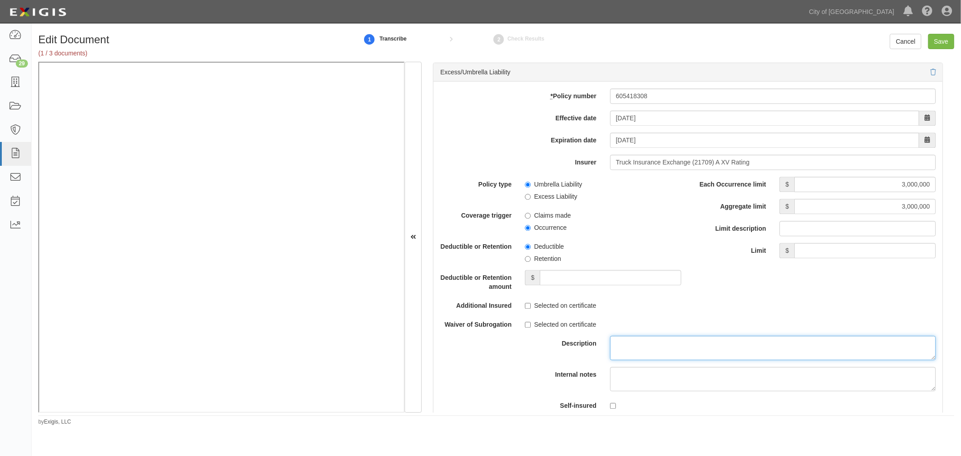
drag, startPoint x: 888, startPoint y: 345, endPoint x: 882, endPoint y: 327, distance: 18.5
click at [885, 340] on textarea "Description" at bounding box center [773, 348] width 326 height 24
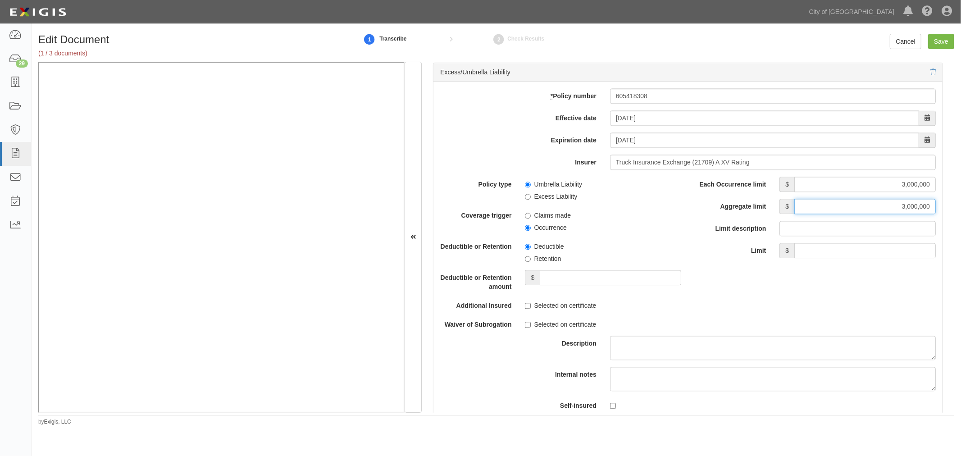
drag, startPoint x: 896, startPoint y: 212, endPoint x: 949, endPoint y: 201, distance: 53.8
click at [949, 201] on div "Document Details Received: 09/08/2025 Party Casa Unlimited - T4 Lobby - Pop Sho…" at bounding box center [688, 237] width 532 height 351
drag, startPoint x: 888, startPoint y: 213, endPoint x: 944, endPoint y: 208, distance: 56.1
click at [943, 208] on div "Document Details Received: 09/08/2025 Party Casa Unlimited - T4 Lobby - Pop Sho…" at bounding box center [688, 237] width 532 height 351
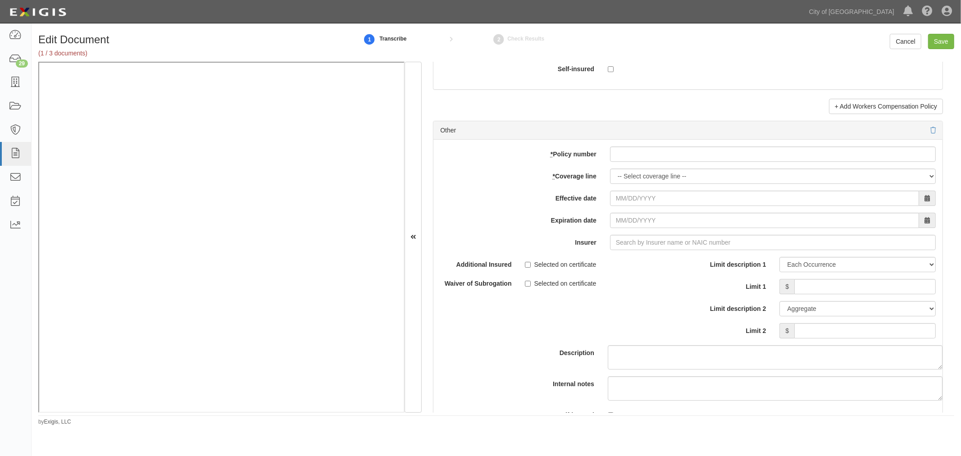
scroll to position [2417, 0]
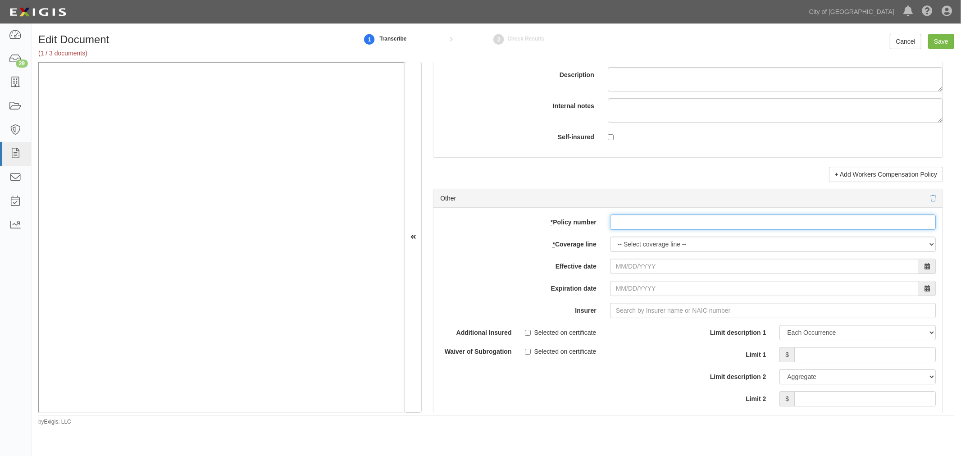
click at [628, 224] on input "* Policy number" at bounding box center [773, 221] width 326 height 15
paste input "605417977"
type input "605417977"
click at [619, 247] on select "-- Select coverage line -- Asbestos Abatement Auto Physical Damage Boiler & Mac…" at bounding box center [773, 243] width 326 height 15
click at [610, 241] on select "-- Select coverage line -- Asbestos Abatement Auto Physical Damage Boiler & Mac…" at bounding box center [773, 243] width 326 height 15
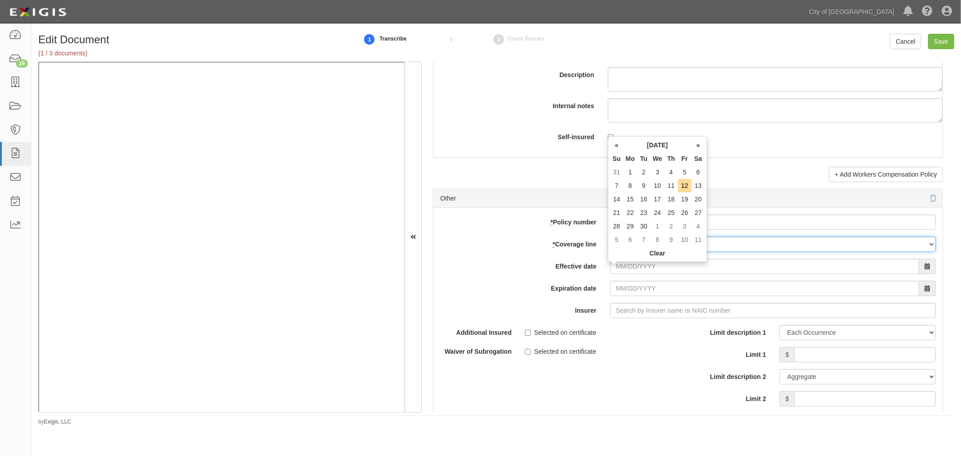
click at [805, 252] on select "-- Select coverage line -- Asbestos Abatement Auto Physical Damage Boiler & Mac…" at bounding box center [773, 243] width 326 height 15
select select "46"
click at [610, 241] on select "-- Select coverage line -- Asbestos Abatement Auto Physical Damage Boiler & Mac…" at bounding box center [773, 243] width 326 height 15
click at [620, 274] on input "Effective date" at bounding box center [764, 266] width 309 height 15
type input "11/18/2024"
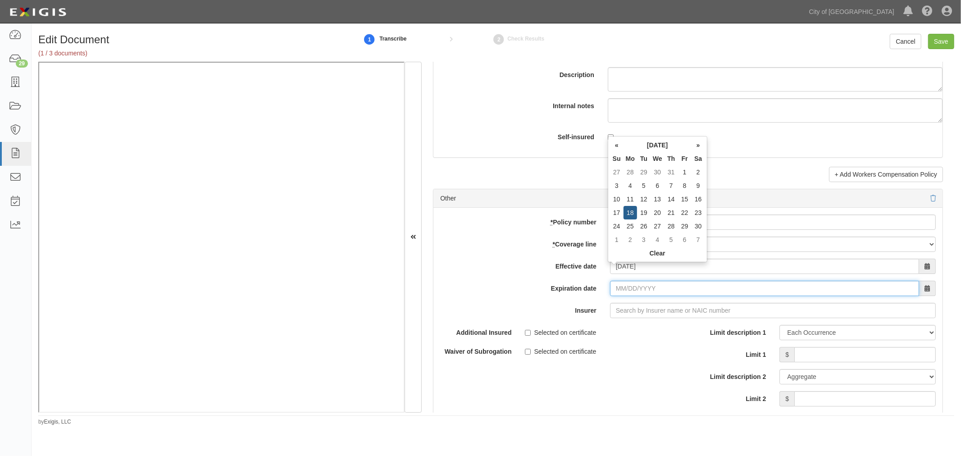
type input "11/18/2025"
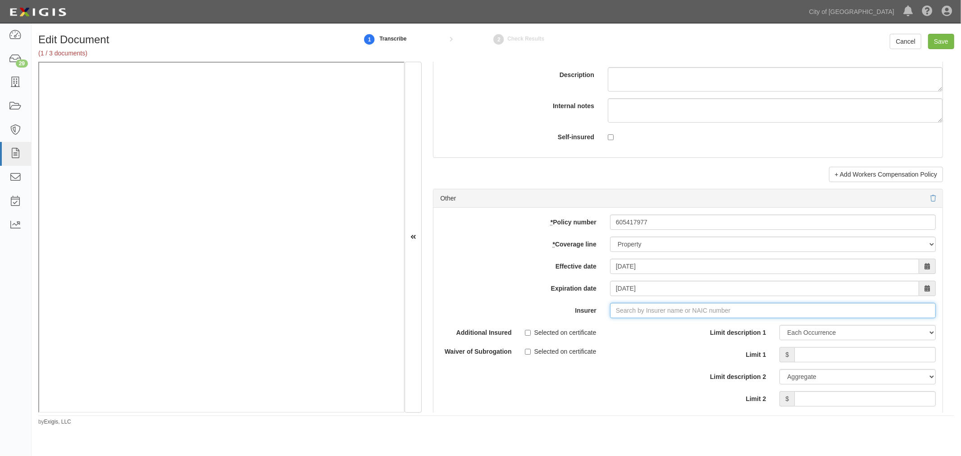
type input "21st Century Advantage Insurance Company (25232) NR Rating"
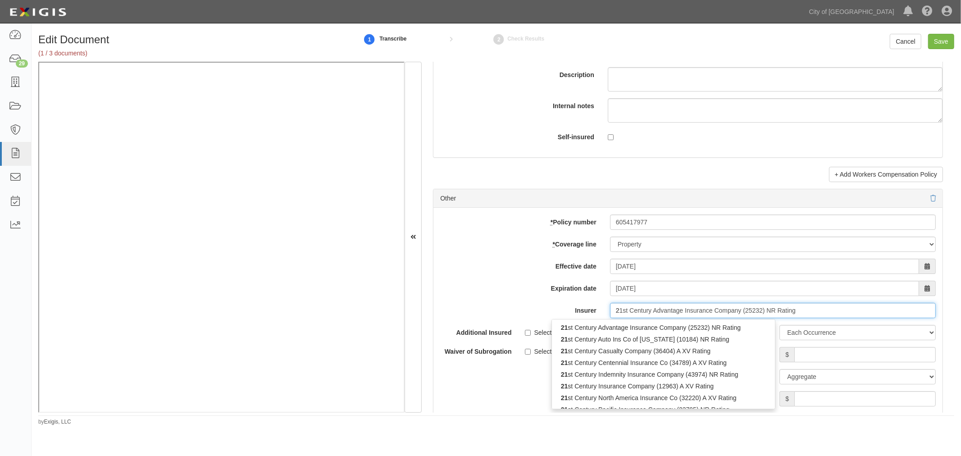
type input "21"
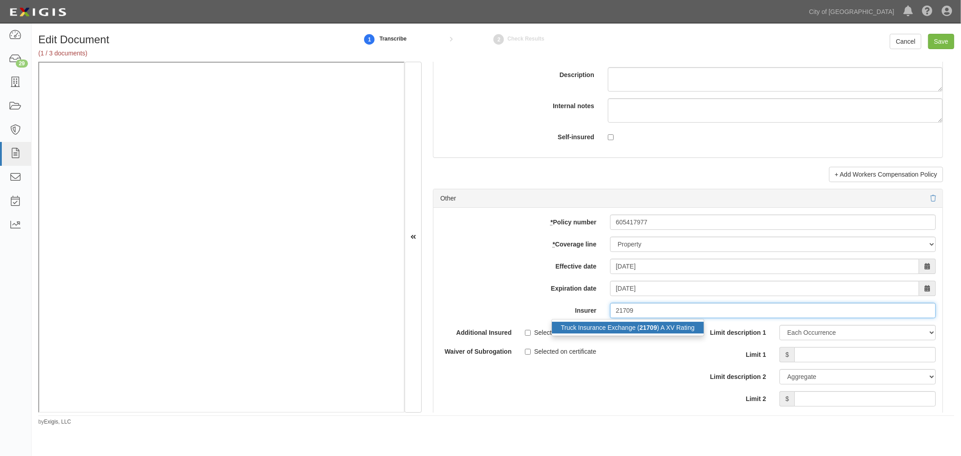
click at [667, 333] on div "Truck Insurance Exchange ( 21709 ) A XV Rating" at bounding box center [628, 328] width 152 height 12
type input "Truck Insurance Exchange (21709) A XV Rating"
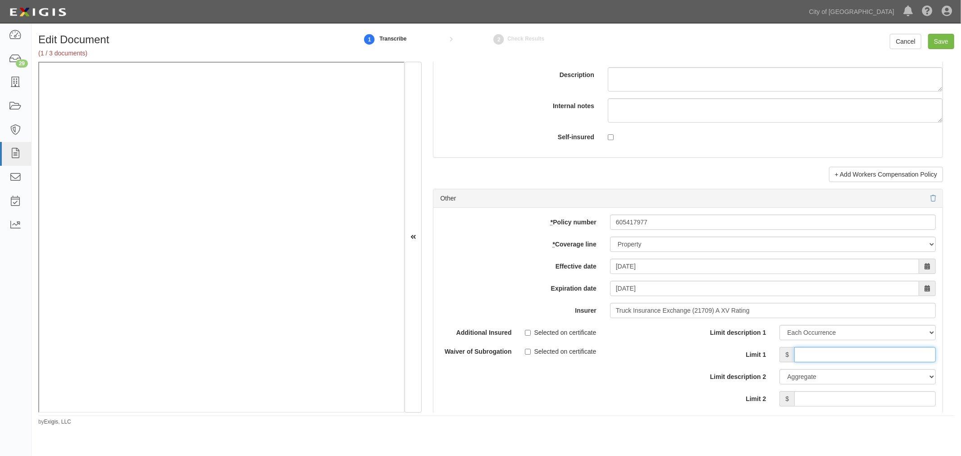
click at [794, 354] on input "Limit 1" at bounding box center [864, 354] width 141 height 15
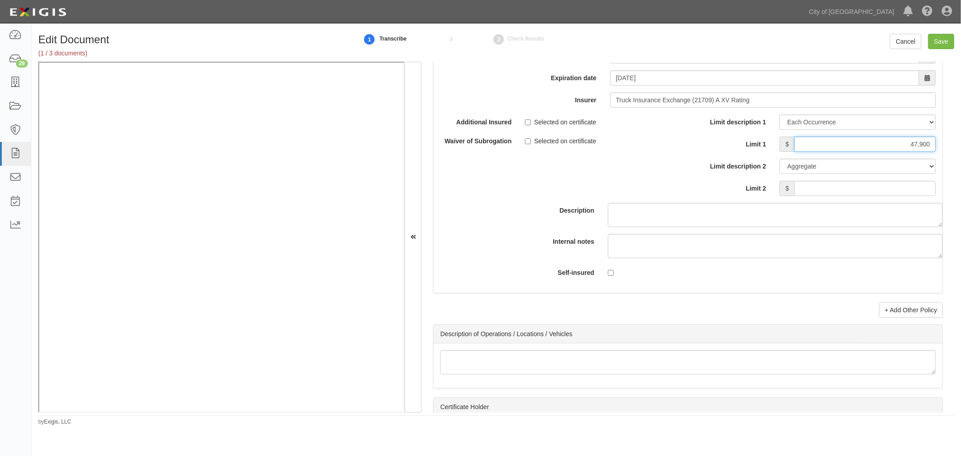
scroll to position [2667, 0]
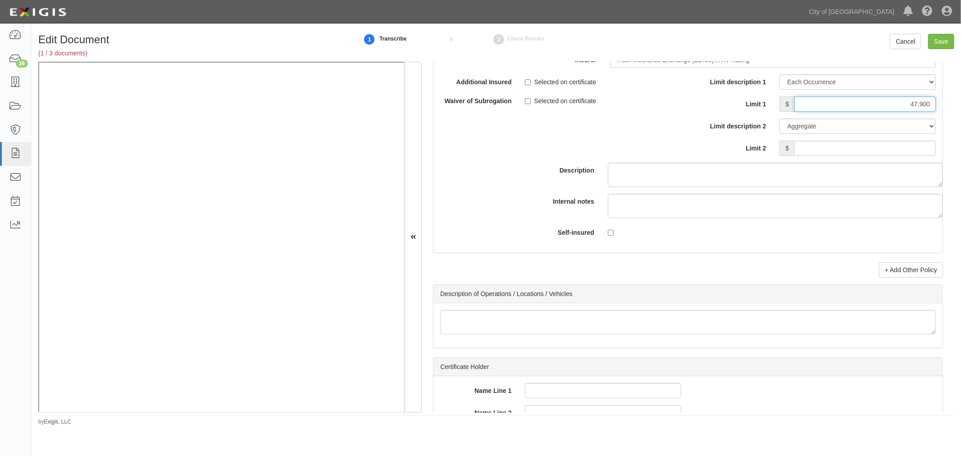
type input "47,900"
click at [894, 149] on input "Limit 2" at bounding box center [864, 148] width 141 height 15
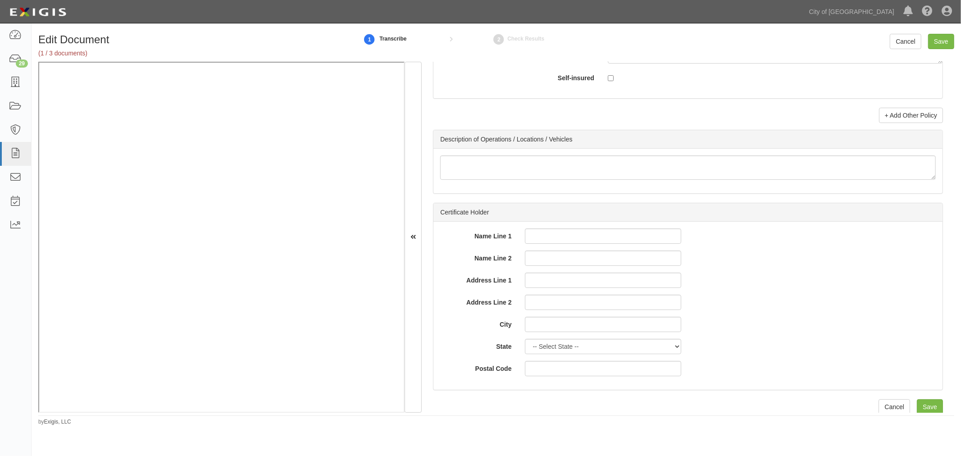
scroll to position [2834, 0]
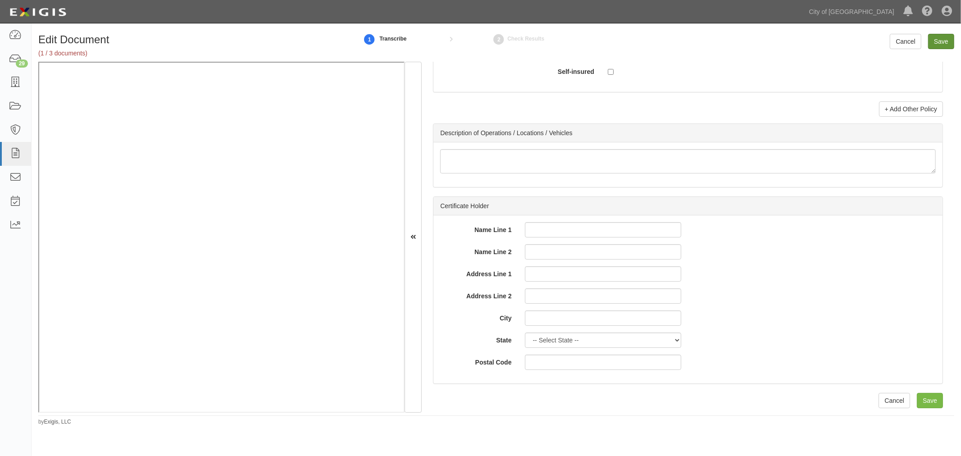
type input "47,900"
click at [951, 38] on input "Save" at bounding box center [941, 41] width 26 height 15
type input "1000000"
type input "100000"
type input "5000"
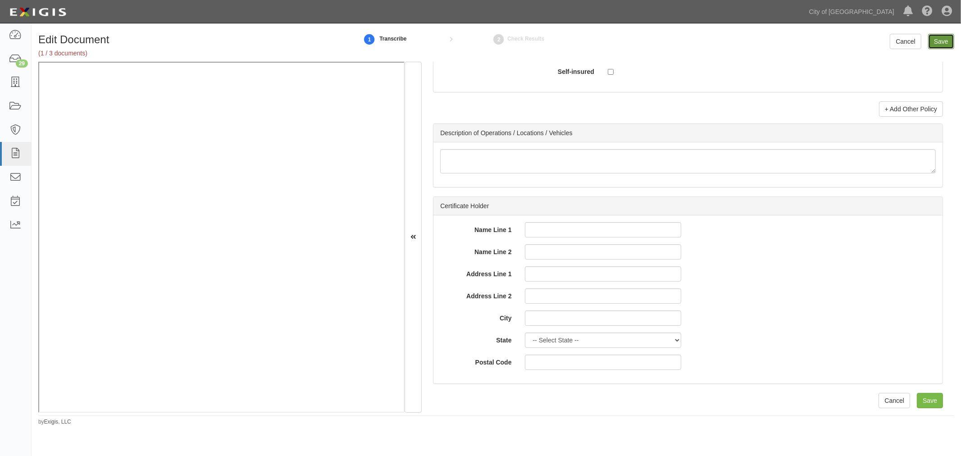
type input "1000000"
type input "2000000"
type input "3000000"
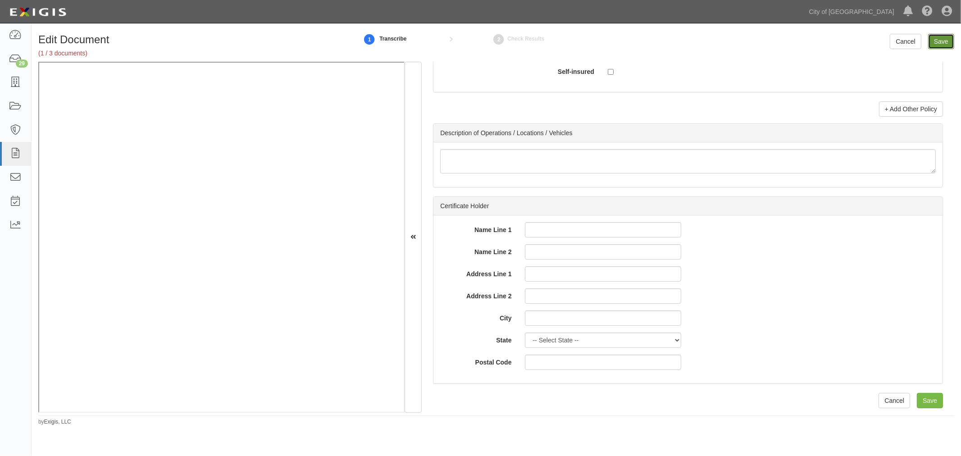
type input "47900"
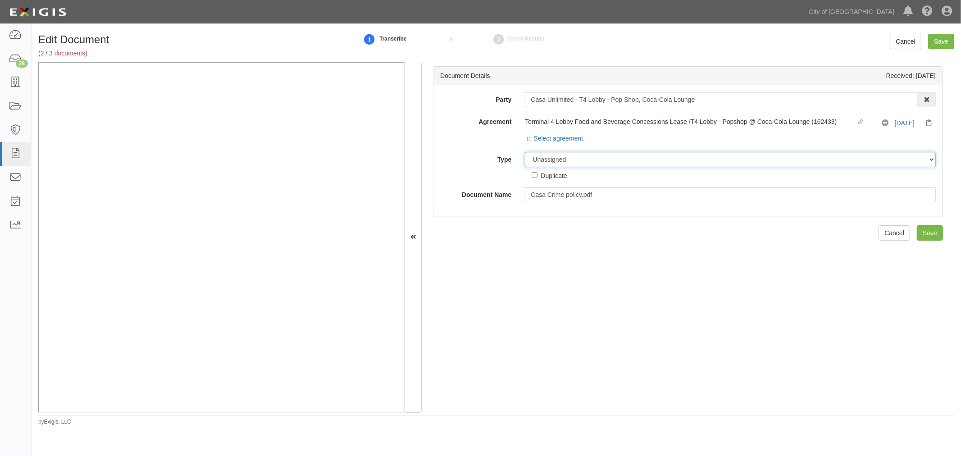
drag, startPoint x: 573, startPoint y: 161, endPoint x: 577, endPoint y: 165, distance: 5.4
click at [574, 161] on select "Unassigned Binder Cancellation Notice Certificate Contract Endorsement Insuranc…" at bounding box center [730, 159] width 411 height 15
click at [525, 152] on select "Unassigned Binder Cancellation Notice Certificate Contract Endorsement Insuranc…" at bounding box center [730, 159] width 411 height 15
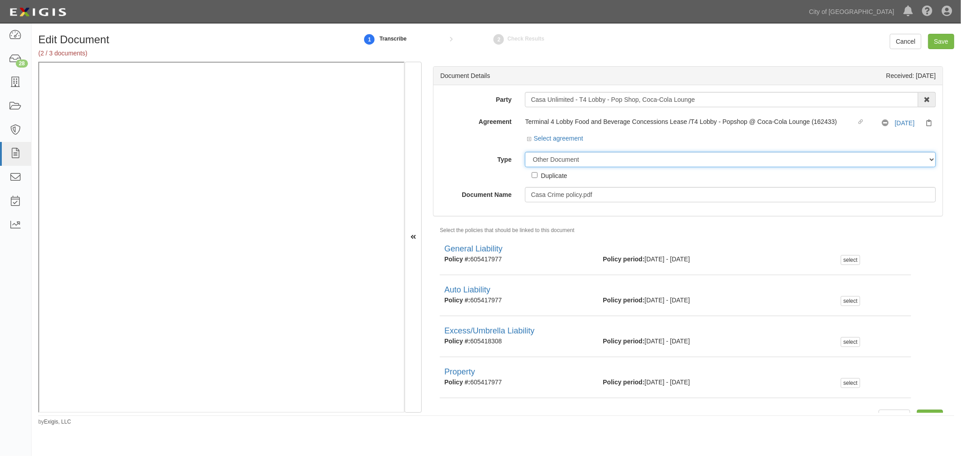
click at [589, 162] on select "Unassigned Binder Cancellation Notice Certificate Contract Endorsement Insuranc…" at bounding box center [730, 159] width 411 height 15
select select "CertificateDetail"
click at [525, 152] on select "Unassigned Binder Cancellation Notice Certificate Contract Endorsement Insuranc…" at bounding box center [730, 159] width 411 height 15
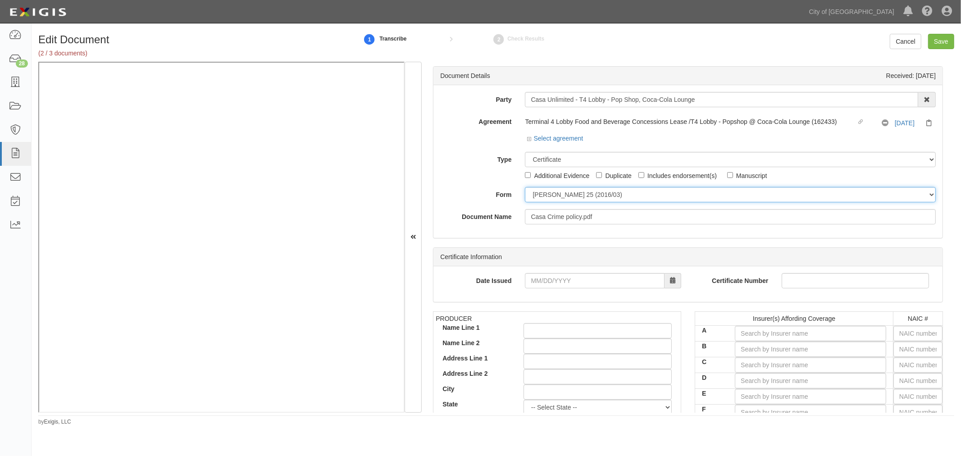
click at [566, 195] on select "[PERSON_NAME] 25 (2016/03) [PERSON_NAME] 101 [PERSON_NAME] 855 NY (2014/05) Gen…" at bounding box center [730, 194] width 411 height 15
select select "GeneralFormDetail"
click at [525, 187] on select "[PERSON_NAME] 25 (2016/03) [PERSON_NAME] 101 [PERSON_NAME] 855 NY (2014/05) Gen…" at bounding box center [730, 194] width 411 height 15
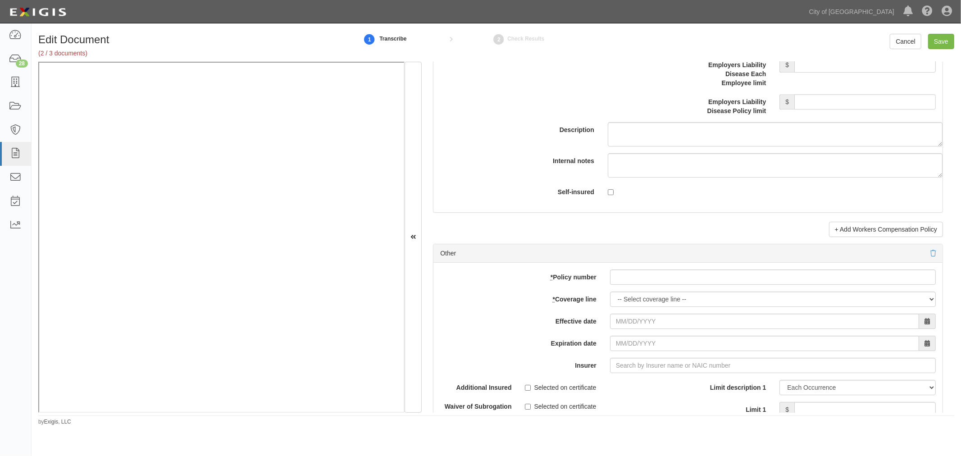
scroll to position [2586, 0]
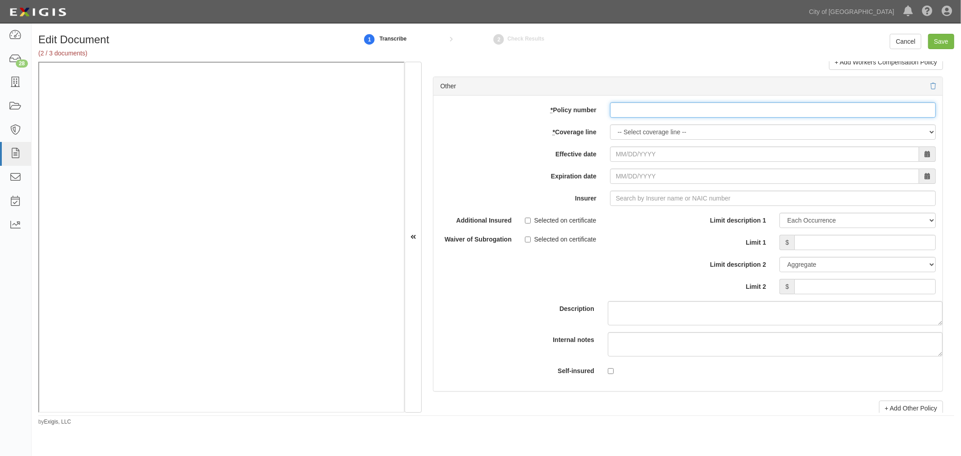
paste input "59BDDGS8622"
drag, startPoint x: 693, startPoint y: 117, endPoint x: 649, endPoint y: 132, distance: 45.6
click at [693, 118] on input "59BDDGS8622" at bounding box center [773, 109] width 326 height 15
type input "59BDDGS8622"
click at [645, 134] on select "-- Select coverage line -- Asbestos Abatement Auto Physical Damage Boiler & Mac…" at bounding box center [773, 131] width 326 height 15
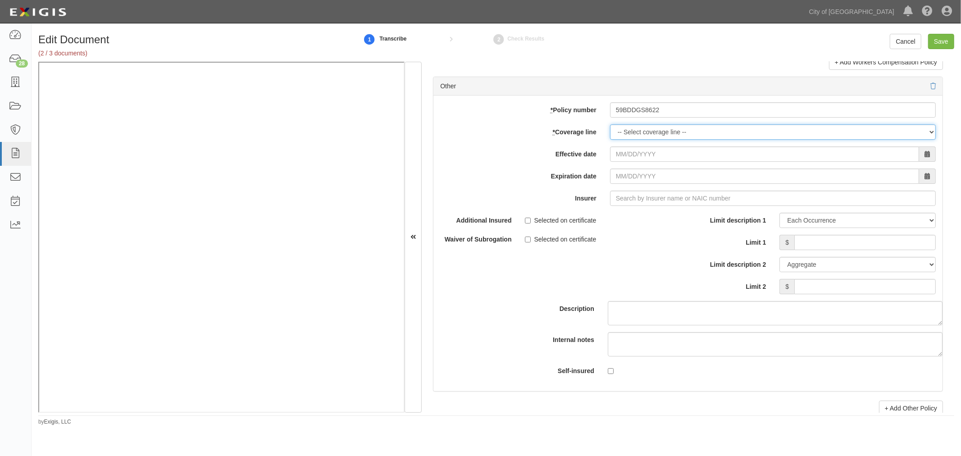
select select "16"
click at [610, 129] on select "-- Select coverage line -- Asbestos Abatement Auto Physical Damage Boiler & Mac…" at bounding box center [773, 131] width 326 height 15
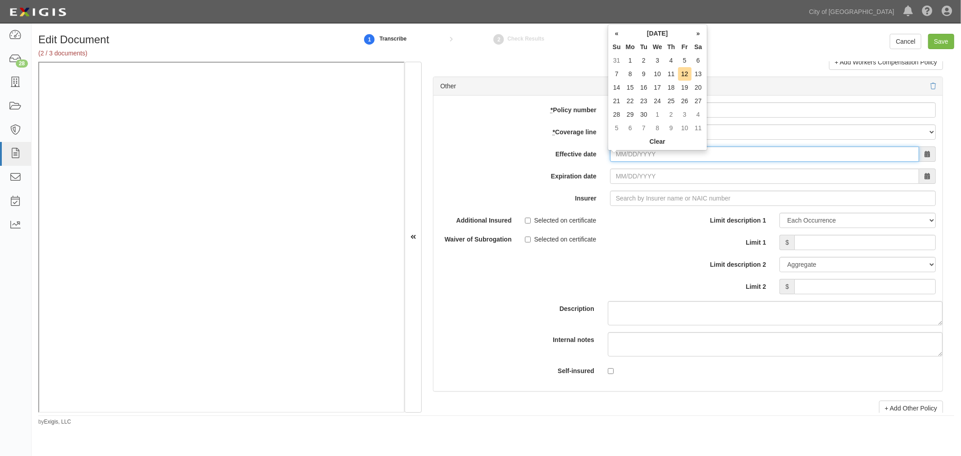
click at [613, 157] on input "Effective date" at bounding box center [764, 153] width 309 height 15
type input "08/01/2025"
type input "08/01/2026"
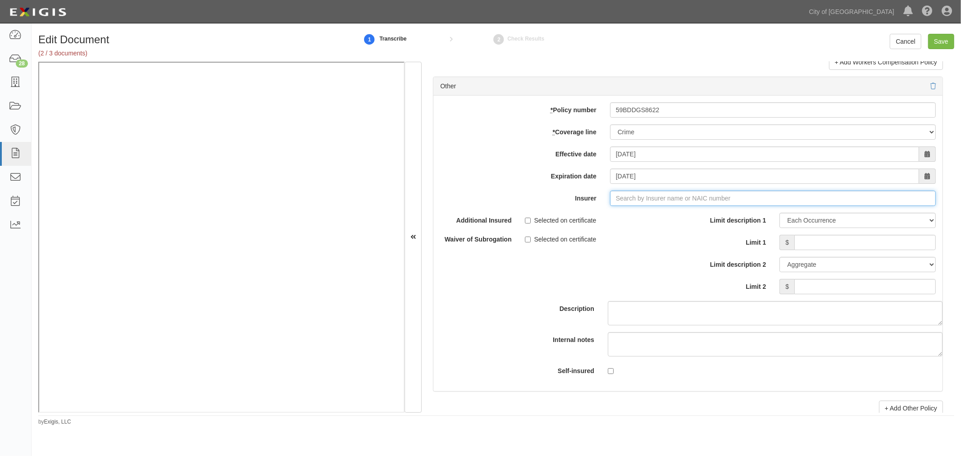
type input "180 Seguros S.A. (0) NR Rating"
type input "1"
click at [607, 221] on div "Hartford Fire Insurance Company ( 19682 ) A+ XV Rating" at bounding box center [639, 215] width 174 height 12
type input "Hartford Fire Insurance Company (19682) A+ XV Rating"
click at [819, 244] on input "Limit 1" at bounding box center [864, 242] width 141 height 15
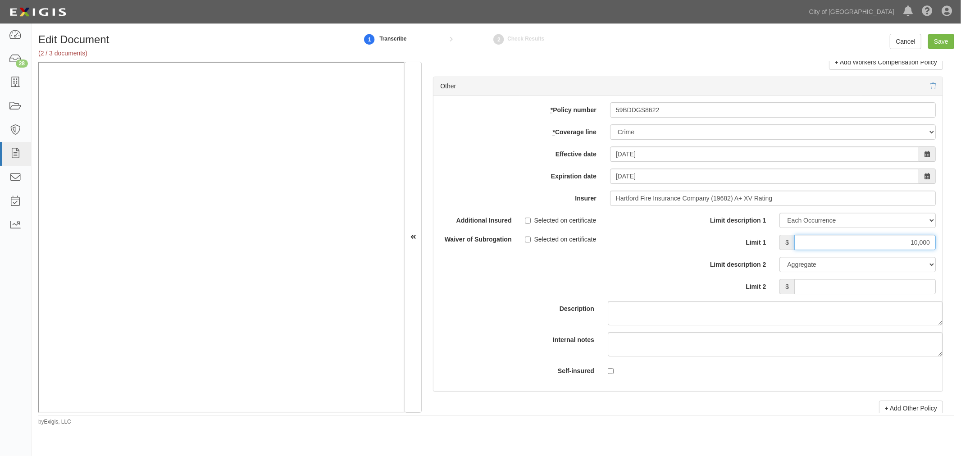
type input "10,000"
click at [915, 292] on input "Limit 2" at bounding box center [864, 286] width 141 height 15
type input "10,000"
click at [949, 47] on input "Save" at bounding box center [941, 41] width 26 height 15
type input "10000"
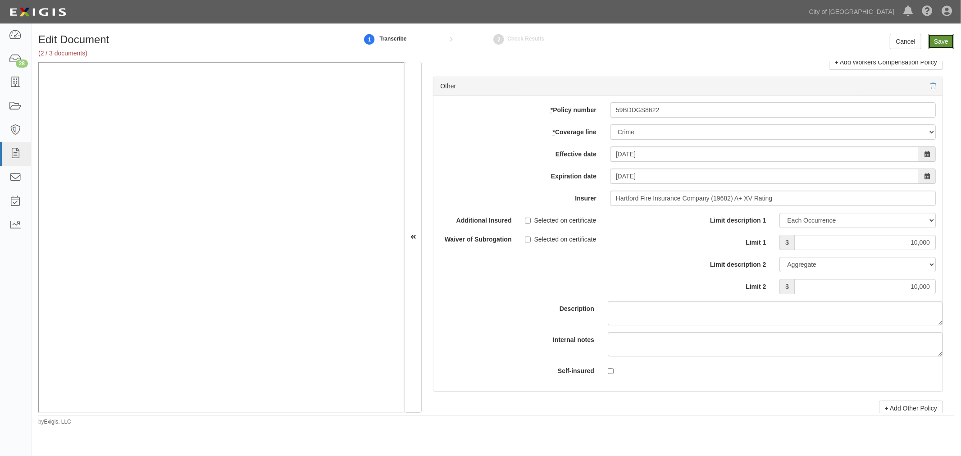
type input "10000"
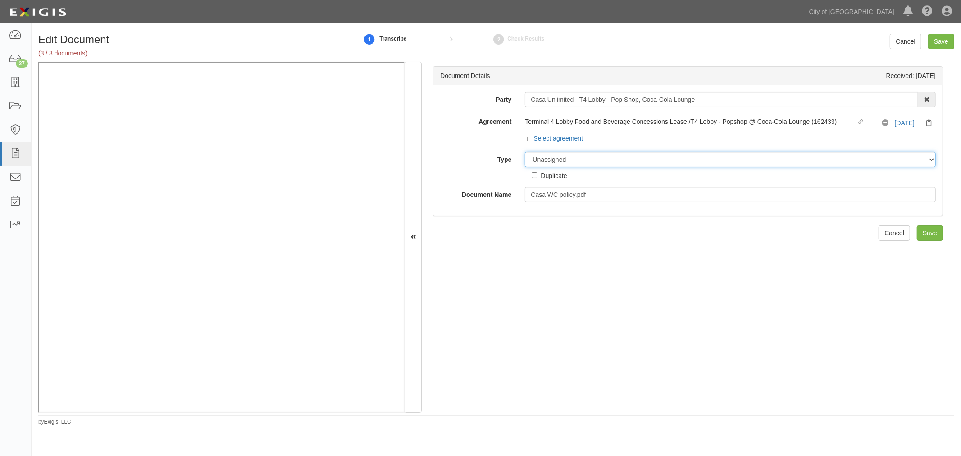
drag, startPoint x: 557, startPoint y: 159, endPoint x: 554, endPoint y: 167, distance: 8.7
click at [557, 159] on select "Unassigned Binder Cancellation Notice Certificate Contract Endorsement Insuranc…" at bounding box center [730, 159] width 411 height 15
select select "CertificateDetail"
click at [525, 152] on select "Unassigned Binder Cancellation Notice Certificate Contract Endorsement Insuranc…" at bounding box center [730, 159] width 411 height 15
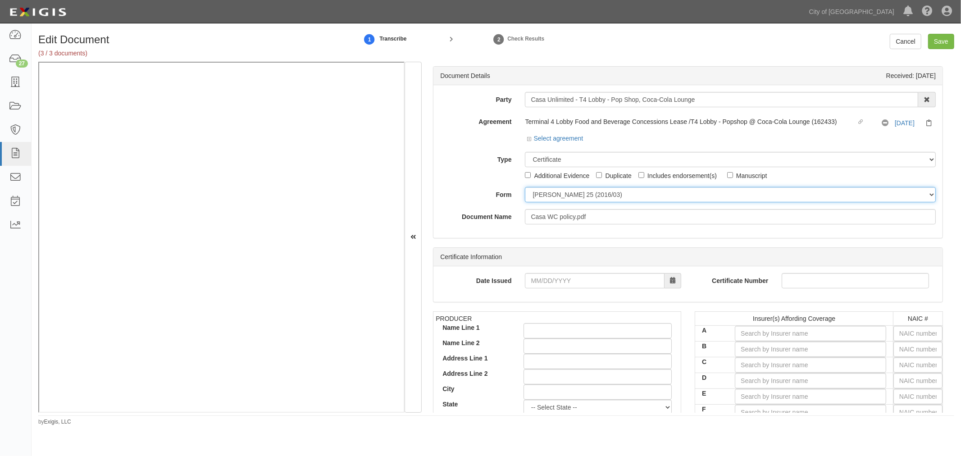
click at [554, 200] on select "[PERSON_NAME] 25 (2016/03) [PERSON_NAME] 101 [PERSON_NAME] 855 NY (2014/05) Gen…" at bounding box center [730, 194] width 411 height 15
select select "GeneralFormDetail"
click at [525, 187] on select "[PERSON_NAME] 25 (2016/03) [PERSON_NAME] 101 [PERSON_NAME] 855 NY (2014/05) Gen…" at bounding box center [730, 194] width 411 height 15
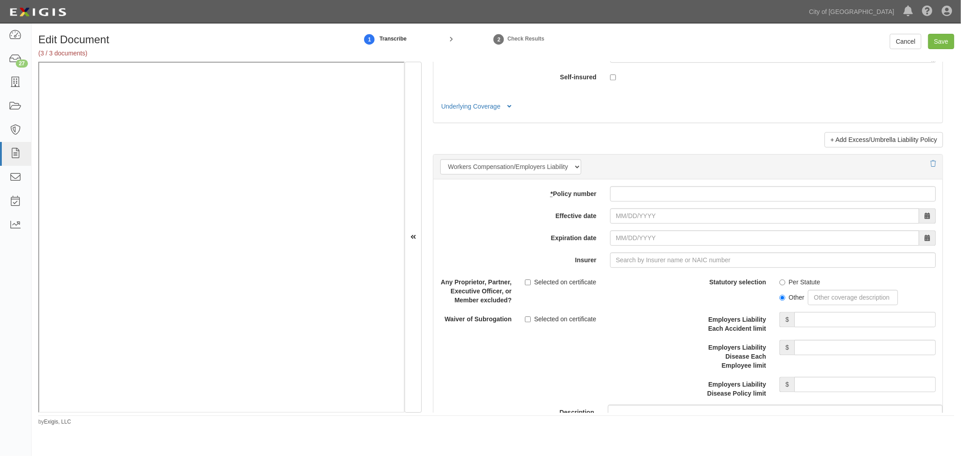
scroll to position [2168, 0]
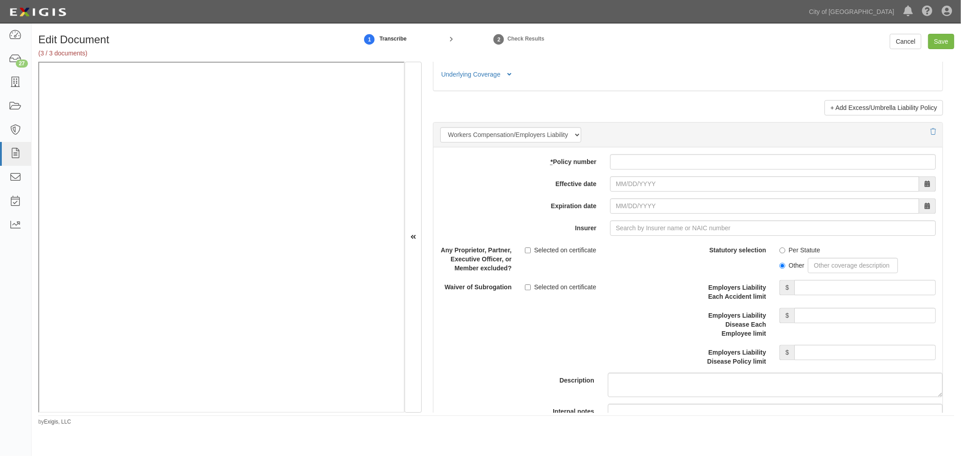
click at [616, 178] on div "add update renew This new policy will be added This new policy will update exis…" at bounding box center [687, 304] width 509 height 315
paste input "76 WBG AJ7E3V"
drag, startPoint x: 620, startPoint y: 169, endPoint x: 622, endPoint y: 182, distance: 12.8
click at [620, 173] on div "add update renew This new policy will be added This new policy will update exis…" at bounding box center [687, 304] width 509 height 315
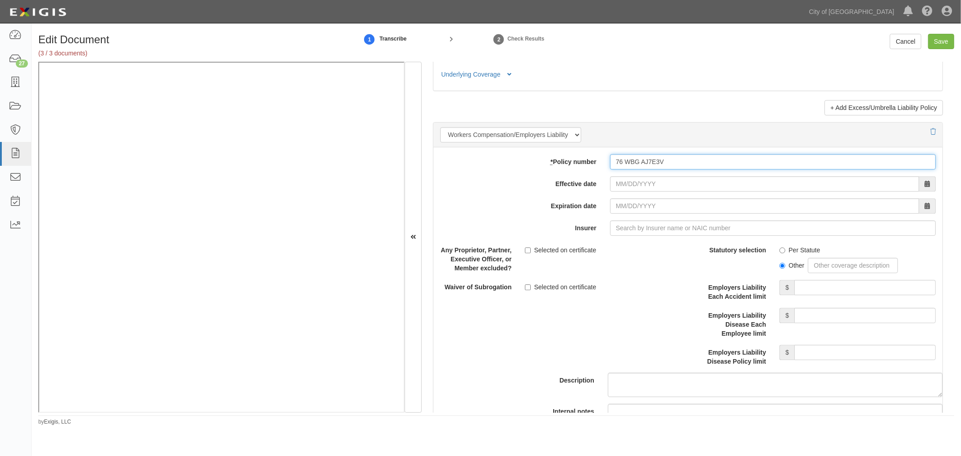
type input "76 WBG AJ7E3V"
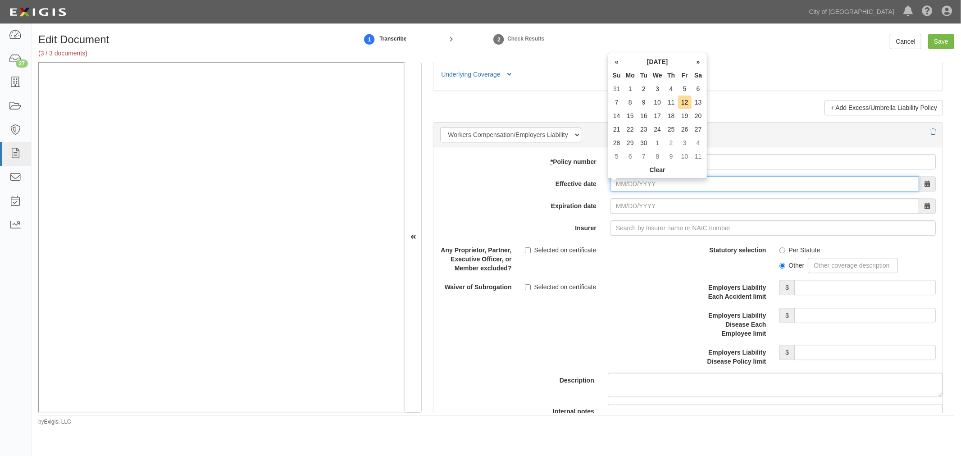
click at [624, 187] on input "Effective date" at bounding box center [764, 183] width 309 height 15
type input "12/21/2024"
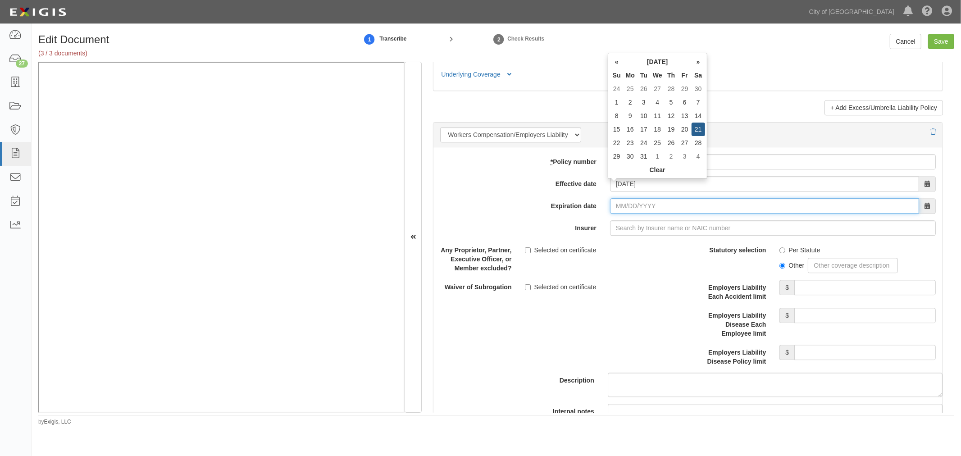
type input "12/21/2025"
type input "0"
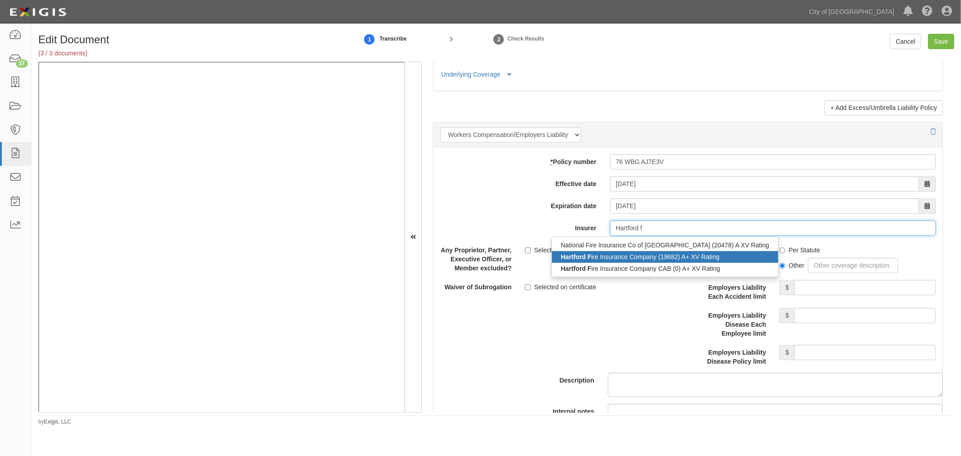
click at [648, 261] on div "Hartford F ire Insurance Company (19682) A+ XV Rating" at bounding box center [665, 257] width 226 height 12
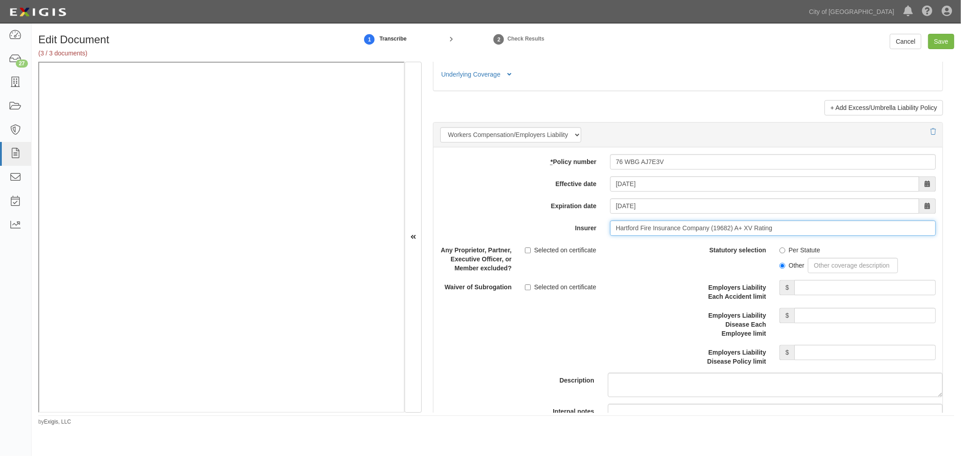
type input "Hartford Fire Insurance Company (19682) A+ XV Rating"
click at [788, 253] on label "Per Statute" at bounding box center [799, 249] width 41 height 9
click at [785, 253] on input "Per Statute" at bounding box center [782, 250] width 6 height 6
radio input "true"
click at [800, 289] on input "Employers Liability Each Accident limit" at bounding box center [864, 287] width 141 height 15
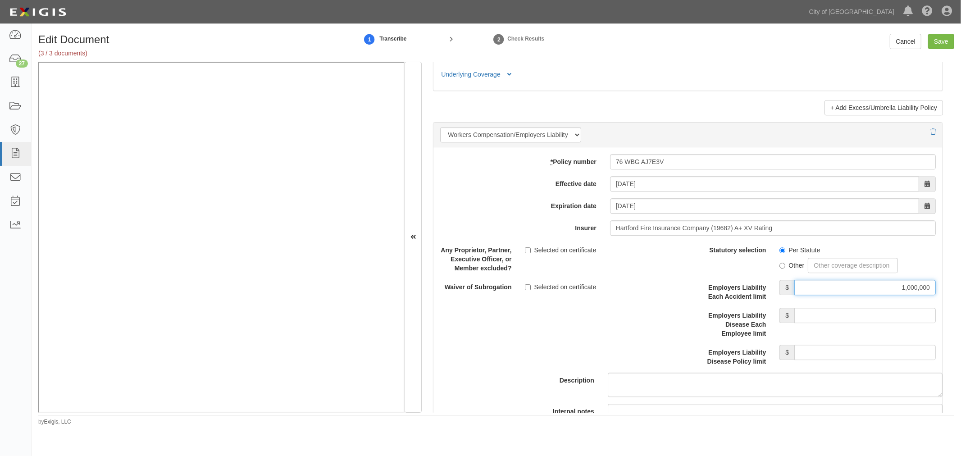
type input "1,000,000"
click at [863, 322] on input "Employers Liability Disease Each Employee limit" at bounding box center [864, 315] width 141 height 15
type input "1,000,000"
click at [888, 350] on input "Employers Liability Disease Policy limit" at bounding box center [864, 352] width 141 height 15
type input "1,000,000"
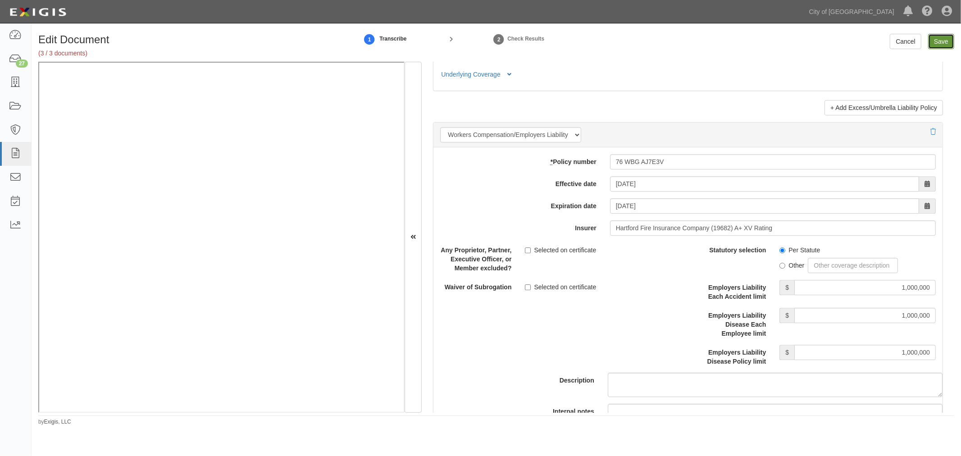
click at [946, 43] on input "Save" at bounding box center [941, 41] width 26 height 15
type input "1000000"
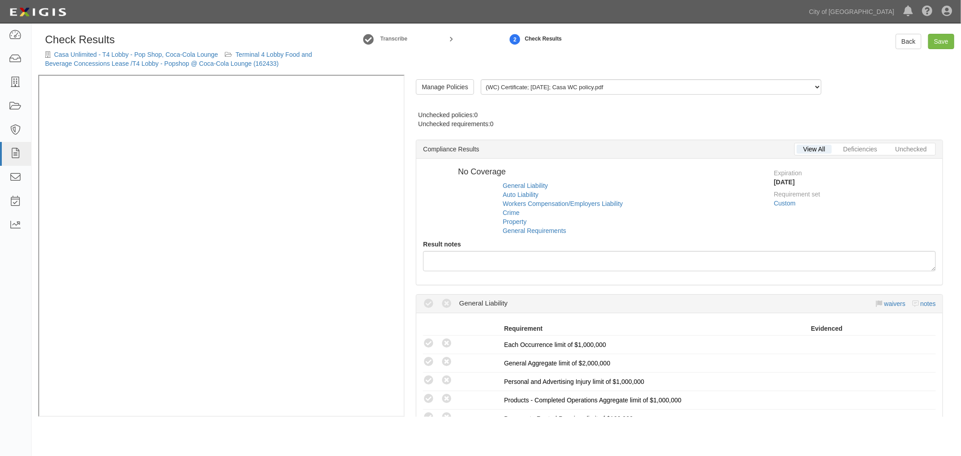
radio input "true"
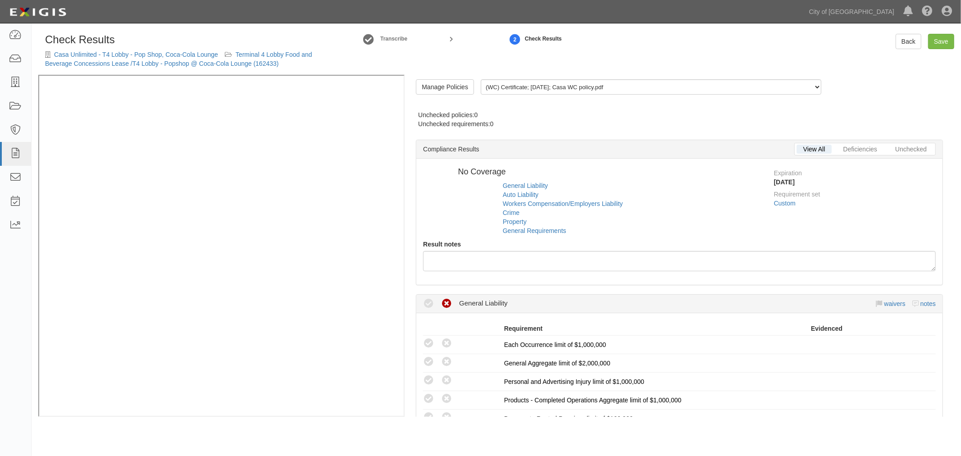
radio input "true"
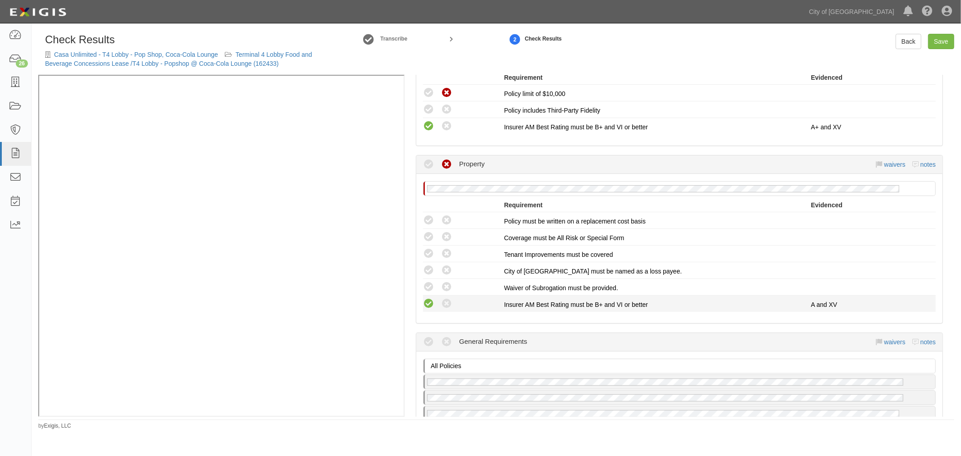
scroll to position [750, 0]
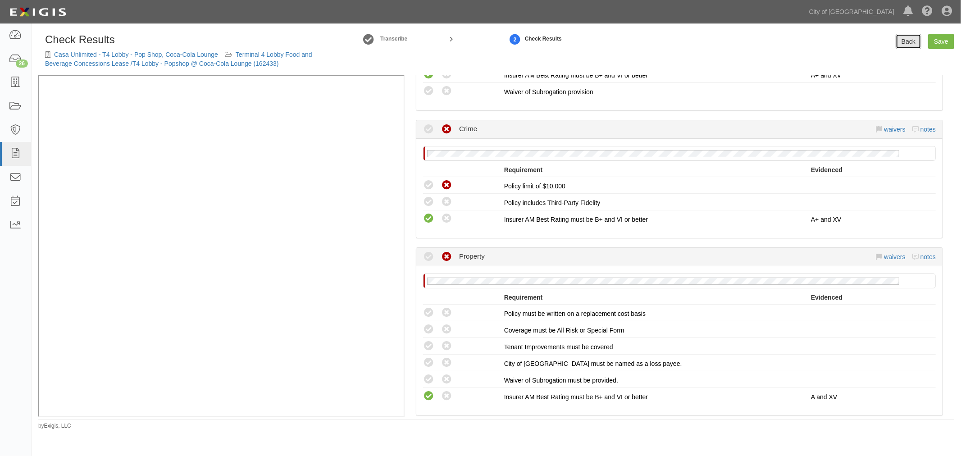
click at [902, 34] on link "Back" at bounding box center [908, 41] width 26 height 15
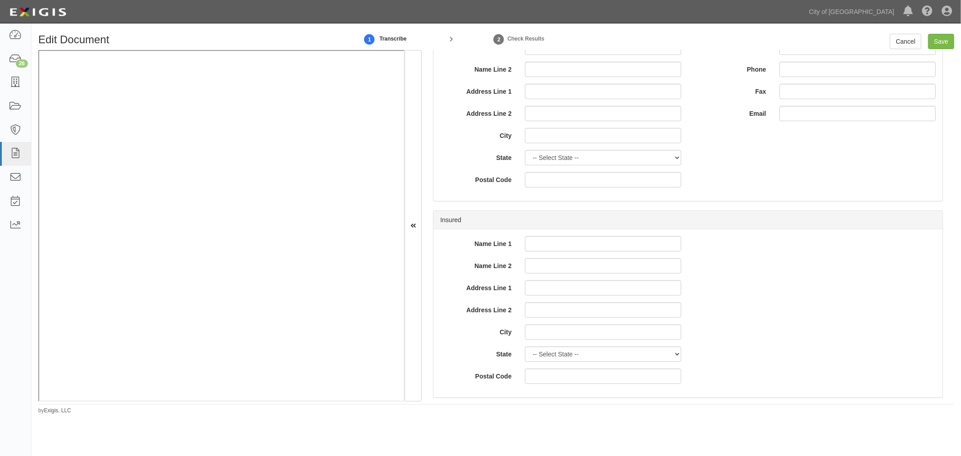
scroll to position [417, 0]
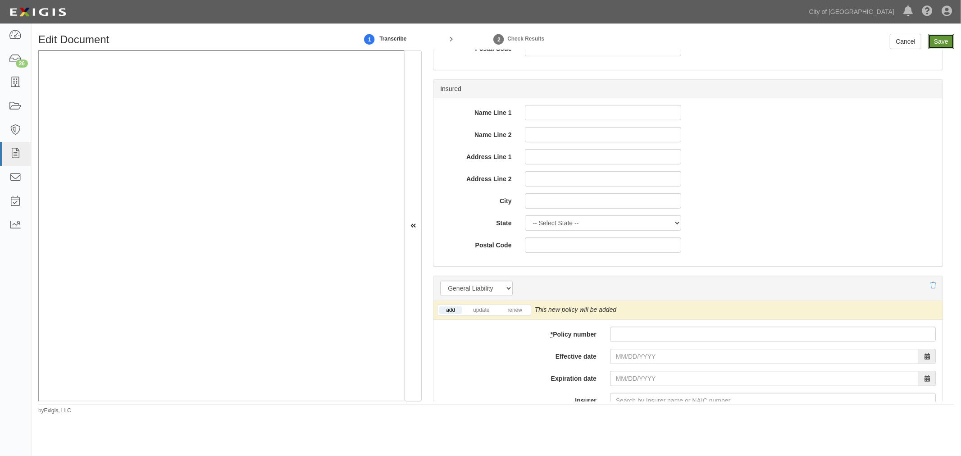
drag, startPoint x: 942, startPoint y: 41, endPoint x: 877, endPoint y: 67, distance: 69.6
click at [943, 41] on input "Save" at bounding box center [941, 41] width 26 height 15
type input "1000000"
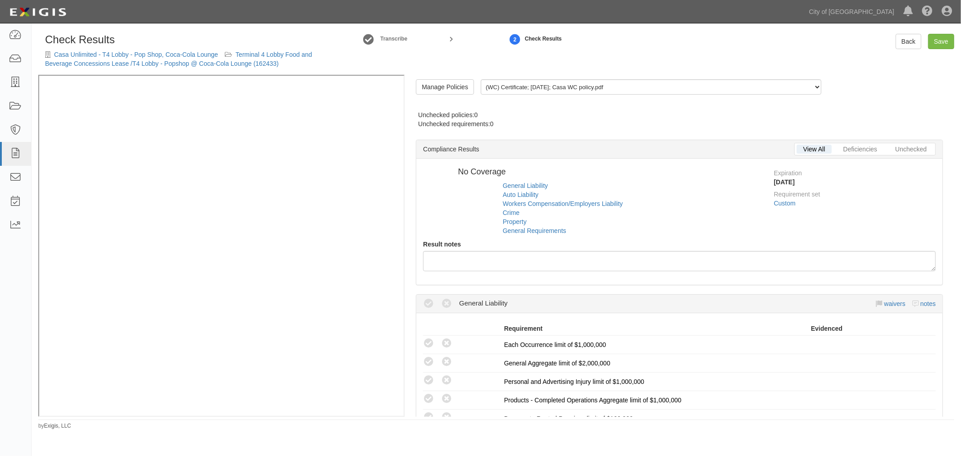
radio input "true"
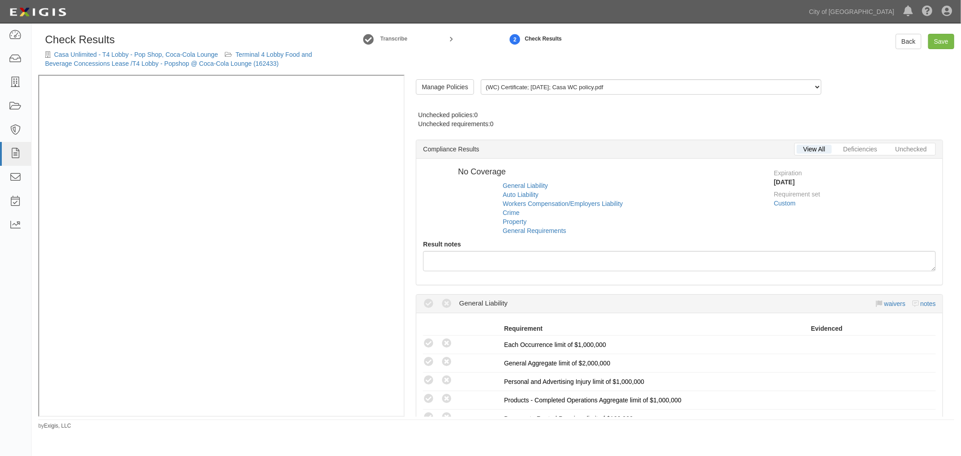
radio input "true"
radio input "false"
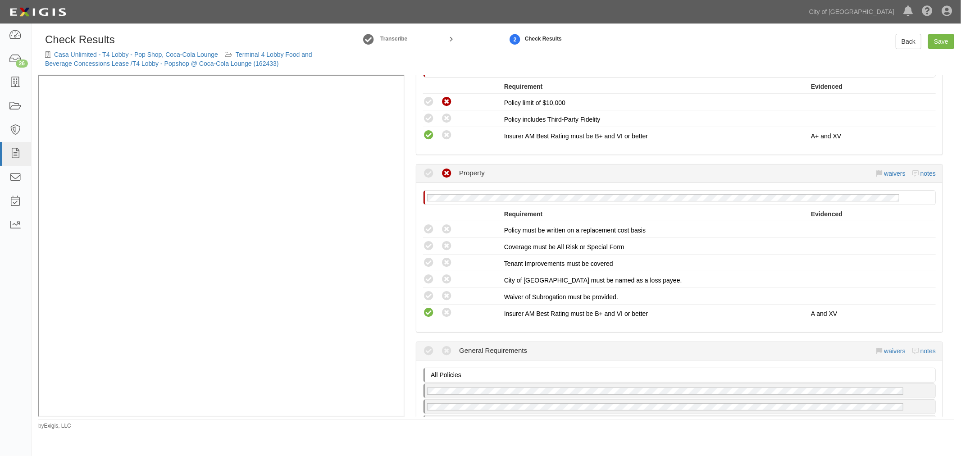
scroll to position [834, 0]
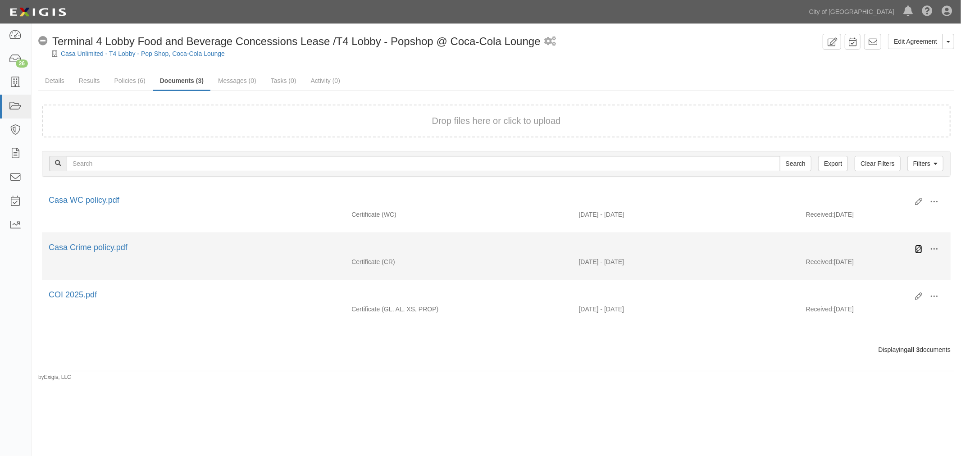
click at [919, 253] on link at bounding box center [918, 249] width 7 height 9
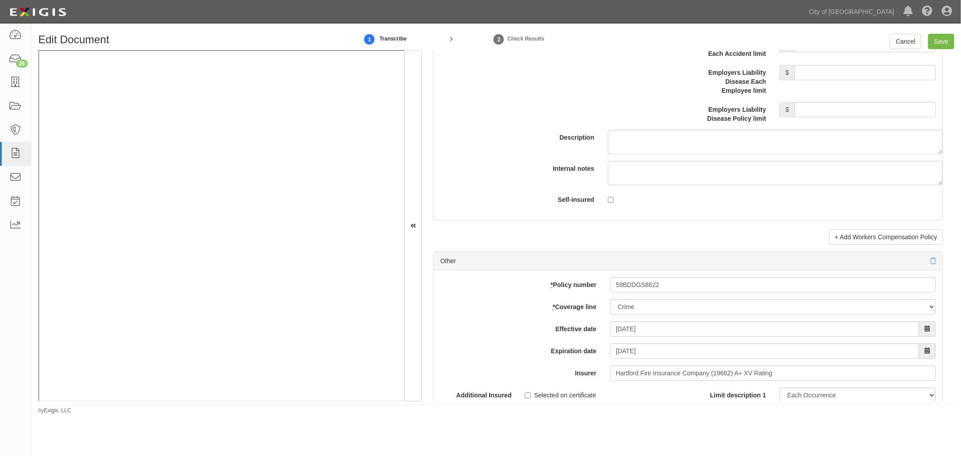
scroll to position [2586, 0]
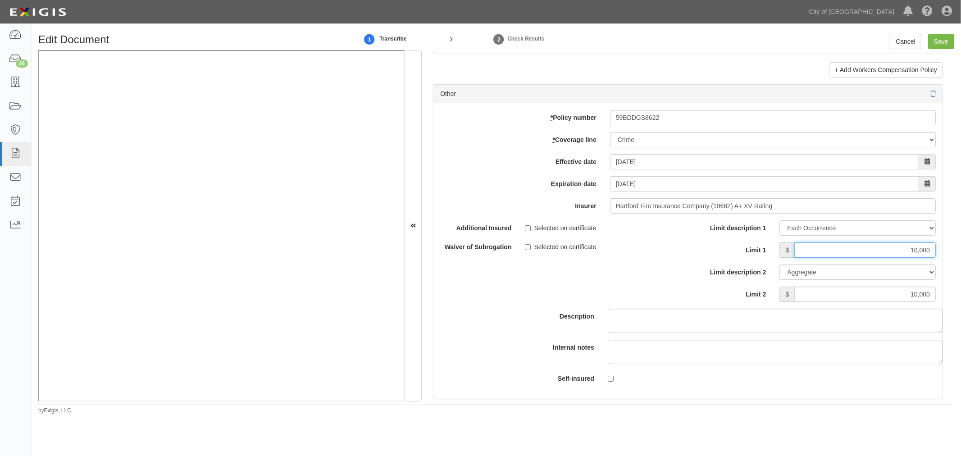
drag, startPoint x: 904, startPoint y: 254, endPoint x: 941, endPoint y: 238, distance: 40.3
click at [960, 254] on html "Toggle navigation Dashboard 26 Inbox Parties Agreements Coverages Documents Mes…" at bounding box center [480, 218] width 961 height 437
type input "50,000"
drag, startPoint x: 928, startPoint y: 295, endPoint x: 973, endPoint y: 293, distance: 45.5
click at [960, 293] on html "Toggle navigation Dashboard 26 Inbox Parties Agreements Coverages Documents Mes…" at bounding box center [480, 218] width 961 height 437
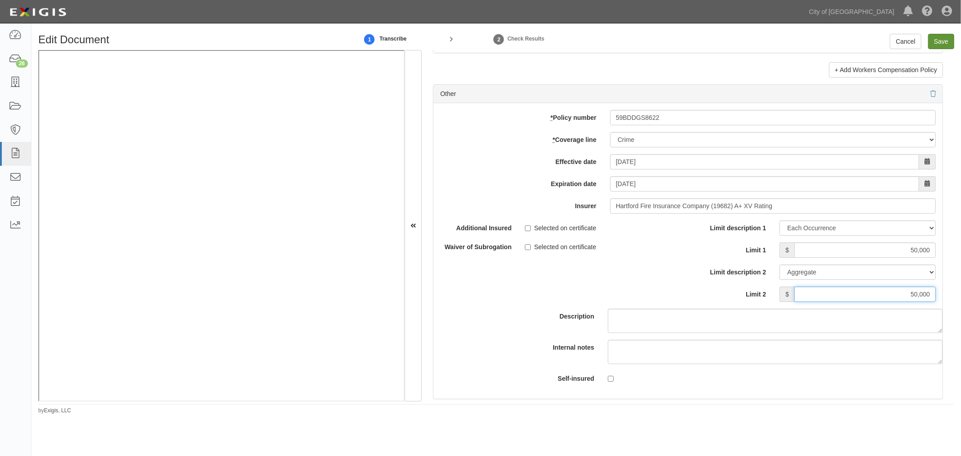
type input "50,000"
click at [944, 44] on input "Save" at bounding box center [941, 41] width 26 height 15
type input "50000"
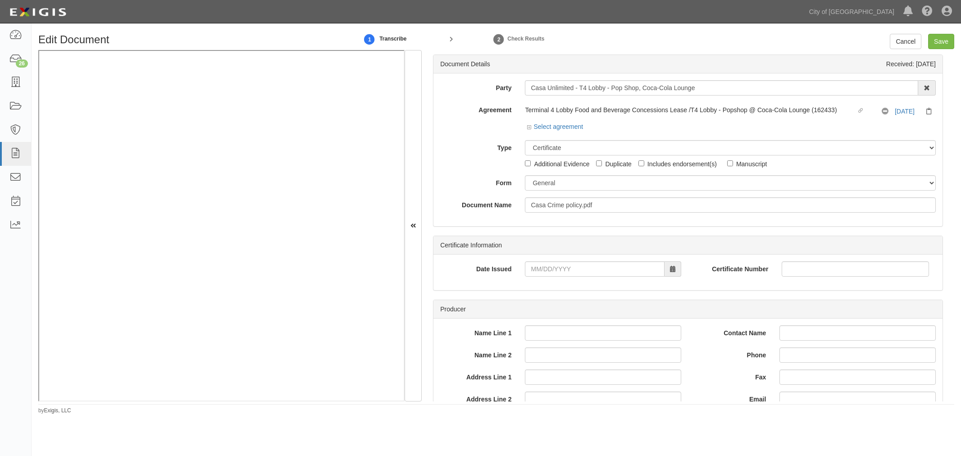
select select "Limit"
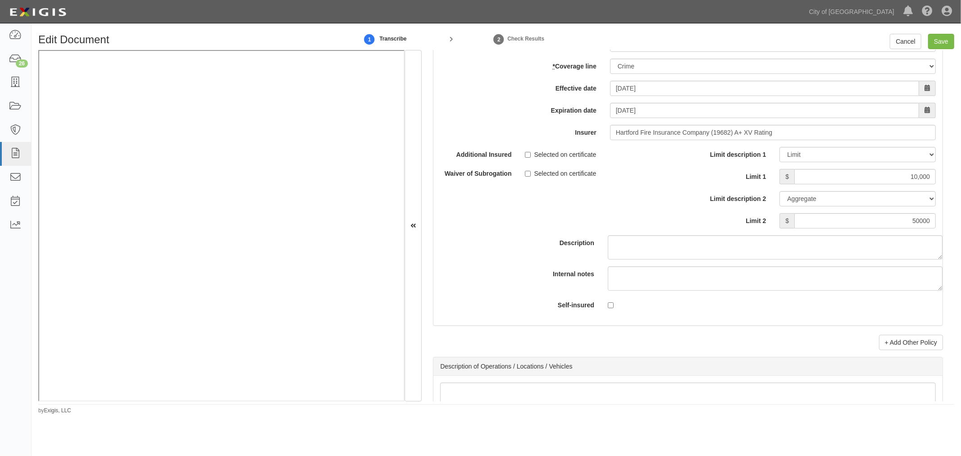
type input "10,000"
drag, startPoint x: 898, startPoint y: 222, endPoint x: 979, endPoint y: 227, distance: 81.3
click at [960, 227] on html "Toggle navigation Dashboard 26 Inbox Parties Agreements Coverages Documents Mes…" at bounding box center [480, 218] width 961 height 437
type input "10,000"
click at [938, 42] on input "Save" at bounding box center [941, 41] width 26 height 15
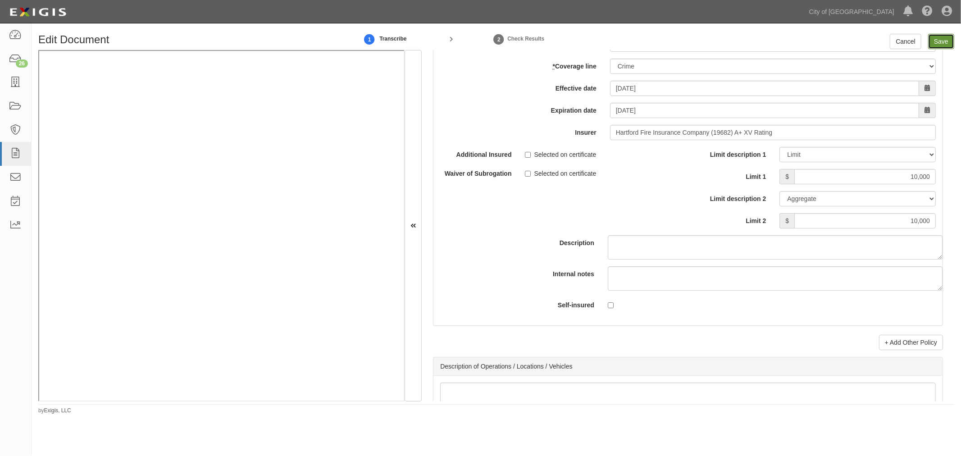
type input "10000"
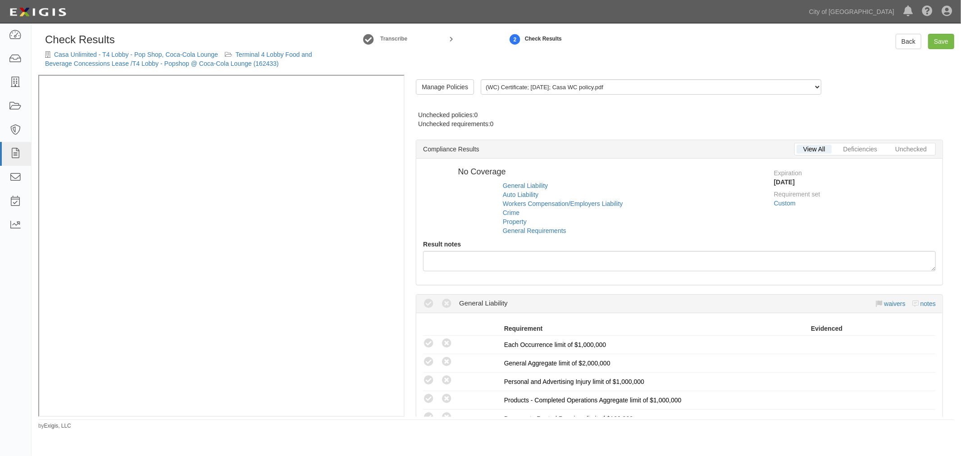
radio input "true"
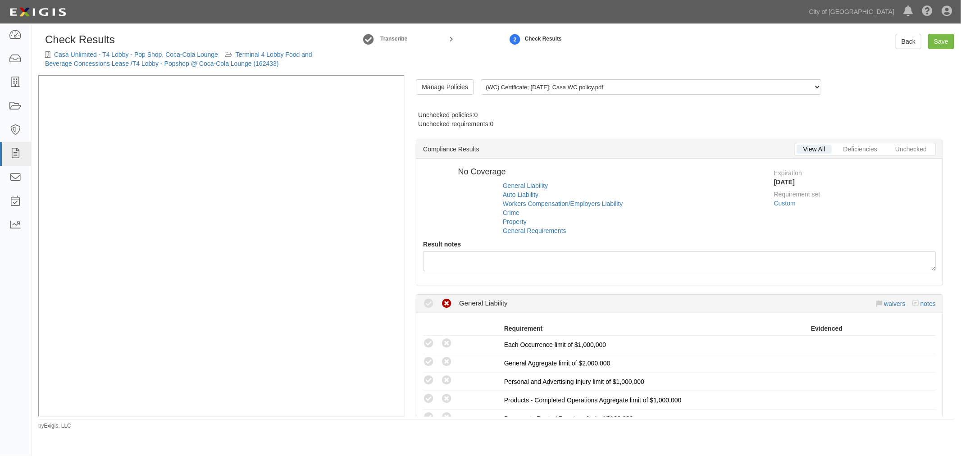
radio input "true"
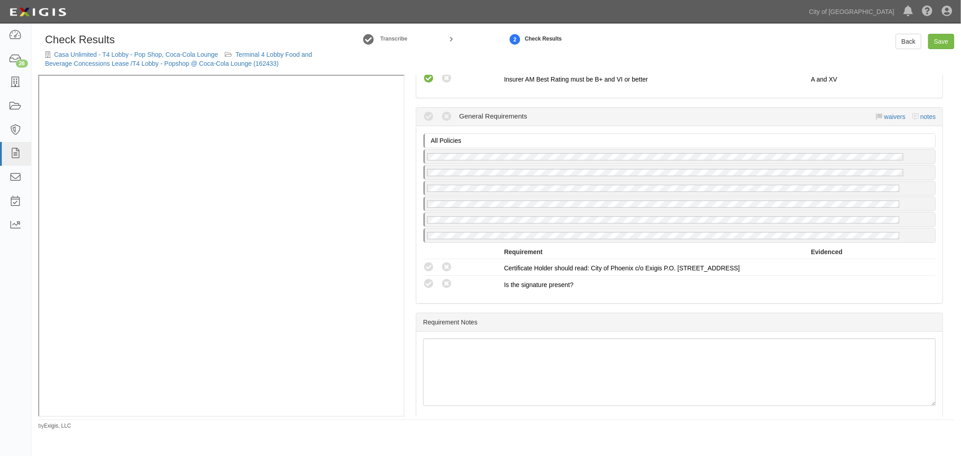
scroll to position [1080, 0]
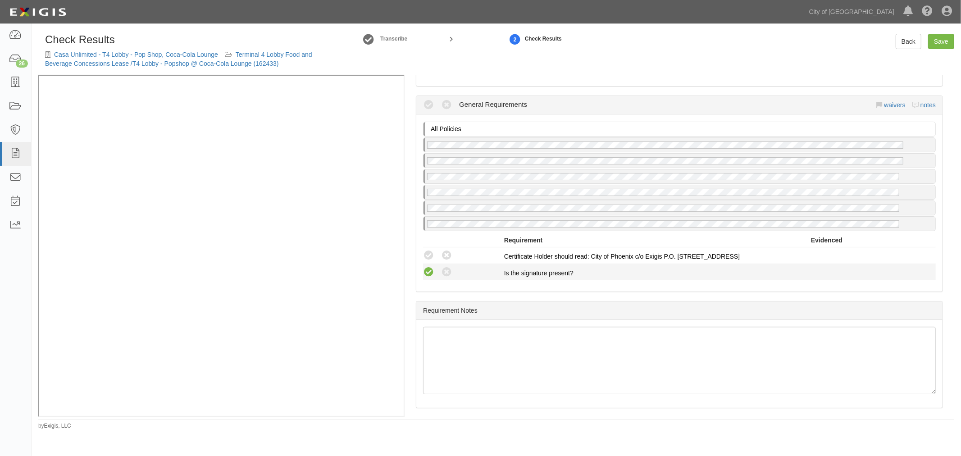
click at [433, 266] on div "Compliant Waived Non-Compliant" at bounding box center [463, 272] width 81 height 12
click at [427, 268] on icon at bounding box center [428, 272] width 11 height 11
radio input "true"
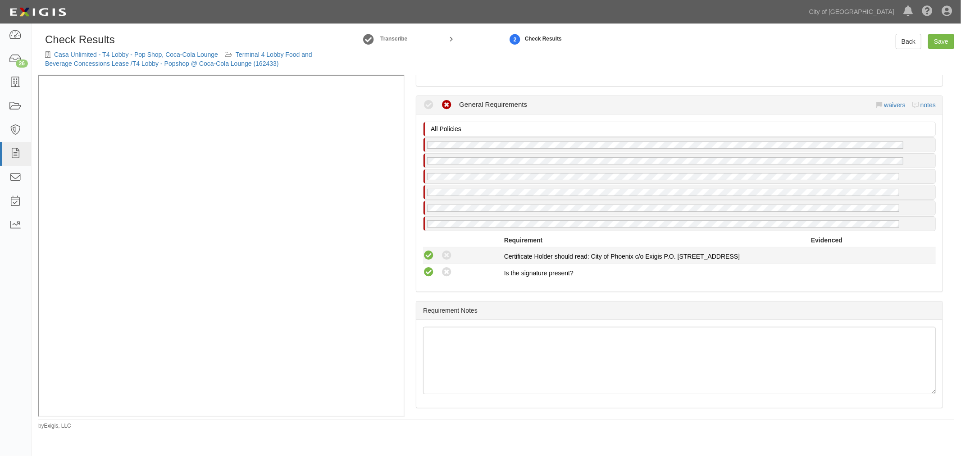
drag, startPoint x: 426, startPoint y: 250, endPoint x: 430, endPoint y: 249, distance: 4.5
click at [427, 250] on icon at bounding box center [428, 255] width 11 height 11
radio input "true"
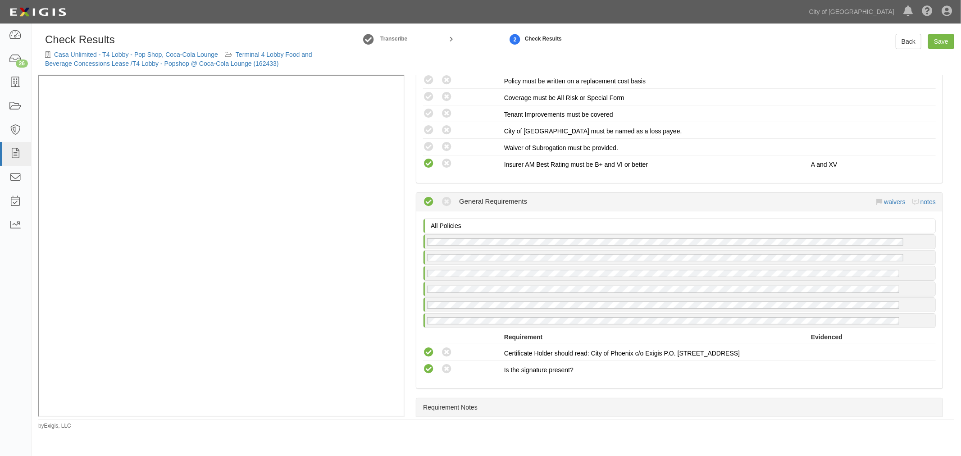
scroll to position [913, 0]
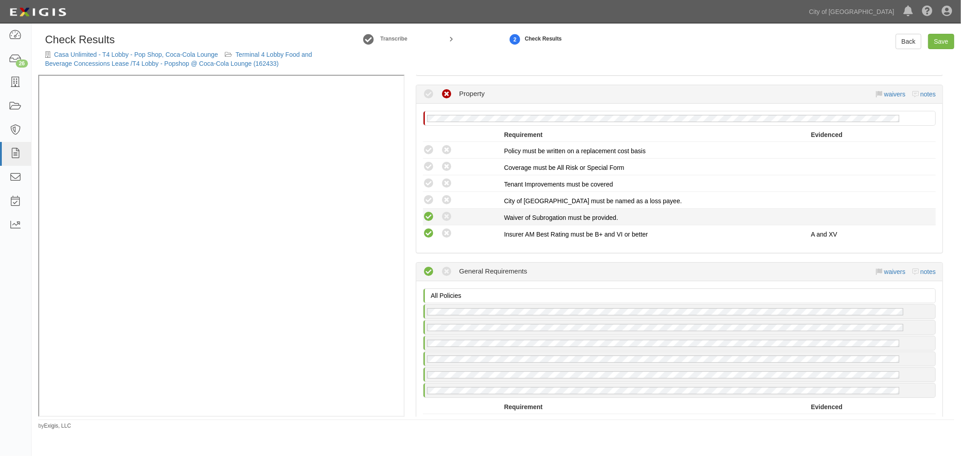
click at [425, 211] on icon at bounding box center [428, 216] width 11 height 11
radio input "true"
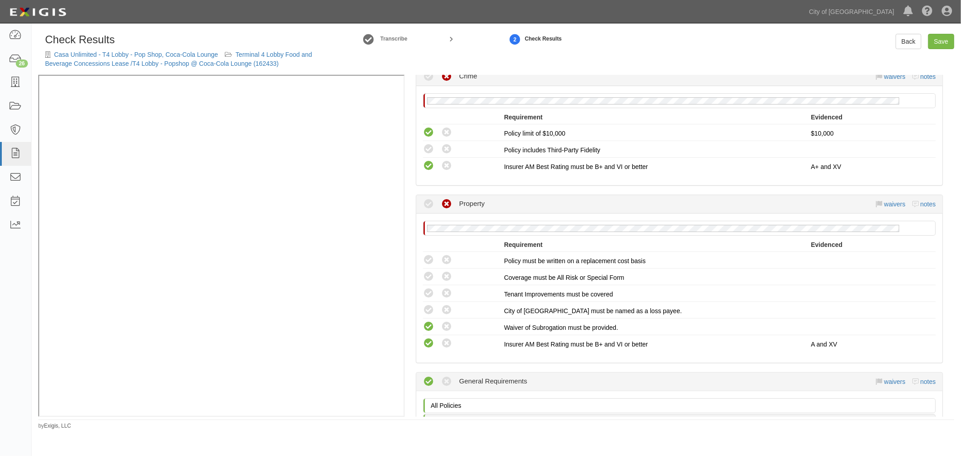
scroll to position [746, 0]
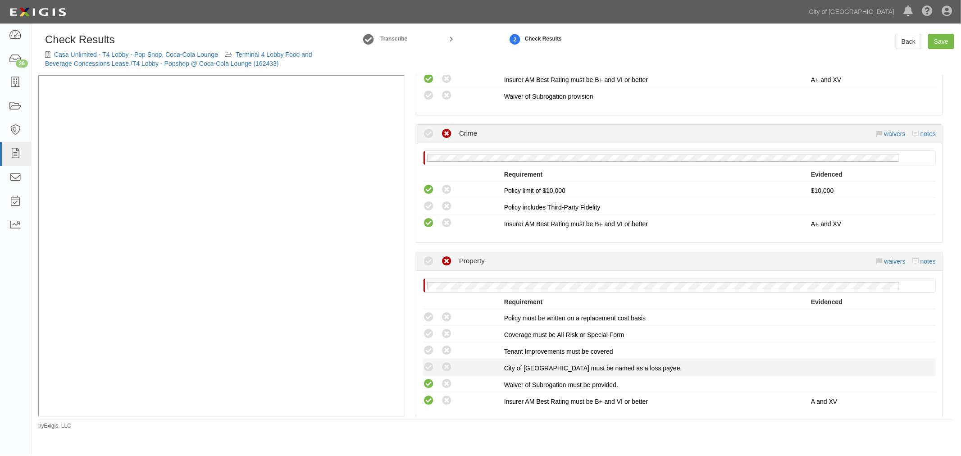
drag, startPoint x: 430, startPoint y: 360, endPoint x: 429, endPoint y: 354, distance: 5.9
click at [430, 362] on icon at bounding box center [428, 367] width 11 height 11
radio input "true"
click at [429, 350] on icon at bounding box center [428, 350] width 11 height 11
radio input "true"
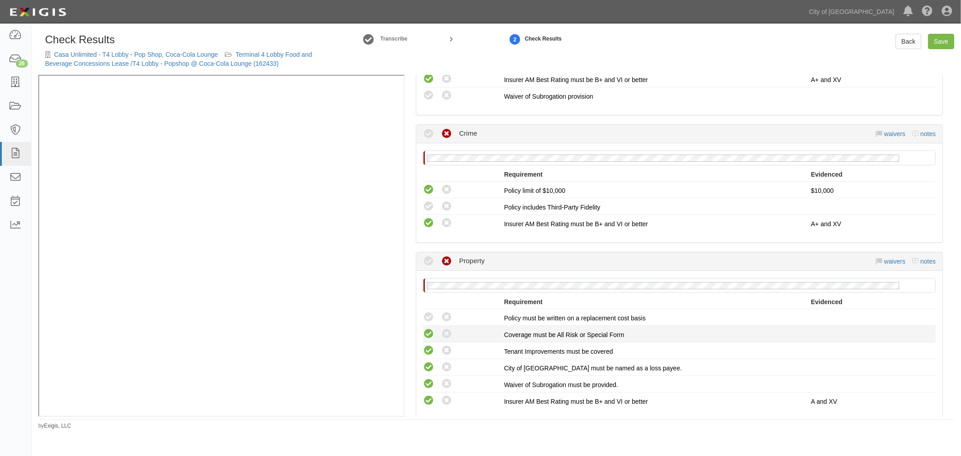
click at [424, 331] on icon at bounding box center [428, 333] width 11 height 11
radio input "true"
click at [426, 312] on icon at bounding box center [428, 317] width 11 height 11
radio input "true"
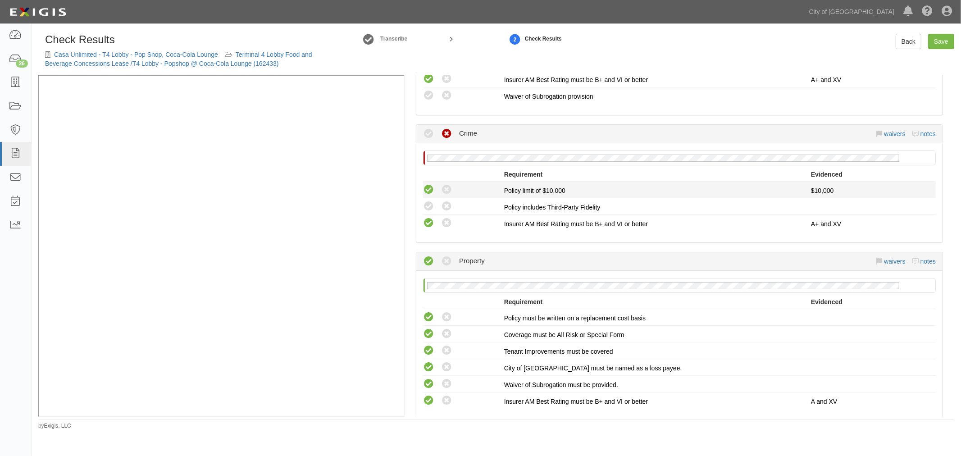
click at [428, 194] on li "This compliance result is calculated automatically and cannot be changed Waived…" at bounding box center [679, 190] width 513 height 17
click at [429, 201] on icon at bounding box center [428, 206] width 11 height 11
radio input "true"
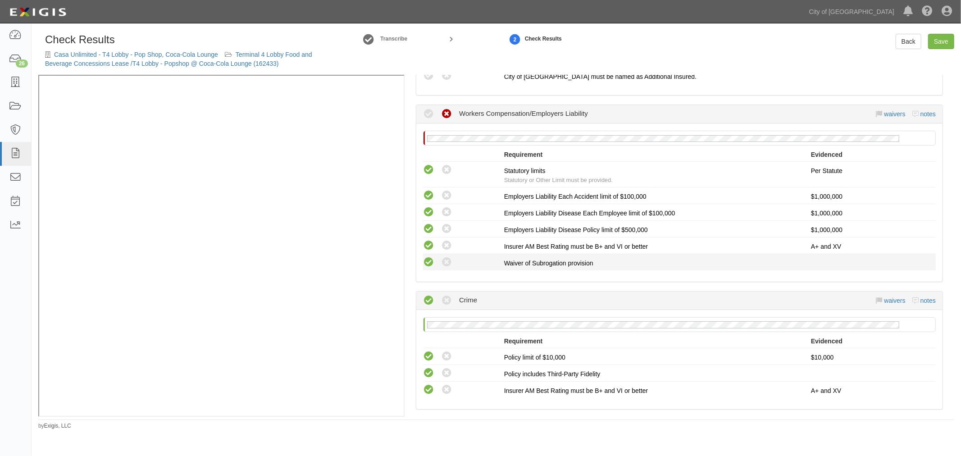
click at [425, 258] on icon at bounding box center [428, 262] width 11 height 11
radio input "true"
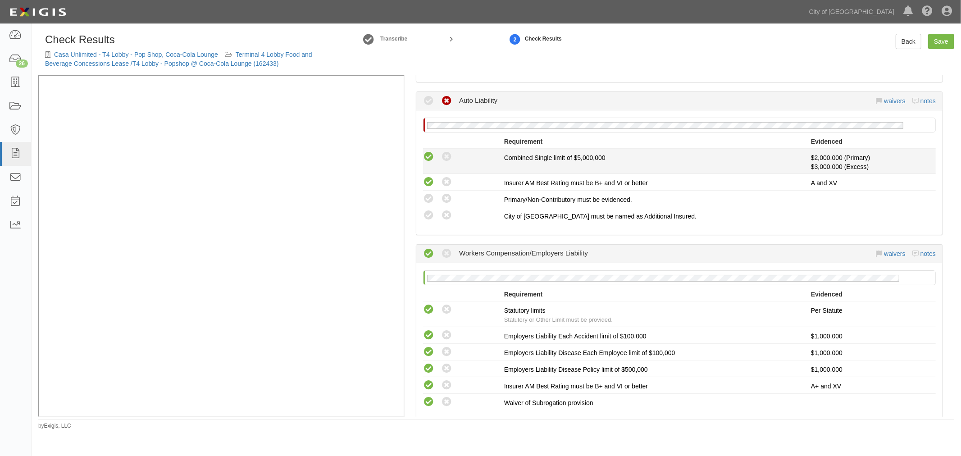
scroll to position [329, 0]
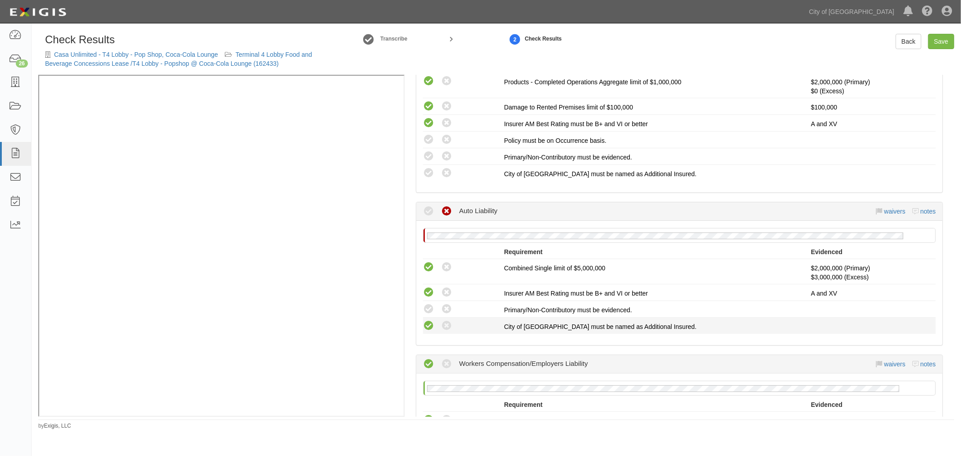
drag, startPoint x: 424, startPoint y: 325, endPoint x: 424, endPoint y: 318, distance: 6.8
click at [424, 323] on icon at bounding box center [428, 325] width 11 height 11
radio input "true"
click at [422, 304] on div "Compliant Waived: Non-Compliant" at bounding box center [460, 309] width 88 height 12
click at [428, 311] on icon at bounding box center [428, 309] width 11 height 11
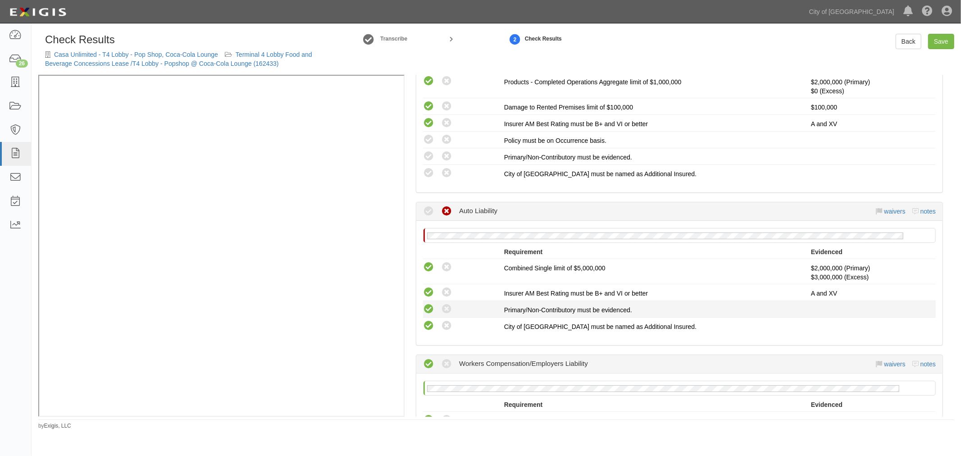
radio input "true"
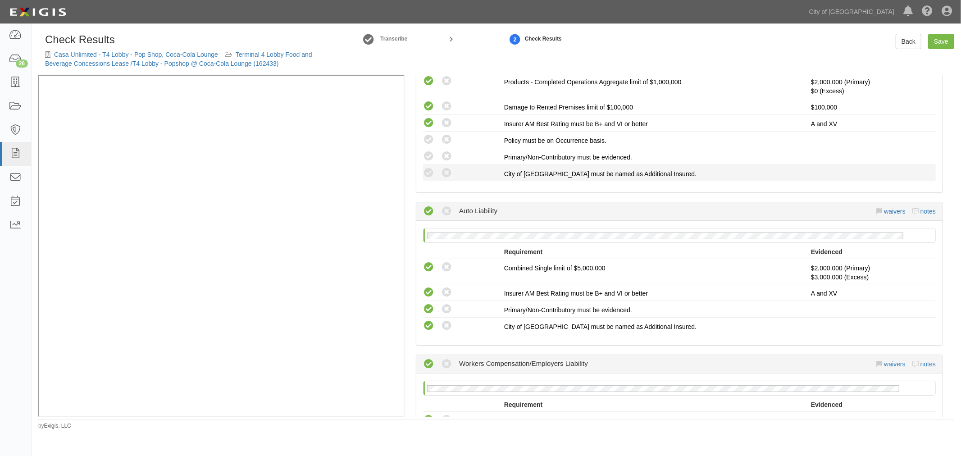
drag, startPoint x: 425, startPoint y: 171, endPoint x: 426, endPoint y: 165, distance: 5.9
click at [425, 169] on icon at bounding box center [428, 173] width 11 height 11
radio input "true"
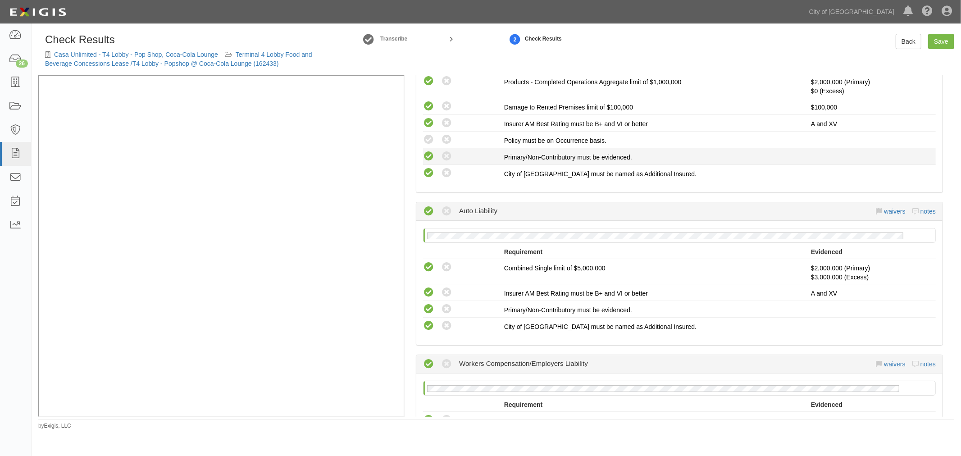
click at [426, 154] on icon at bounding box center [428, 156] width 11 height 11
radio input "true"
click at [428, 139] on icon at bounding box center [428, 139] width 11 height 11
radio input "true"
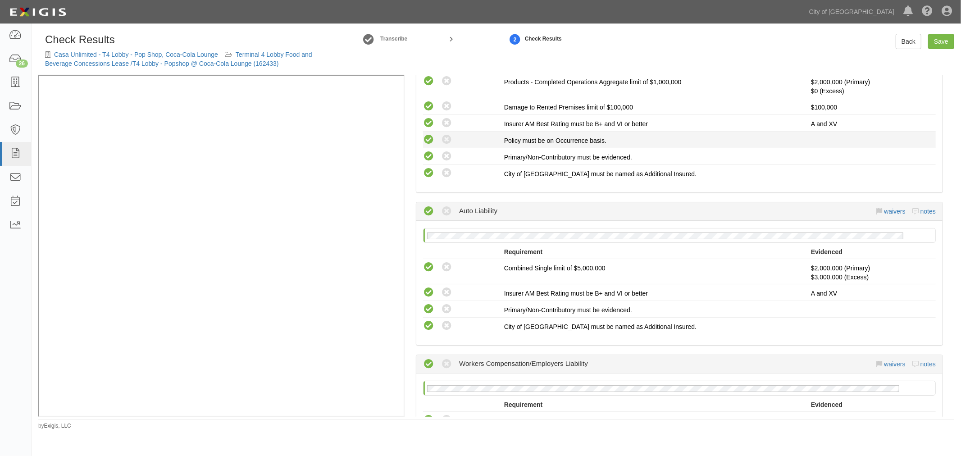
radio input "true"
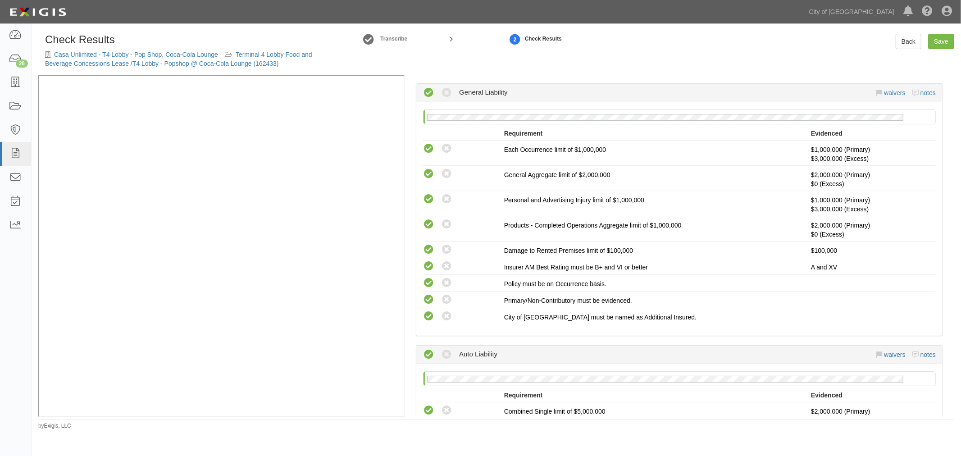
scroll to position [0, 0]
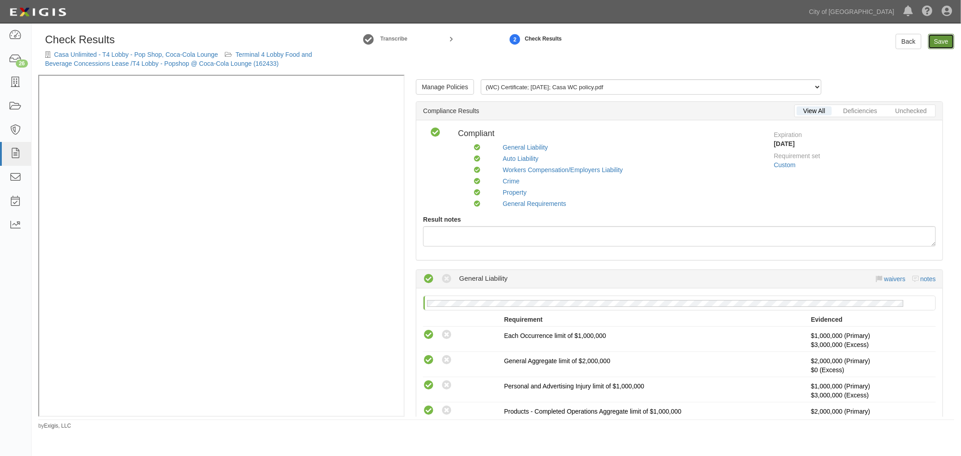
click at [940, 44] on link "Save" at bounding box center [941, 41] width 26 height 15
radio input "true"
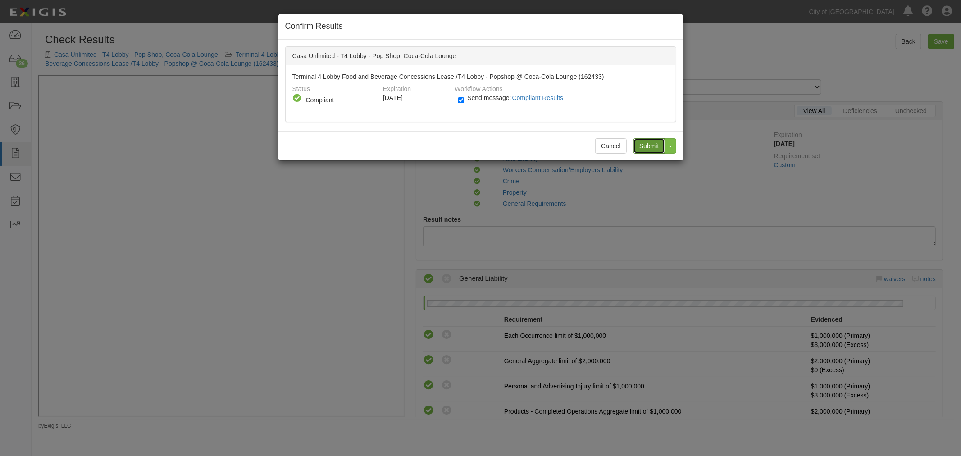
click at [640, 138] on input "Submit" at bounding box center [649, 145] width 32 height 15
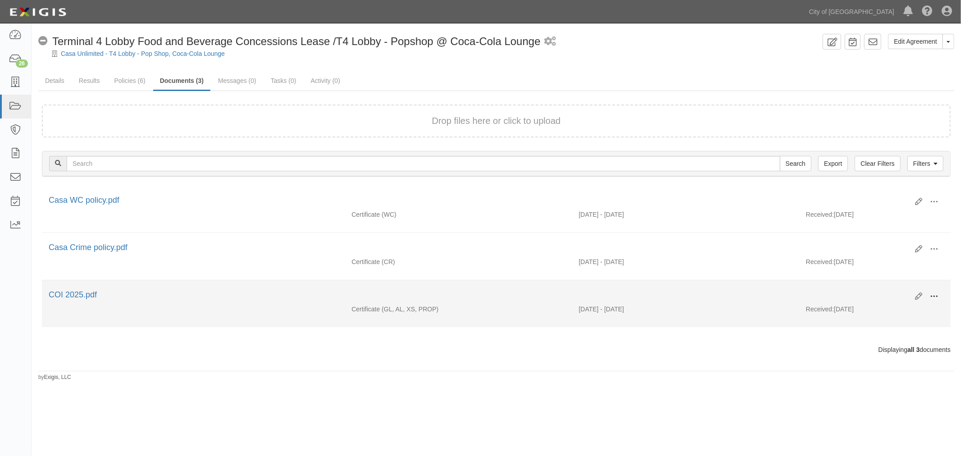
click at [940, 293] on button at bounding box center [934, 296] width 20 height 15
click at [922, 305] on link "View" at bounding box center [889, 309] width 71 height 16
click at [942, 300] on button at bounding box center [934, 296] width 20 height 15
click at [917, 312] on link "View" at bounding box center [889, 309] width 71 height 16
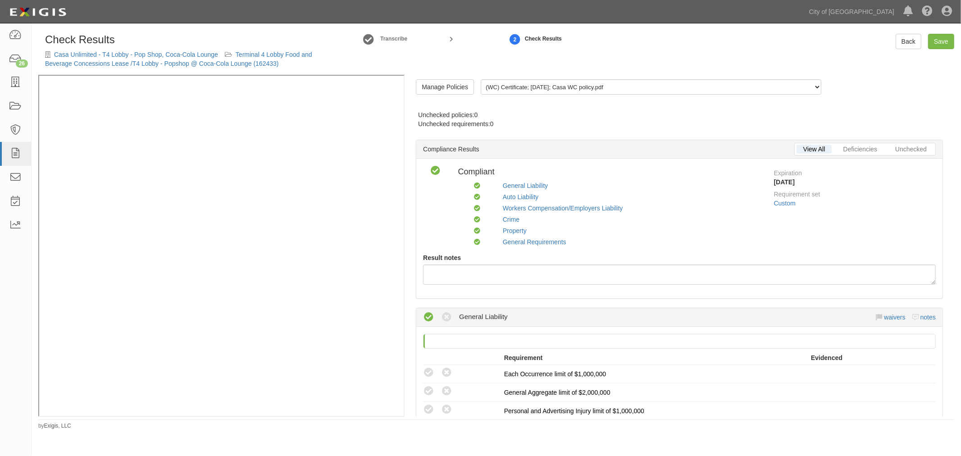
radio input "false"
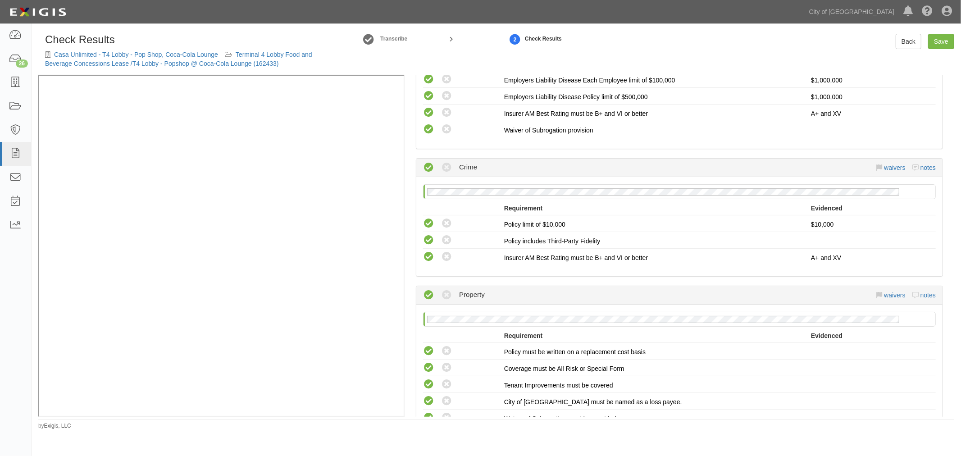
scroll to position [1080, 0]
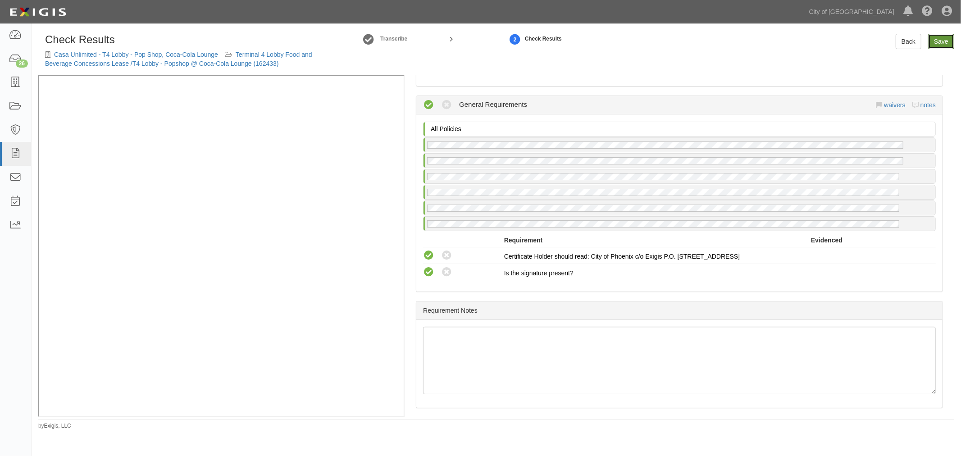
click at [935, 36] on link "Save" at bounding box center [941, 41] width 26 height 15
radio input "true"
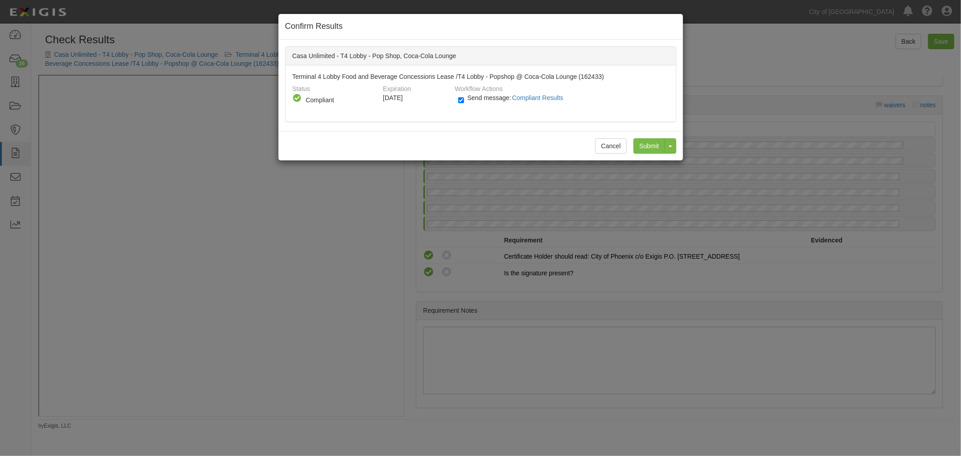
click at [466, 95] on div "Send message: Compliant Results" at bounding box center [560, 100] width 204 height 15
click at [452, 98] on div "Send message: Compliant Results" at bounding box center [559, 100] width 217 height 15
click at [462, 101] on input "Send message: Compliant Results" at bounding box center [461, 100] width 6 height 10
checkbox input "false"
click at [637, 142] on input "Submit" at bounding box center [649, 145] width 32 height 15
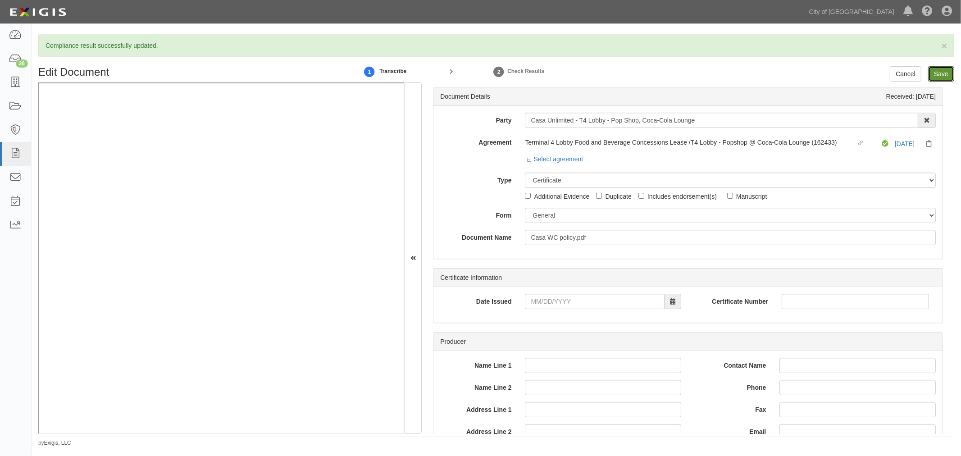
drag, startPoint x: 937, startPoint y: 75, endPoint x: 840, endPoint y: 86, distance: 97.9
click at [937, 75] on input "Save" at bounding box center [941, 73] width 26 height 15
type input "1000000"
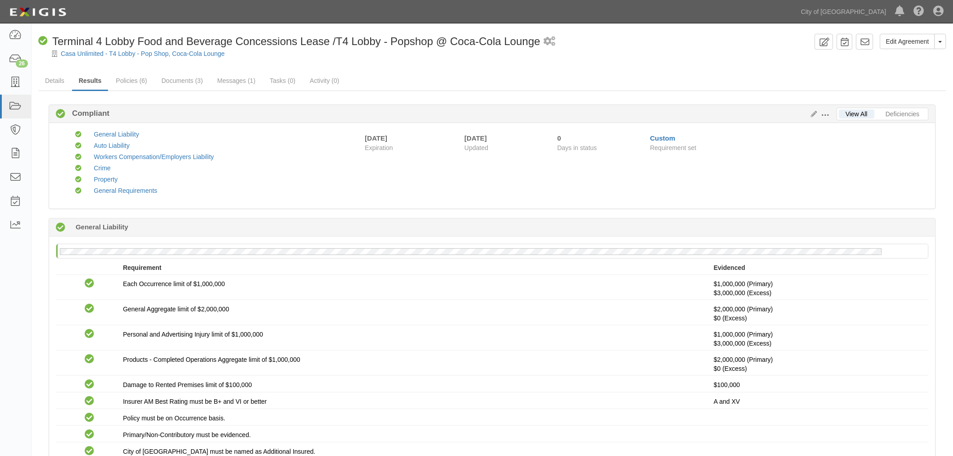
drag, startPoint x: 116, startPoint y: 58, endPoint x: 123, endPoint y: 62, distance: 7.9
click at [123, 62] on div at bounding box center [493, 61] width 922 height 7
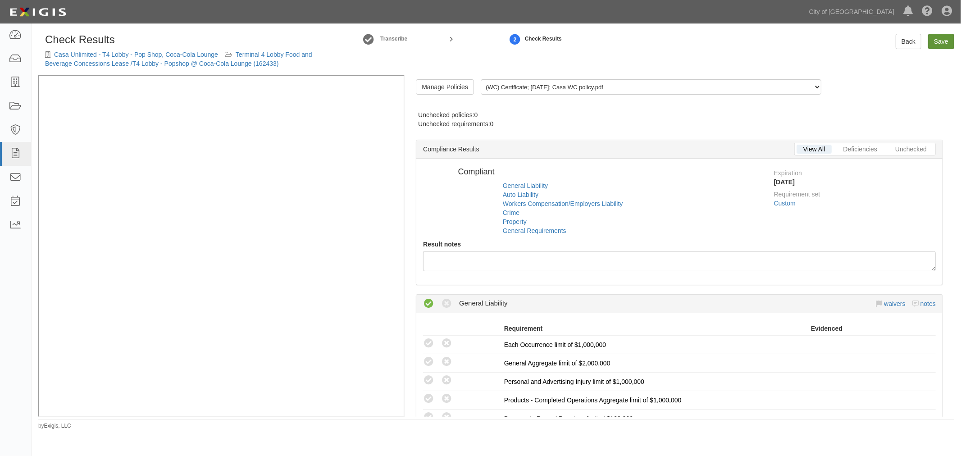
radio input "false"
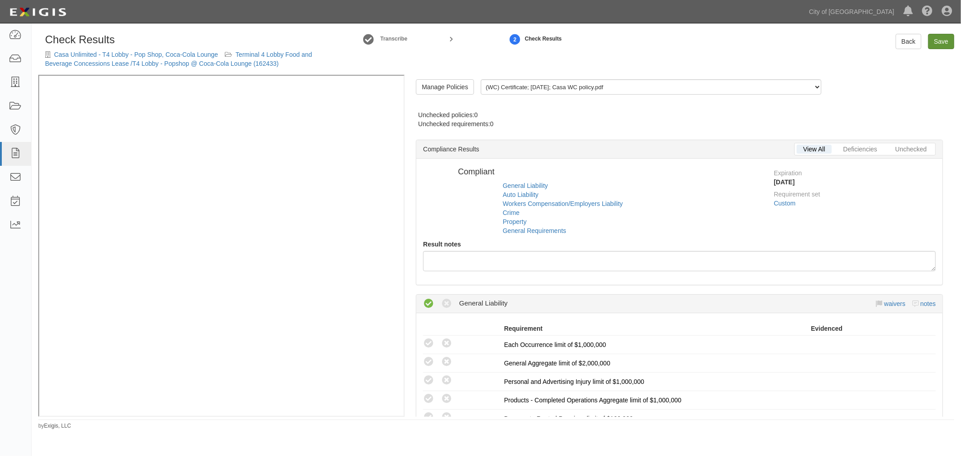
radio input "false"
radio input "true"
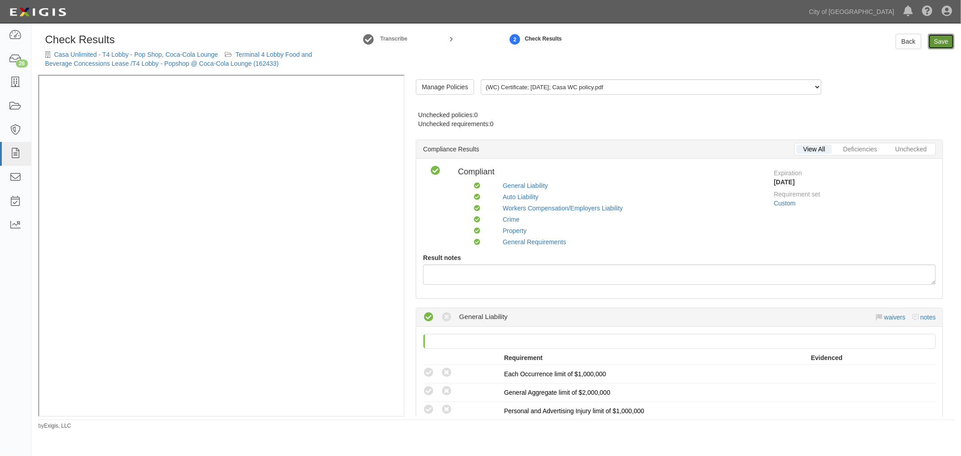
click at [941, 46] on link "Save" at bounding box center [941, 41] width 26 height 15
radio input "true"
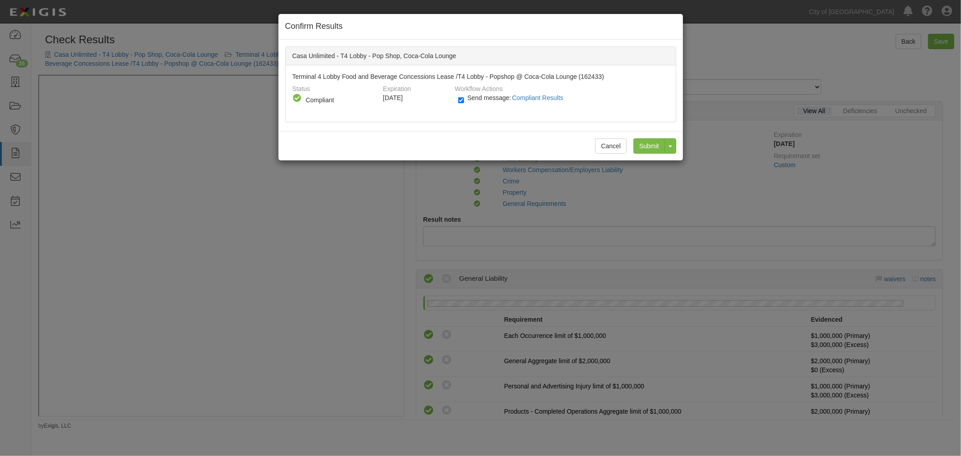
click at [472, 96] on span "Send message: Compliant Results" at bounding box center [517, 97] width 100 height 7
click at [464, 96] on input "Send message: Compliant Results" at bounding box center [461, 100] width 6 height 10
checkbox input "false"
click at [649, 150] on input "Submit" at bounding box center [649, 145] width 32 height 15
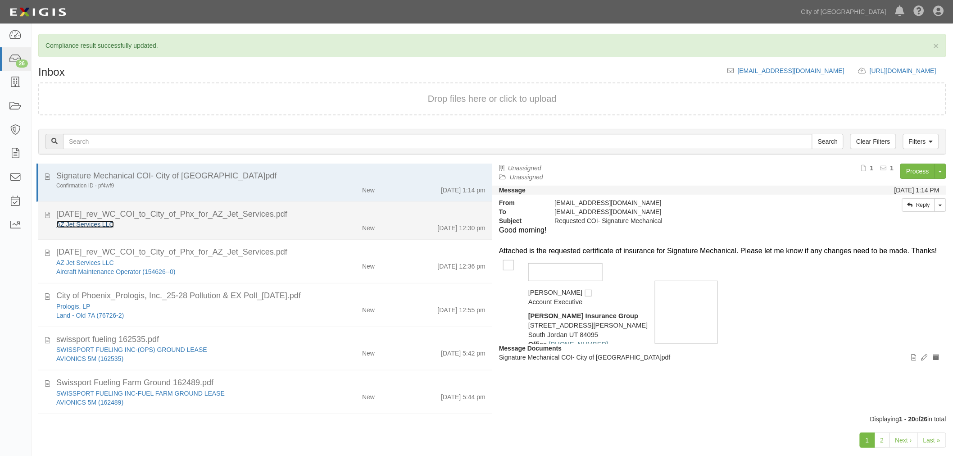
click at [89, 227] on link "AZ Jet Services LLC" at bounding box center [85, 224] width 58 height 7
drag, startPoint x: 311, startPoint y: 230, endPoint x: 354, endPoint y: 233, distance: 42.9
click at [311, 230] on div "New" at bounding box center [345, 226] width 74 height 13
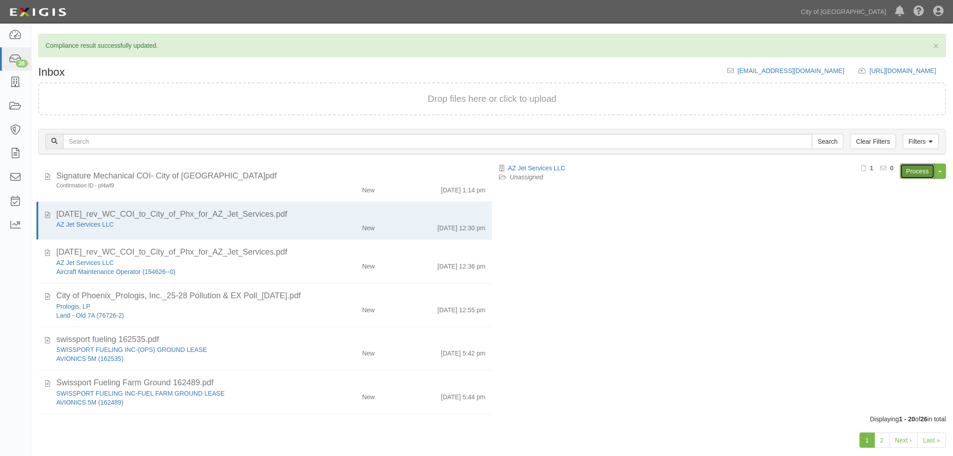
click at [919, 178] on div "Process Toggle Document Dropdown Archive Document Close Mark as Done Toggle Tas…" at bounding box center [813, 174] width 265 height 22
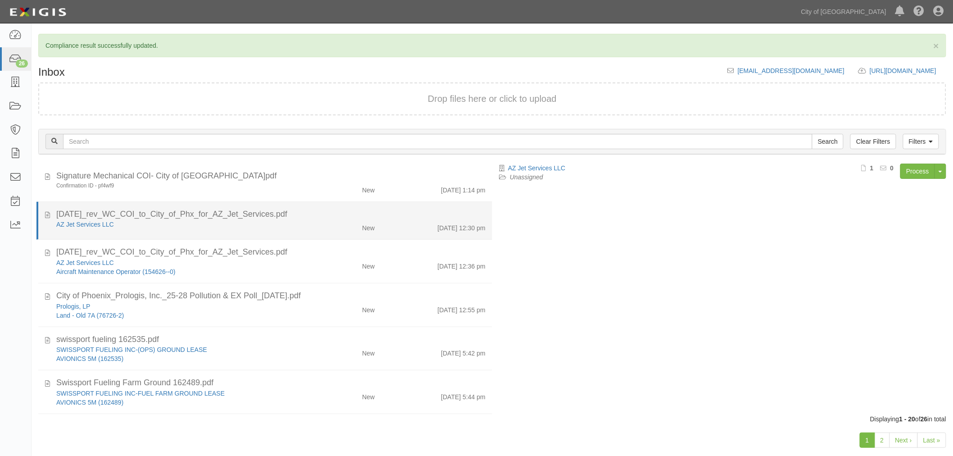
click at [169, 224] on div "AZ Jet Services LLC" at bounding box center [178, 224] width 245 height 9
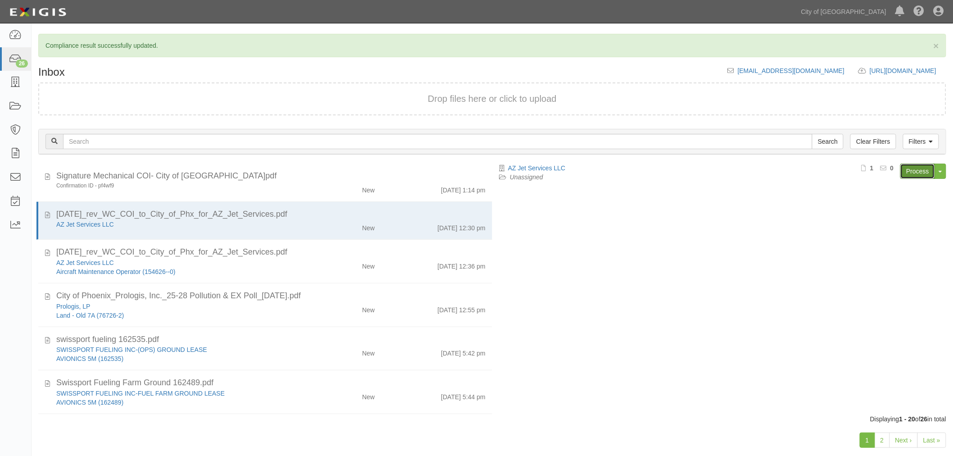
click at [917, 169] on link "Process" at bounding box center [917, 170] width 35 height 15
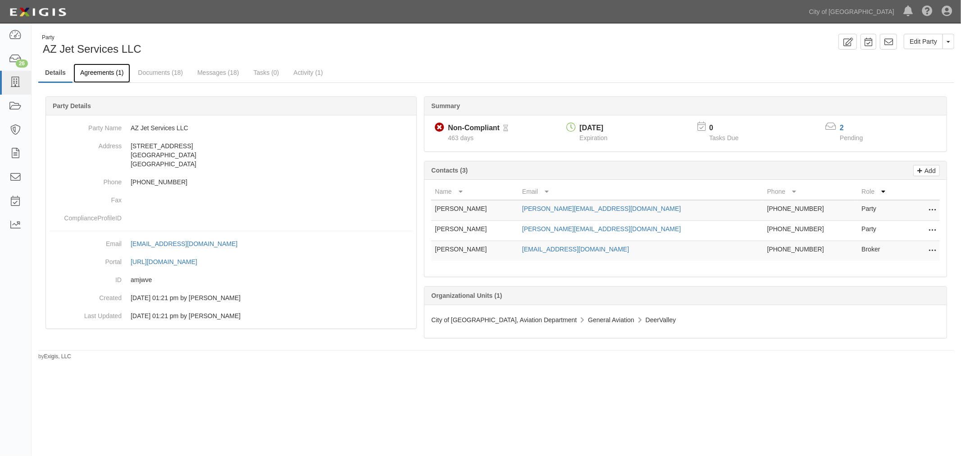
click at [110, 71] on link "Agreements (1)" at bounding box center [101, 73] width 57 height 19
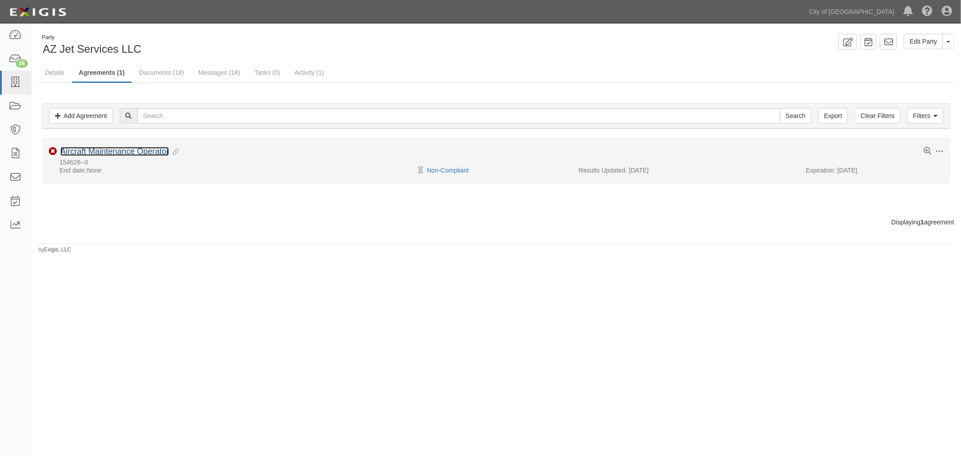
click at [95, 151] on link "Aircraft Maintenance Operator" at bounding box center [114, 151] width 109 height 9
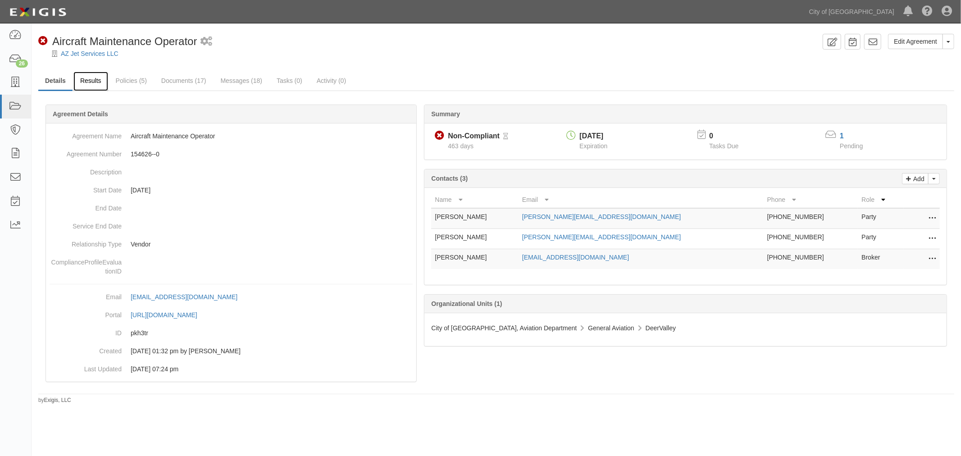
click at [98, 75] on link "Results" at bounding box center [90, 81] width 35 height 19
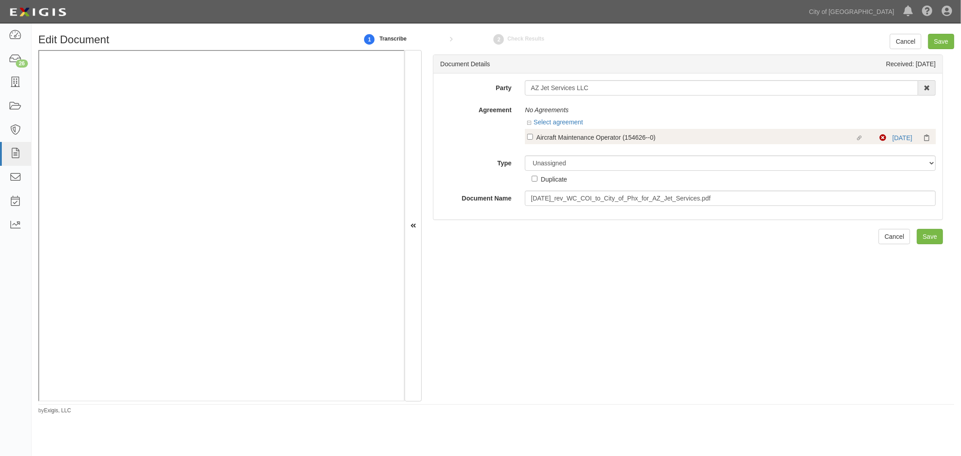
drag, startPoint x: 551, startPoint y: 132, endPoint x: 548, endPoint y: 139, distance: 7.7
click at [550, 134] on div "Linked agreement Aircraft Maintenance Operator (154626--0) Linked agreement Non…" at bounding box center [730, 136] width 411 height 15
click at [548, 139] on div "Aircraft Maintenance Operator (154626--0)" at bounding box center [695, 137] width 319 height 10
click at [533, 139] on input "Linked agreement Aircraft Maintenance Operator (154626--0) Linked agreement" at bounding box center [530, 137] width 6 height 6
checkbox input "true"
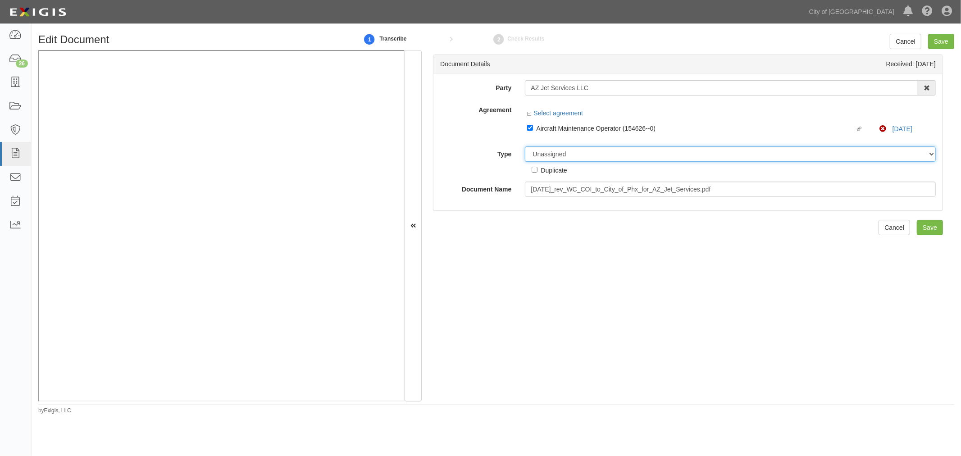
click at [549, 162] on select "Unassigned Binder Cancellation Notice Certificate Contract Endorsement Insuranc…" at bounding box center [730, 153] width 411 height 15
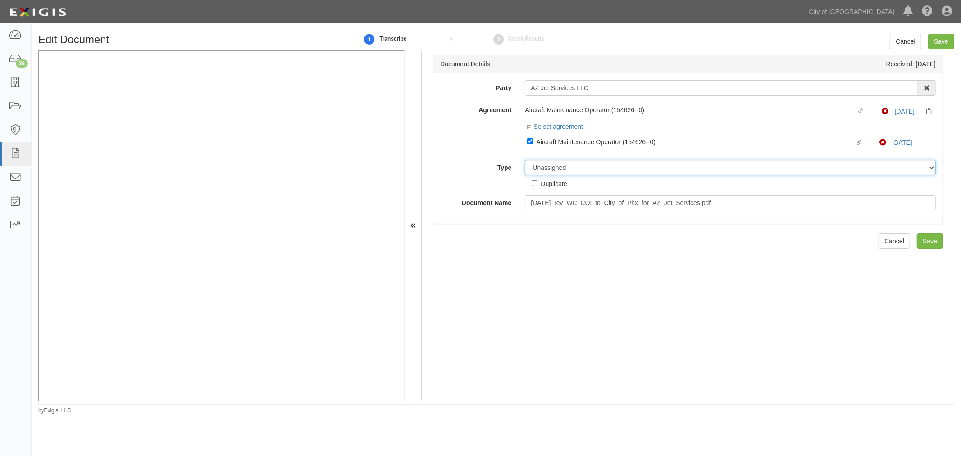
select select "OtherDetail"
click at [525, 161] on select "Unassigned Binder Cancellation Notice Certificate Contract Endorsement Insuranc…" at bounding box center [730, 167] width 411 height 15
click at [563, 185] on div "Duplicate" at bounding box center [553, 183] width 26 height 10
click at [537, 185] on input "Duplicate" at bounding box center [534, 183] width 6 height 6
checkbox input "true"
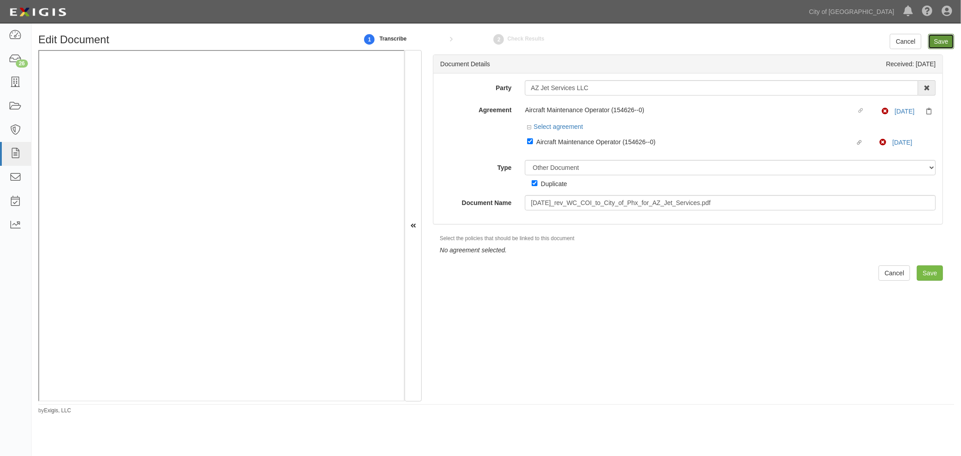
click at [940, 43] on input "Save" at bounding box center [941, 41] width 26 height 15
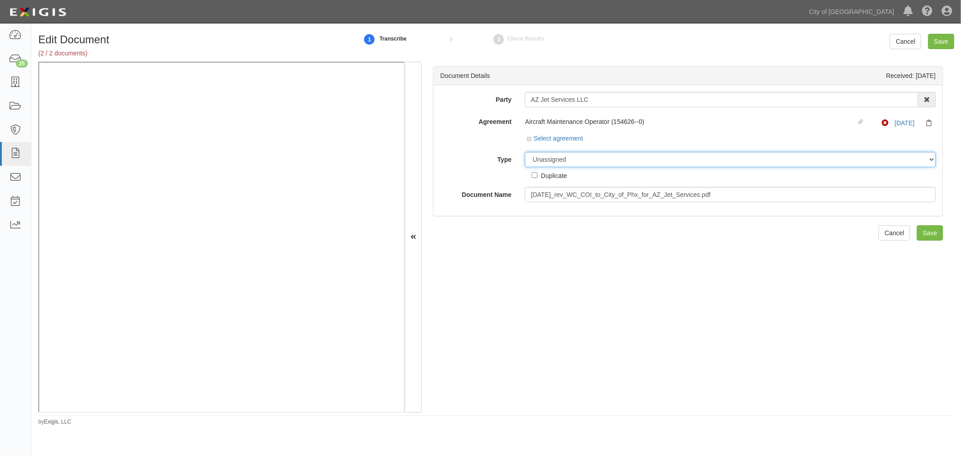
click at [567, 160] on select "Unassigned Binder Cancellation Notice Certificate Contract Endorsement Insuranc…" at bounding box center [730, 159] width 411 height 15
select select "OtherDetail"
click at [525, 152] on select "Unassigned Binder Cancellation Notice Certificate Contract Endorsement Insuranc…" at bounding box center [730, 159] width 411 height 15
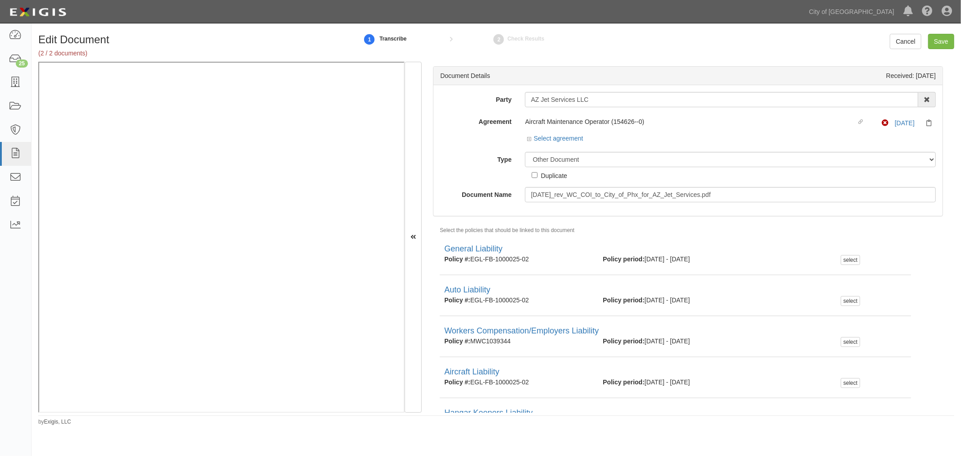
click at [542, 179] on div "Duplicate" at bounding box center [553, 175] width 26 height 10
click at [537, 178] on input "Duplicate" at bounding box center [534, 175] width 6 height 6
checkbox input "true"
click at [937, 49] on input "Save" at bounding box center [941, 41] width 26 height 15
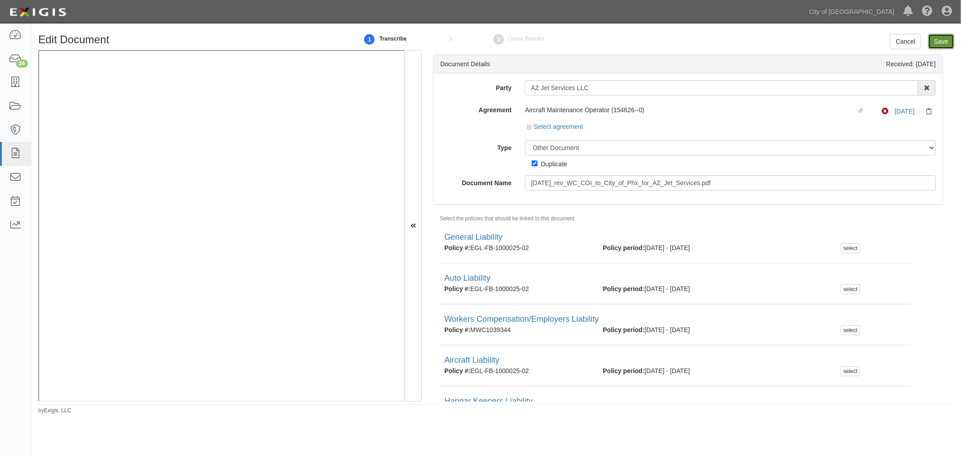
click at [942, 36] on input "Save" at bounding box center [941, 41] width 26 height 15
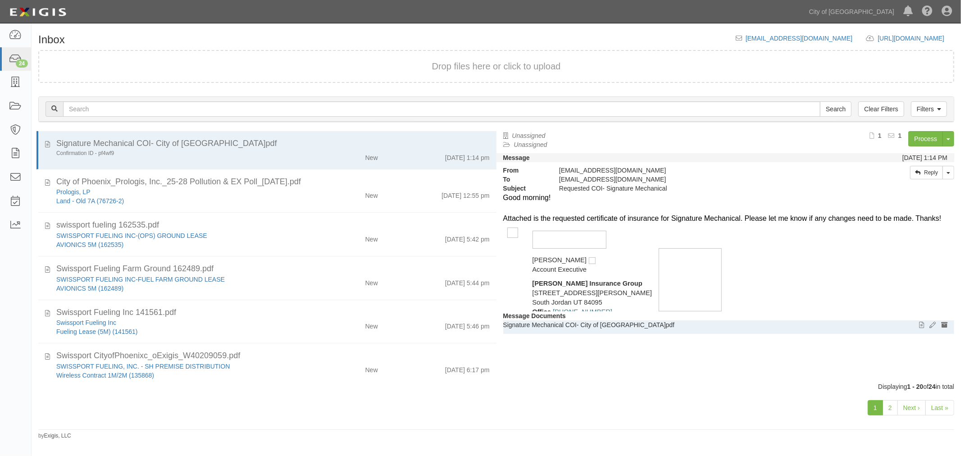
click at [581, 321] on p "Signature Mechanical COI- City of Phoenix.pdf" at bounding box center [725, 324] width 445 height 9
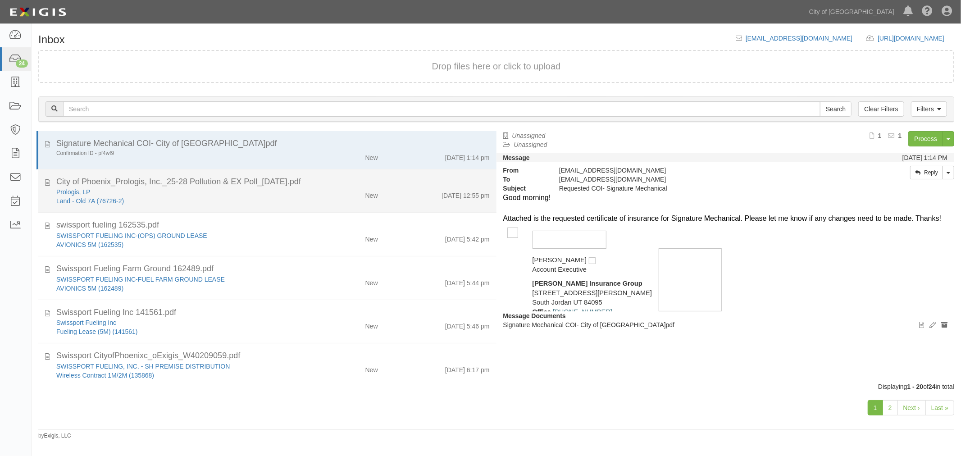
click at [217, 202] on div "Land - Old 7A (76726-2)" at bounding box center [179, 200] width 247 height 9
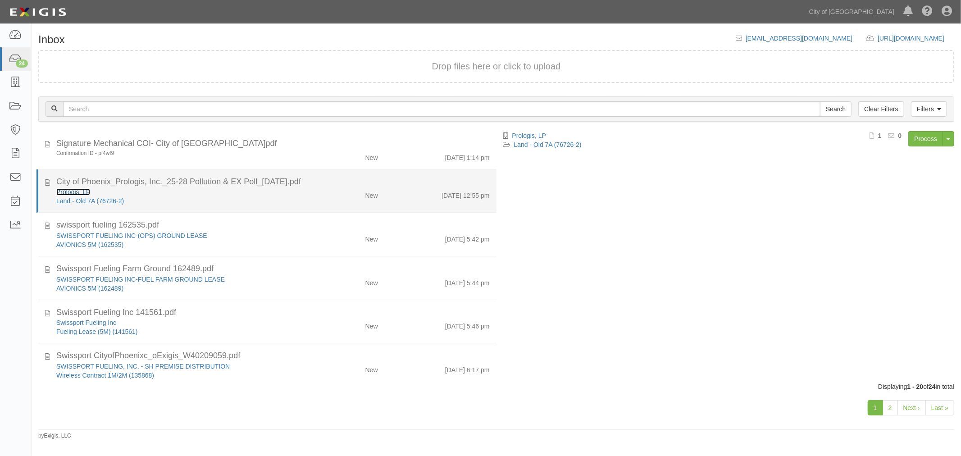
click at [77, 189] on link "Prologis, LP" at bounding box center [73, 191] width 34 height 7
click at [342, 182] on div "City of Phoenix_Prologis, Inc._25-28 Pollution & EX Poll_9-5-2025.pdf" at bounding box center [272, 182] width 433 height 12
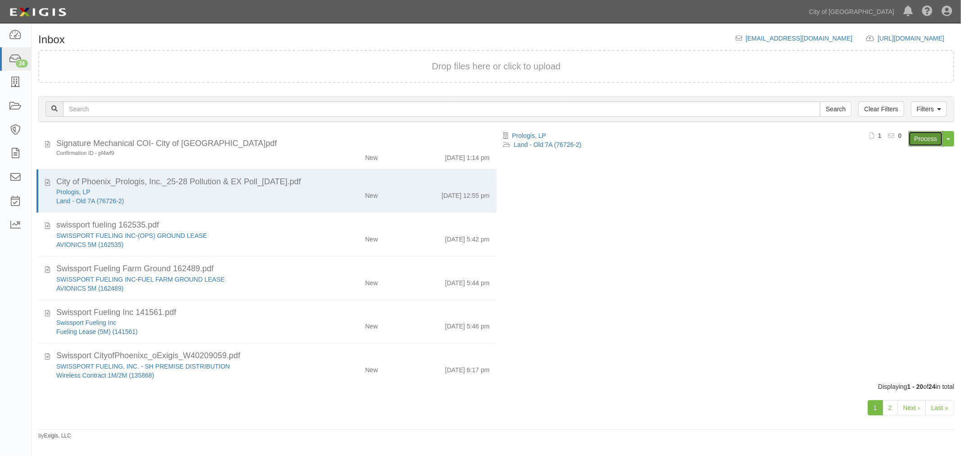
click at [935, 136] on link "Process" at bounding box center [925, 138] width 35 height 15
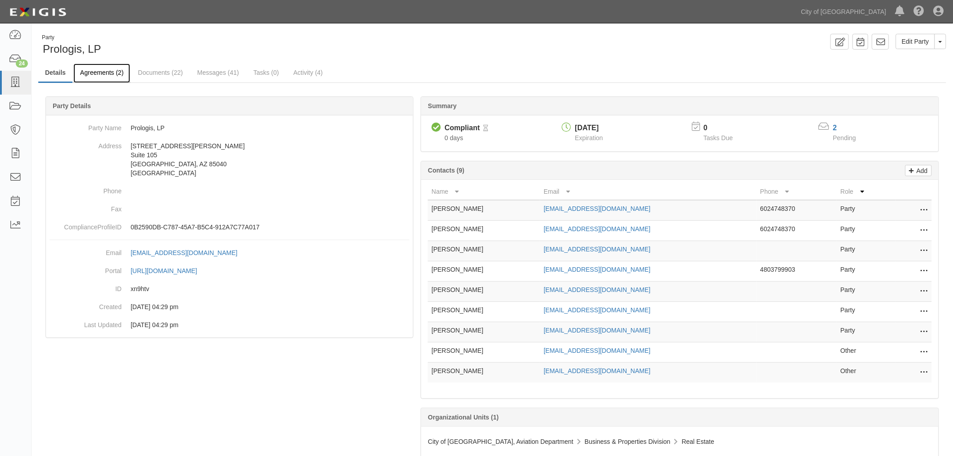
click at [106, 69] on link "Agreements (2)" at bounding box center [101, 73] width 57 height 19
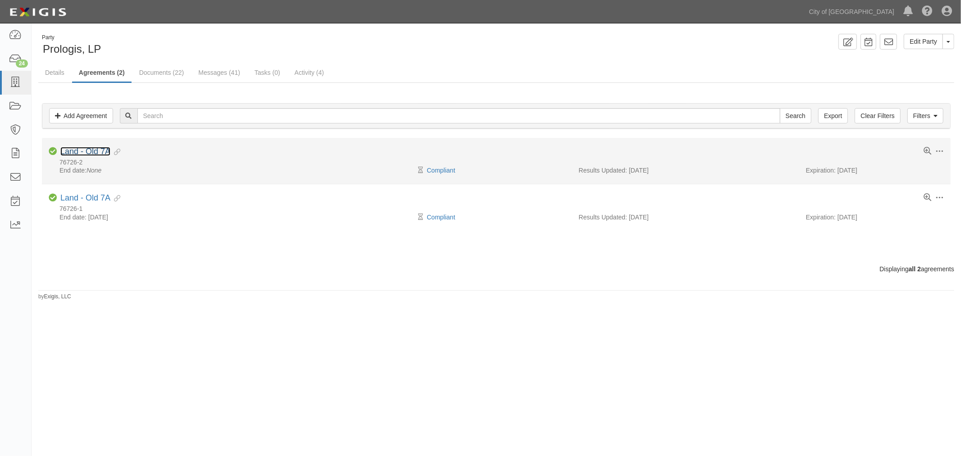
click at [104, 154] on link "Land - Old 7A" at bounding box center [85, 151] width 50 height 9
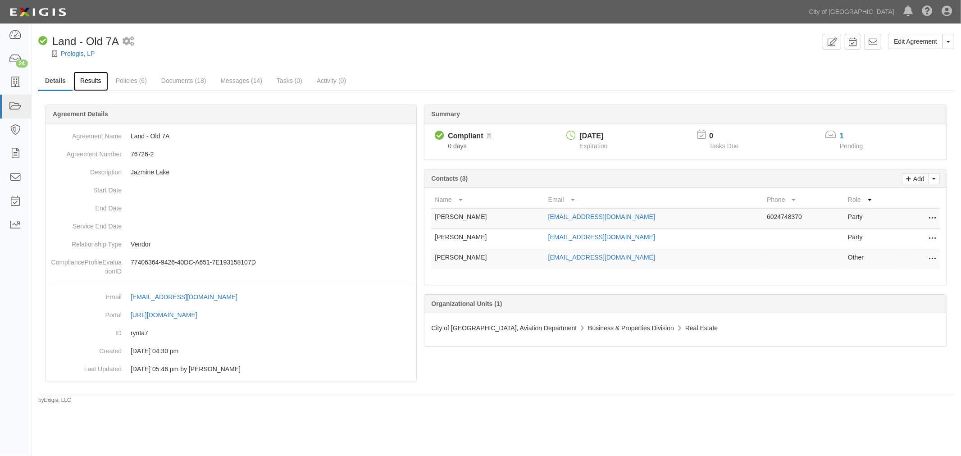
click at [87, 86] on link "Results" at bounding box center [90, 81] width 35 height 19
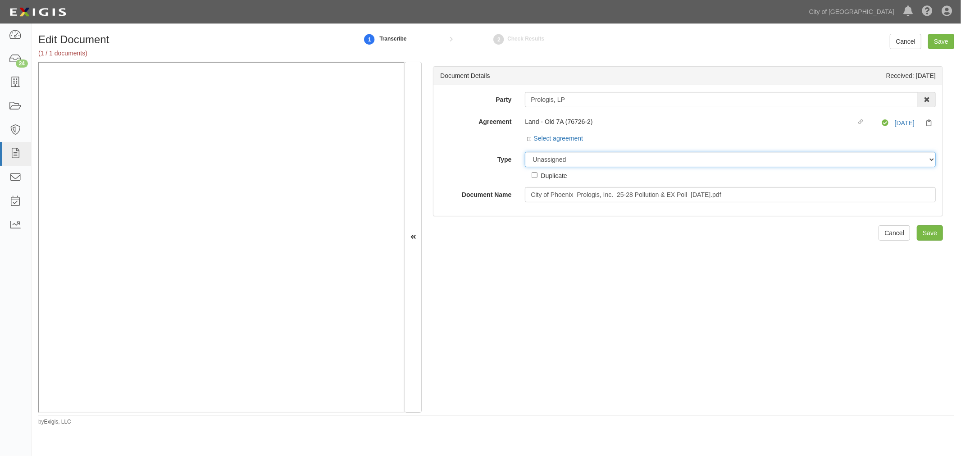
click at [673, 164] on select "Unassigned Binder Cancellation Notice Certificate Contract Endorsement Insuranc…" at bounding box center [730, 159] width 411 height 15
select select "OtherDetail"
click at [525, 152] on select "Unassigned Binder Cancellation Notice Certificate Contract Endorsement Insuranc…" at bounding box center [730, 159] width 411 height 15
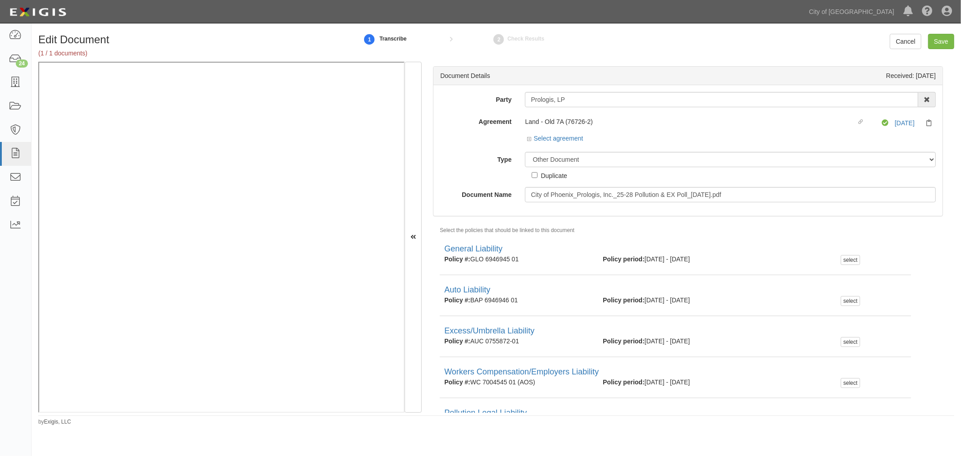
click at [538, 174] on label "Duplicate" at bounding box center [548, 175] width 35 height 10
click at [537, 174] on input "Duplicate" at bounding box center [534, 175] width 6 height 6
checkbox input "true"
click at [948, 44] on input "Save" at bounding box center [941, 41] width 26 height 15
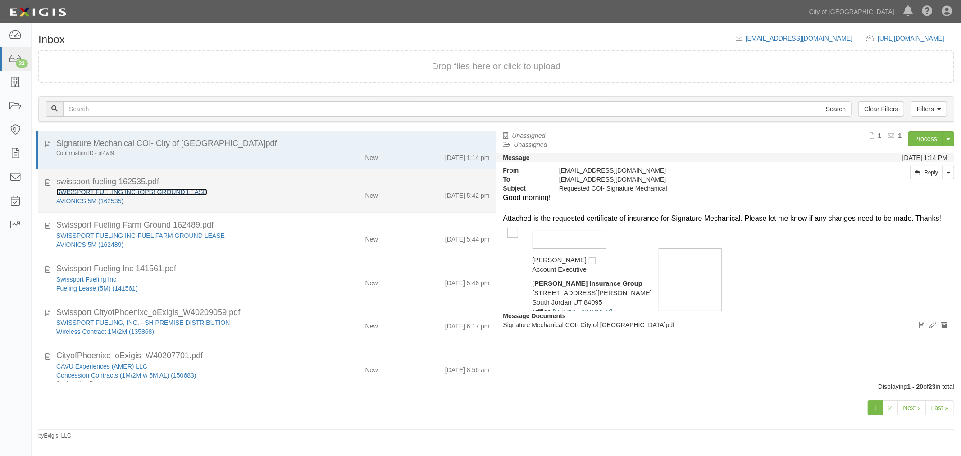
click at [75, 189] on link "SWISSPORT FUELING INC-(OPS) GROUND LEASE" at bounding box center [131, 191] width 151 height 7
drag, startPoint x: 273, startPoint y: 204, endPoint x: 279, endPoint y: 205, distance: 5.9
click at [275, 204] on div "AVIONICS 5M (162535)" at bounding box center [179, 200] width 247 height 9
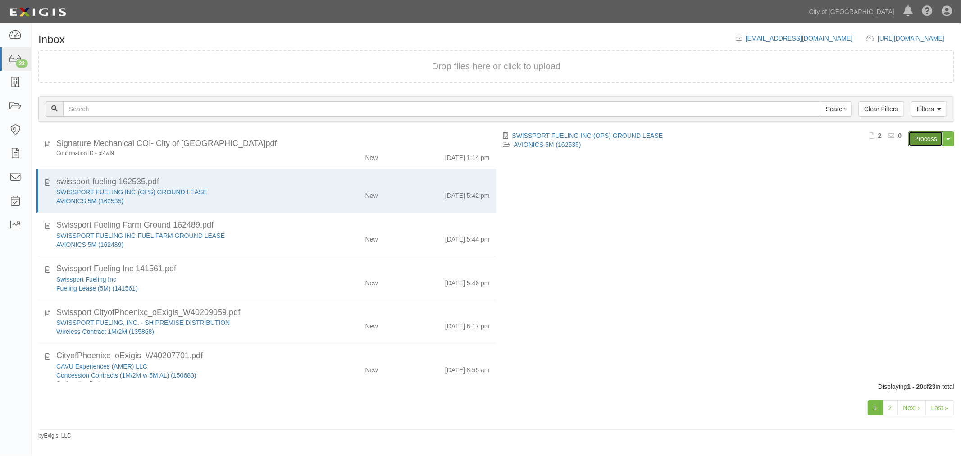
click at [920, 134] on link "Process" at bounding box center [925, 138] width 35 height 15
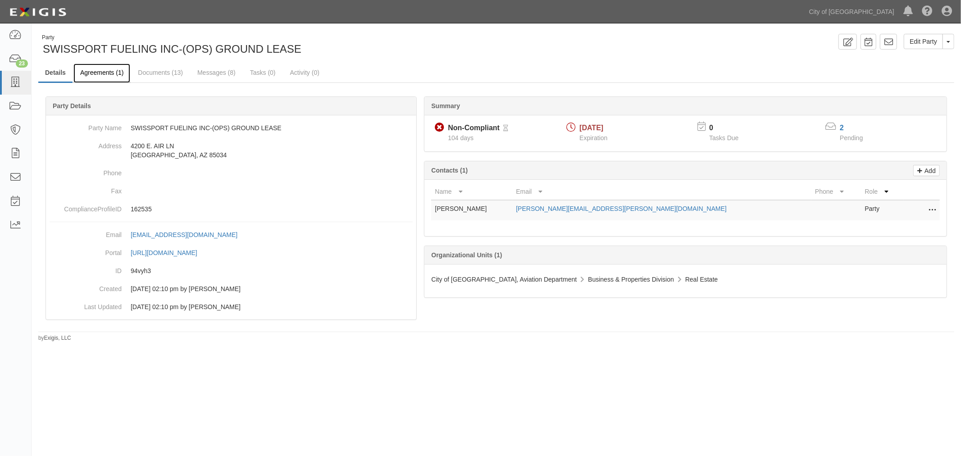
click at [102, 71] on link "Agreements (1)" at bounding box center [101, 73] width 57 height 19
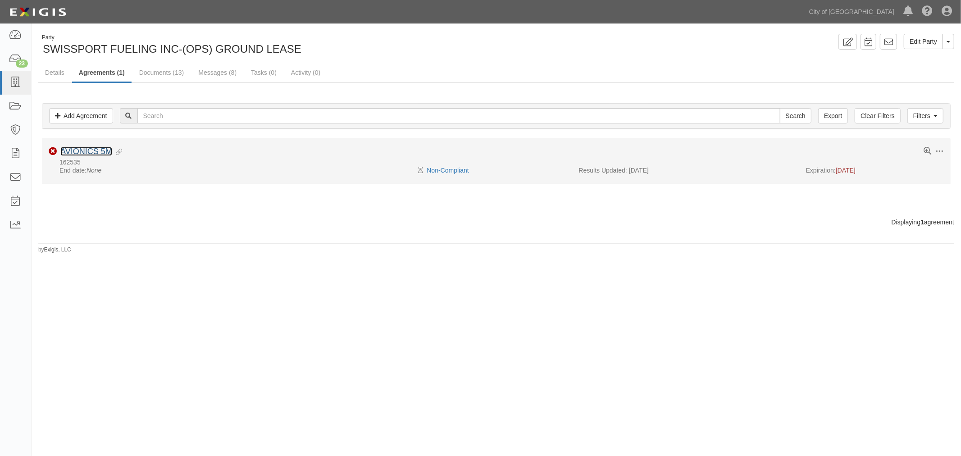
click at [88, 152] on link "AVIONICS 5M" at bounding box center [86, 151] width 52 height 9
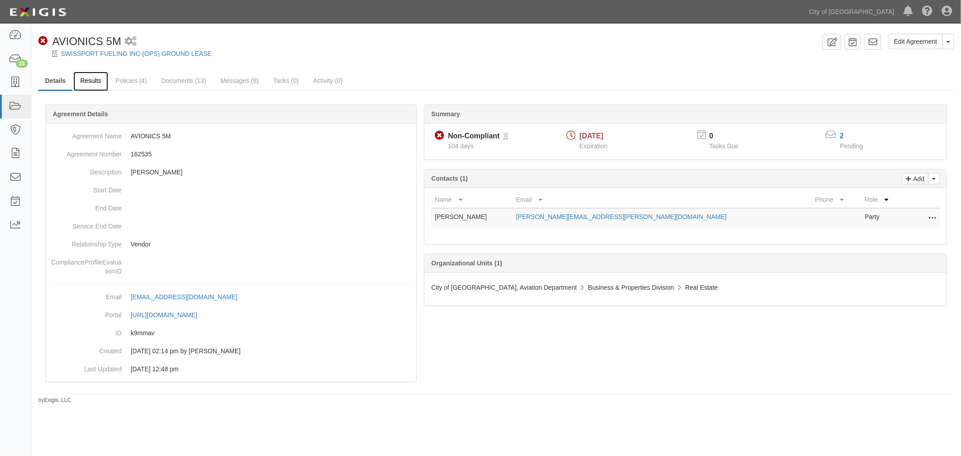
click at [95, 82] on link "Results" at bounding box center [90, 81] width 35 height 19
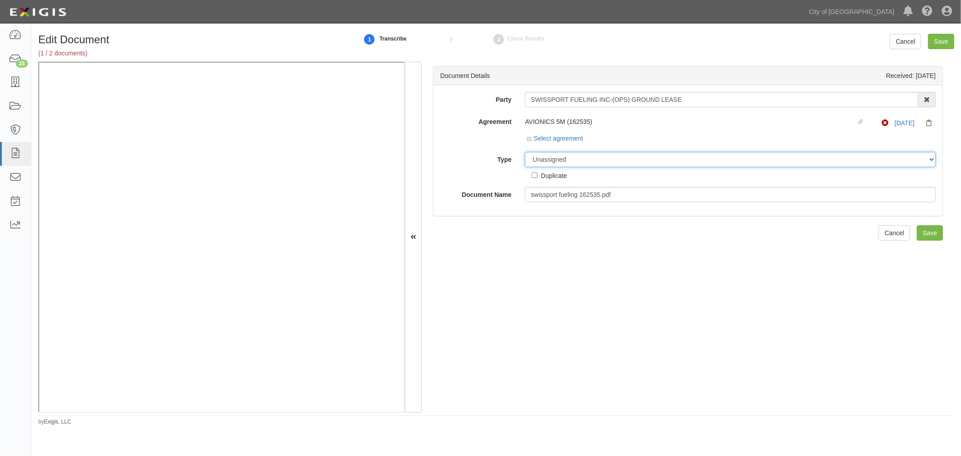
drag, startPoint x: 545, startPoint y: 164, endPoint x: 549, endPoint y: 166, distance: 4.9
click at [545, 164] on select "Unassigned Binder Cancellation Notice Certificate Contract Endorsement Insuranc…" at bounding box center [730, 159] width 411 height 15
select select "CertificateDetail"
click at [525, 152] on select "Unassigned Binder Cancellation Notice Certificate Contract Endorsement Insuranc…" at bounding box center [730, 159] width 411 height 15
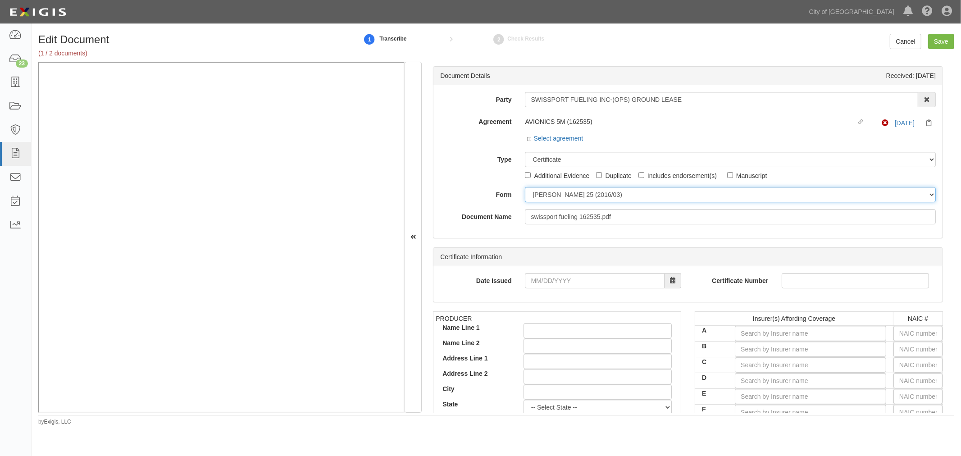
click at [563, 200] on select "[PERSON_NAME] 25 (2016/03) [PERSON_NAME] 101 [PERSON_NAME] 855 NY (2014/05) Gen…" at bounding box center [730, 194] width 411 height 15
select select "GeneralFormDetail"
click at [525, 187] on select "[PERSON_NAME] 25 (2016/03) [PERSON_NAME] 101 [PERSON_NAME] 855 NY (2014/05) Gen…" at bounding box center [730, 194] width 411 height 15
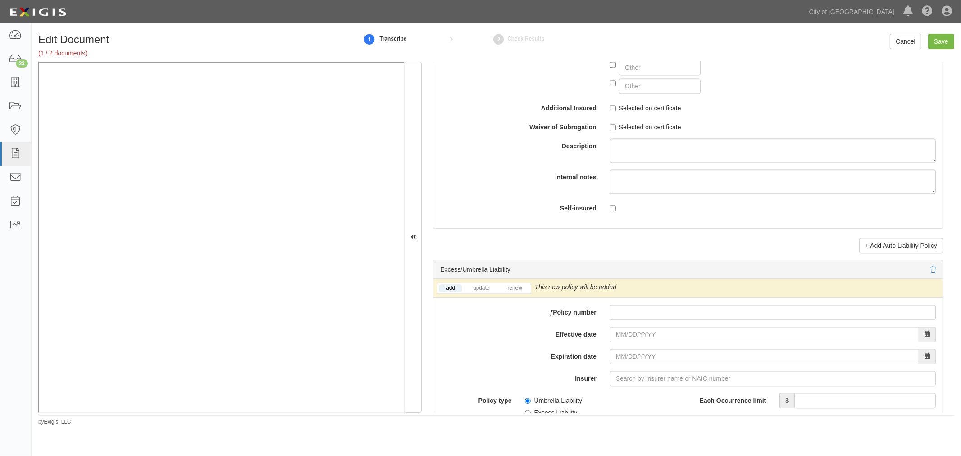
scroll to position [1751, 0]
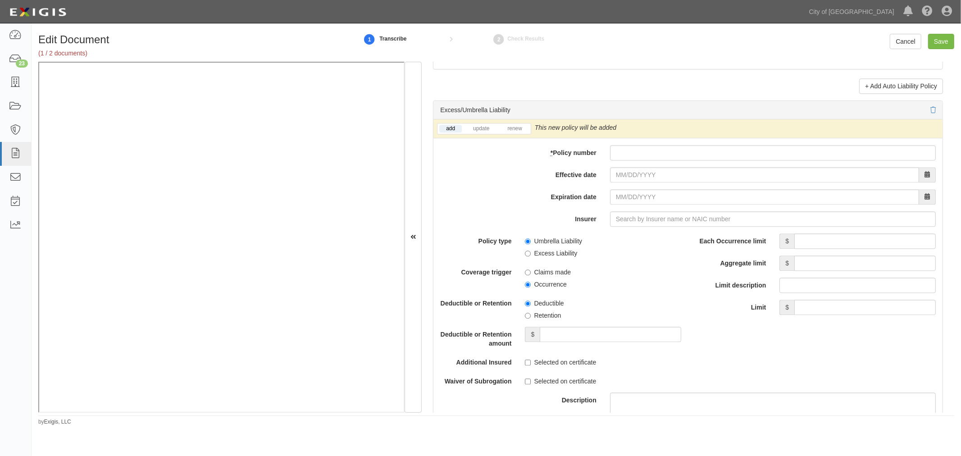
click at [632, 146] on div "add update renew This new policy will be added This new policy will update exis…" at bounding box center [687, 313] width 509 height 388
click at [631, 151] on input "* Policy number" at bounding box center [773, 152] width 326 height 15
paste input "08HV6BS7DKX"
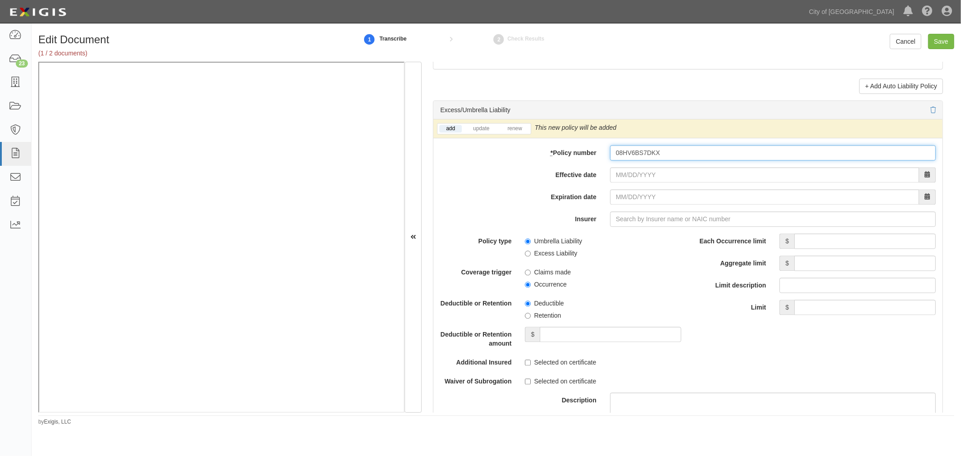
type input "08HV6BS7DKX"
drag, startPoint x: 505, startPoint y: 123, endPoint x: 512, endPoint y: 127, distance: 8.1
click at [506, 123] on div "add update renew This new policy will be added This new policy will update exis…" at bounding box center [687, 128] width 509 height 19
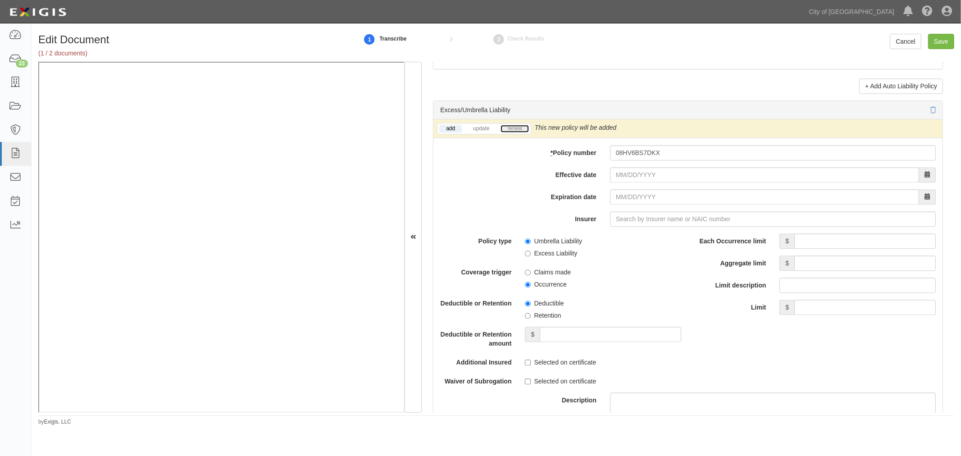
click at [513, 128] on link "renew" at bounding box center [514, 129] width 28 height 8
drag, startPoint x: 513, startPoint y: 128, endPoint x: 589, endPoint y: 154, distance: 80.0
click at [514, 128] on link "renew" at bounding box center [514, 129] width 28 height 8
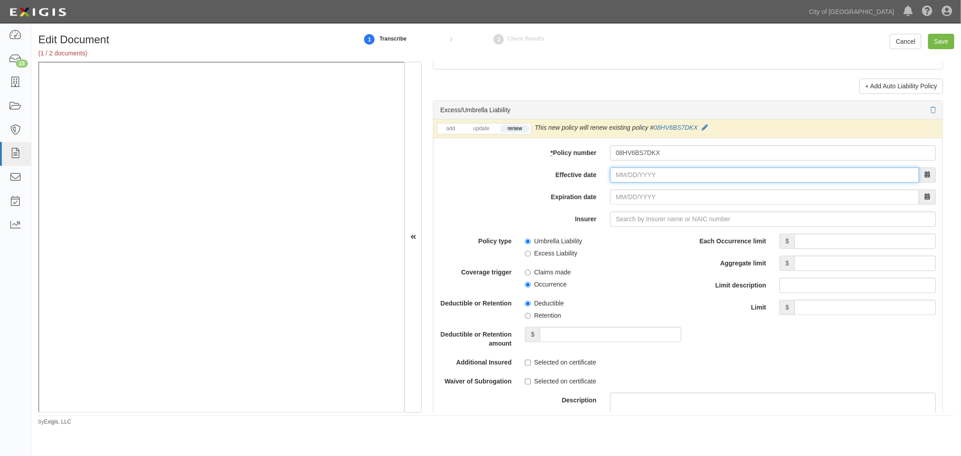
click at [628, 177] on input "Effective date" at bounding box center [764, 174] width 309 height 15
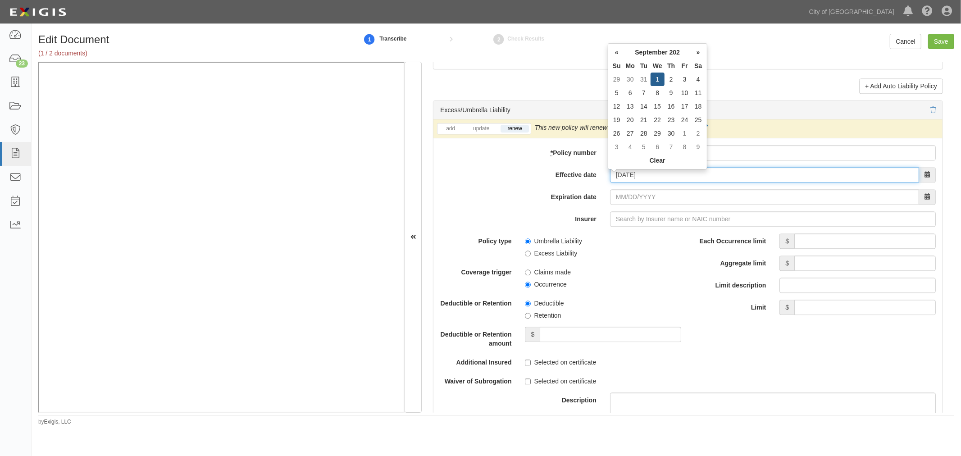
type input "09/01/2025"
type input "09/01/2026"
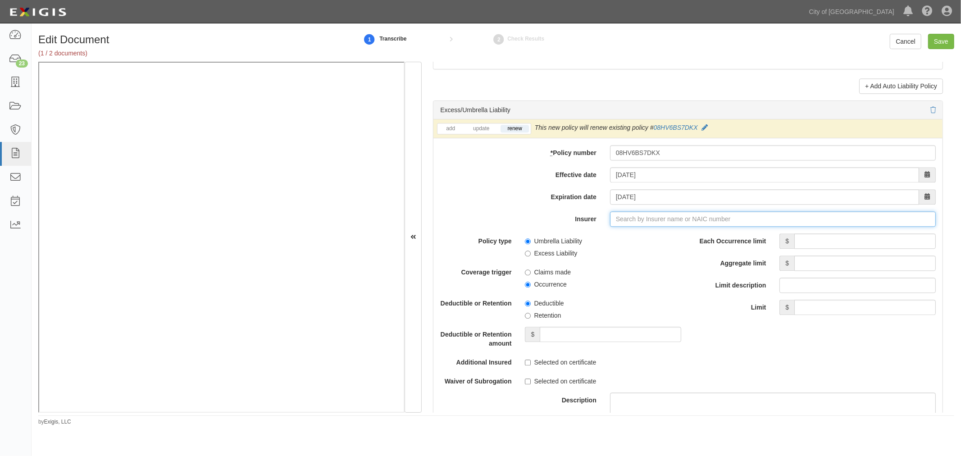
type input "21st Century Advantage Insurance Company (25232) NR Rating"
type input "2"
click at [583, 241] on div "Twin City Fire Insurance Company ( 29459 ) A+ XV Rating" at bounding box center [640, 236] width 177 height 12
type input "Twin City Fire Insurance Company (29459) A+ XV Rating"
click at [794, 244] on input "Each Occurrence limit" at bounding box center [864, 240] width 141 height 15
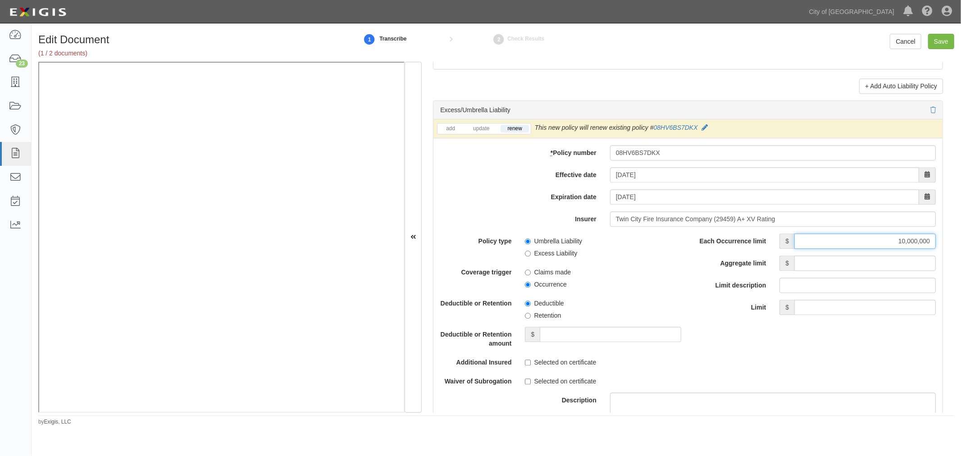
type input "10,000,000"
click at [809, 267] on input "Aggregate limit" at bounding box center [864, 262] width 141 height 15
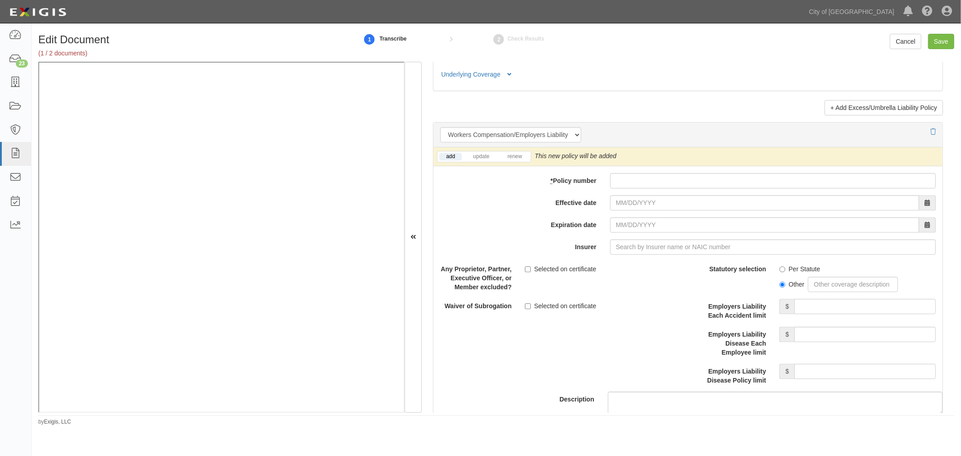
scroll to position [2252, 0]
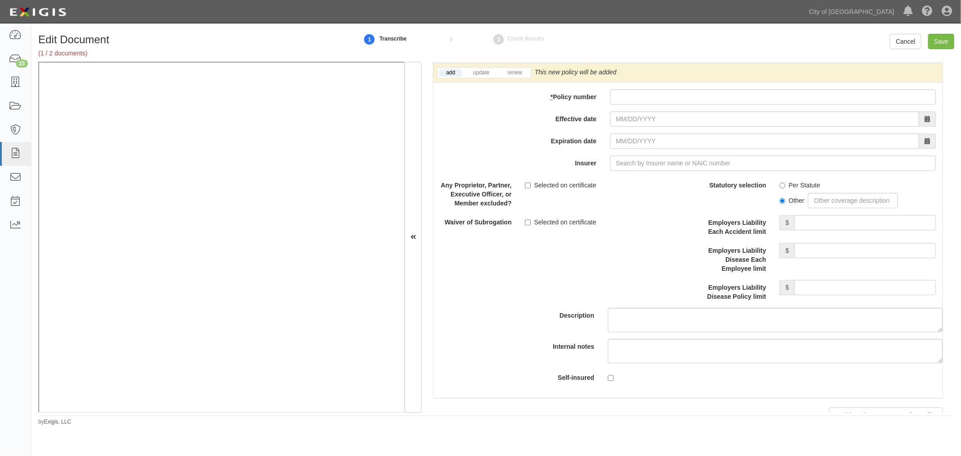
type input "10,000,000"
click at [632, 109] on div "add update renew This new policy will be added This new policy will update exis…" at bounding box center [687, 231] width 509 height 334
paste input "14WCI0500914"
click at [633, 104] on input "14WCI0500914" at bounding box center [773, 96] width 326 height 15
type input "14WCI0500914"
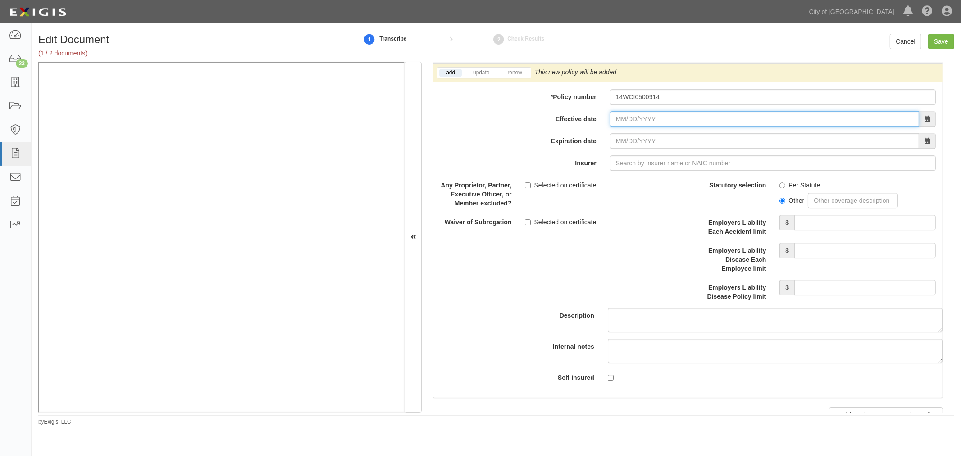
click at [633, 121] on input "Effective date" at bounding box center [764, 118] width 309 height 15
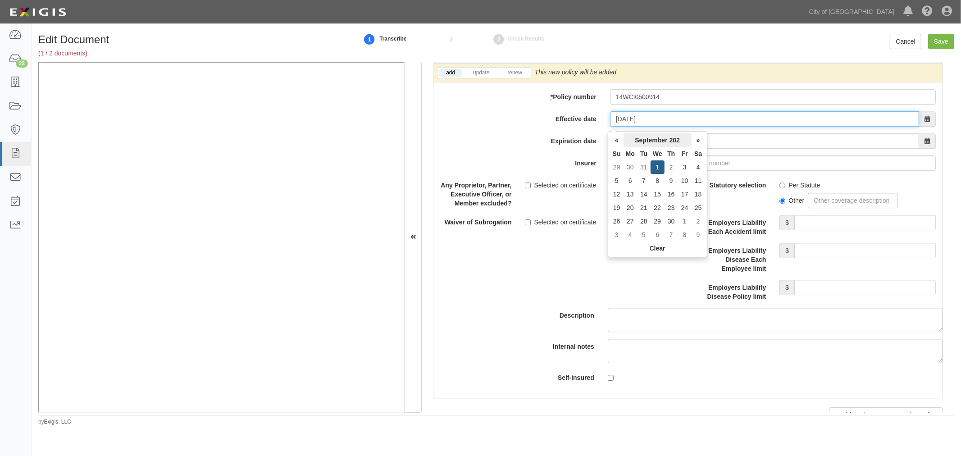
type input "09/01/0202"
type input "09/01/0203"
drag, startPoint x: 678, startPoint y: 120, endPoint x: 558, endPoint y: 126, distance: 120.9
click at [558, 126] on div "Effective date 09/01/0202" at bounding box center [687, 118] width 509 height 15
type input "09/01/0202"
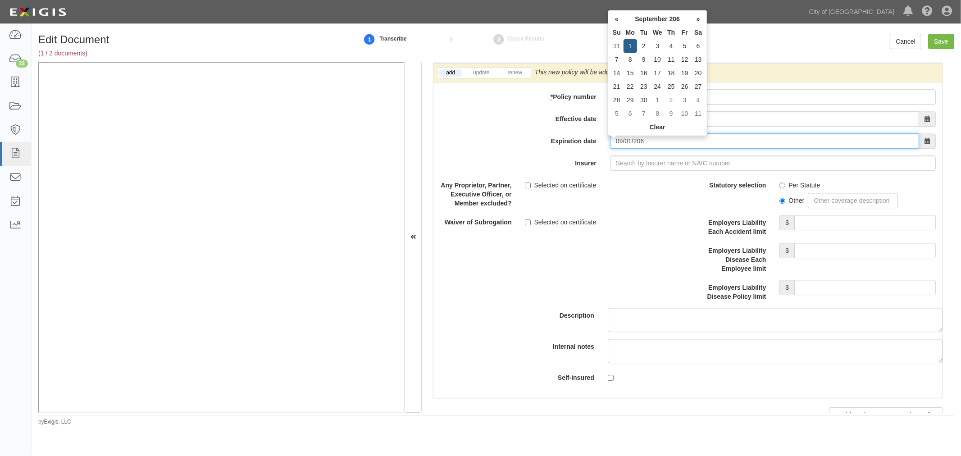
type input "09/01/0206"
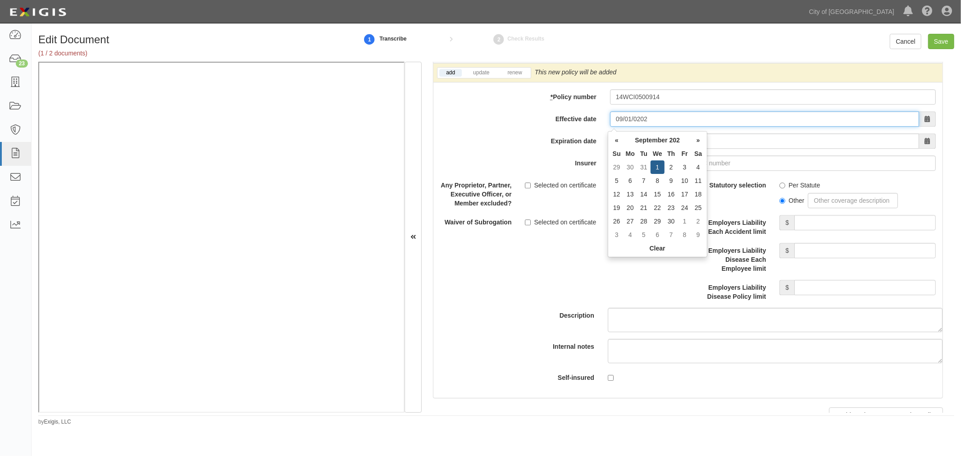
drag, startPoint x: 652, startPoint y: 121, endPoint x: 552, endPoint y: 124, distance: 100.5
click at [552, 124] on div "Effective date 09/01/0202" at bounding box center [687, 118] width 509 height 15
type input "09/01/2025"
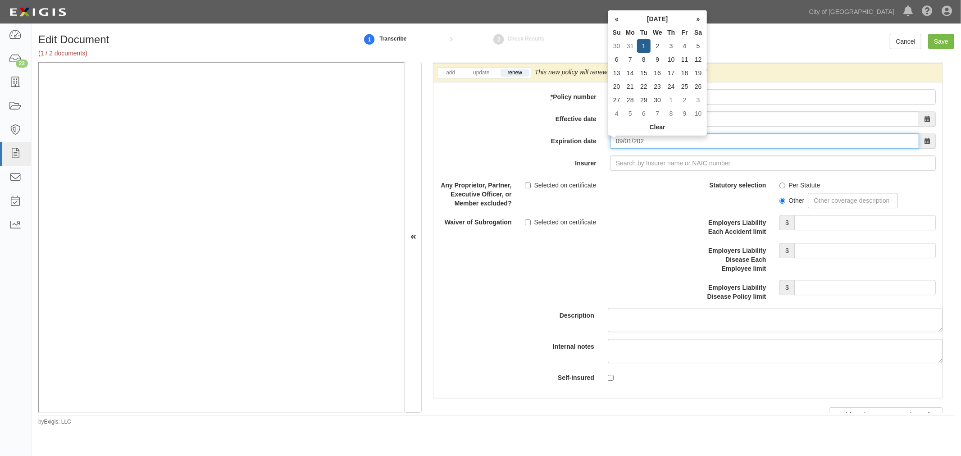
type input "[DATE]"
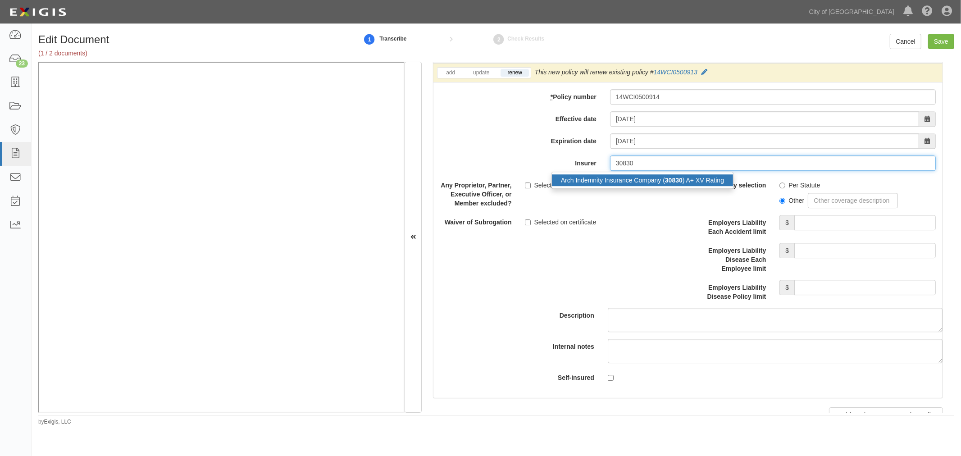
click at [611, 186] on div "Arch Indemnity Insurance Company ( 30830 ) A+ XV Rating" at bounding box center [642, 180] width 181 height 12
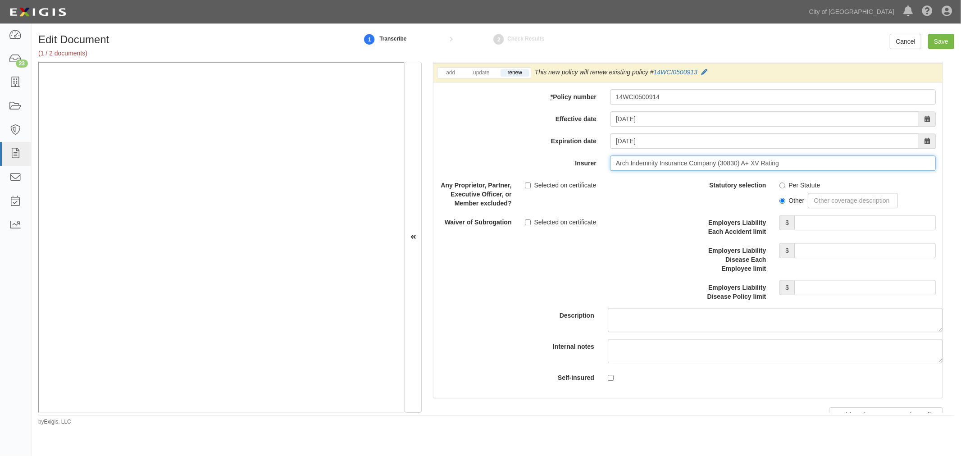
type input "Arch Indemnity Insurance Company (30830) A+ XV Rating"
click at [799, 193] on div "Other" at bounding box center [857, 199] width 156 height 18
click at [794, 188] on label "Per Statute" at bounding box center [799, 185] width 41 height 9
click at [785, 188] on input "Per Statute" at bounding box center [782, 185] width 6 height 6
radio input "true"
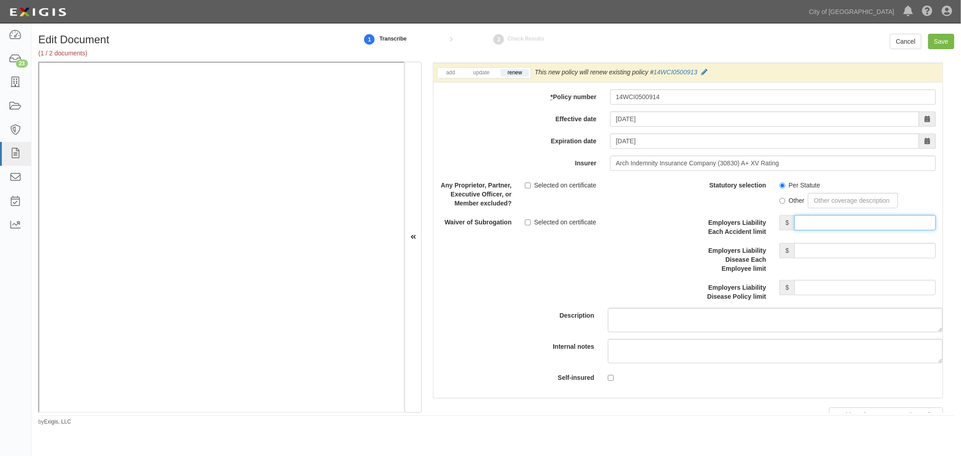
click at [805, 221] on input "Employers Liability Each Accident limit" at bounding box center [864, 222] width 141 height 15
type input "1,000,000"
click at [799, 250] on input "Employers Liability Disease Each Employee limit" at bounding box center [864, 250] width 141 height 15
type input "1,000,000"
click at [809, 291] on input "Employers Liability Disease Policy limit" at bounding box center [864, 287] width 141 height 15
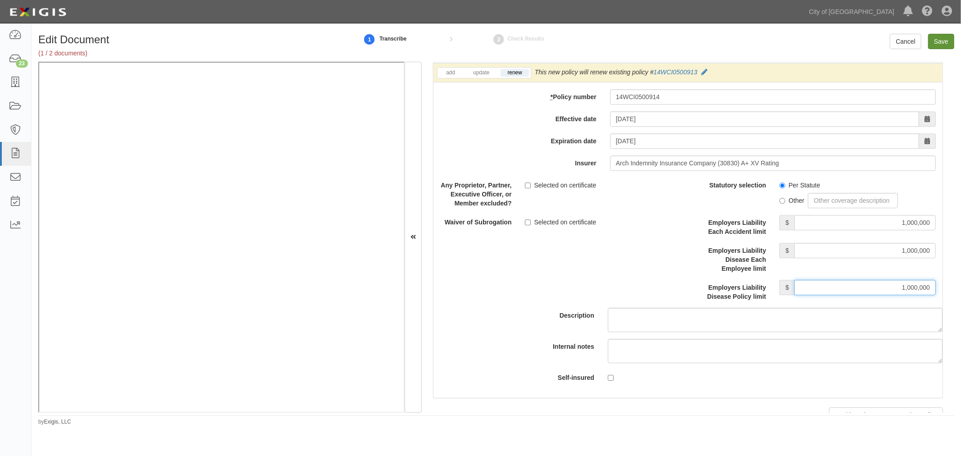
type input "1,000,000"
click at [946, 42] on input "Save" at bounding box center [941, 41] width 26 height 15
type input "10000000"
type input "1000000"
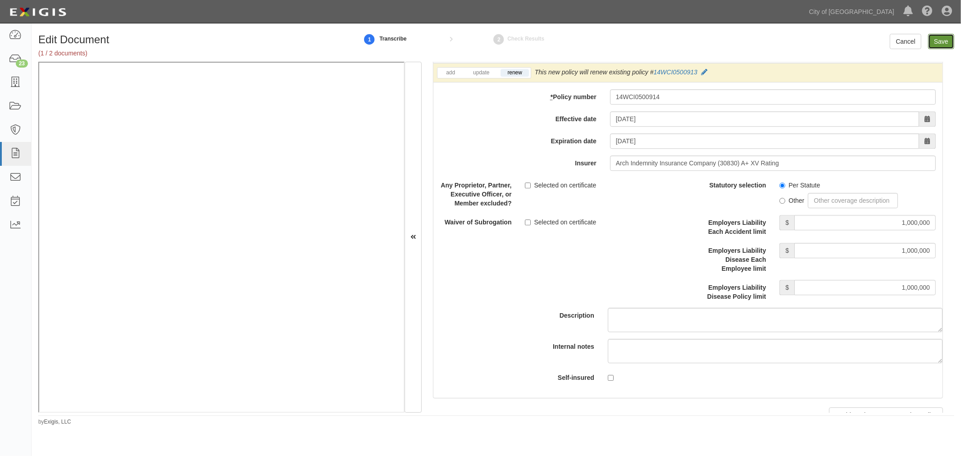
type input "1000000"
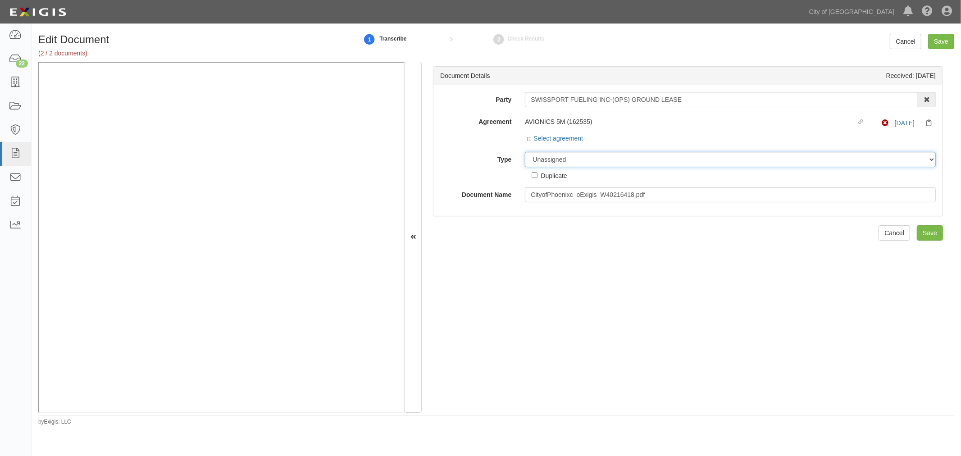
click at [571, 160] on select "Unassigned Binder Cancellation Notice Certificate Contract Endorsement Insuranc…" at bounding box center [730, 159] width 411 height 15
select select "OtherDetail"
click at [525, 152] on select "Unassigned Binder Cancellation Notice Certificate Contract Endorsement Insuranc…" at bounding box center [730, 159] width 411 height 15
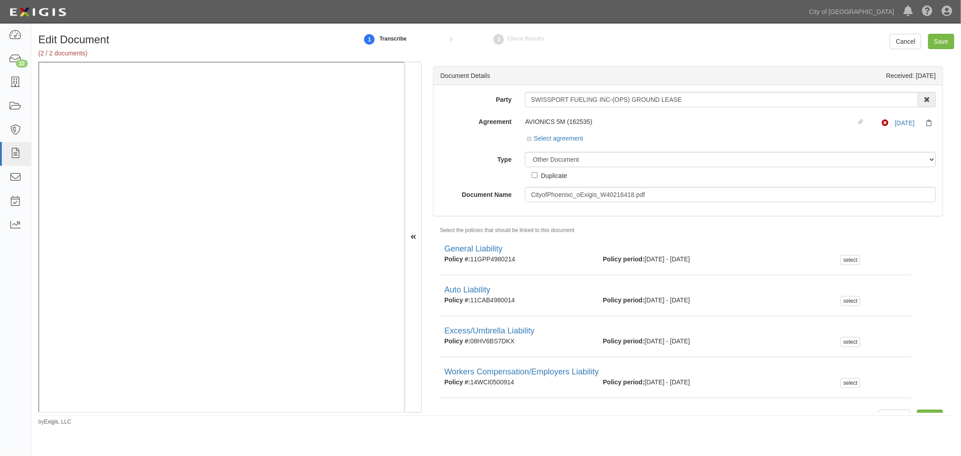
click at [549, 178] on div "Duplicate" at bounding box center [553, 175] width 26 height 10
click at [537, 178] on input "Duplicate" at bounding box center [534, 175] width 6 height 6
checkbox input "true"
click at [944, 39] on input "Save" at bounding box center [941, 41] width 26 height 15
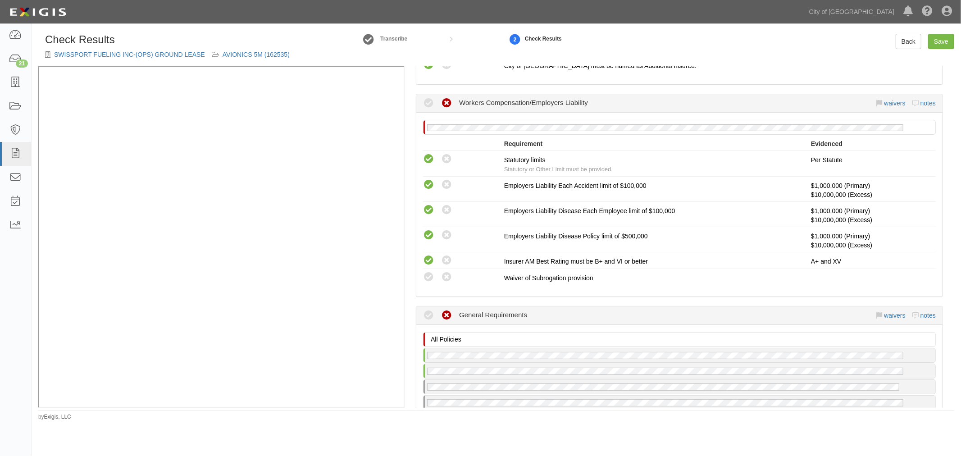
scroll to position [667, 0]
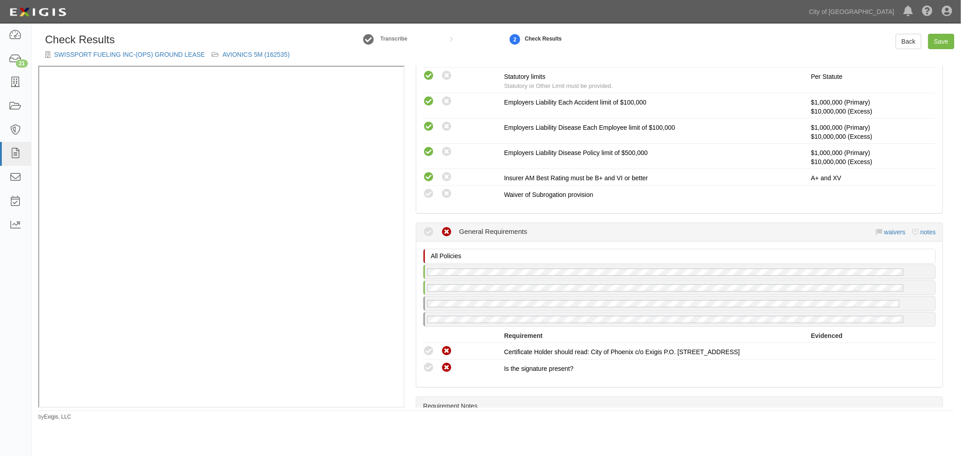
drag, startPoint x: 429, startPoint y: 194, endPoint x: 408, endPoint y: 202, distance: 22.5
click at [429, 194] on icon at bounding box center [428, 193] width 11 height 11
radio input "true"
click at [445, 192] on icon at bounding box center [446, 193] width 11 height 11
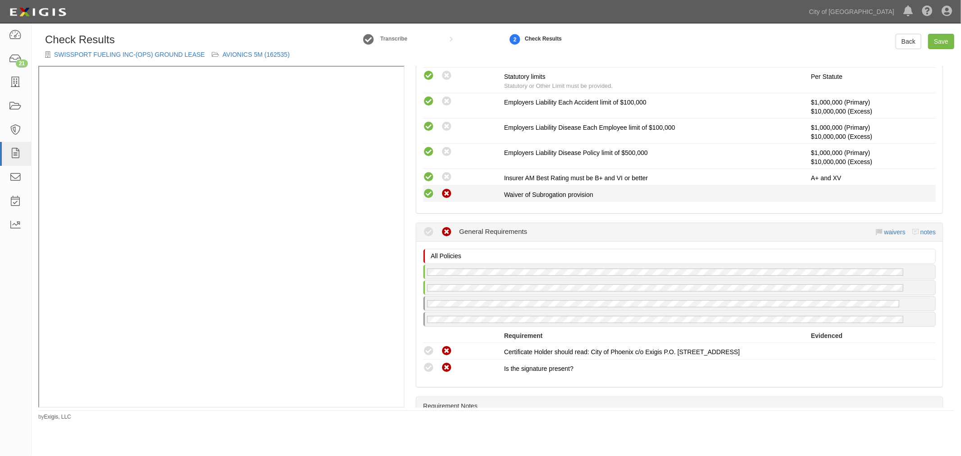
radio input "true"
radio input "false"
radio input "true"
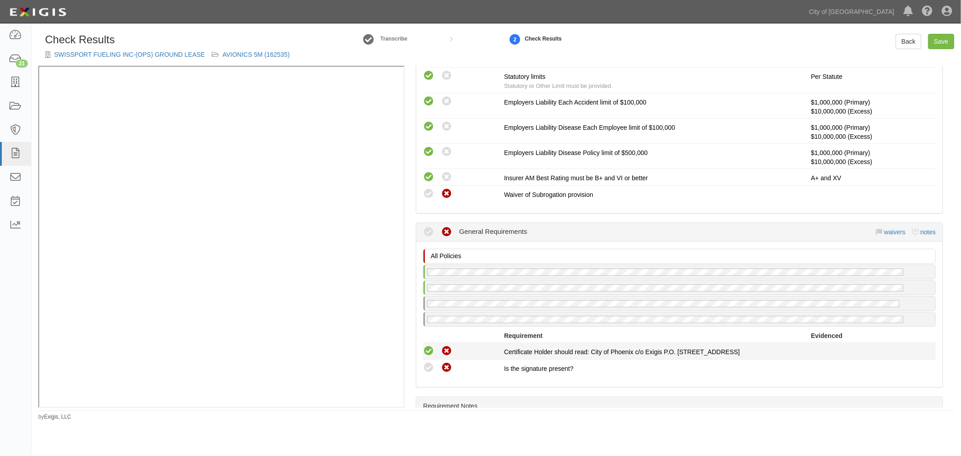
drag, startPoint x: 429, startPoint y: 342, endPoint x: 429, endPoint y: 348, distance: 5.4
click at [429, 343] on li "Compliant Waived Non-Compliant Certificate Holder should read: City of Phoenix …" at bounding box center [679, 351] width 513 height 17
drag, startPoint x: 426, startPoint y: 366, endPoint x: 428, endPoint y: 350, distance: 16.8
click at [426, 365] on icon at bounding box center [428, 367] width 11 height 11
radio input "true"
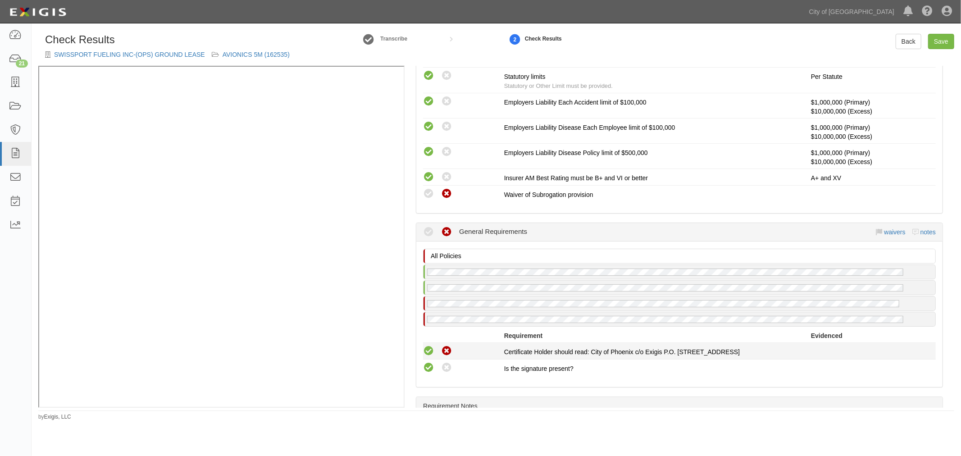
click at [428, 348] on icon at bounding box center [428, 350] width 11 height 11
radio input "true"
click at [930, 47] on link "Save" at bounding box center [941, 41] width 26 height 15
radio input "true"
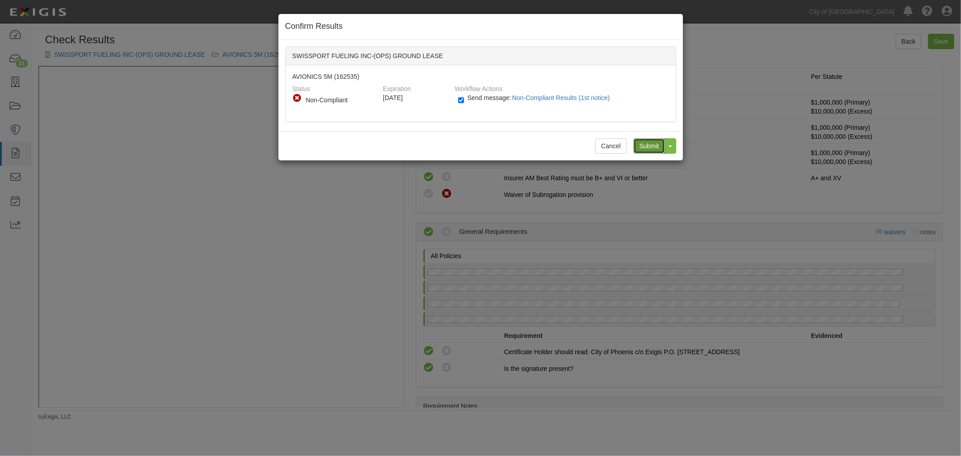
click at [654, 145] on input "Submit" at bounding box center [649, 145] width 32 height 15
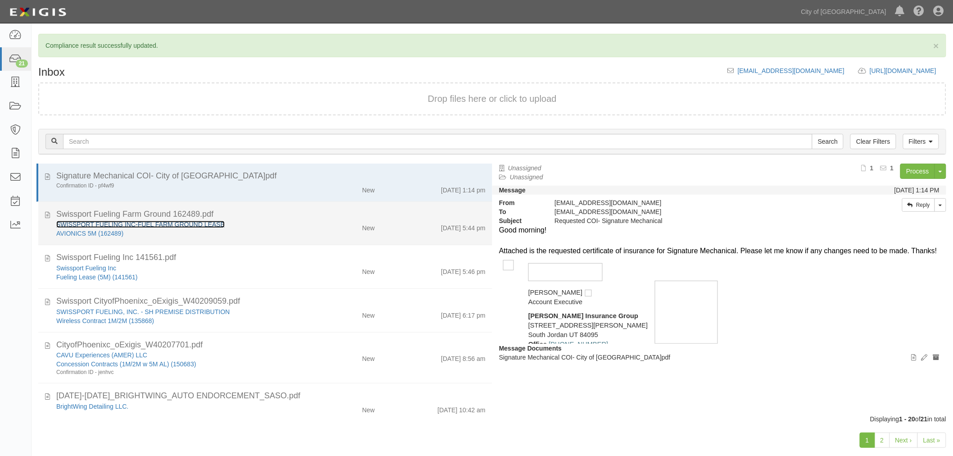
click at [146, 222] on link "SWISSPORT FUELING INC-FUEL FARM GROUND LEASE" at bounding box center [140, 224] width 168 height 7
drag, startPoint x: 393, startPoint y: 221, endPoint x: 410, endPoint y: 216, distance: 18.3
click at [399, 220] on div "[DATE] 5:44 pm" at bounding box center [436, 226] width 111 height 13
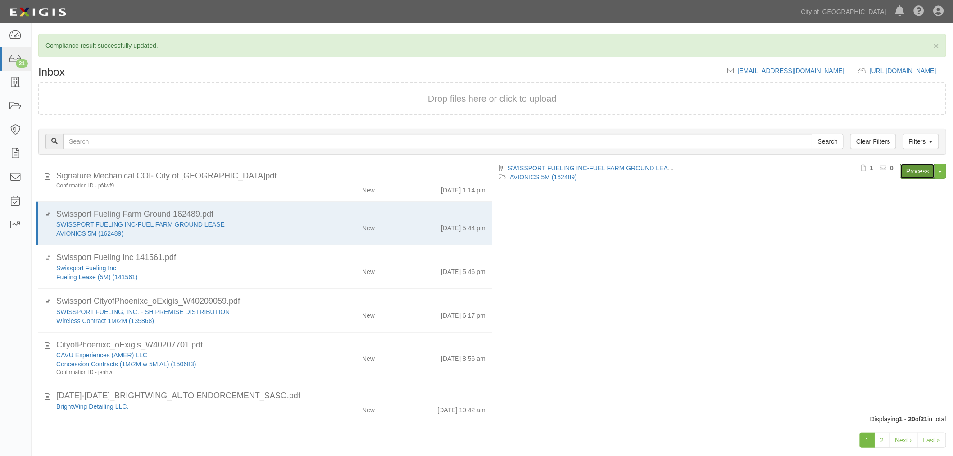
click at [917, 168] on link "Process" at bounding box center [917, 170] width 35 height 15
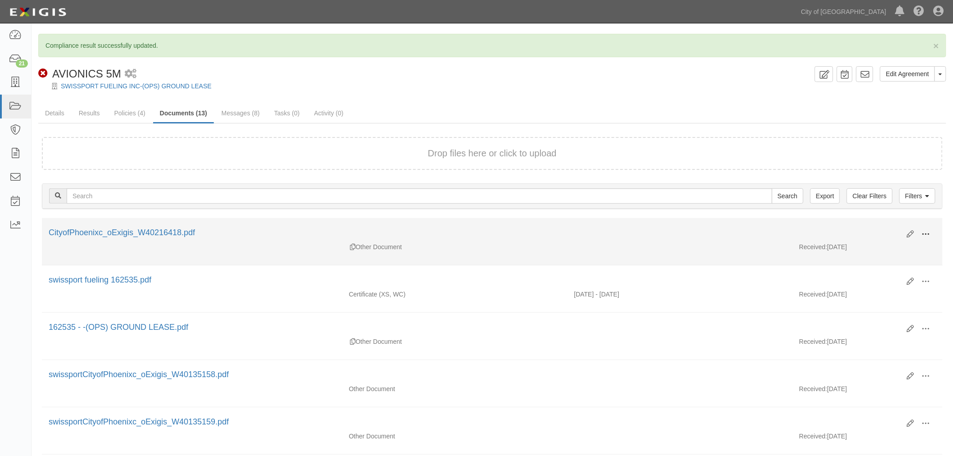
drag, startPoint x: 928, startPoint y: 230, endPoint x: 889, endPoint y: 247, distance: 42.2
click at [928, 232] on span at bounding box center [926, 234] width 8 height 8
click at [886, 248] on link "View" at bounding box center [882, 247] width 71 height 16
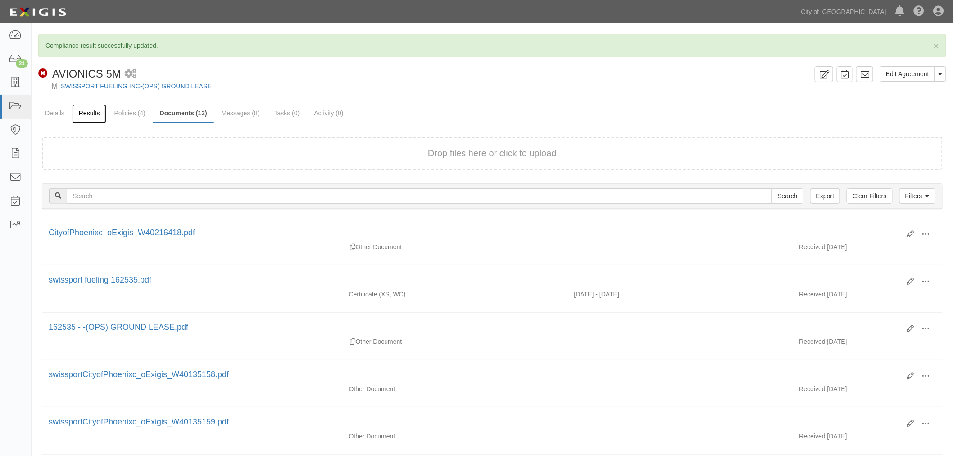
click at [100, 112] on link "Results" at bounding box center [89, 113] width 35 height 19
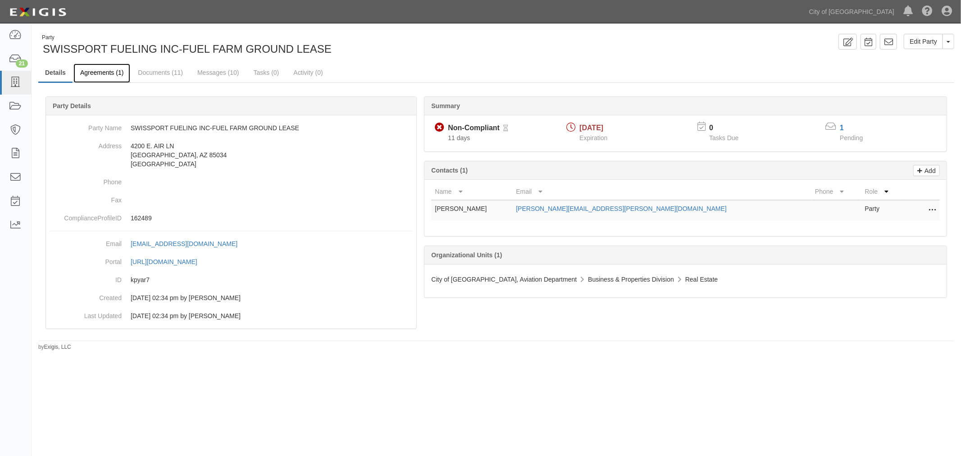
click at [97, 69] on link "Agreements (1)" at bounding box center [101, 73] width 57 height 19
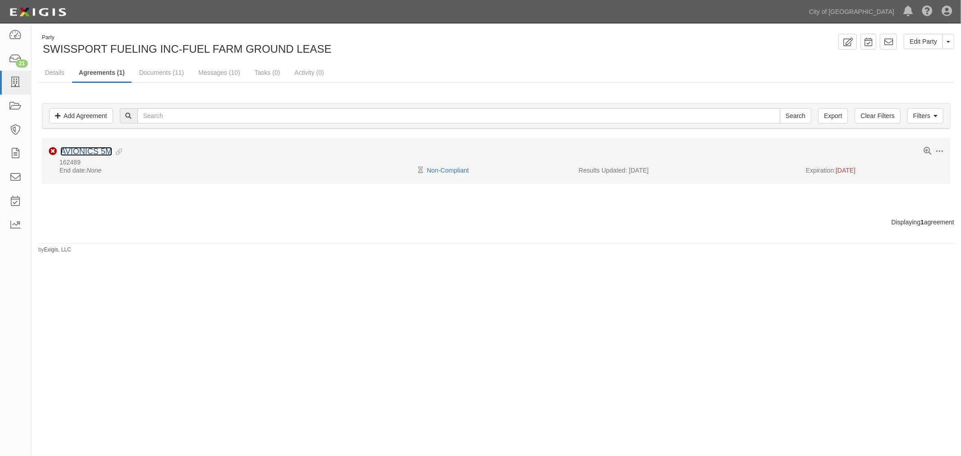
click at [70, 154] on link "AVIONICS 5M" at bounding box center [86, 151] width 52 height 9
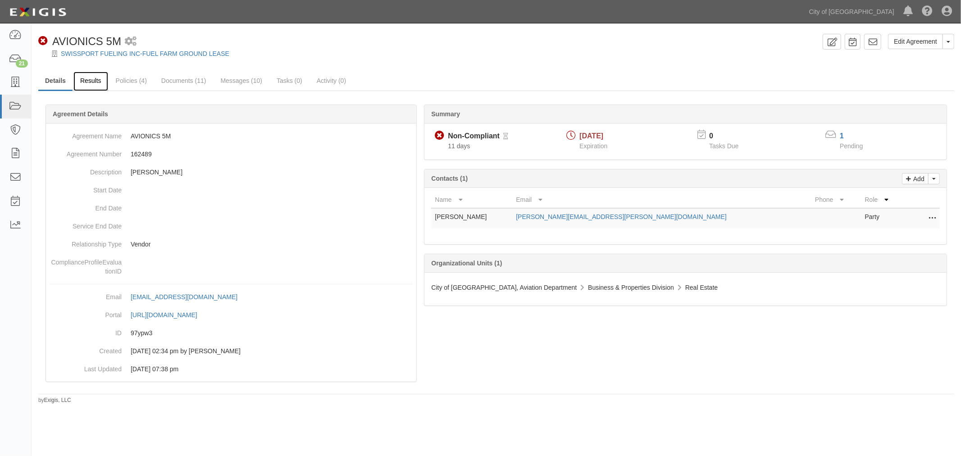
click at [102, 88] on link "Results" at bounding box center [90, 81] width 35 height 19
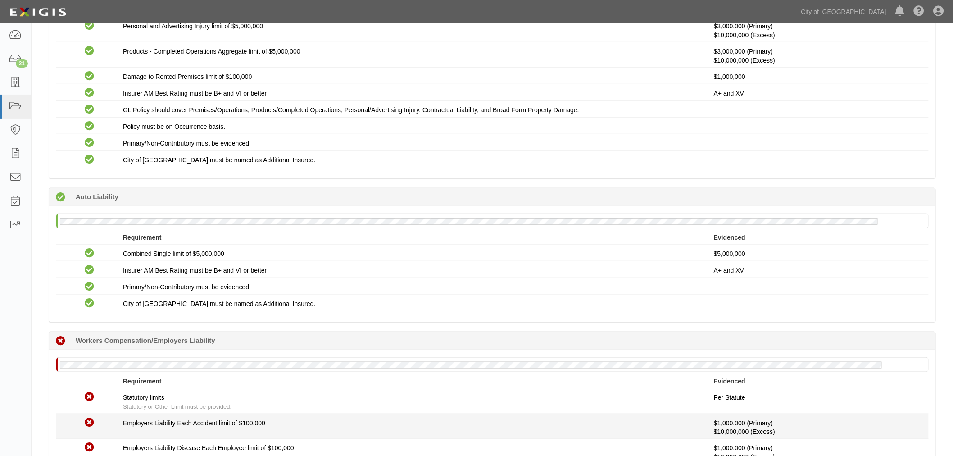
scroll to position [21, 0]
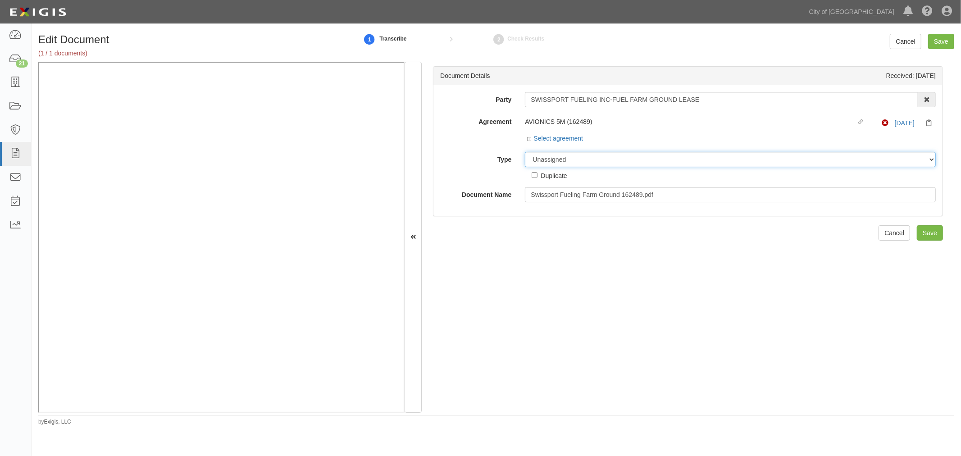
click at [551, 164] on select "Unassigned Binder Cancellation Notice Certificate Contract Endorsement Insuranc…" at bounding box center [730, 159] width 411 height 15
select select "CertificateDetail"
click at [525, 152] on select "Unassigned Binder Cancellation Notice Certificate Contract Endorsement Insuranc…" at bounding box center [730, 159] width 411 height 15
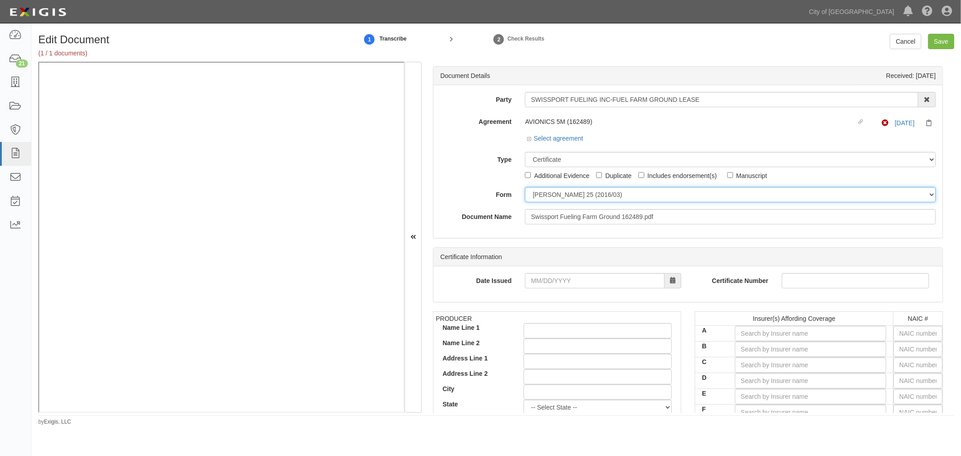
drag, startPoint x: 551, startPoint y: 191, endPoint x: 553, endPoint y: 200, distance: 9.7
click at [552, 199] on select "[PERSON_NAME] 25 (2016/03) [PERSON_NAME] 101 [PERSON_NAME] 855 NY (2014/05) Gen…" at bounding box center [730, 194] width 411 height 15
drag, startPoint x: 547, startPoint y: 259, endPoint x: 547, endPoint y: 252, distance: 6.8
click at [547, 257] on div "Certificate Information" at bounding box center [687, 257] width 509 height 18
drag, startPoint x: 547, startPoint y: 194, endPoint x: 548, endPoint y: 200, distance: 6.4
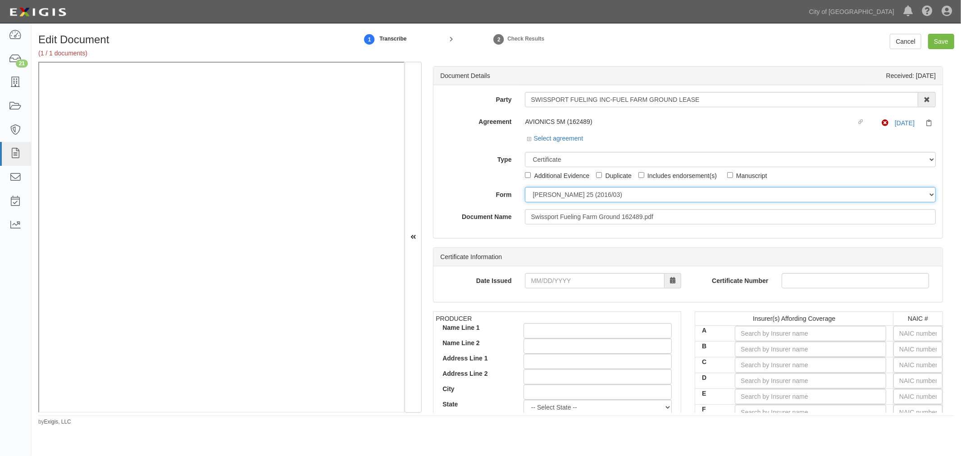
click at [548, 198] on select "[PERSON_NAME] 25 (2016/03) [PERSON_NAME] 101 [PERSON_NAME] 855 NY (2014/05) Gen…" at bounding box center [730, 194] width 411 height 15
select select "GeneralFormDetail"
click at [525, 187] on select "[PERSON_NAME] 25 (2016/03) [PERSON_NAME] 101 [PERSON_NAME] 855 NY (2014/05) Gen…" at bounding box center [730, 194] width 411 height 15
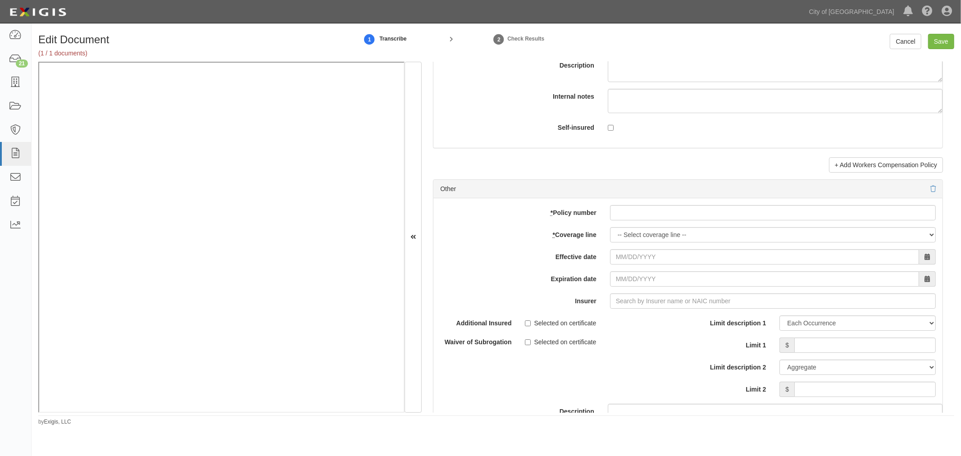
scroll to position [2252, 0]
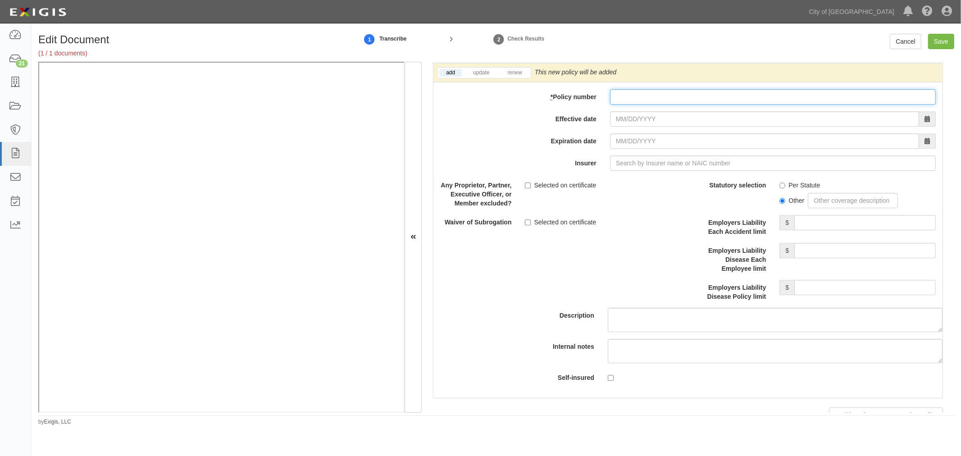
drag, startPoint x: 672, startPoint y: 99, endPoint x: 660, endPoint y: 107, distance: 13.6
click at [670, 101] on input "* Policy number" at bounding box center [773, 96] width 326 height 15
paste input "14WCI0500914"
type input "14WCI0500914"
click at [641, 127] on input "Effective date" at bounding box center [764, 118] width 309 height 15
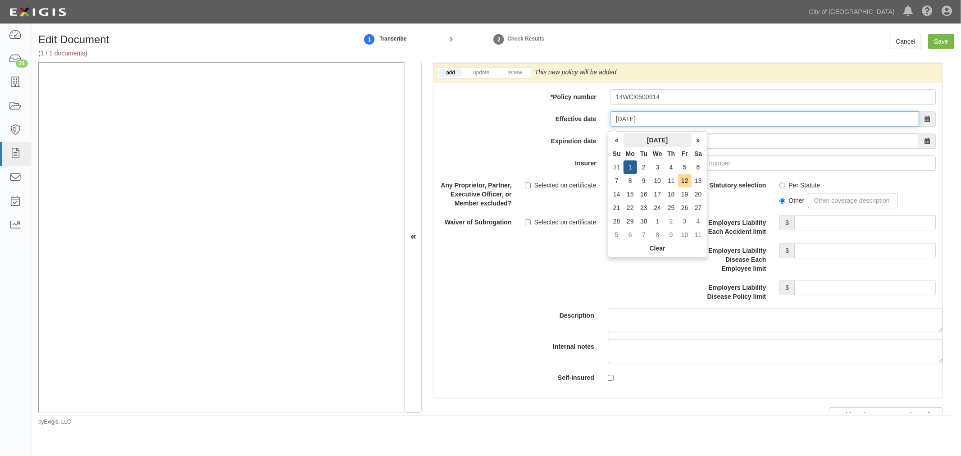
type input "[DATE]"
type input "09/01/2026"
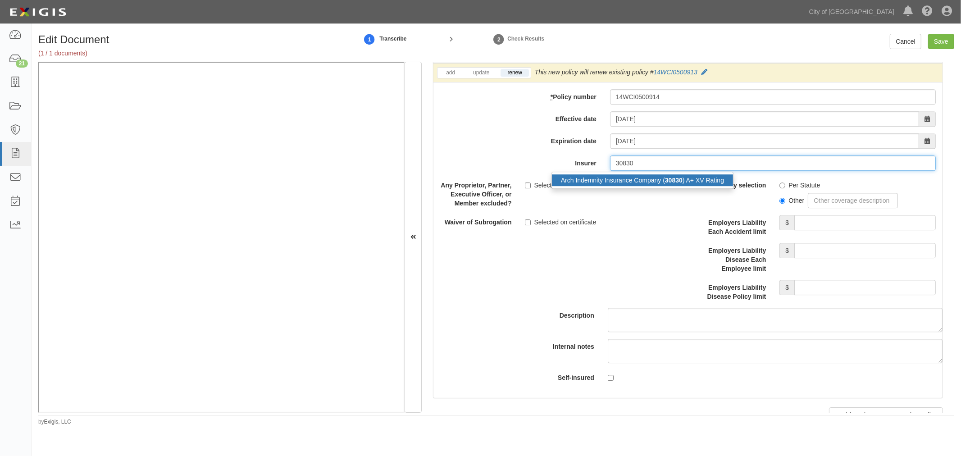
click at [666, 184] on strong "30830" at bounding box center [674, 180] width 18 height 7
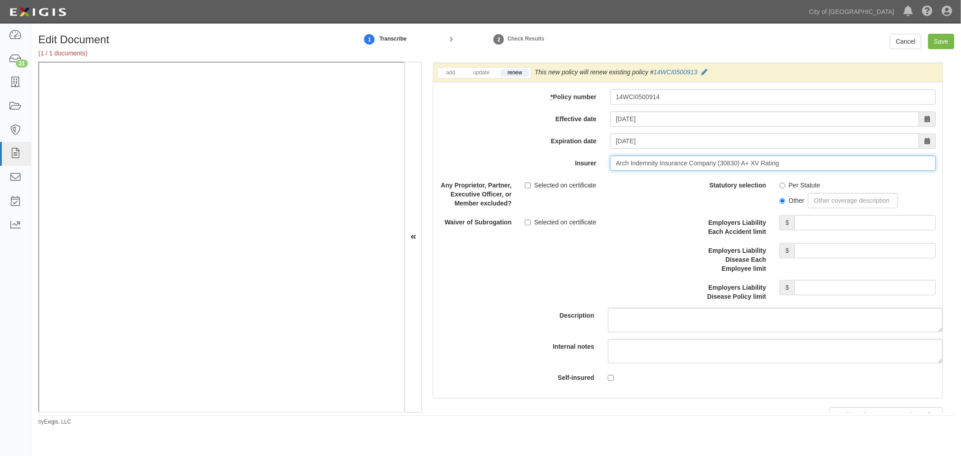
type input "Arch Indemnity Insurance Company (30830) A+ XV Rating"
click at [784, 194] on div "Other" at bounding box center [857, 199] width 156 height 18
click at [783, 190] on label "Per Statute" at bounding box center [799, 185] width 41 height 9
click at [783, 188] on input "Per Statute" at bounding box center [782, 185] width 6 height 6
radio input "true"
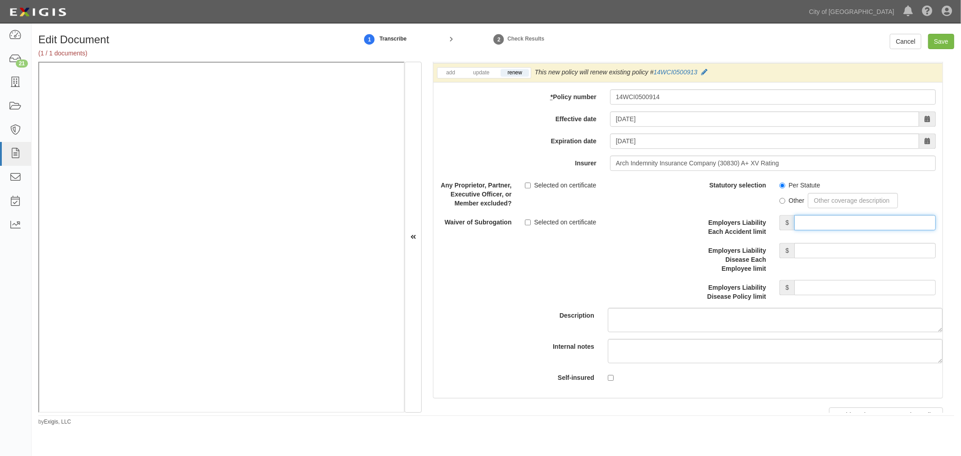
click at [807, 220] on input "Employers Liability Each Accident limit" at bounding box center [864, 222] width 141 height 15
type input "1,000,000"
drag, startPoint x: 821, startPoint y: 253, endPoint x: 826, endPoint y: 254, distance: 5.3
click at [825, 254] on input "Employers Liability Disease Each Employee limit" at bounding box center [864, 250] width 141 height 15
type input "1,000,000"
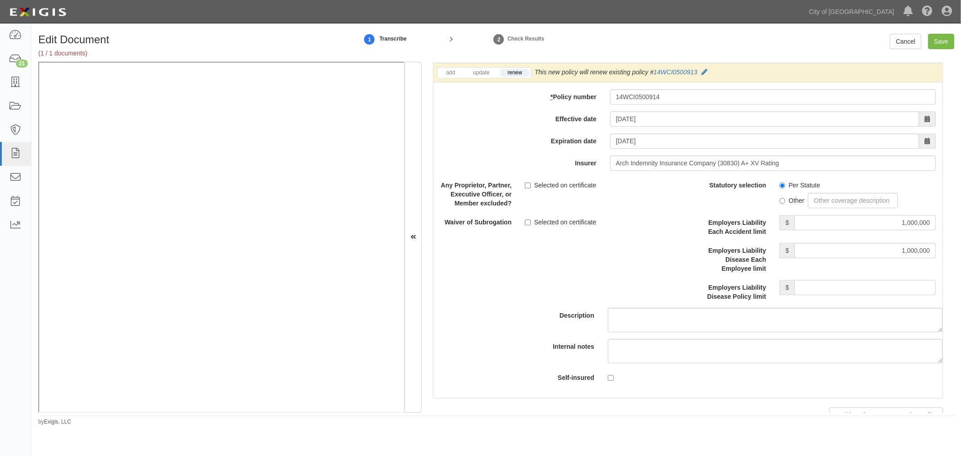
click at [855, 301] on div "Employers Liability Disease Policy limit $" at bounding box center [815, 290] width 254 height 21
click at [858, 295] on input "Employers Liability Disease Policy limit" at bounding box center [864, 287] width 141 height 15
type input "1,000,000"
click at [943, 44] on input "Save" at bounding box center [941, 41] width 26 height 15
type input "1000000"
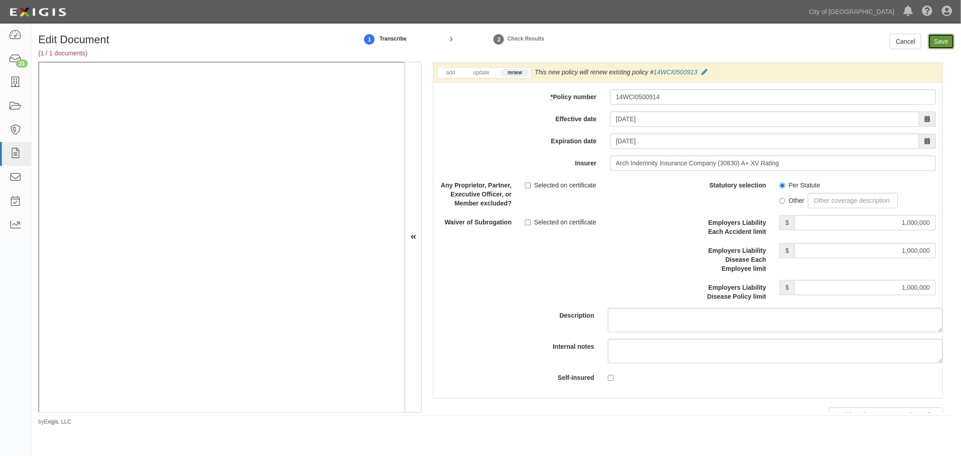
type input "1000000"
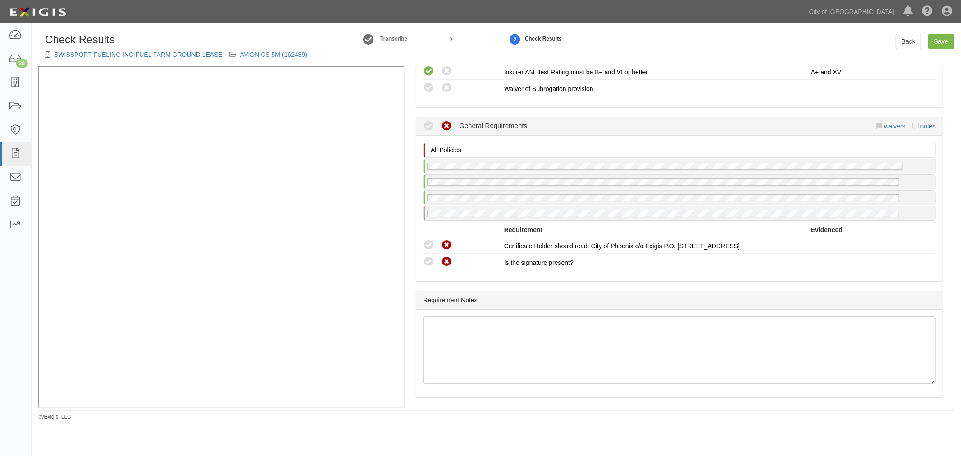
scroll to position [739, 0]
drag, startPoint x: 457, startPoint y: 82, endPoint x: 452, endPoint y: 85, distance: 5.9
click at [453, 84] on div "Compliant Waived: Non-Compliant" at bounding box center [463, 88] width 81 height 12
click at [447, 85] on icon at bounding box center [446, 87] width 11 height 11
radio input "true"
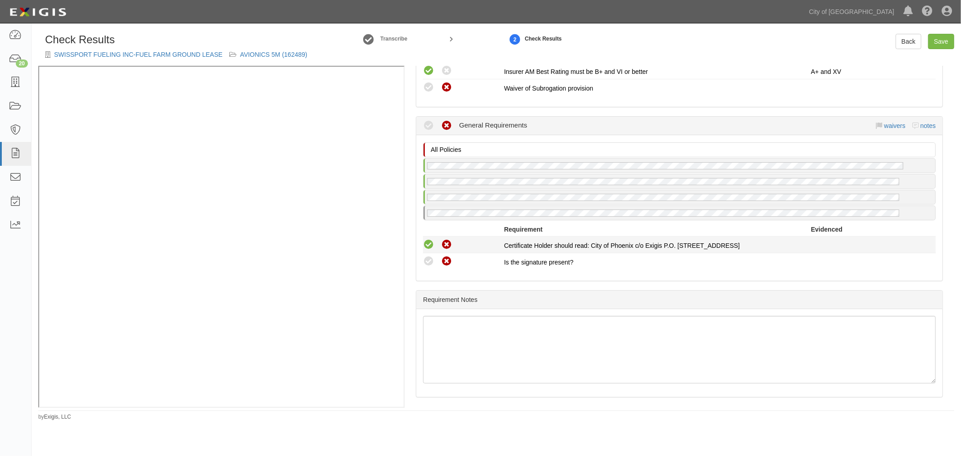
click at [430, 239] on icon at bounding box center [428, 244] width 11 height 11
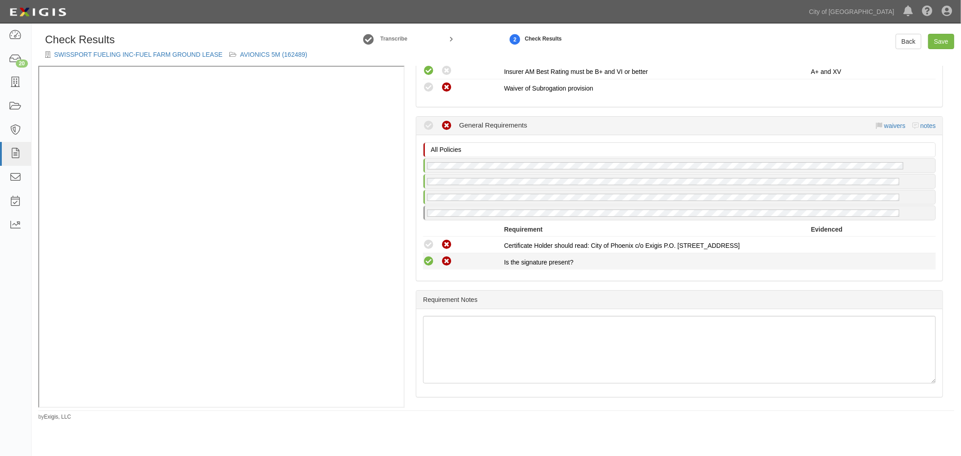
radio input "true"
click at [429, 260] on icon at bounding box center [428, 261] width 11 height 11
radio input "true"
drag, startPoint x: 938, startPoint y: 39, endPoint x: 897, endPoint y: 61, distance: 46.8
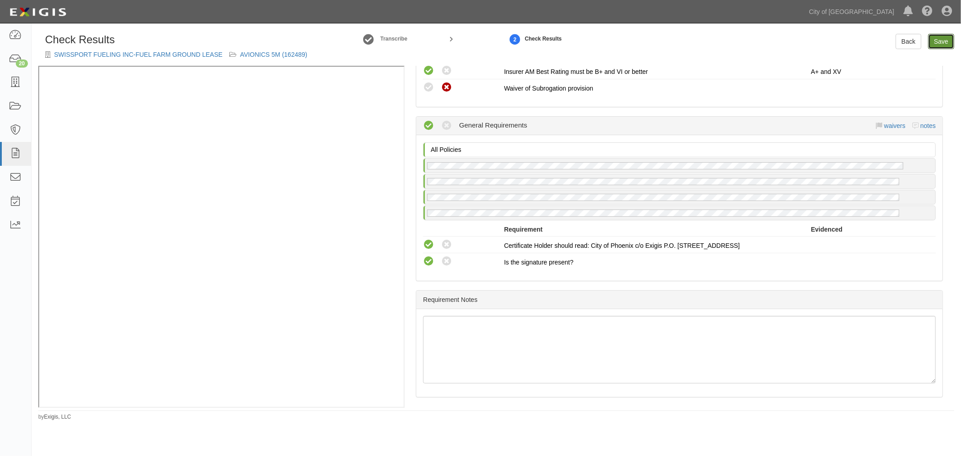
click at [937, 39] on link "Save" at bounding box center [941, 41] width 26 height 15
radio input "true"
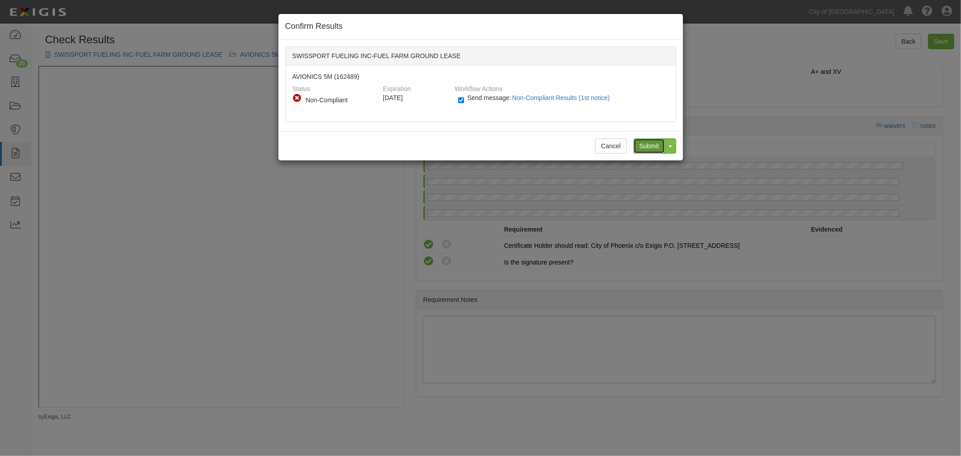
click at [646, 143] on input "Submit" at bounding box center [649, 145] width 32 height 15
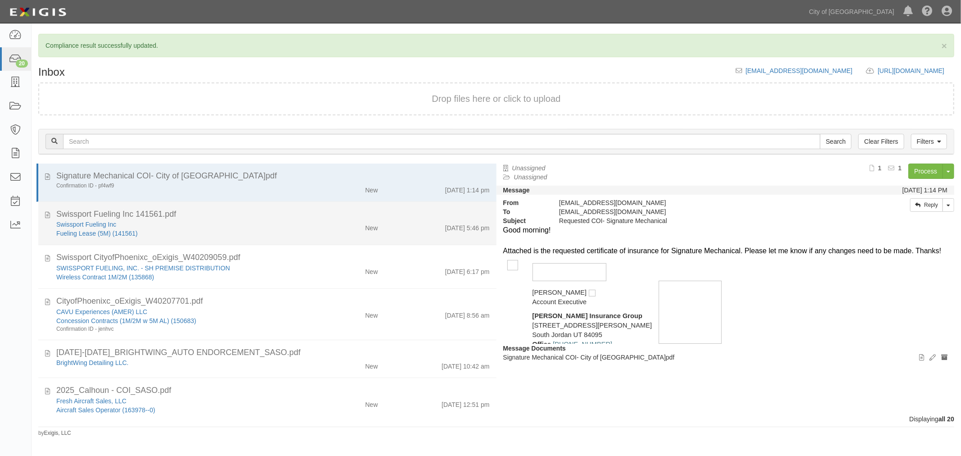
click at [259, 229] on div "Fueling Lease (5M) (141561)" at bounding box center [179, 233] width 247 height 9
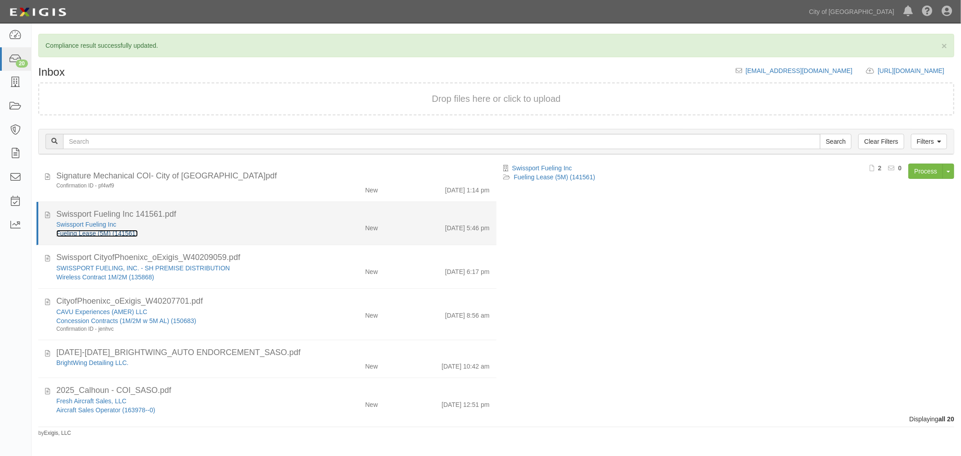
click at [88, 230] on link "Fueling Lease (5M) (141561)" at bounding box center [97, 233] width 82 height 7
click at [255, 222] on div "Swissport Fueling Inc" at bounding box center [179, 224] width 247 height 9
click at [273, 230] on div "Fueling Lease (5M) (141561)" at bounding box center [179, 233] width 247 height 9
drag, startPoint x: 458, startPoint y: 220, endPoint x: 466, endPoint y: 224, distance: 9.5
click at [464, 224] on div "[DATE] 5:46 pm" at bounding box center [467, 226] width 45 height 13
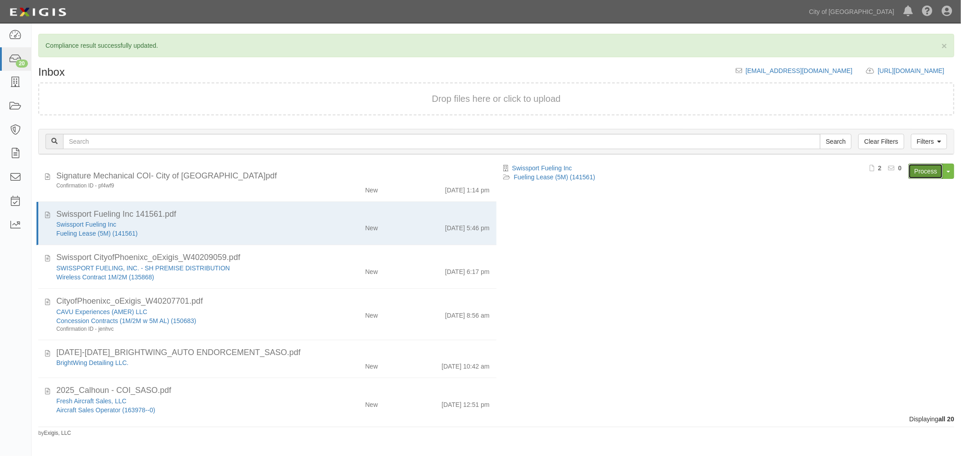
click at [926, 175] on link "Process" at bounding box center [925, 170] width 35 height 15
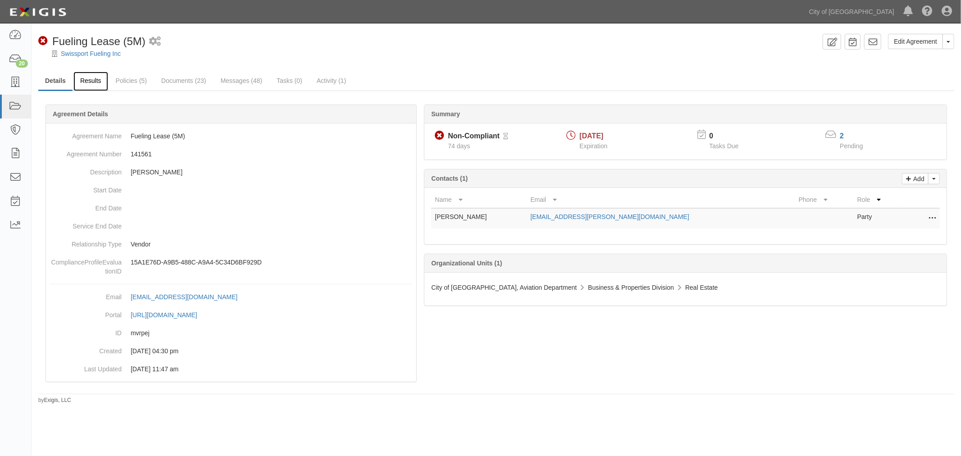
click at [94, 84] on link "Results" at bounding box center [90, 81] width 35 height 19
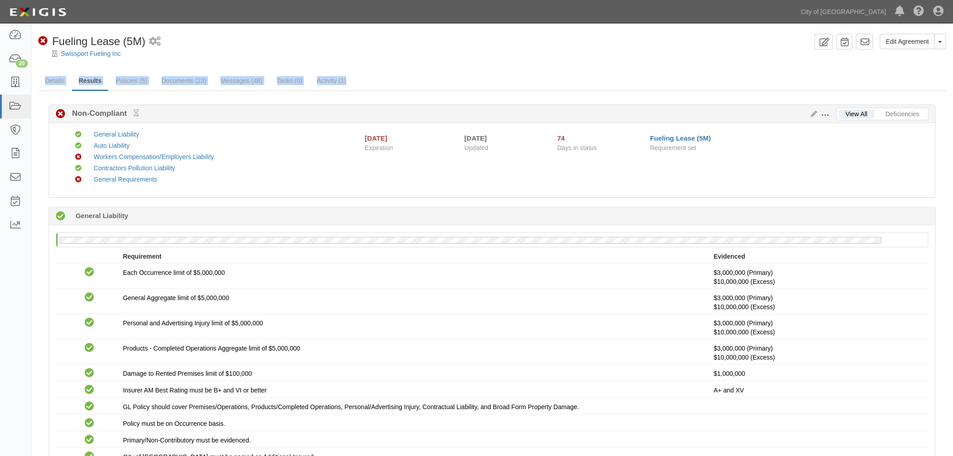
click at [537, 186] on div "Compliant General Liability Compliant Auto Liability Non-Compliant Workers Comp…" at bounding box center [497, 160] width 876 height 61
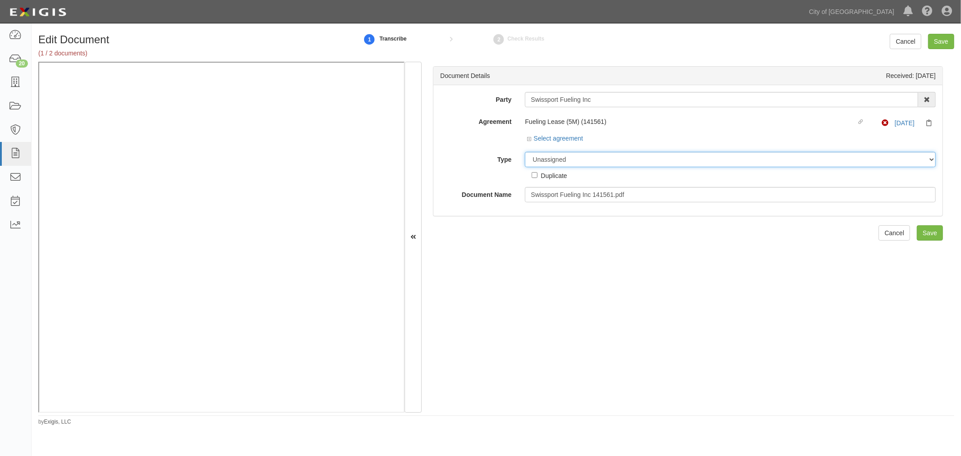
click at [529, 154] on select "Unassigned Binder Cancellation Notice Certificate Contract Endorsement Insuranc…" at bounding box center [730, 159] width 411 height 15
select select "CertificateDetail"
click at [525, 152] on select "Unassigned Binder Cancellation Notice Certificate Contract Endorsement Insuranc…" at bounding box center [730, 159] width 411 height 15
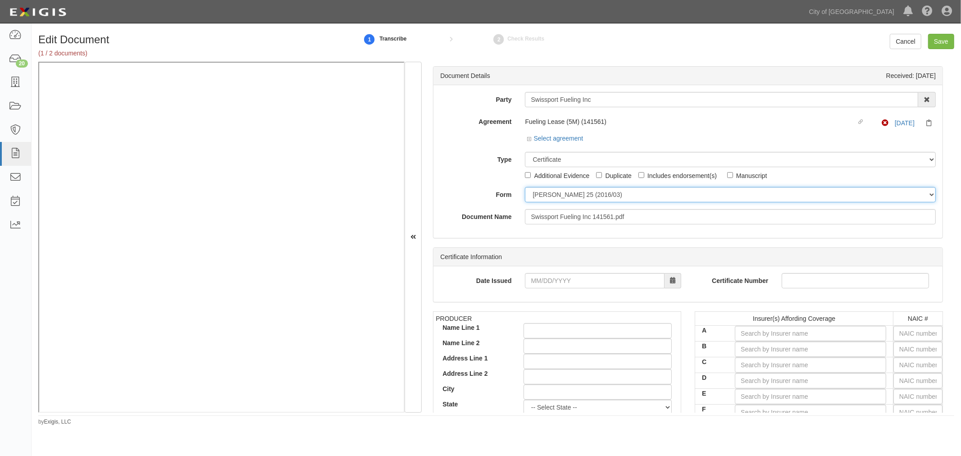
drag, startPoint x: 548, startPoint y: 187, endPoint x: 554, endPoint y: 196, distance: 11.0
click at [549, 187] on select "ACORD 25 (2016/03) ACORD 101 ACORD 855 NY (2014/05) General" at bounding box center [730, 194] width 411 height 15
select select "GeneralFormDetail"
click at [525, 187] on select "ACORD 25 (2016/03) ACORD 101 ACORD 855 NY (2014/05) General" at bounding box center [730, 194] width 411 height 15
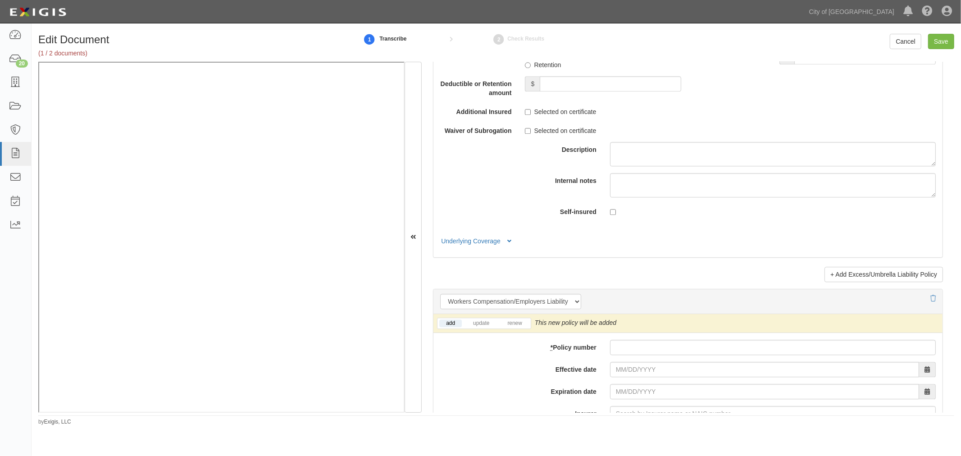
scroll to position [2085, 0]
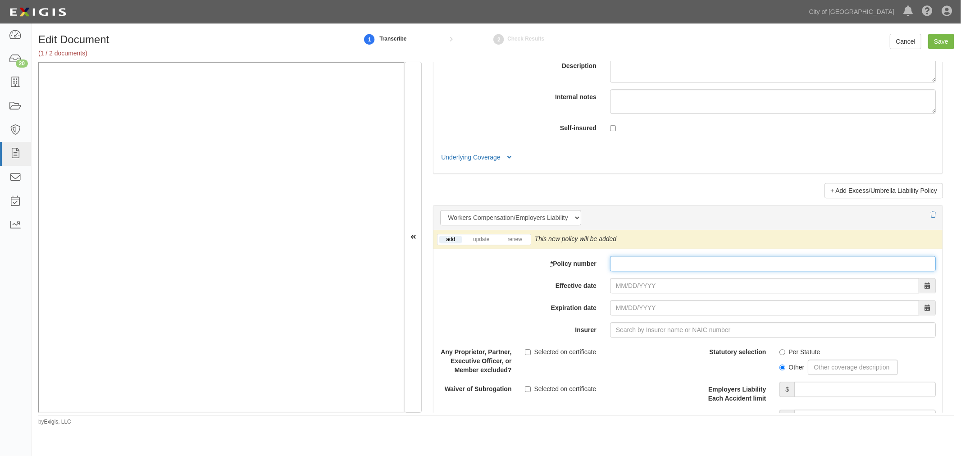
click at [628, 268] on input "* Policy number" at bounding box center [773, 263] width 326 height 15
paste input "14WCI0500914"
type input "14WCI0500914"
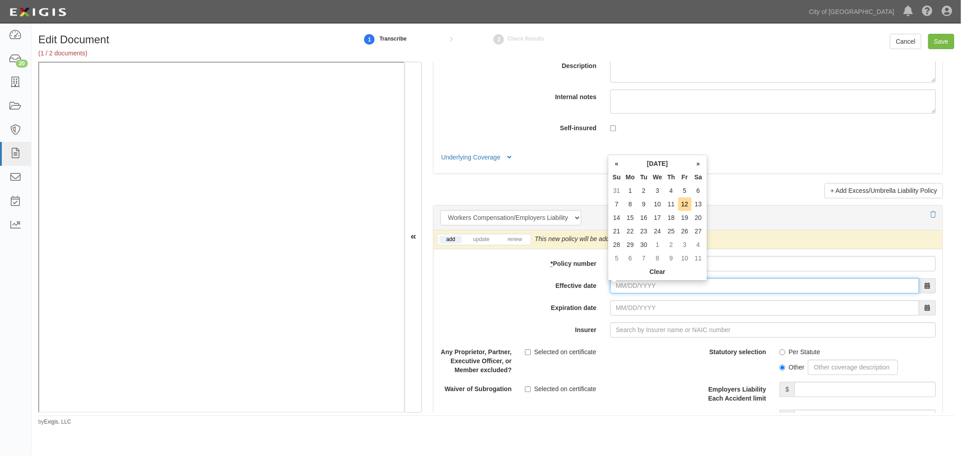
click at [631, 281] on input "Effective date" at bounding box center [764, 285] width 309 height 15
type input "[DATE]"
type input "09/01/2026"
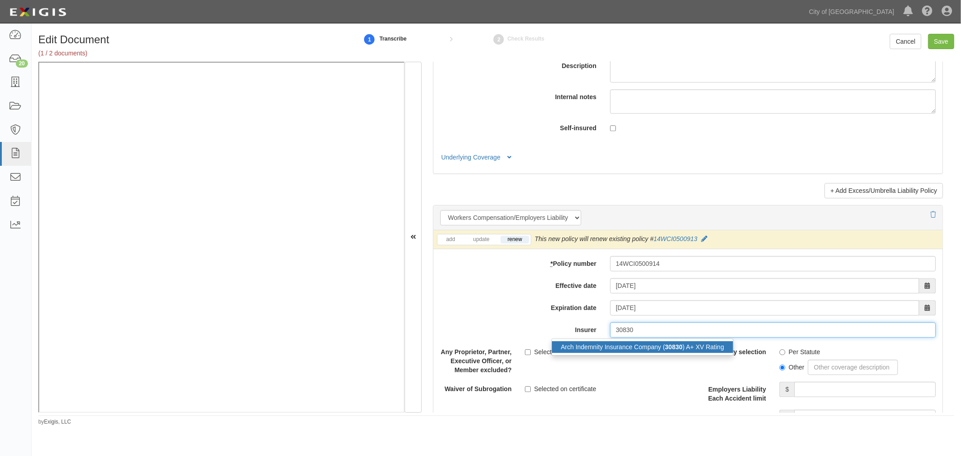
click at [691, 345] on div "Arch Indemnity Insurance Company ( 30830 ) A+ XV Rating" at bounding box center [642, 347] width 181 height 12
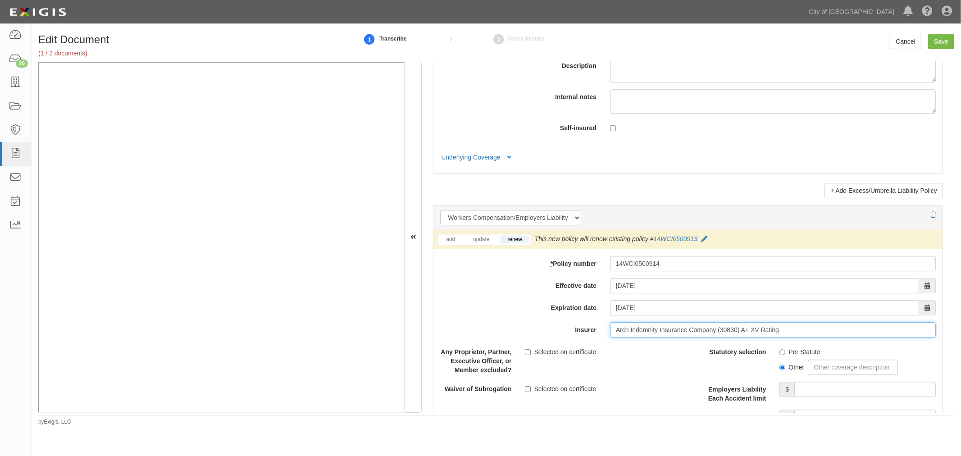
type input "Arch Indemnity Insurance Company (30830) A+ XV Rating"
click at [784, 354] on label "Per Statute" at bounding box center [799, 351] width 41 height 9
click at [784, 354] on input "Per Statute" at bounding box center [782, 352] width 6 height 6
radio input "true"
click at [802, 392] on input "Employers Liability Each Accident limit" at bounding box center [864, 388] width 141 height 15
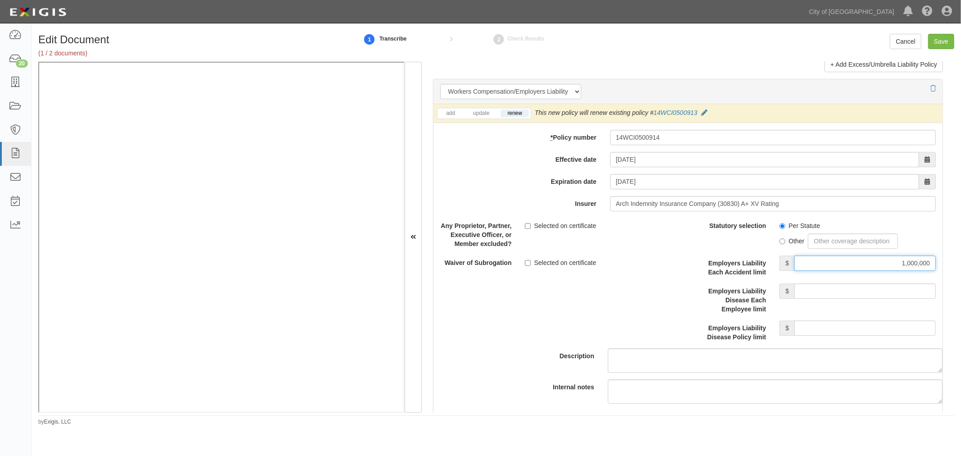
scroll to position [2252, 0]
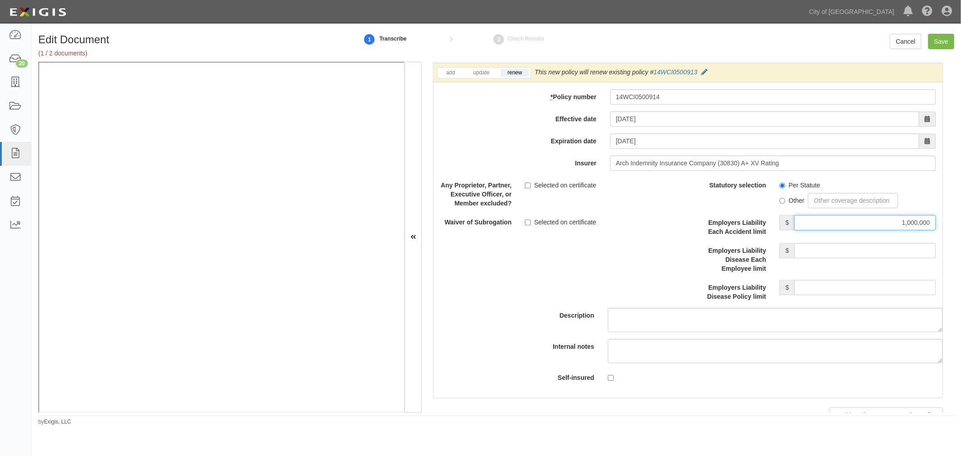
type input "1,000,000"
click at [837, 254] on input "Employers Liability Disease Each Employee limit" at bounding box center [864, 250] width 141 height 15
type input "1,000,000"
click at [835, 289] on input "Employers Liability Disease Policy limit" at bounding box center [864, 287] width 141 height 15
type input "1,000,000"
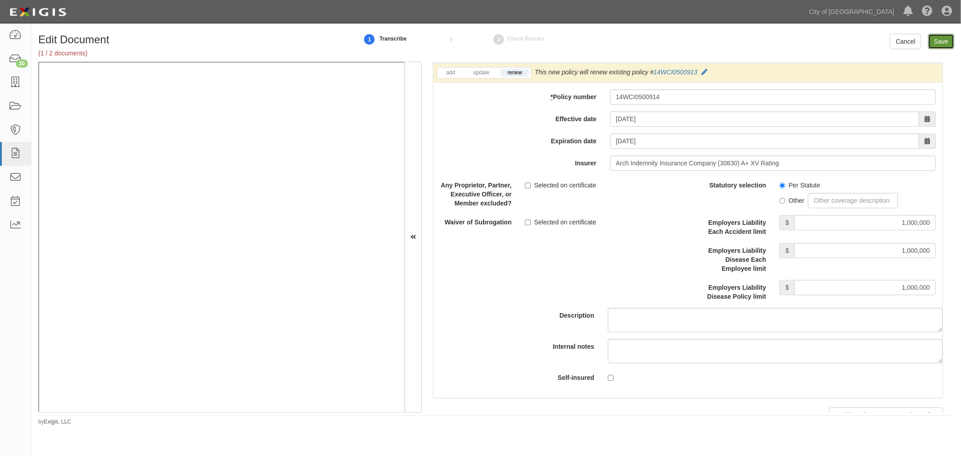
click at [946, 38] on input "Save" at bounding box center [941, 41] width 26 height 15
type input "1000000"
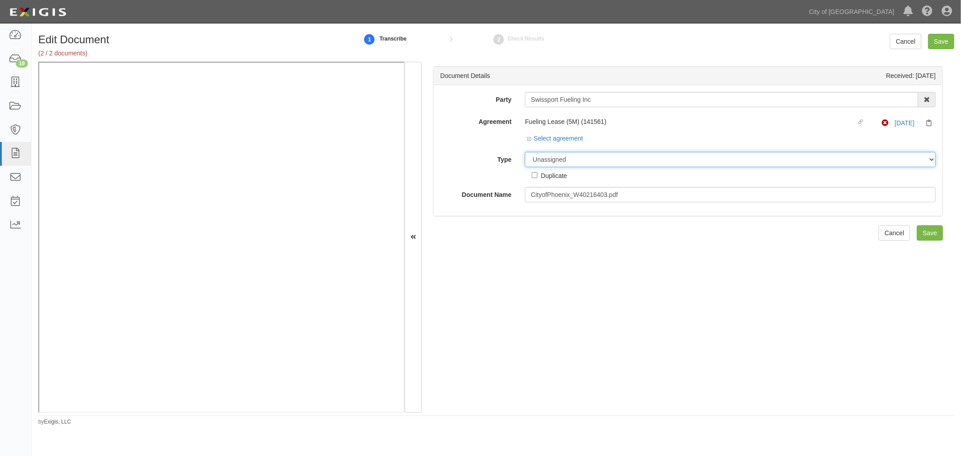
drag, startPoint x: 542, startPoint y: 155, endPoint x: 549, endPoint y: 166, distance: 12.6
click at [542, 155] on select "Unassigned Binder Cancellation Notice Certificate Contract Endorsement Insuranc…" at bounding box center [730, 159] width 411 height 15
select select "OtherDetail"
click at [525, 152] on select "Unassigned Binder Cancellation Notice Certificate Contract Endorsement Insuranc…" at bounding box center [730, 159] width 411 height 15
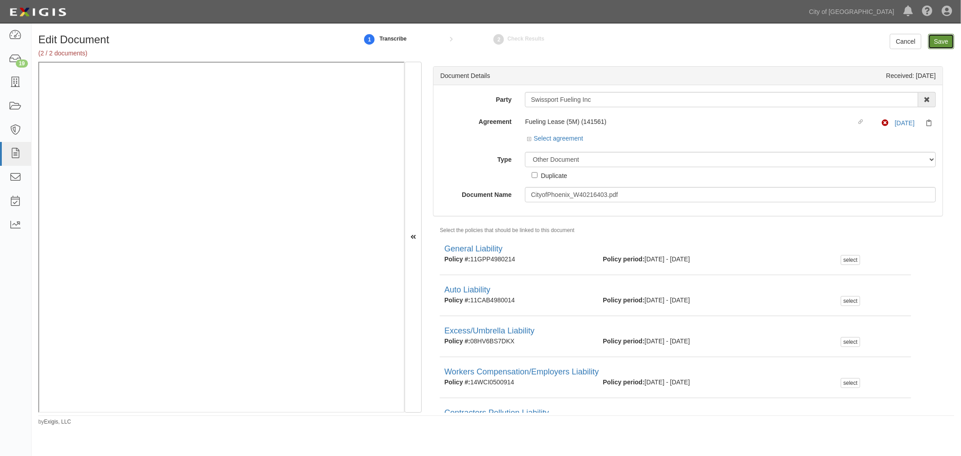
click at [934, 40] on input "Save" at bounding box center [941, 41] width 26 height 15
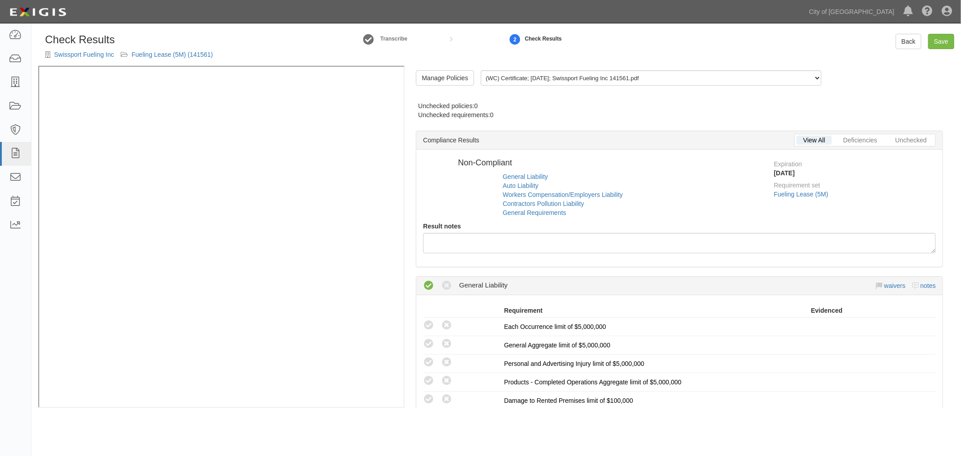
radio input "false"
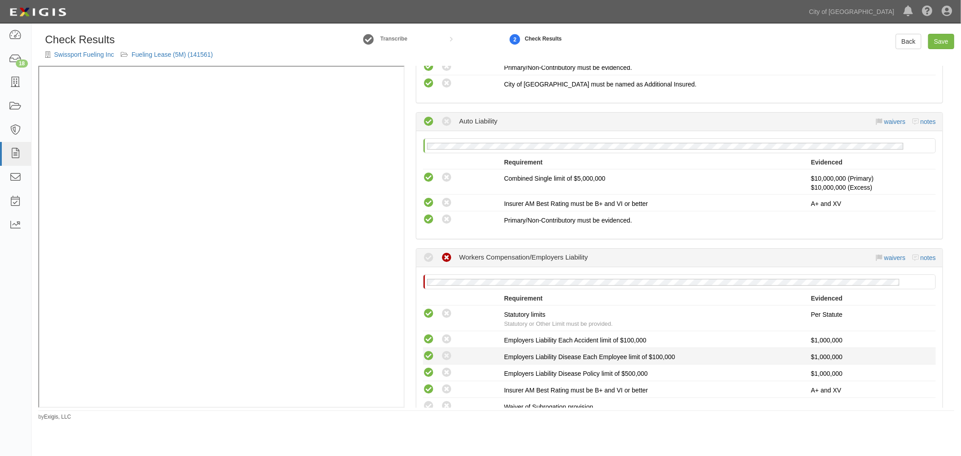
scroll to position [500, 0]
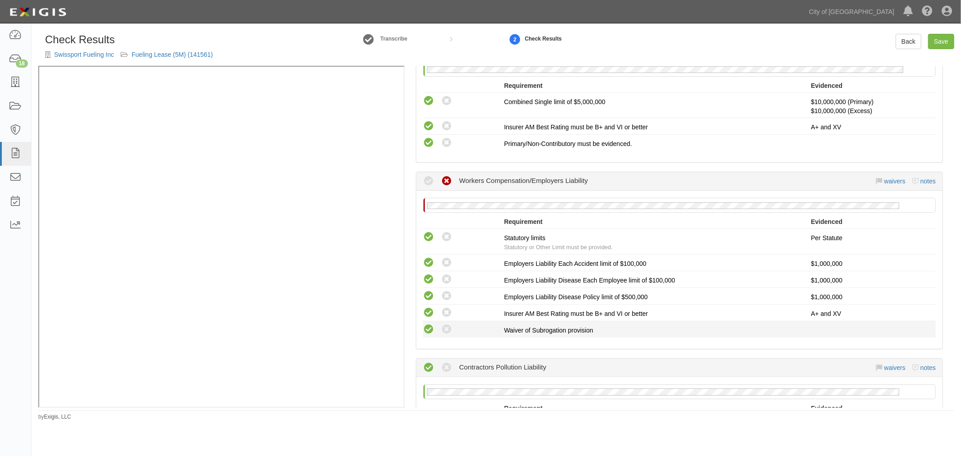
click at [430, 324] on icon at bounding box center [428, 329] width 11 height 11
radio input "true"
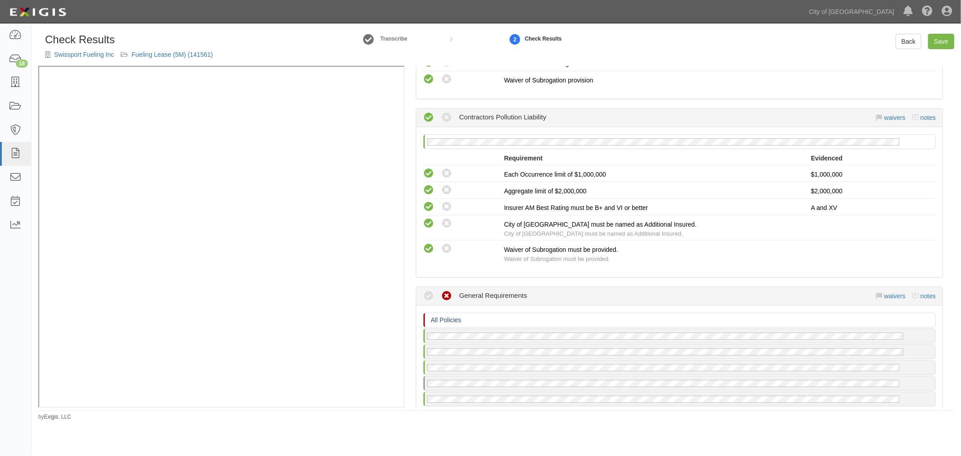
scroll to position [917, 0]
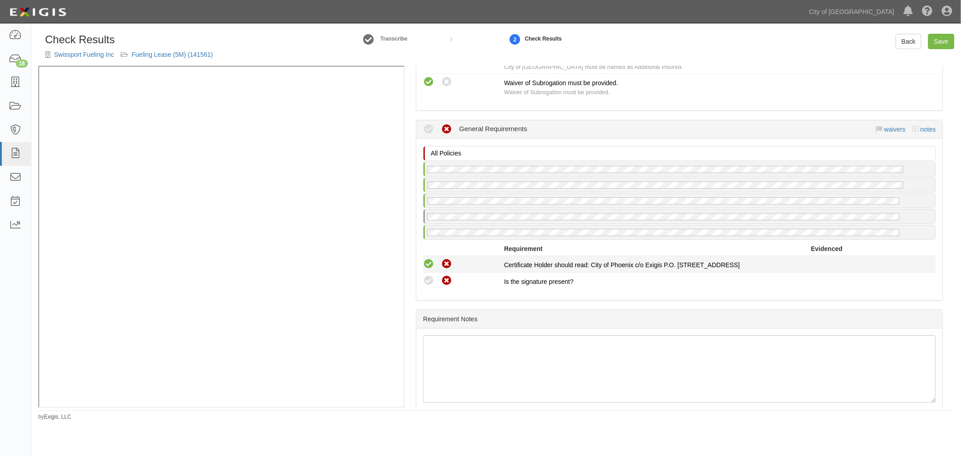
click at [428, 261] on icon at bounding box center [428, 264] width 11 height 11
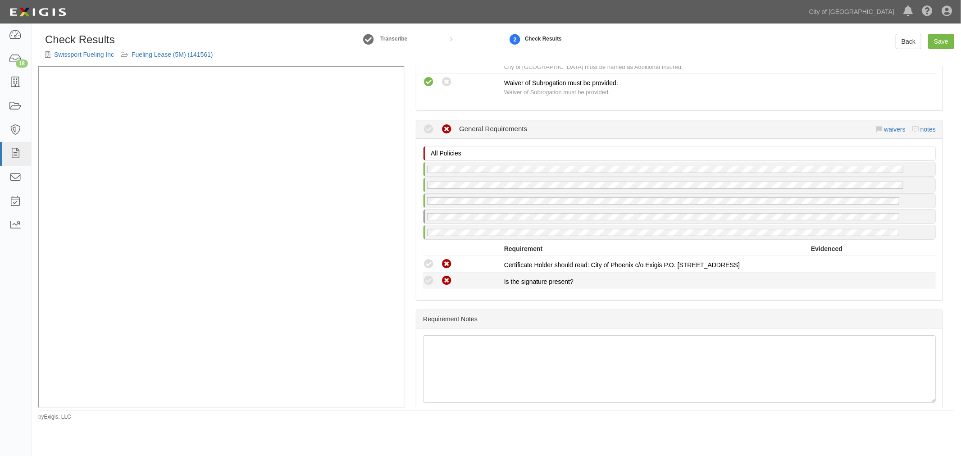
radio input "true"
click at [431, 276] on icon at bounding box center [428, 280] width 11 height 11
radio input "true"
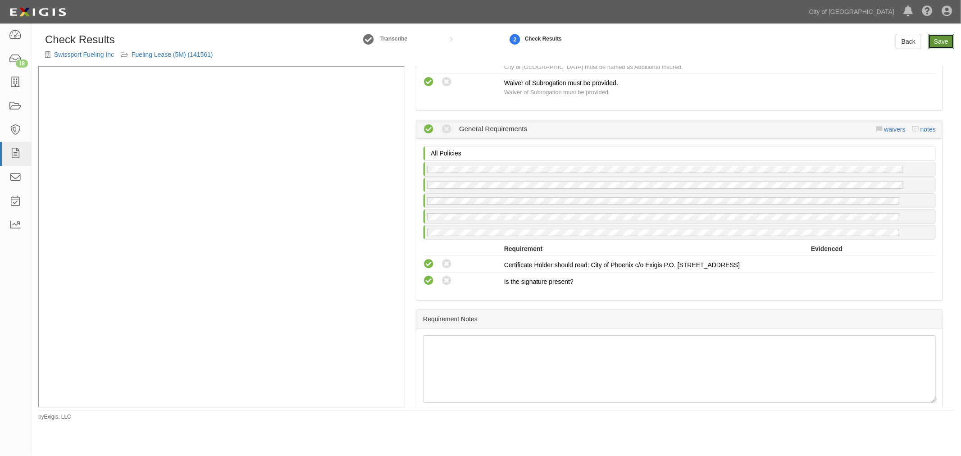
click at [940, 36] on link "Save" at bounding box center [941, 41] width 26 height 15
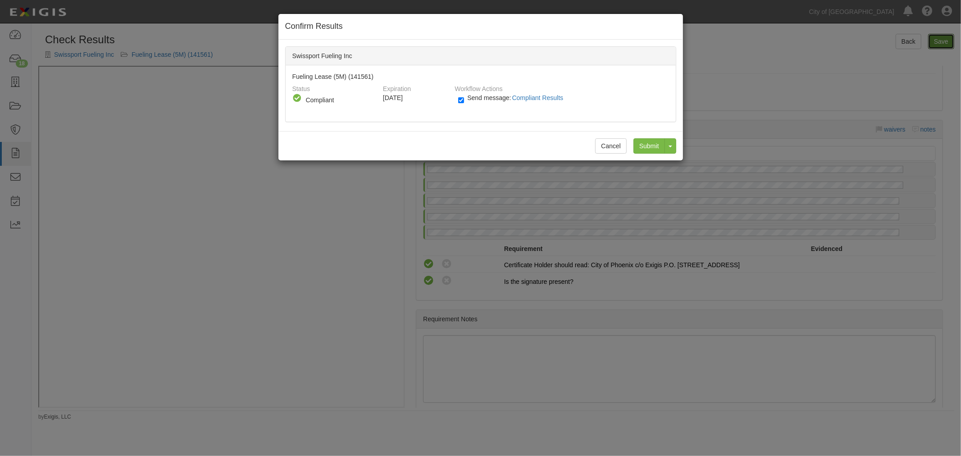
radio input "true"
click at [659, 146] on input "Submit" at bounding box center [649, 145] width 32 height 15
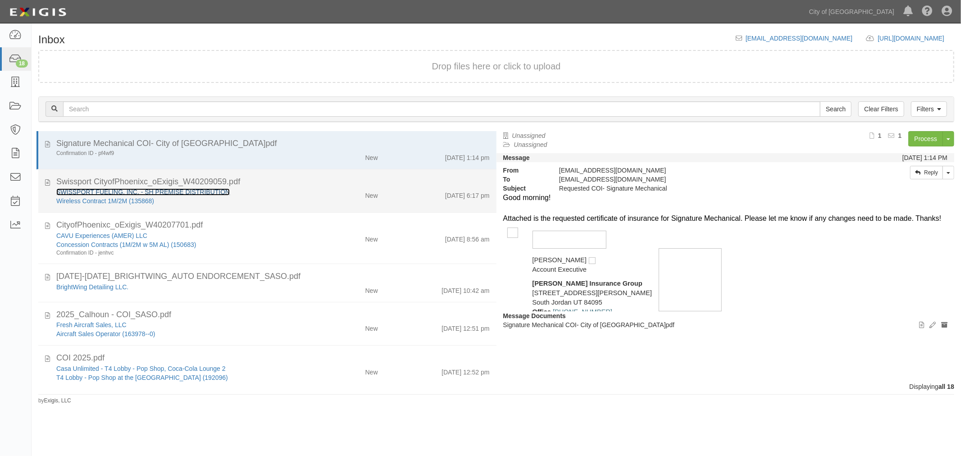
click at [133, 192] on link "SWISSPORT FUELING, INC. - SH PREMISE DISTRIBUTION" at bounding box center [142, 191] width 173 height 7
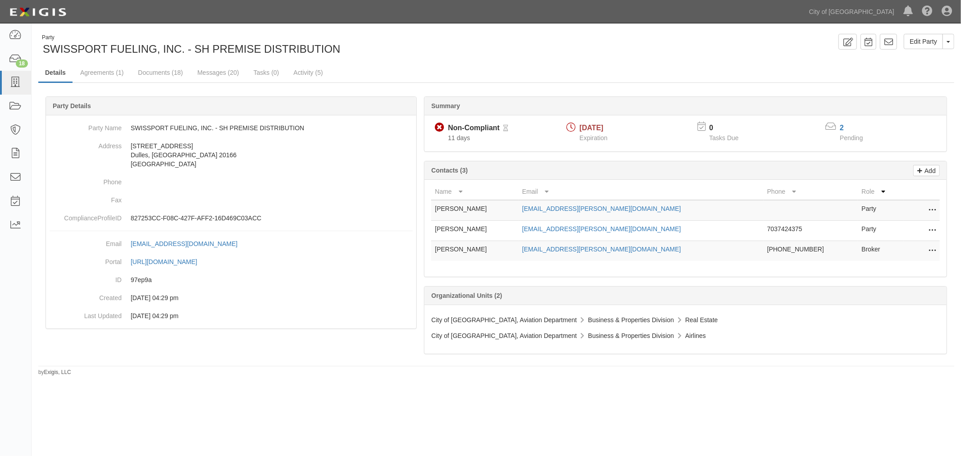
click at [73, 58] on div "Party SWISSPORT FUELING, INC. - SH PREMISE DISTRIBUTION Edit Party Toggle Party…" at bounding box center [496, 205] width 929 height 342
click at [89, 68] on link "Agreements (1)" at bounding box center [101, 73] width 57 height 19
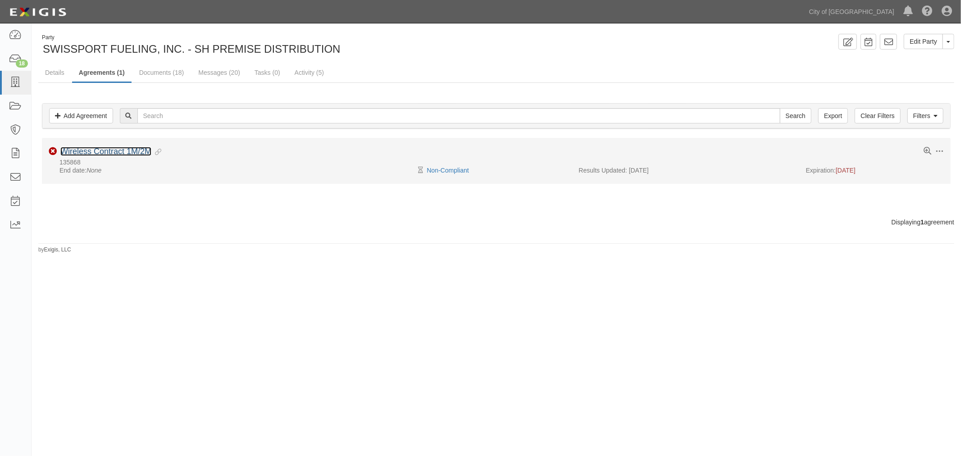
click at [80, 151] on link "Wireless Contract 1M/2M" at bounding box center [105, 151] width 91 height 9
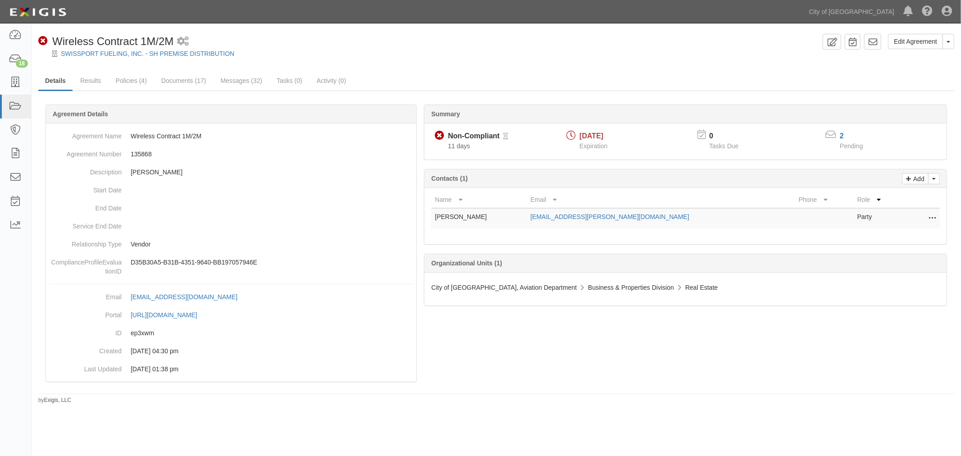
click at [95, 76] on link "Results" at bounding box center [90, 81] width 35 height 18
